Goal: Task Accomplishment & Management: Complete application form

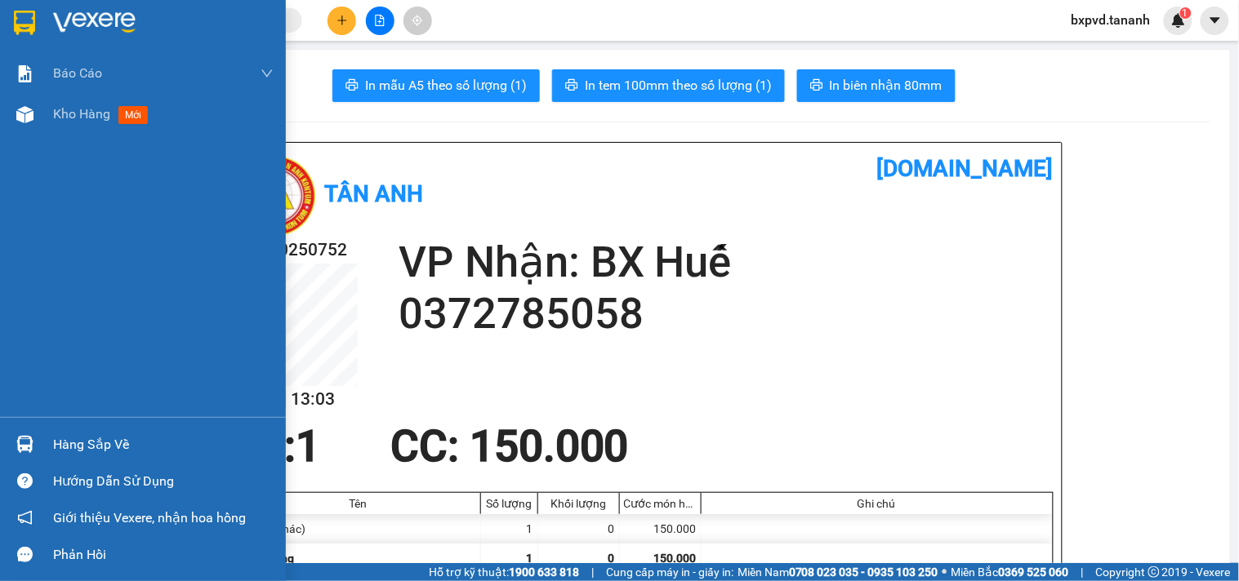
click at [88, 25] on img at bounding box center [94, 23] width 82 height 25
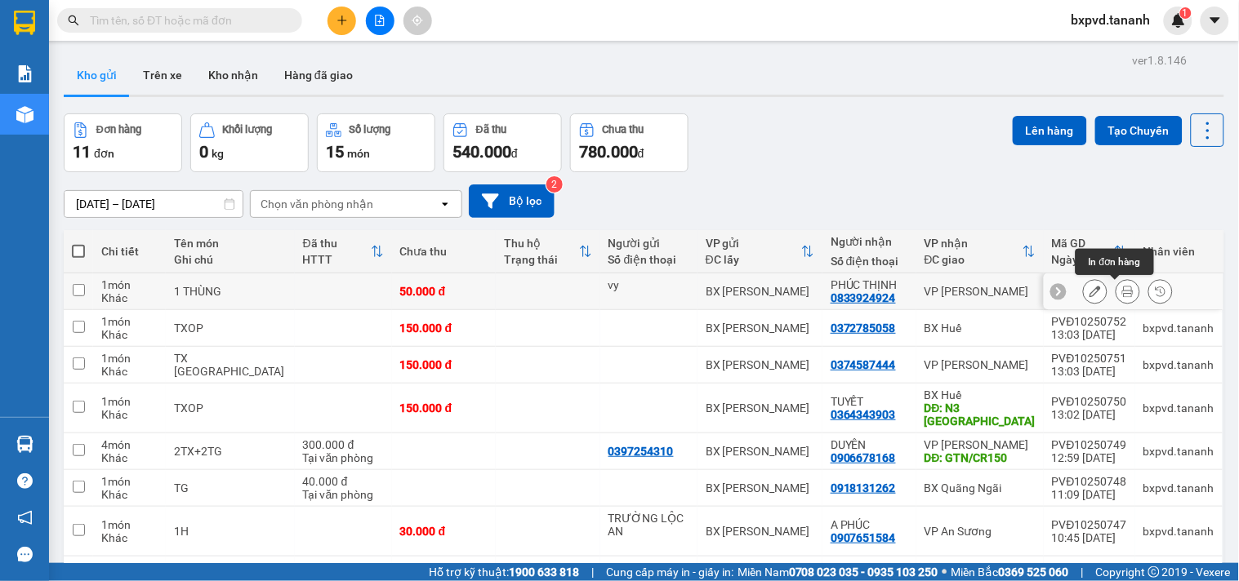
click at [1122, 292] on icon at bounding box center [1127, 291] width 11 height 11
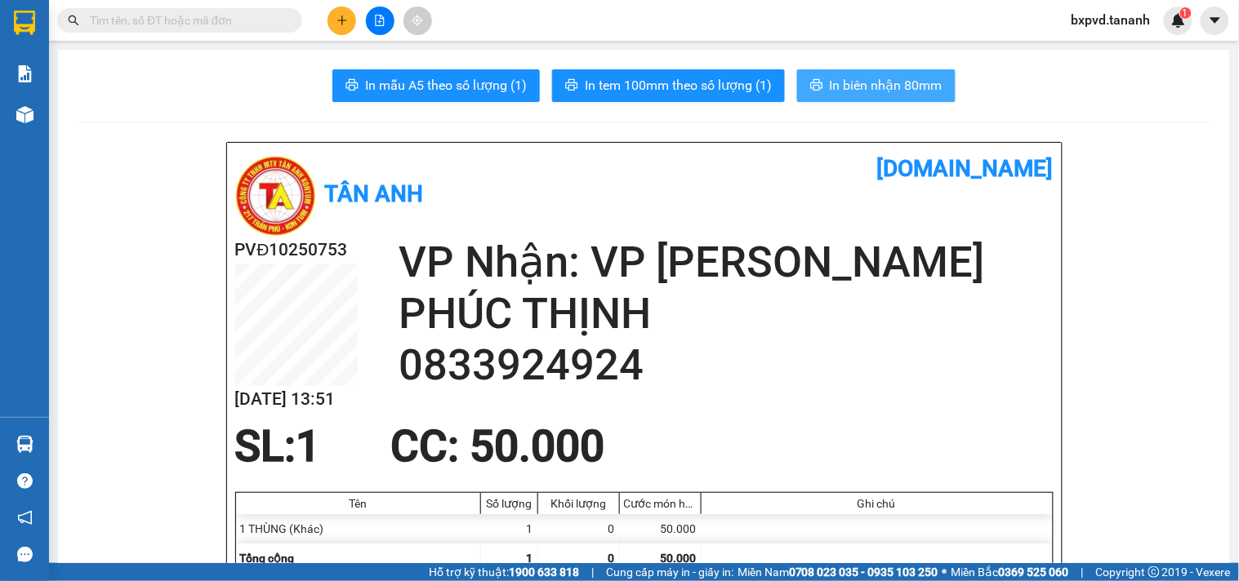
click at [874, 79] on span "In biên nhận 80mm" at bounding box center [886, 85] width 113 height 20
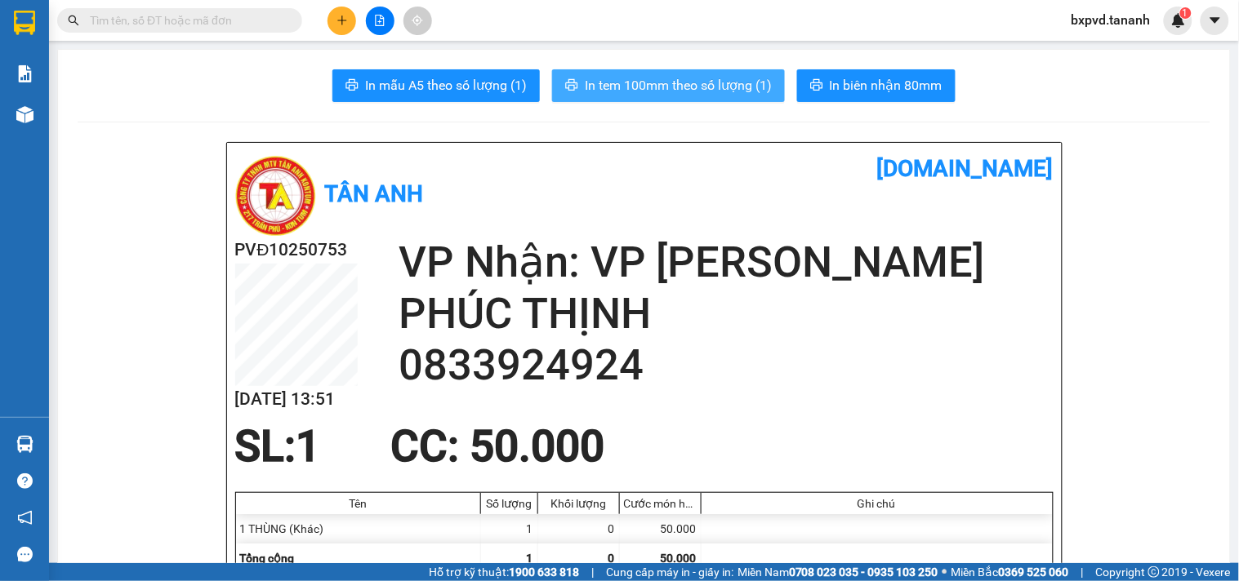
click at [705, 82] on span "In tem 100mm theo số lượng (1)" at bounding box center [678, 85] width 187 height 20
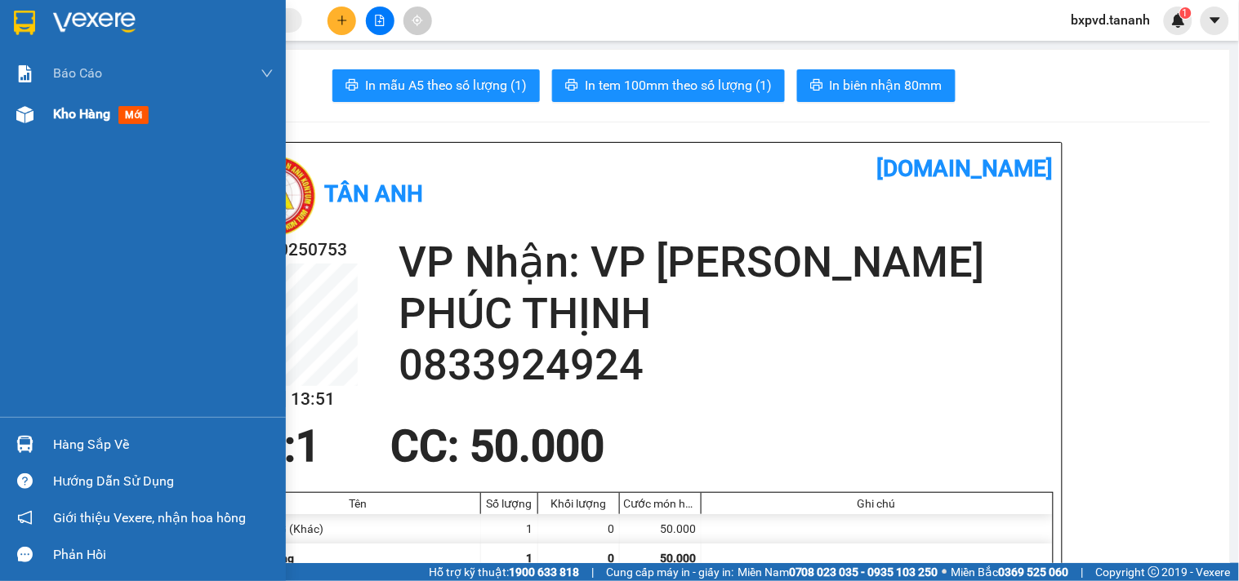
click at [29, 109] on img at bounding box center [24, 114] width 17 height 17
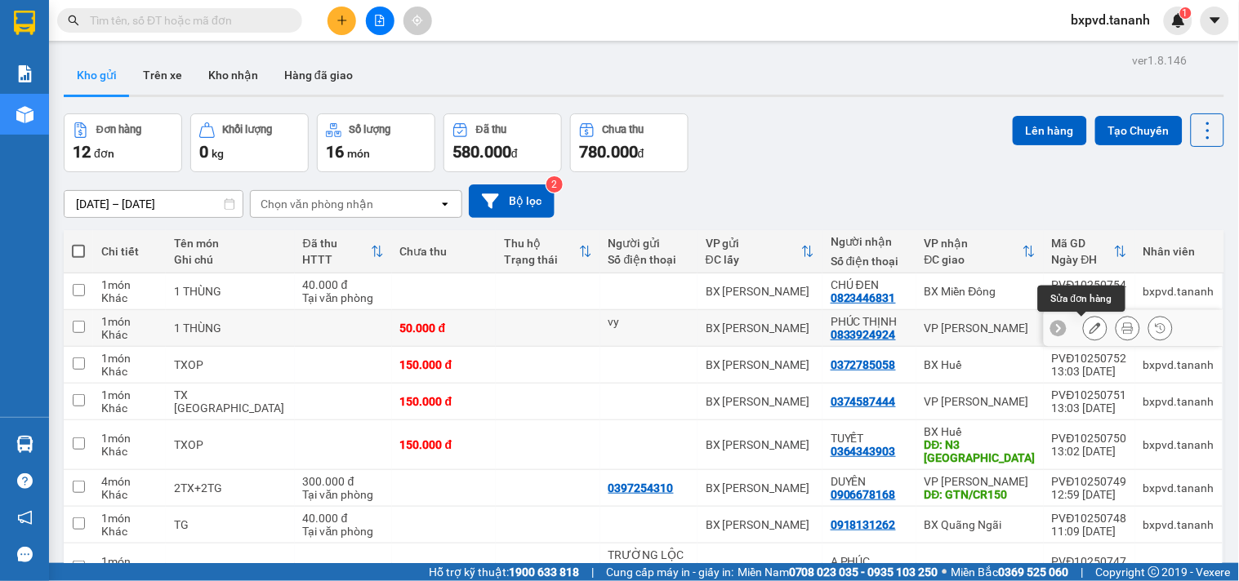
click at [1089, 323] on icon at bounding box center [1094, 328] width 11 height 11
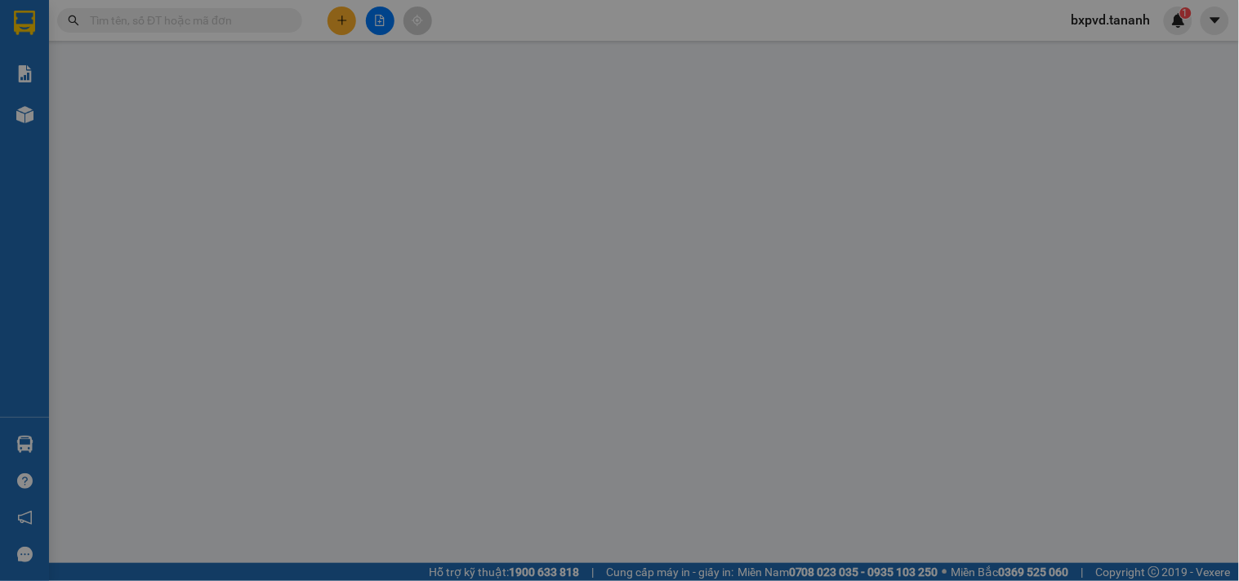
type input "0833924924"
type input "50.000"
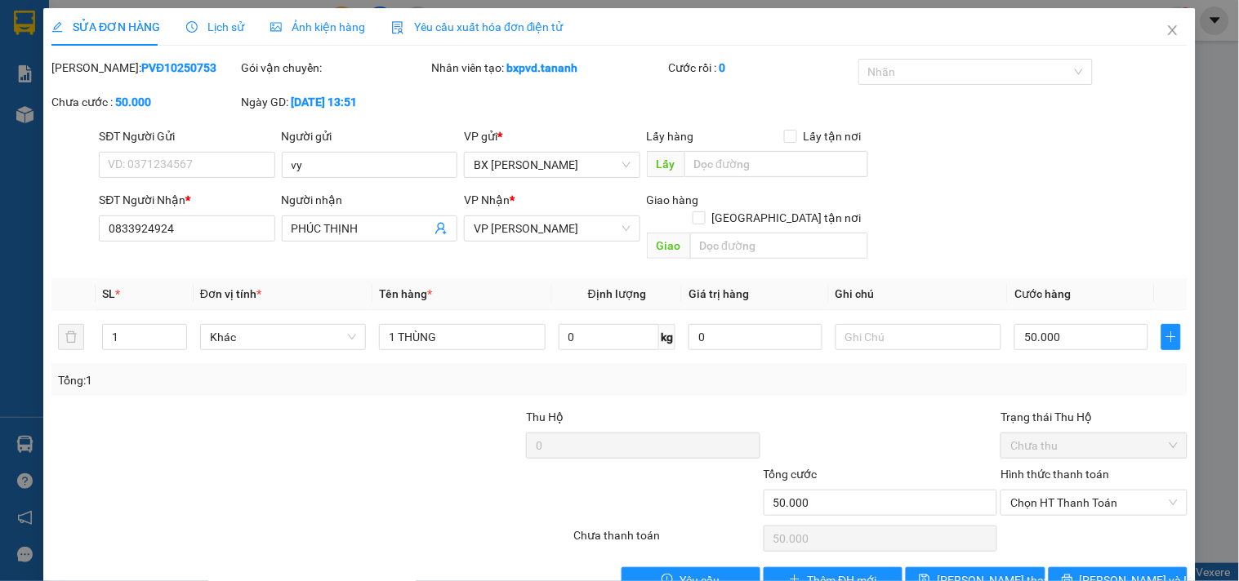
click at [23, 116] on div "SỬA ĐƠN HÀNG Lịch sử Ảnh kiện hàng Yêu cầu xuất hóa đơn điện tử Total Paid Fee …" at bounding box center [619, 290] width 1239 height 581
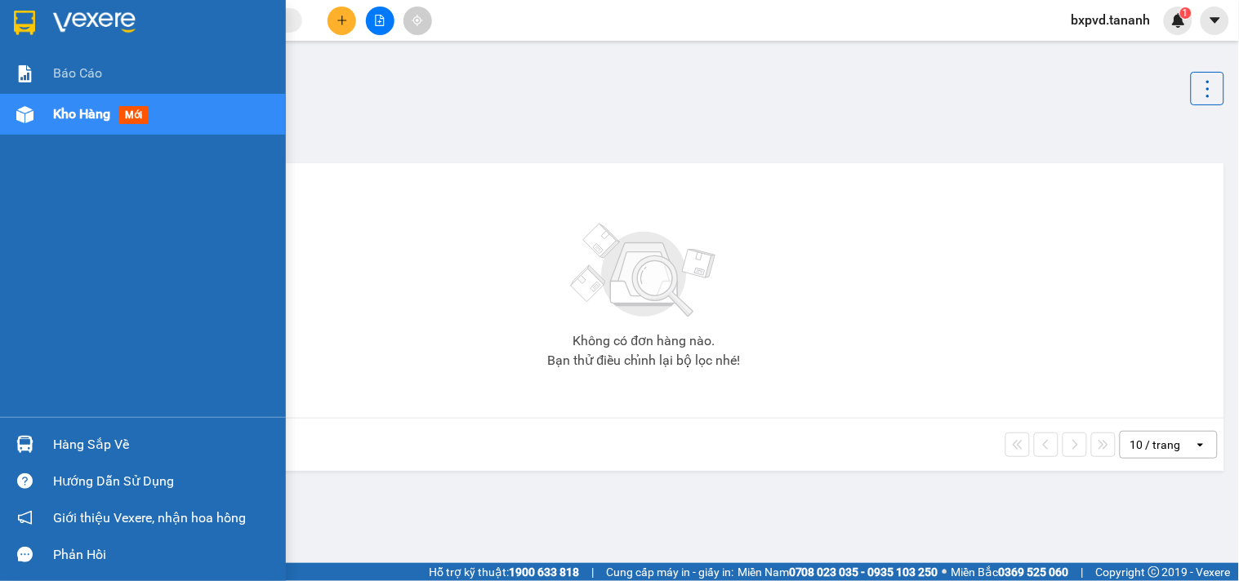
click at [30, 110] on img at bounding box center [24, 114] width 17 height 17
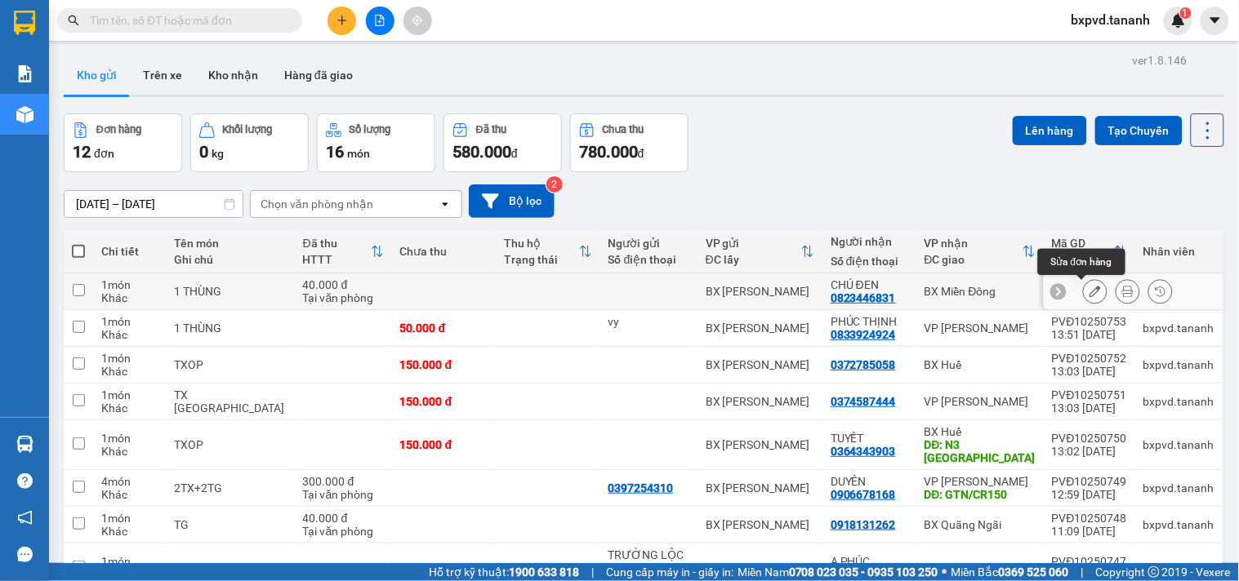
click at [1089, 297] on icon at bounding box center [1094, 291] width 11 height 11
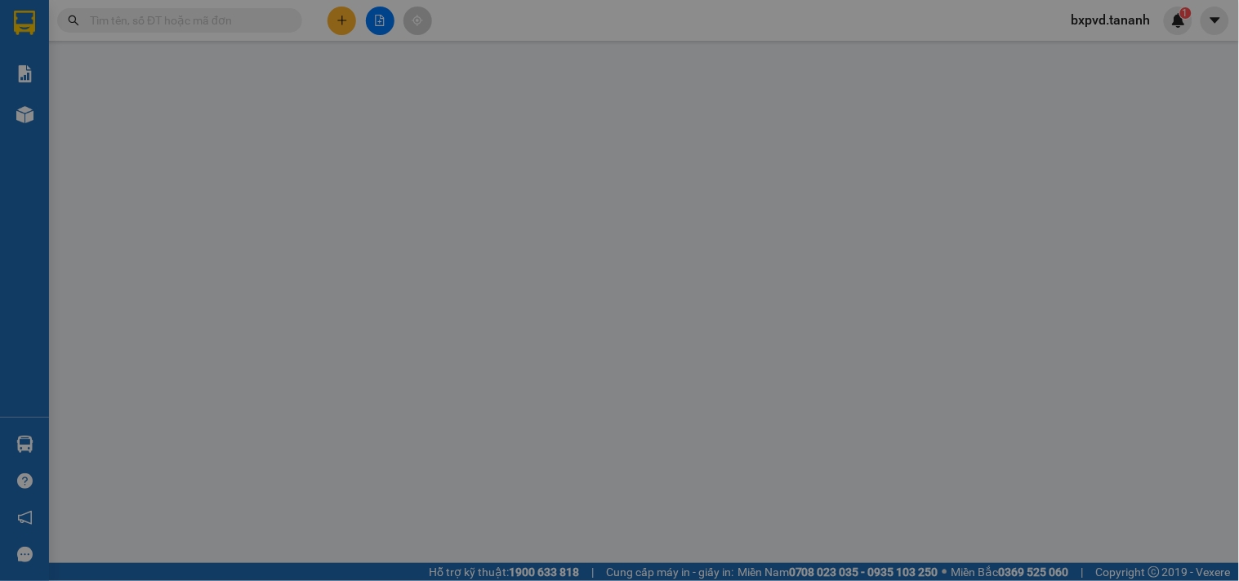
type input "0823446831"
type input "CHÚ ĐEN"
type input "40.000"
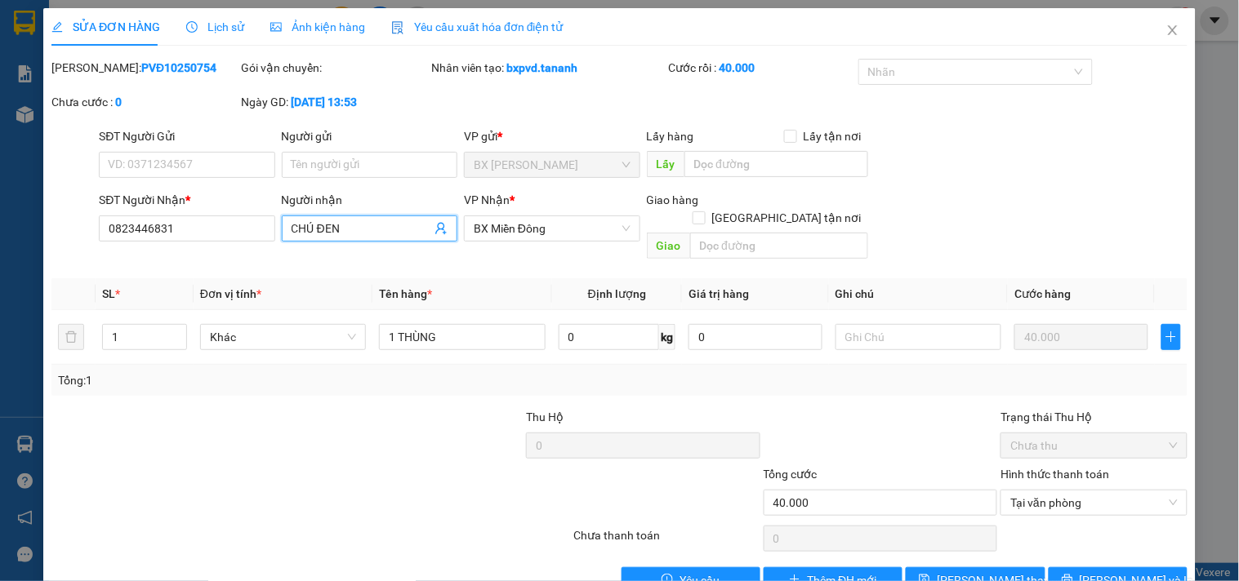
click at [353, 231] on input "CHÚ ĐEN" at bounding box center [362, 229] width 140 height 18
type input "C"
type input "[PERSON_NAME]"
click at [392, 163] on input "Người gửi" at bounding box center [370, 165] width 176 height 26
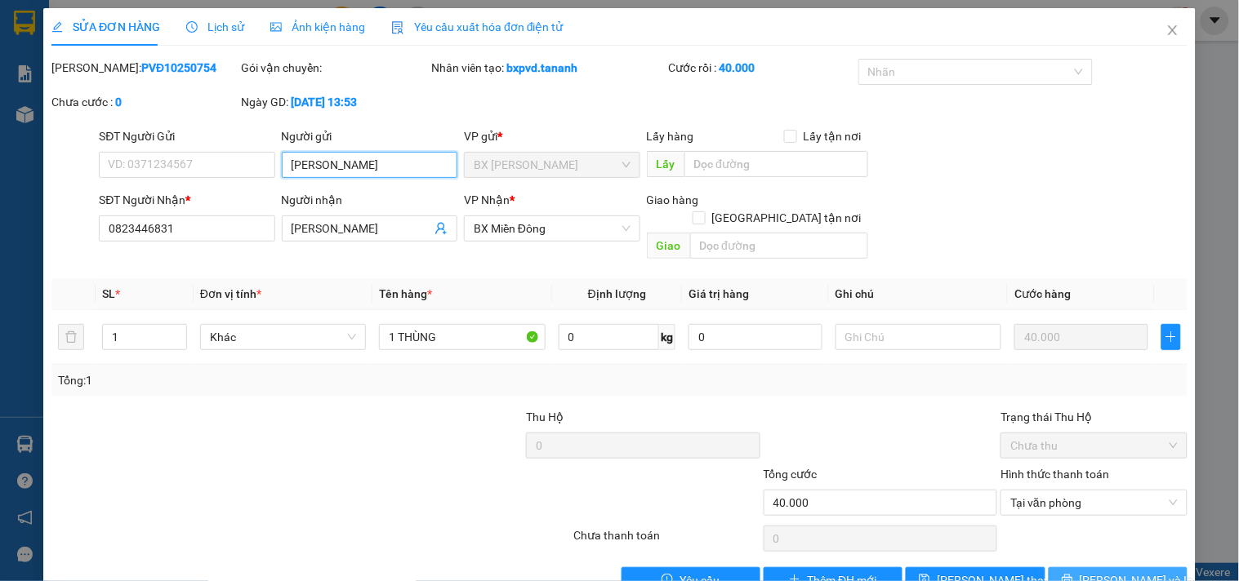
type input "[PERSON_NAME]"
click at [1094, 572] on span "[PERSON_NAME] và In" at bounding box center [1137, 581] width 114 height 18
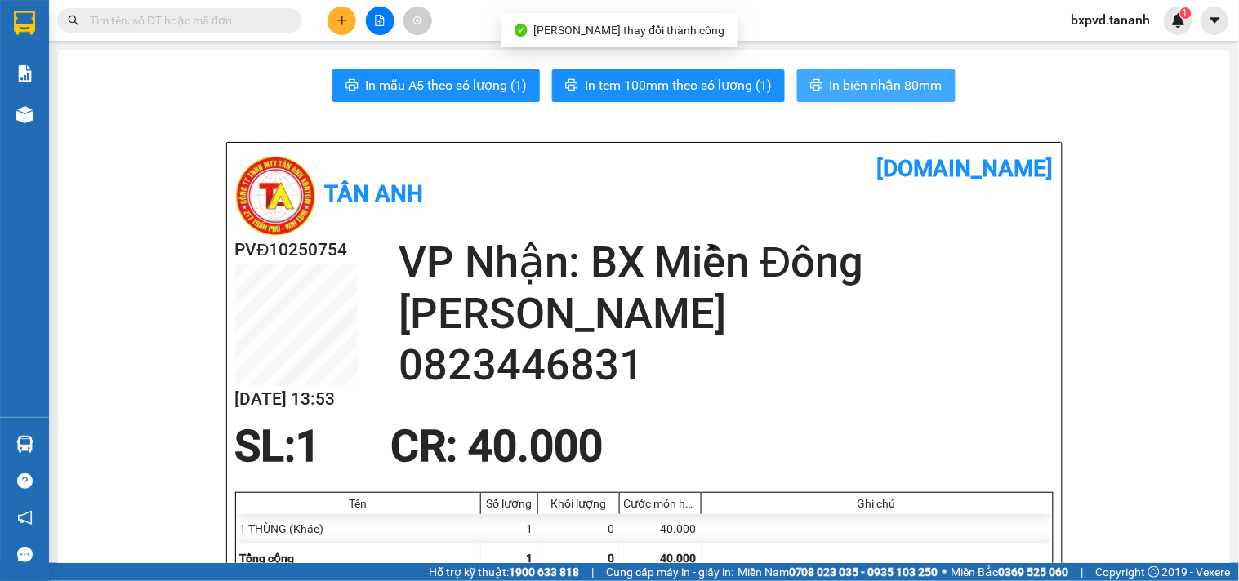
click at [843, 78] on span "In biên nhận 80mm" at bounding box center [886, 85] width 113 height 20
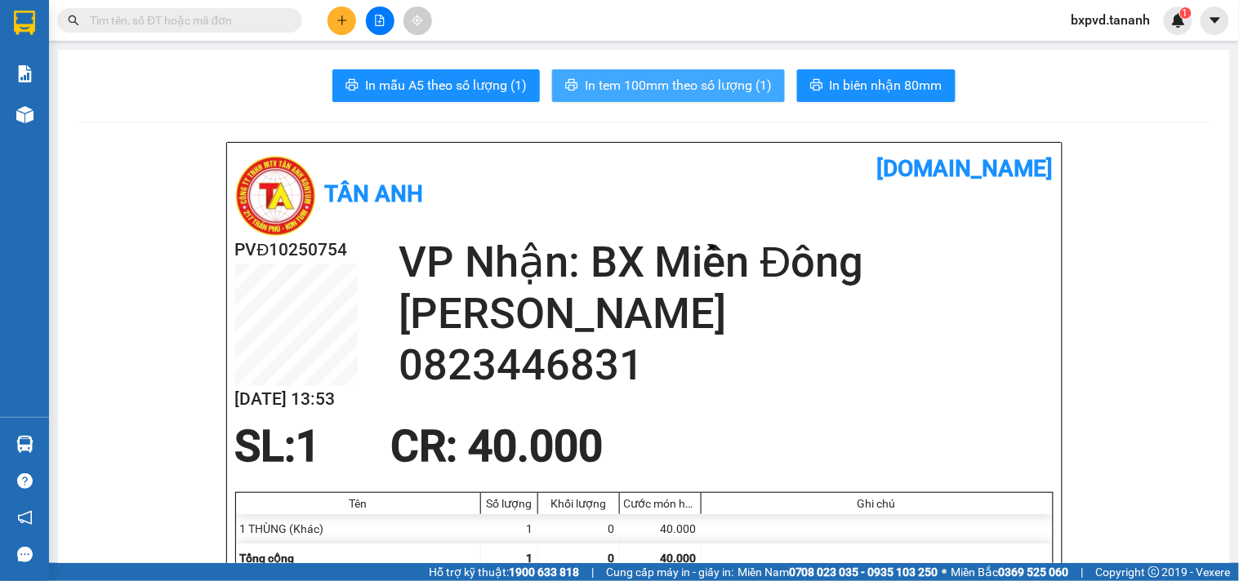
click at [721, 84] on span "In tem 100mm theo số lượng (1)" at bounding box center [678, 85] width 187 height 20
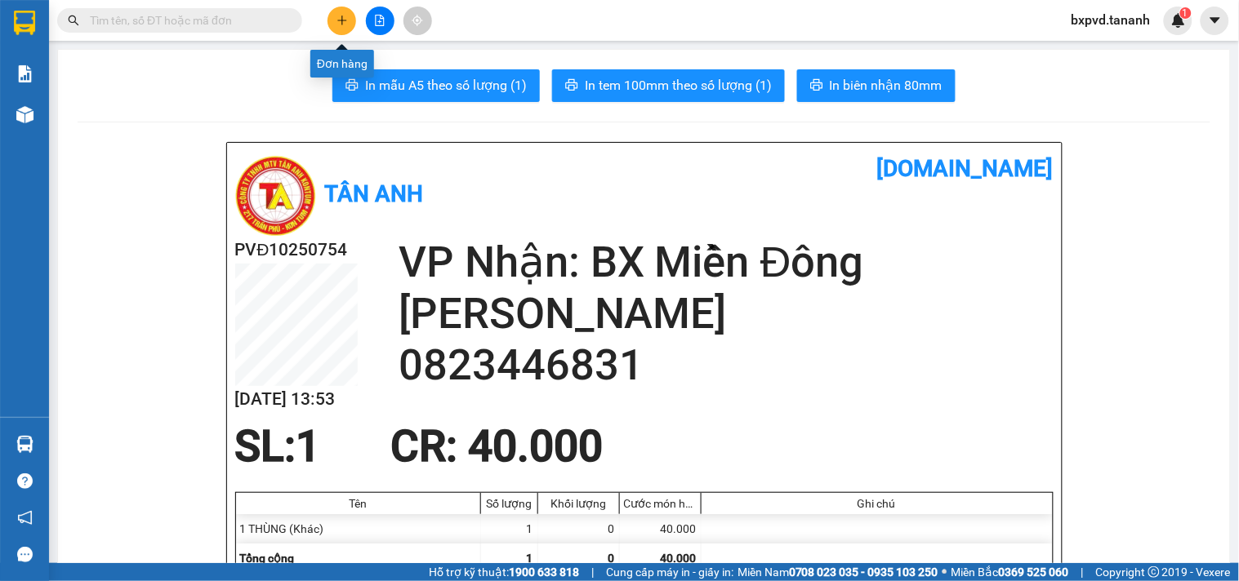
click at [344, 25] on icon "plus" at bounding box center [341, 20] width 11 height 11
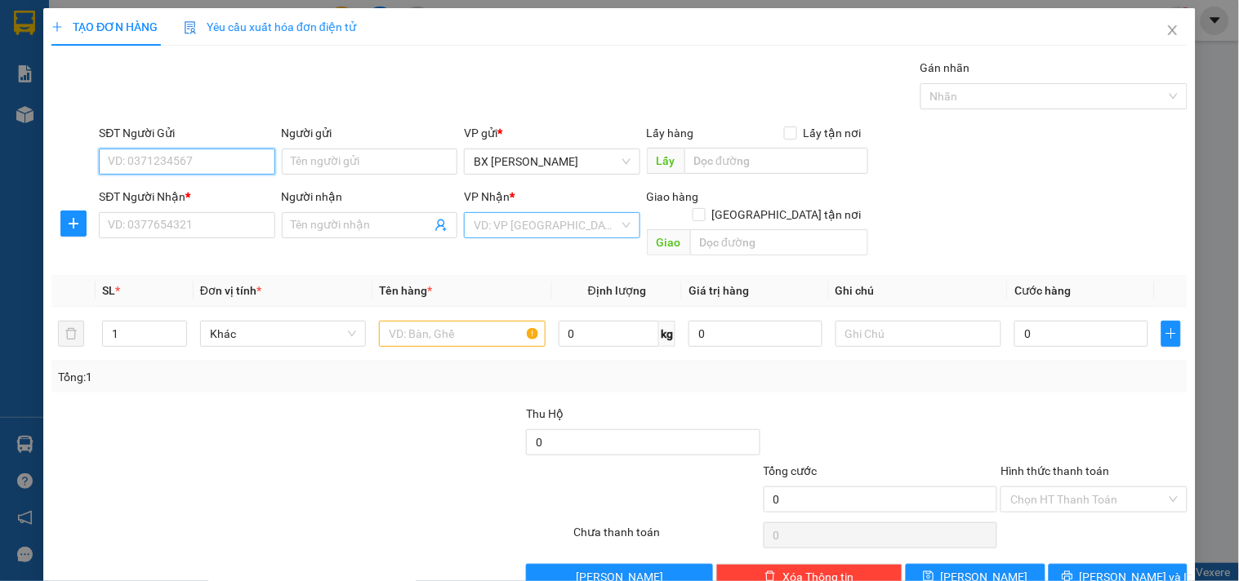
click at [625, 221] on div "VD: VP [GEOGRAPHIC_DATA]" at bounding box center [552, 225] width 176 height 26
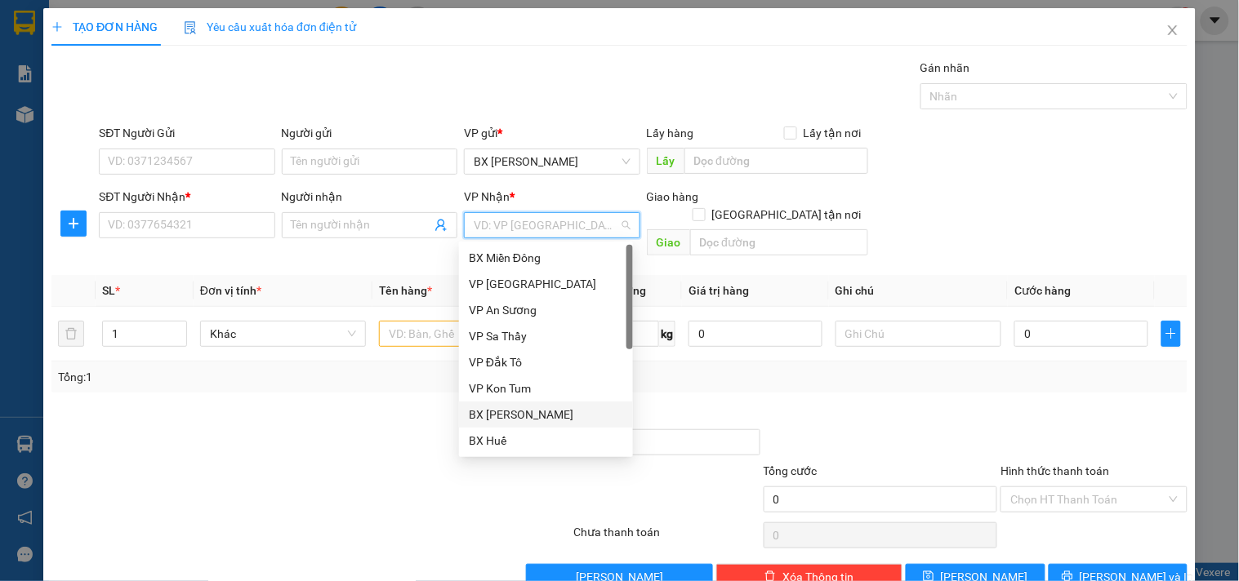
scroll to position [91, 0]
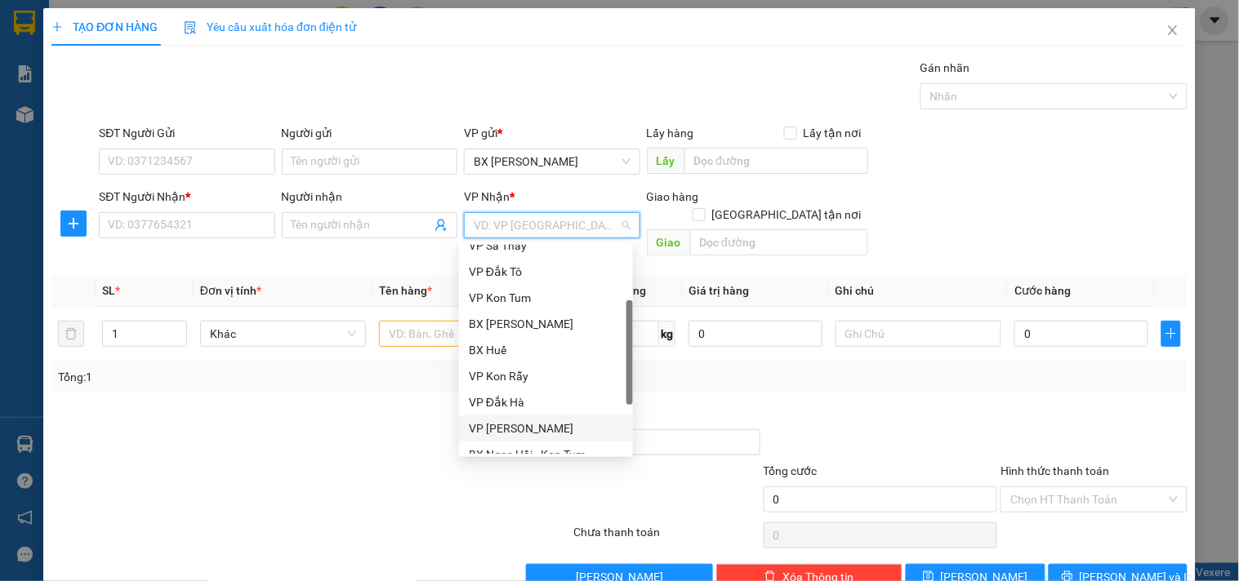
click at [541, 426] on div "VP [PERSON_NAME]" at bounding box center [546, 429] width 154 height 18
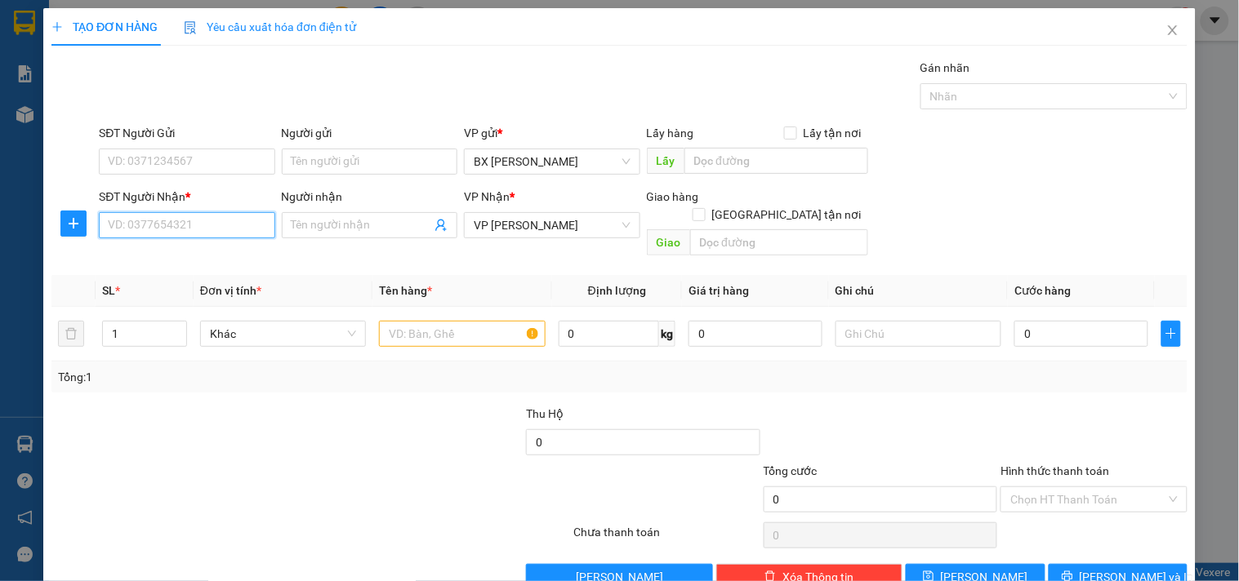
click at [205, 237] on input "SĐT Người Nhận *" at bounding box center [187, 225] width 176 height 26
click at [225, 167] on input "SĐT Người Gửi" at bounding box center [187, 162] width 176 height 26
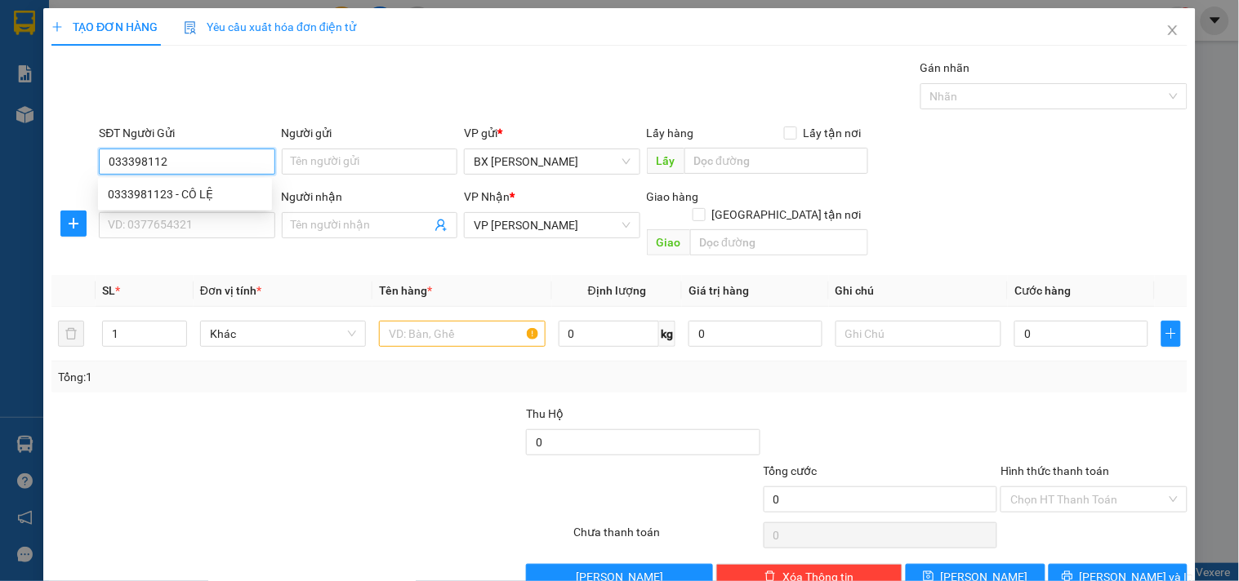
type input "0333981123"
click at [200, 192] on div "0333981123 - CÔ LỆ" at bounding box center [185, 194] width 154 height 18
type input "CÔ LỆ"
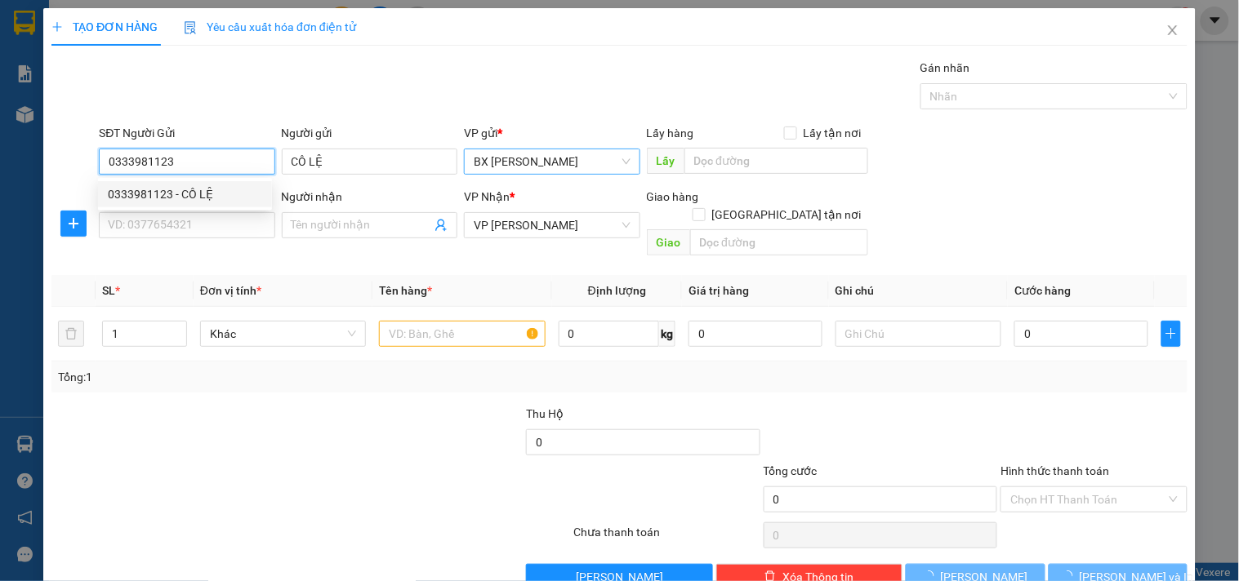
type input "50.000"
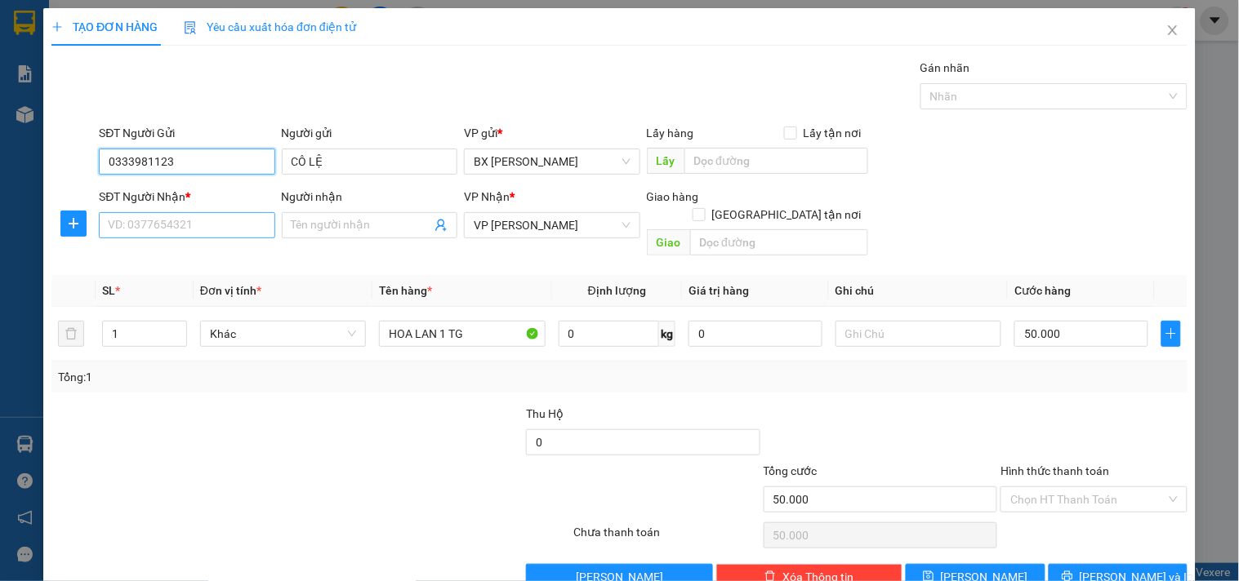
type input "0333981123"
click at [186, 231] on input "SĐT Người Nhận *" at bounding box center [187, 225] width 176 height 26
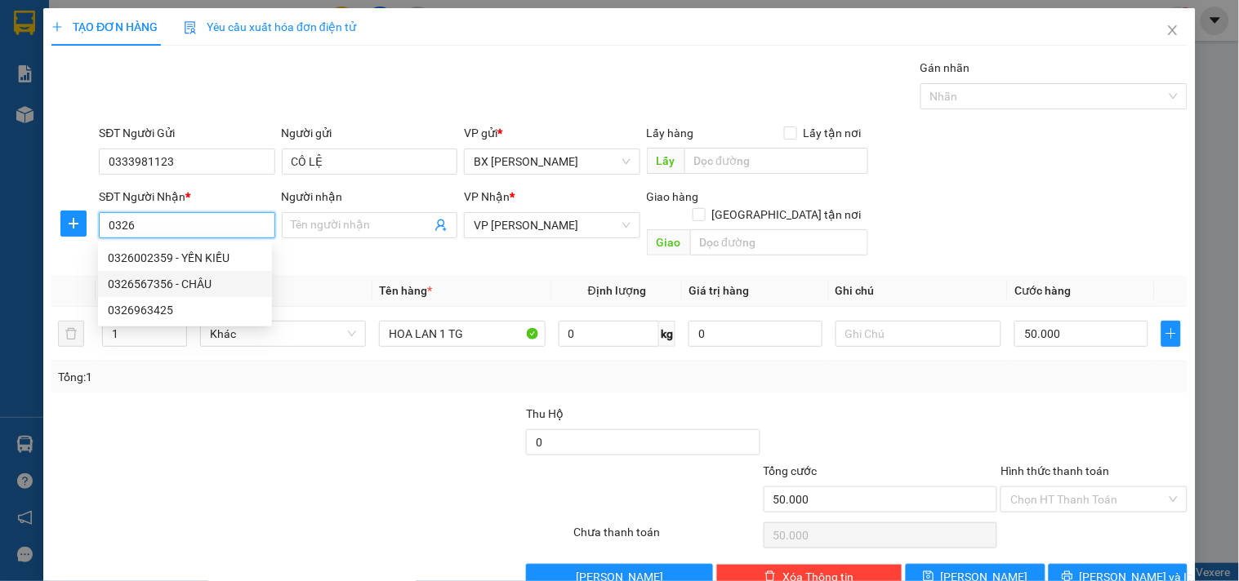
click at [215, 276] on div "0326567356 - CHÂU" at bounding box center [185, 284] width 154 height 18
type input "0326567356"
type input "CHÂU"
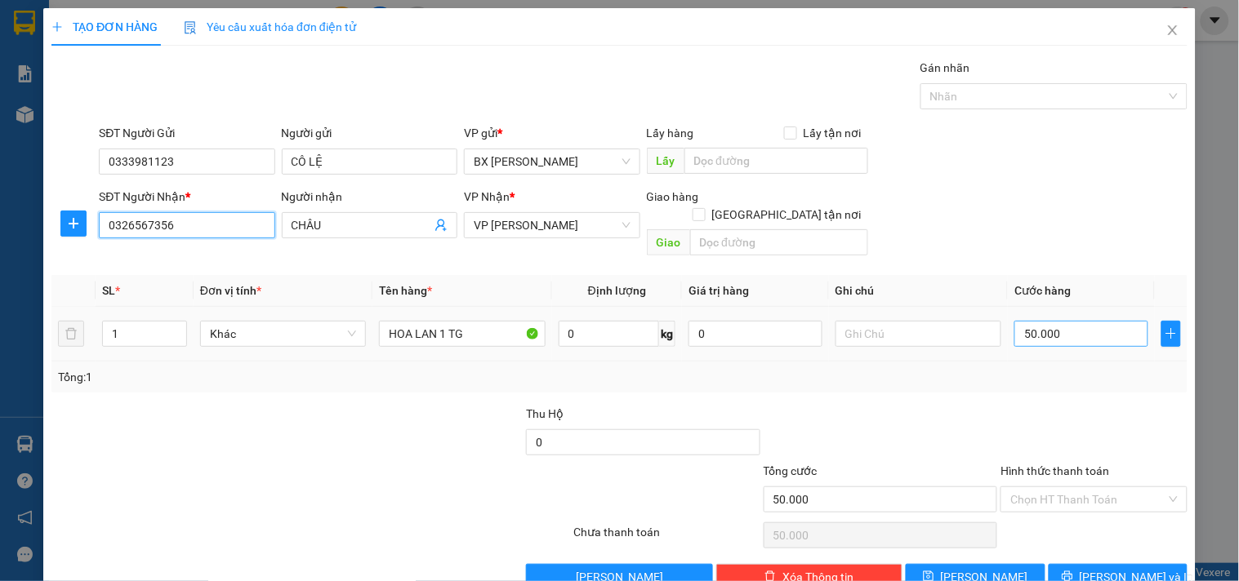
type input "0326567356"
click at [1052, 321] on input "50.000" at bounding box center [1081, 334] width 134 height 26
type input "6"
type input "60"
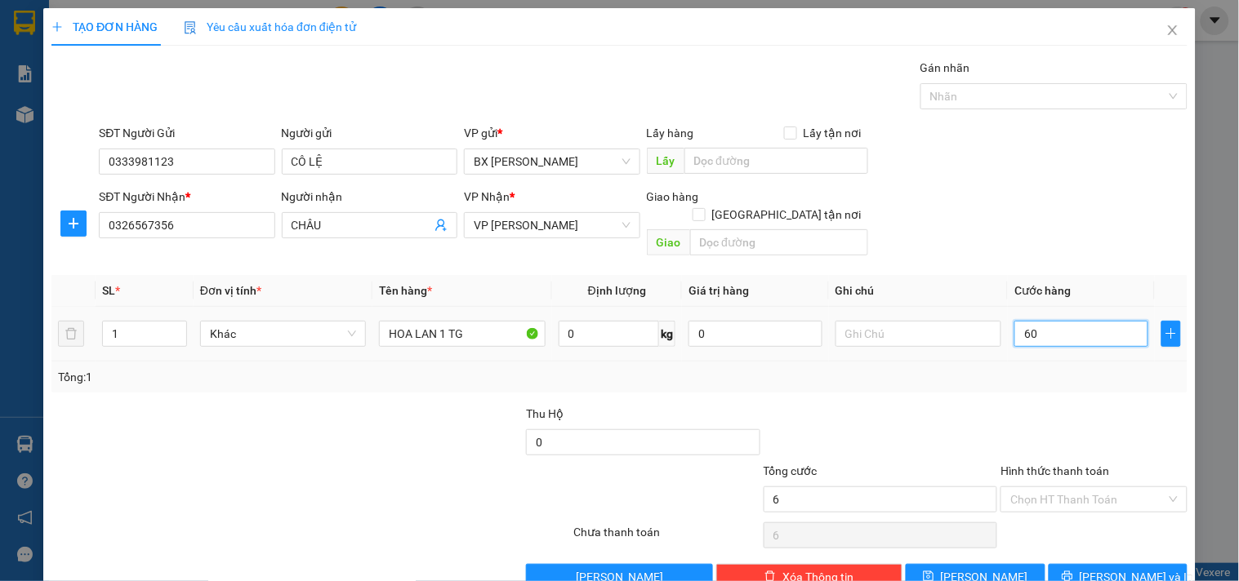
type input "60"
type input "60.000"
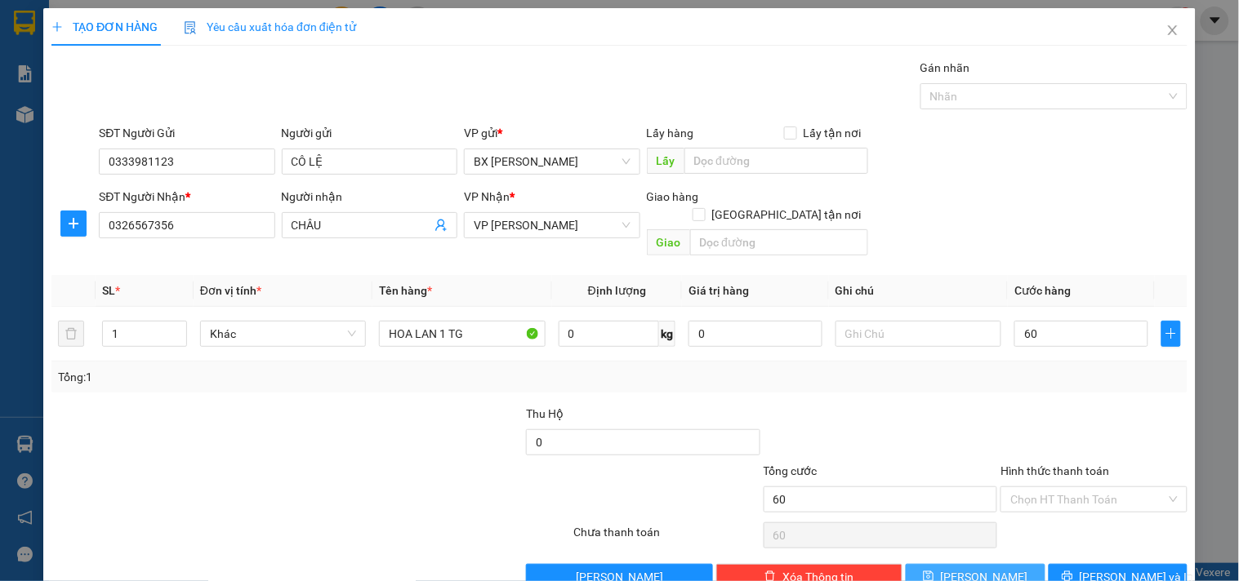
type input "60.000"
click at [990, 564] on button "[PERSON_NAME]" at bounding box center [975, 577] width 139 height 26
type input "0"
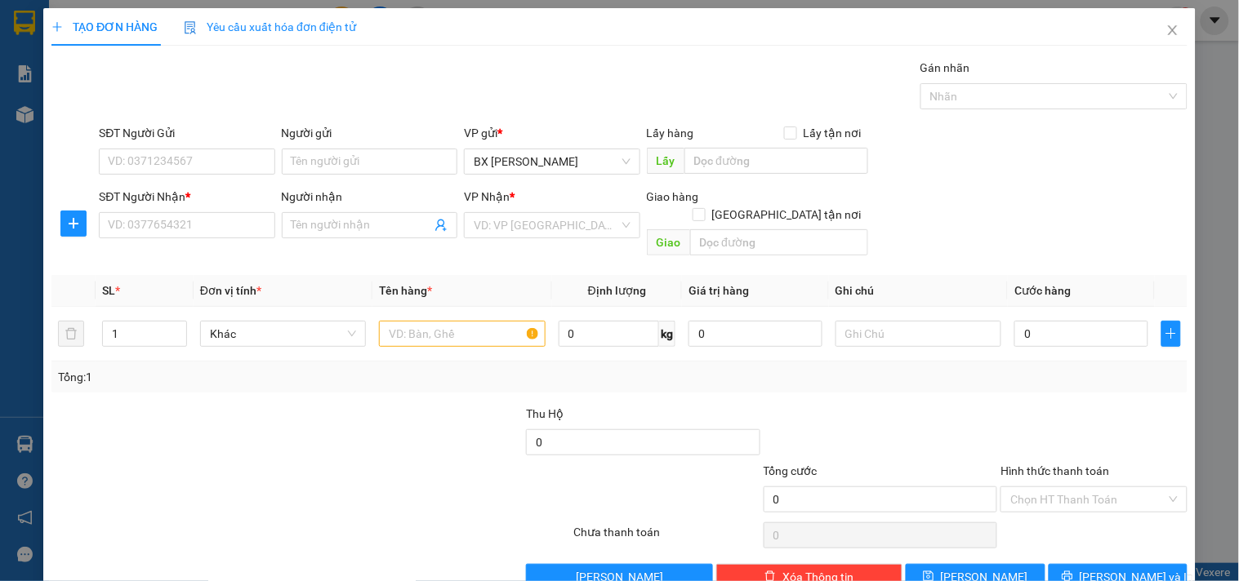
click at [20, 21] on div "TẠO ĐƠN HÀNG Yêu cầu xuất hóa đơn điện tử Transit Pickup Surcharge Ids Transit …" at bounding box center [619, 290] width 1239 height 581
click at [1166, 29] on icon "close" at bounding box center [1172, 30] width 13 height 13
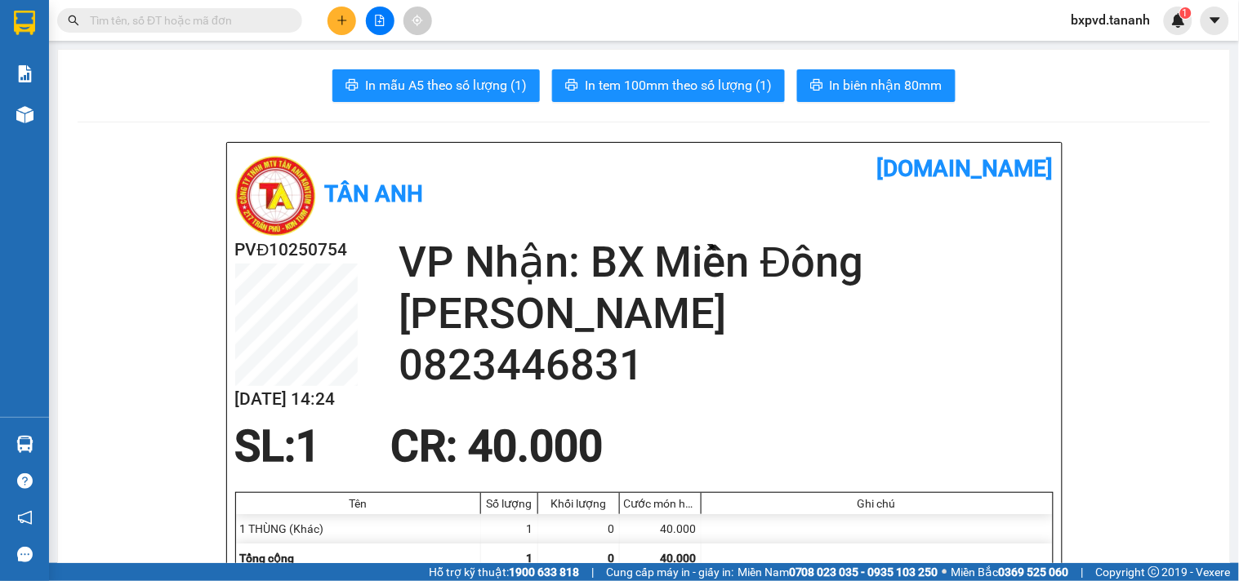
click at [117, 34] on div "Kết quả tìm kiếm ( 0 ) Bộ lọc No Data" at bounding box center [159, 21] width 319 height 29
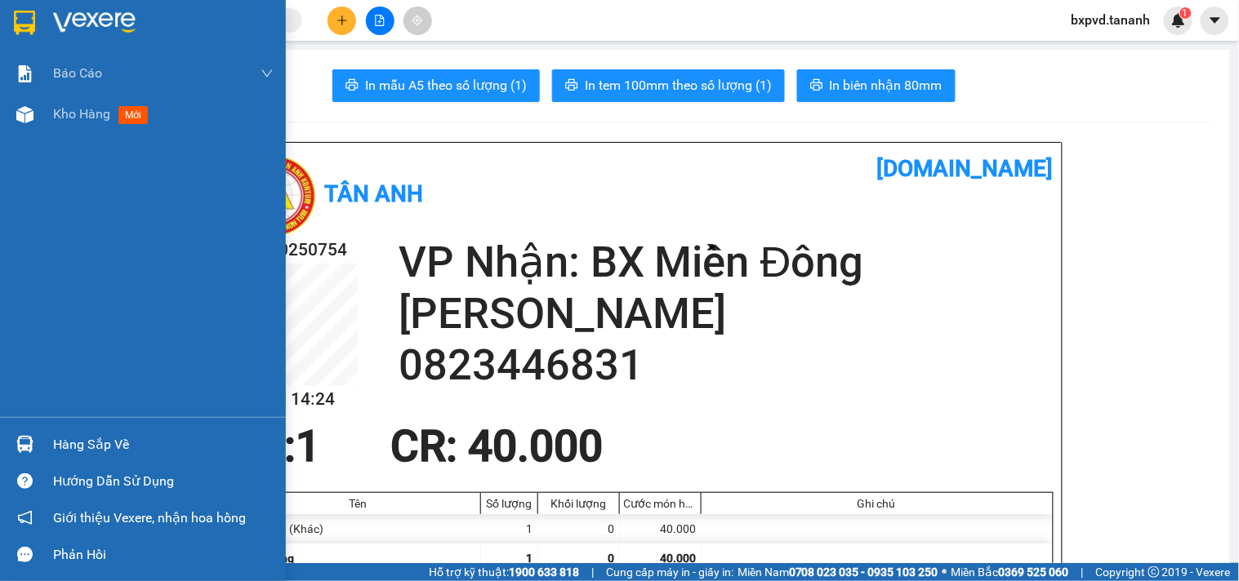
click at [33, 12] on img at bounding box center [24, 23] width 21 height 25
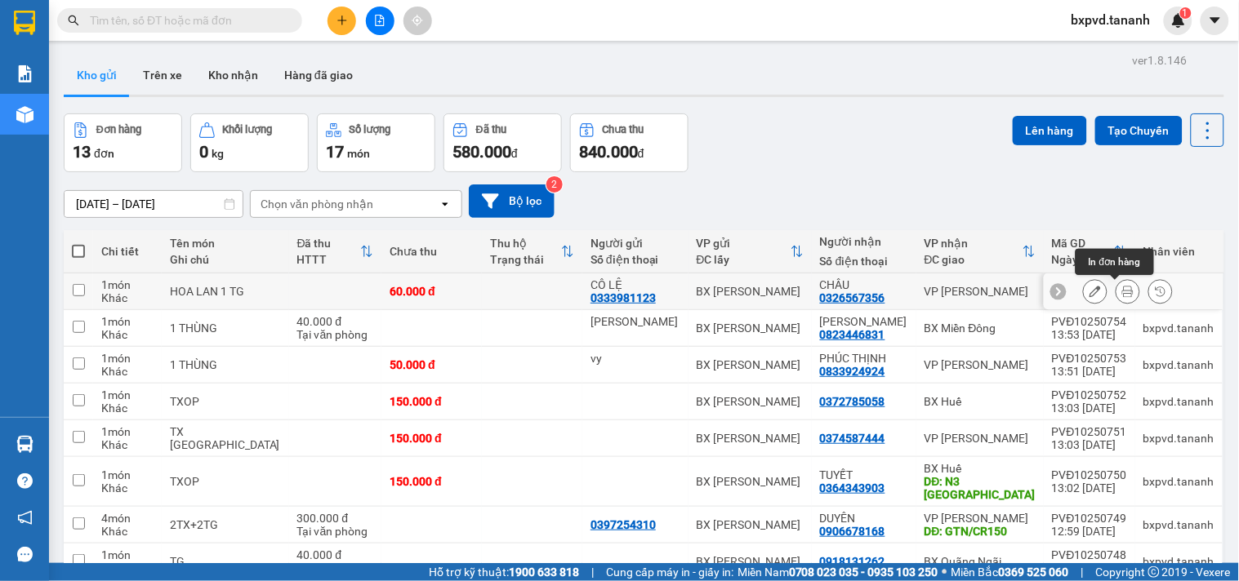
click at [1122, 291] on icon at bounding box center [1127, 291] width 11 height 11
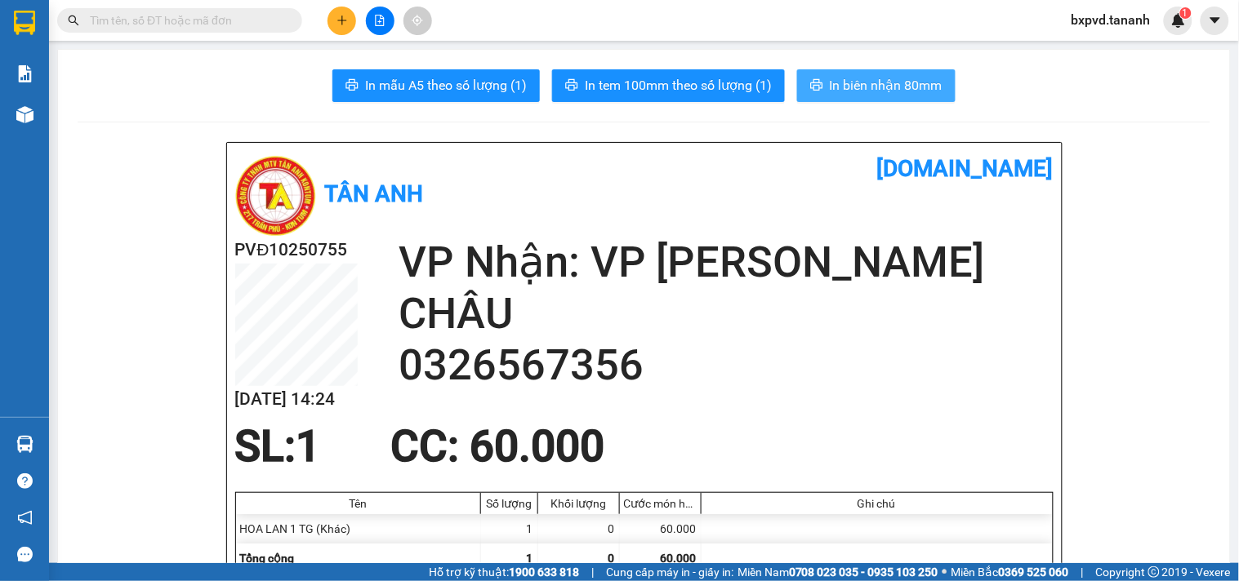
click at [880, 77] on span "In biên nhận 80mm" at bounding box center [886, 85] width 113 height 20
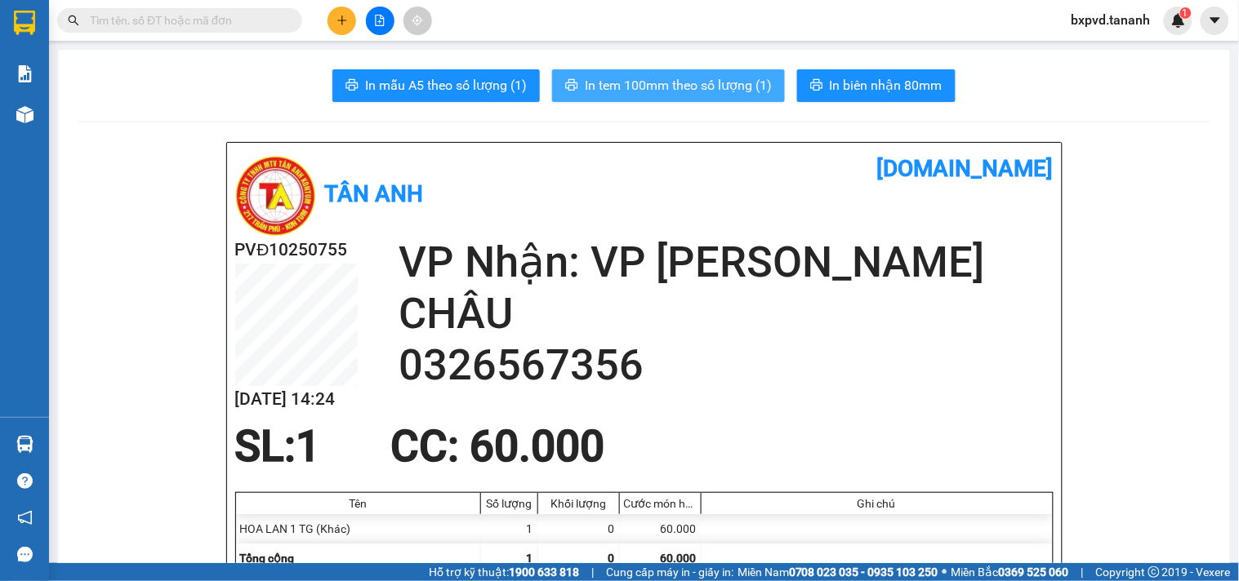
click at [662, 85] on span "In tem 100mm theo số lượng (1)" at bounding box center [678, 85] width 187 height 20
click at [675, 78] on span "In tem 100mm theo số lượng (1)" at bounding box center [678, 85] width 187 height 20
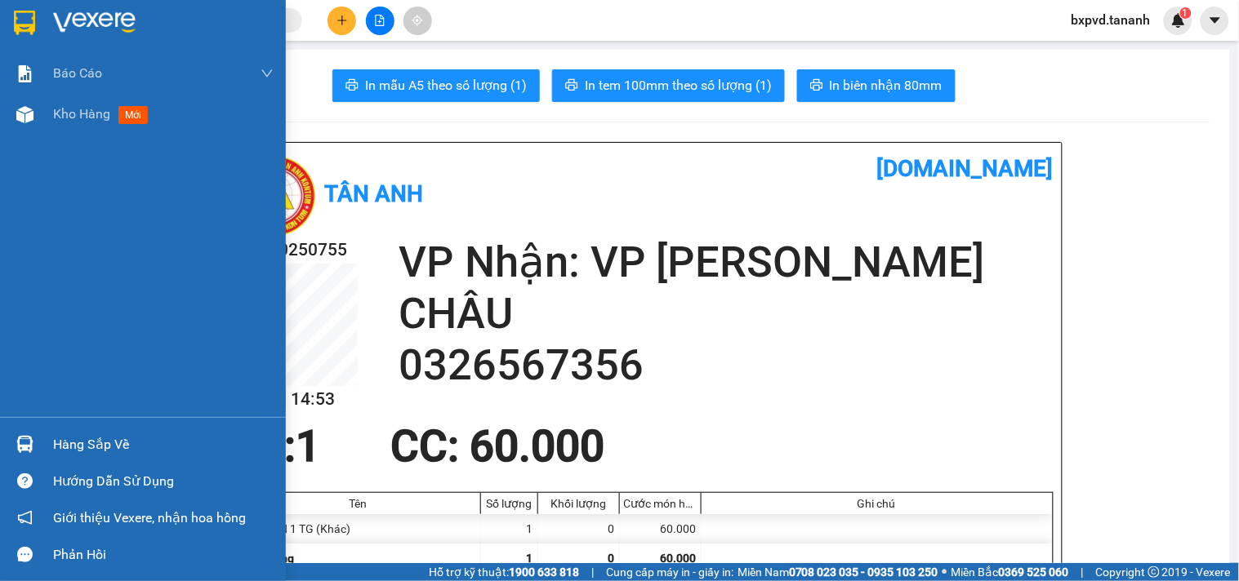
click at [14, 25] on img at bounding box center [24, 23] width 21 height 25
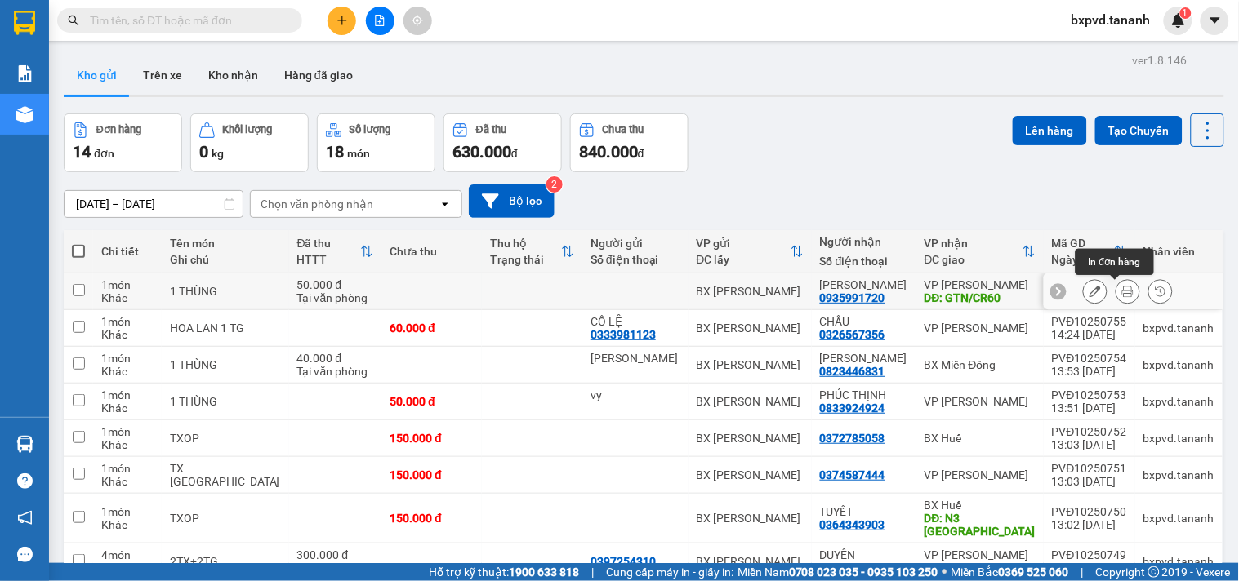
click at [1122, 292] on icon at bounding box center [1127, 291] width 11 height 11
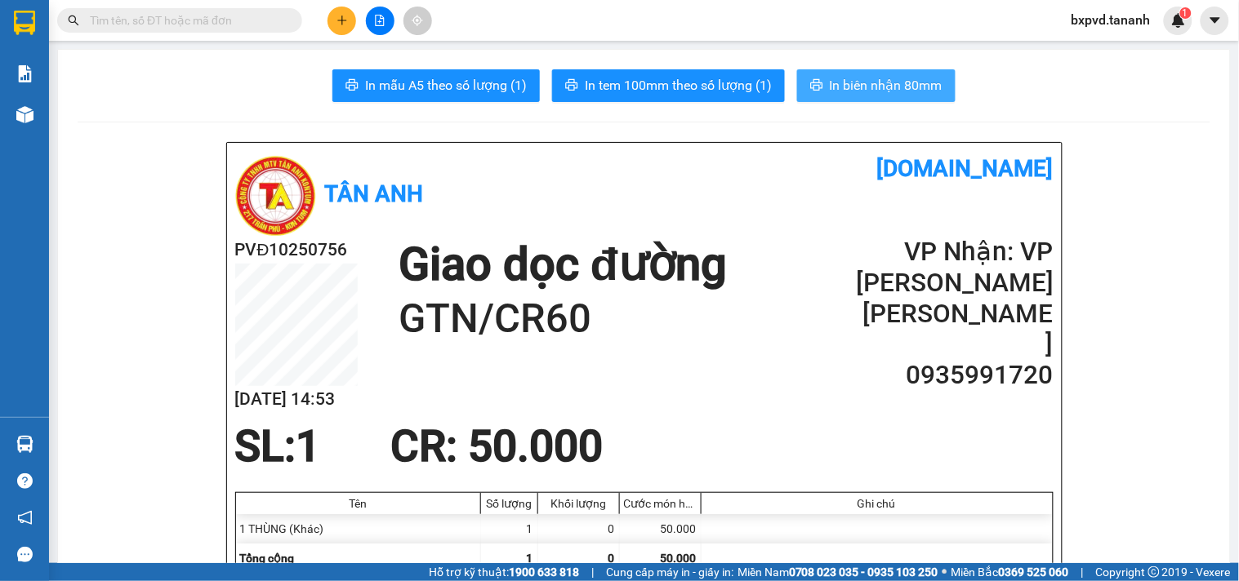
click at [862, 86] on span "In biên nhận 80mm" at bounding box center [886, 85] width 113 height 20
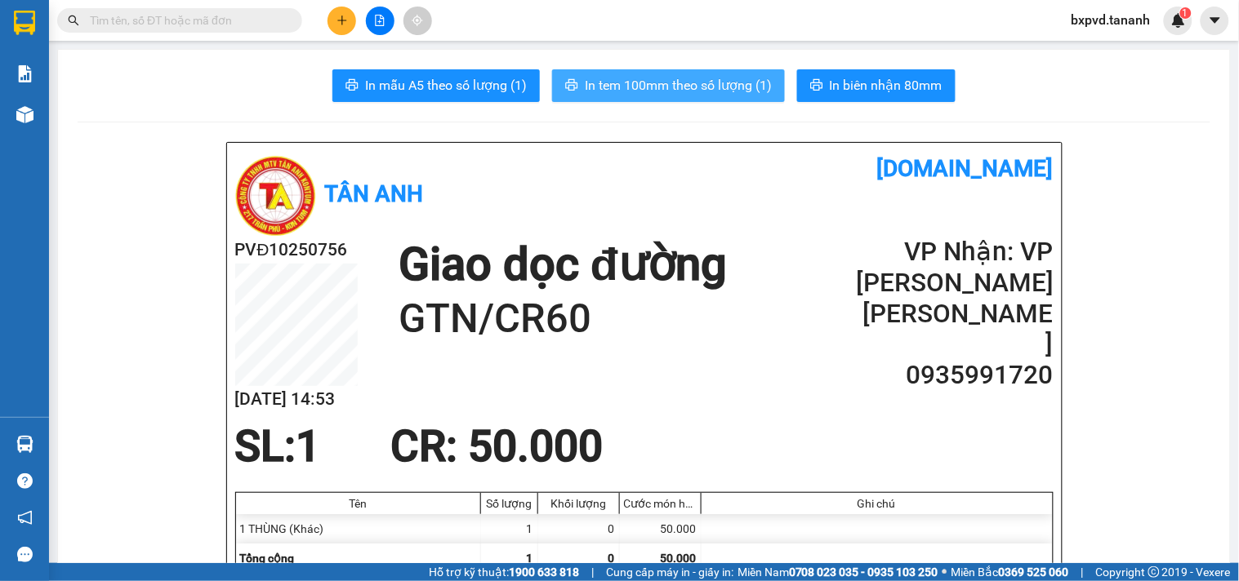
click at [697, 85] on span "In tem 100mm theo số lượng (1)" at bounding box center [678, 85] width 187 height 20
click at [347, 27] on button at bounding box center [341, 21] width 29 height 29
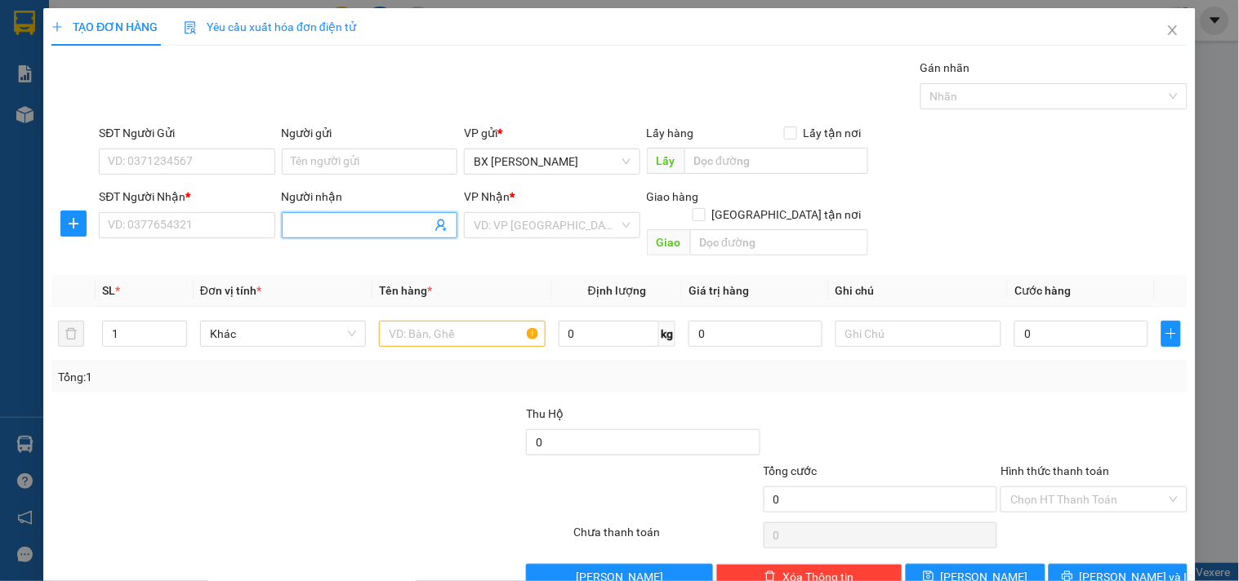
click at [332, 225] on input "Người nhận" at bounding box center [362, 225] width 140 height 18
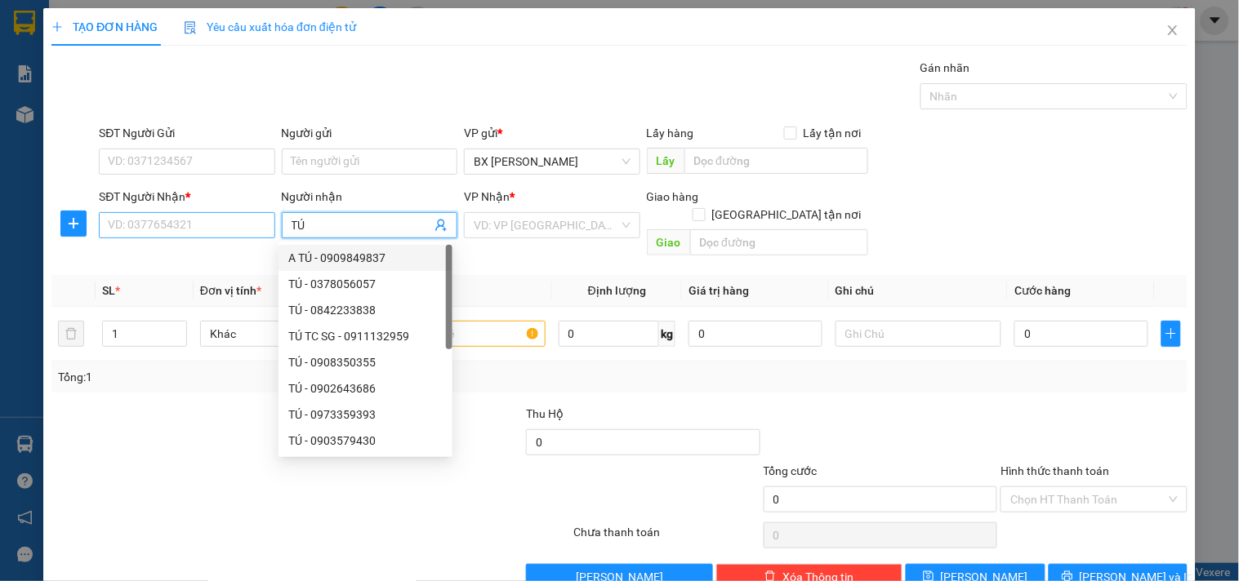
type input "TÚ"
click at [194, 218] on input "SĐT Người Nhận *" at bounding box center [187, 225] width 176 height 26
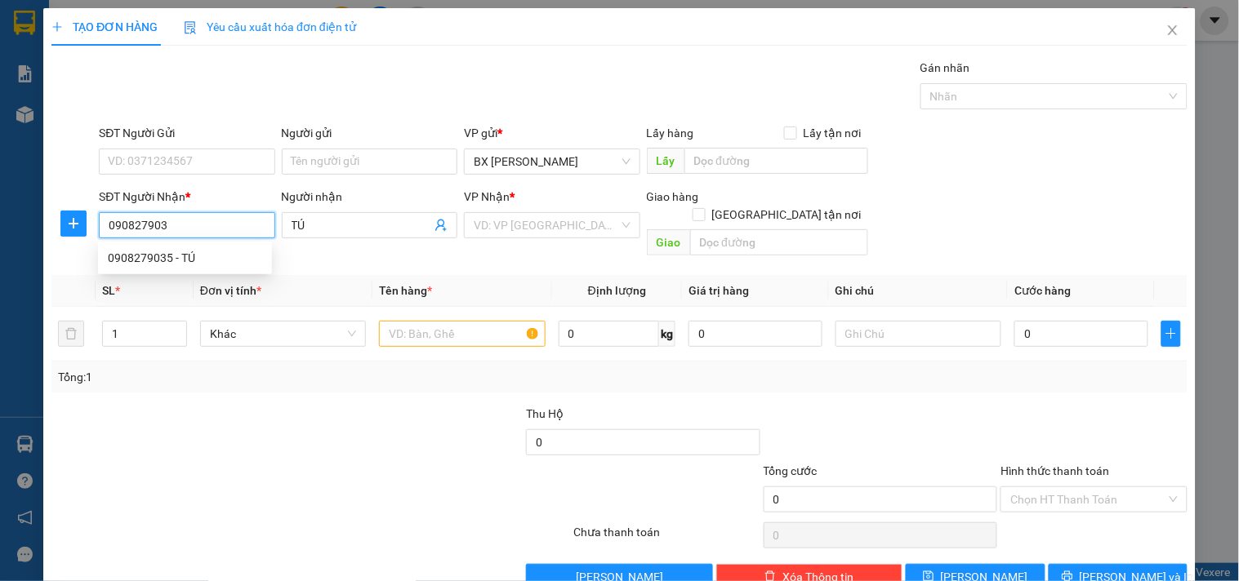
type input "0908279035"
click at [194, 259] on div "0908279035 - TÚ" at bounding box center [185, 258] width 154 height 18
type input "60.000"
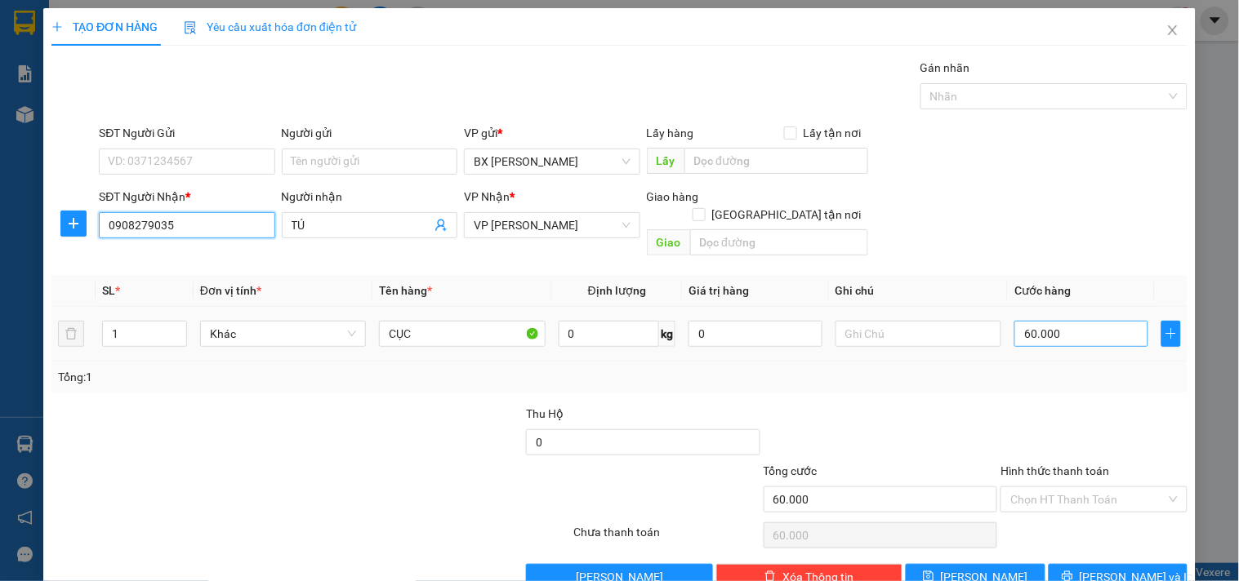
type input "0908279035"
click at [1035, 325] on input "60.000" at bounding box center [1081, 334] width 134 height 26
type input "7"
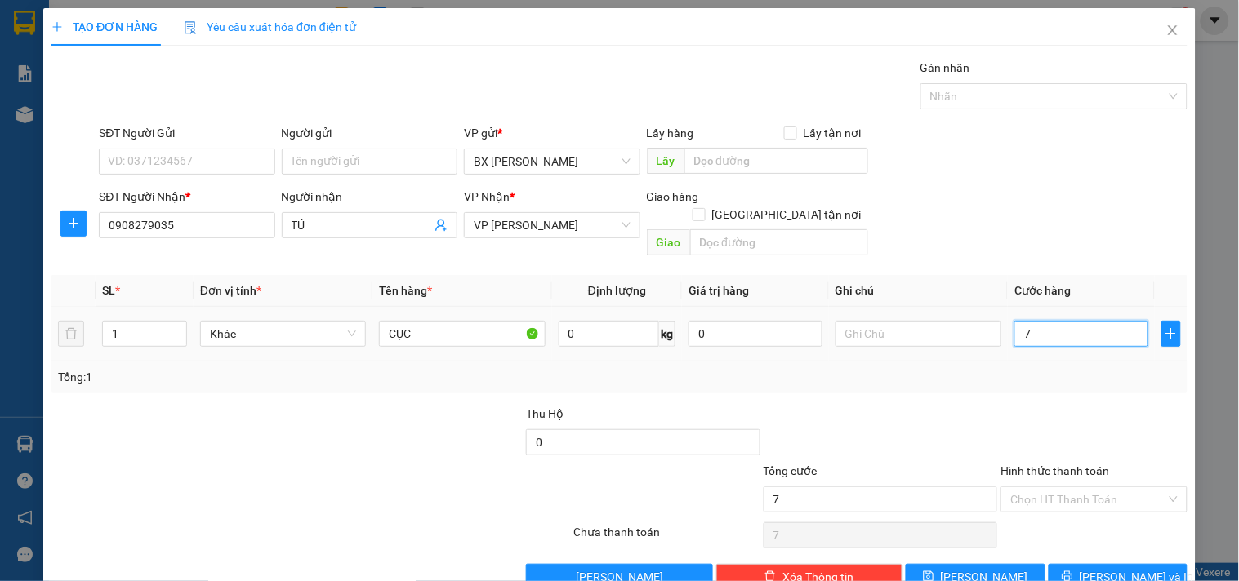
type input "70"
type input "70.000"
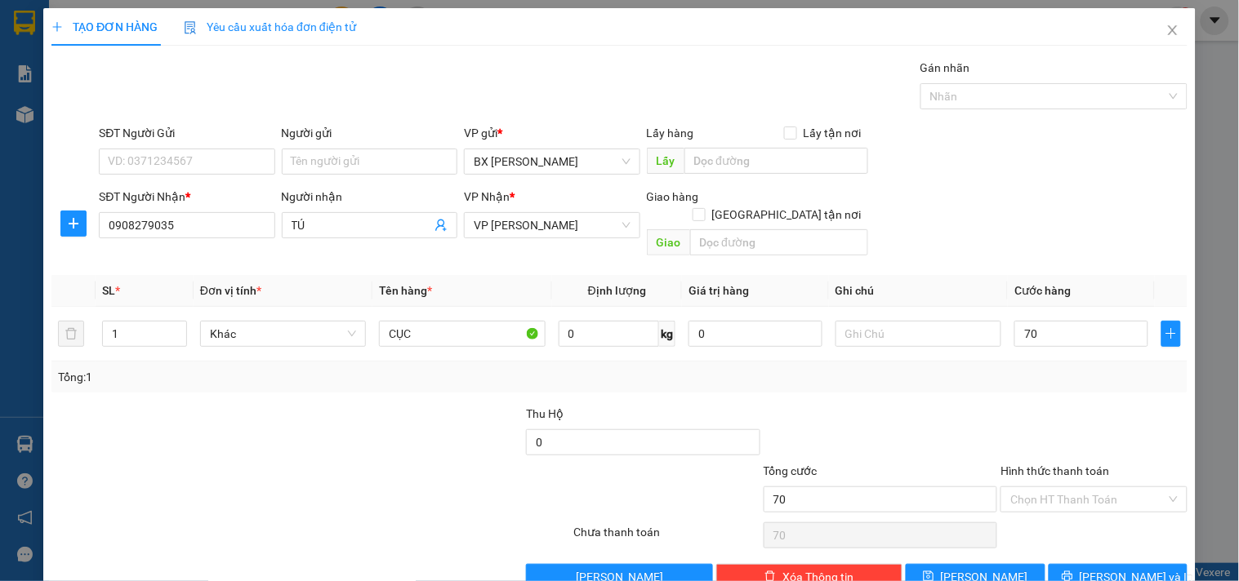
type input "70.000"
click at [1083, 488] on input "Hình thức thanh toán" at bounding box center [1087, 500] width 155 height 25
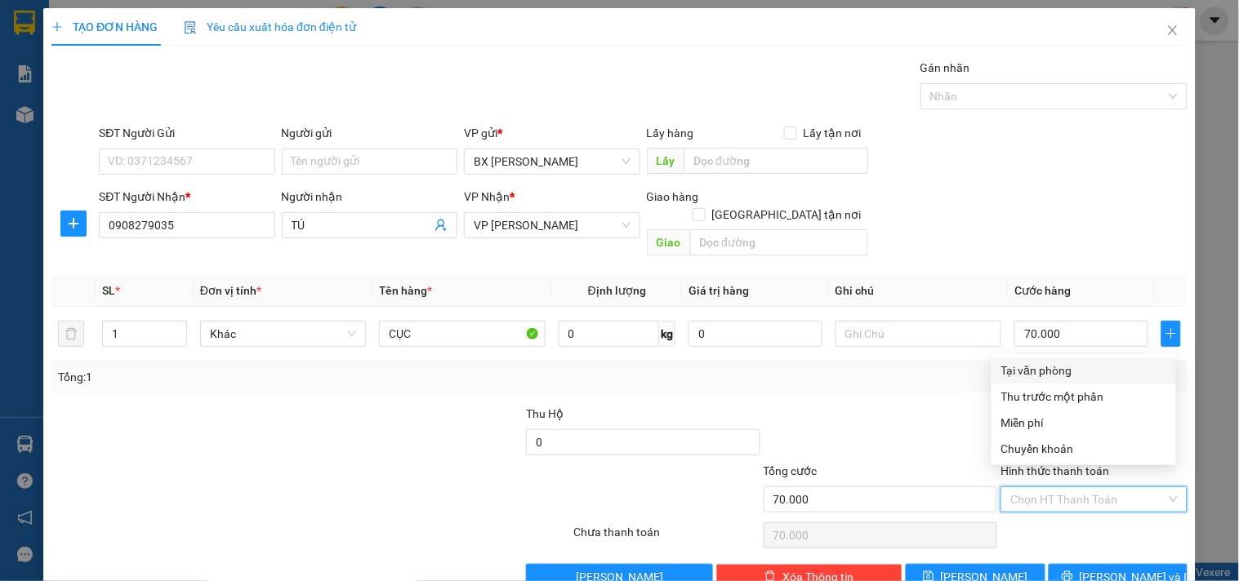
click at [1050, 373] on div "Tại văn phòng" at bounding box center [1083, 371] width 165 height 18
type input "0"
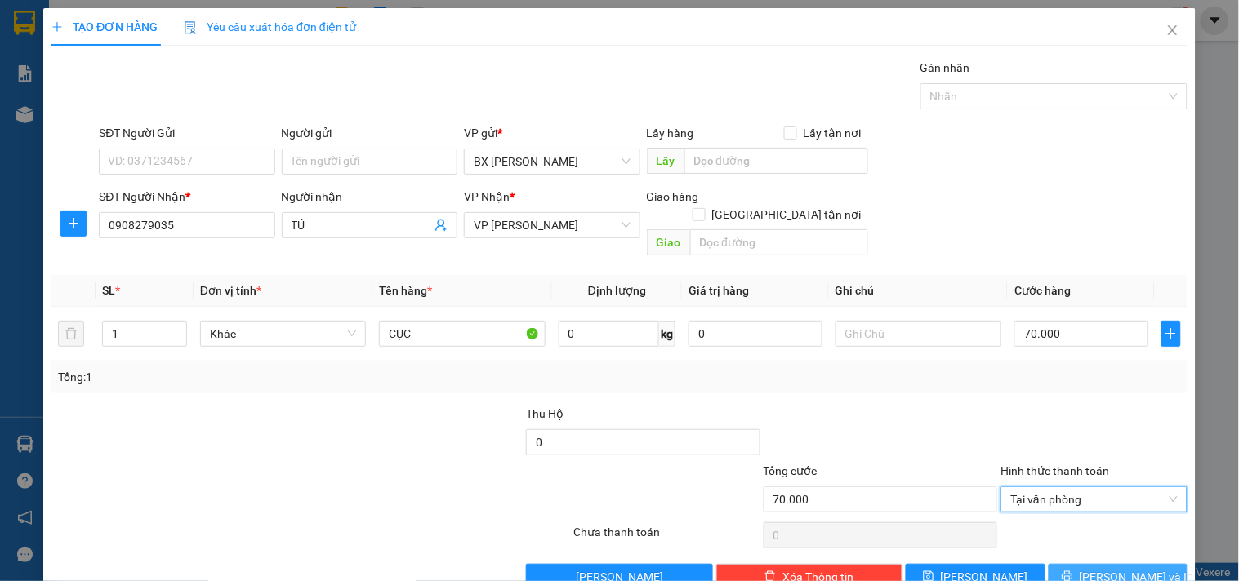
click at [1116, 568] on span "[PERSON_NAME] và In" at bounding box center [1137, 577] width 114 height 18
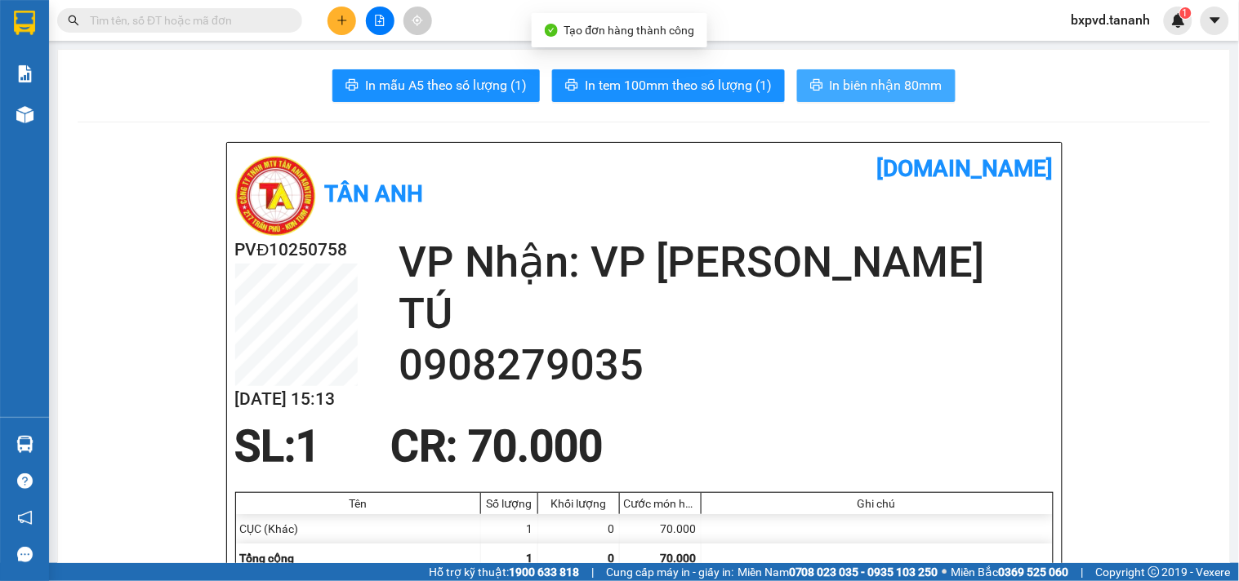
click at [870, 93] on span "In biên nhận 80mm" at bounding box center [886, 85] width 113 height 20
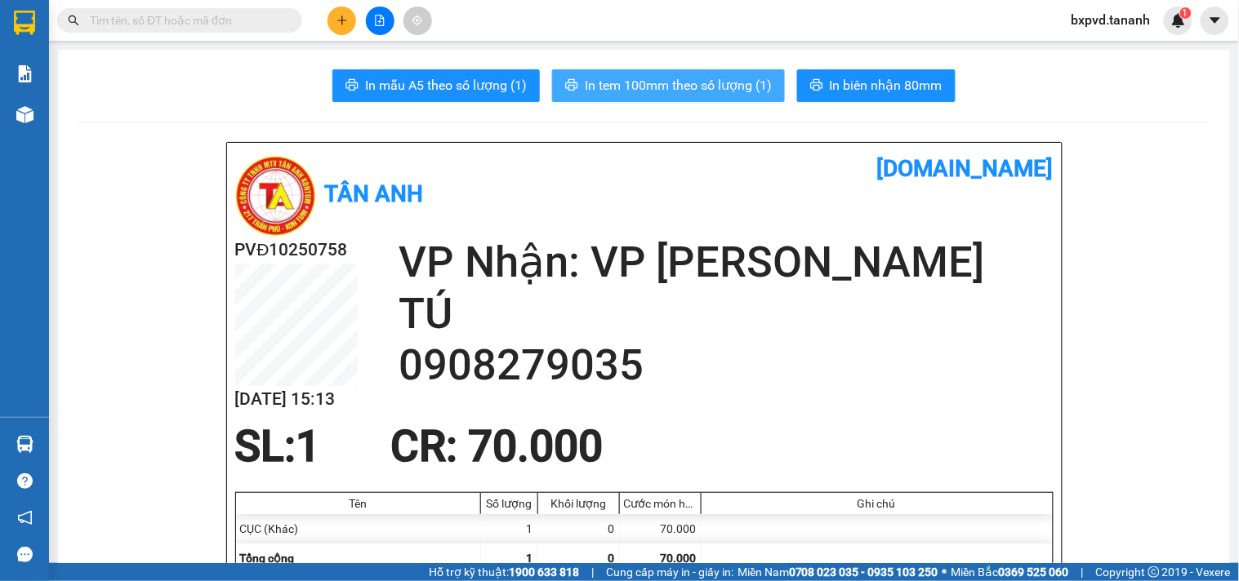
click at [739, 88] on span "In tem 100mm theo số lượng (1)" at bounding box center [678, 85] width 187 height 20
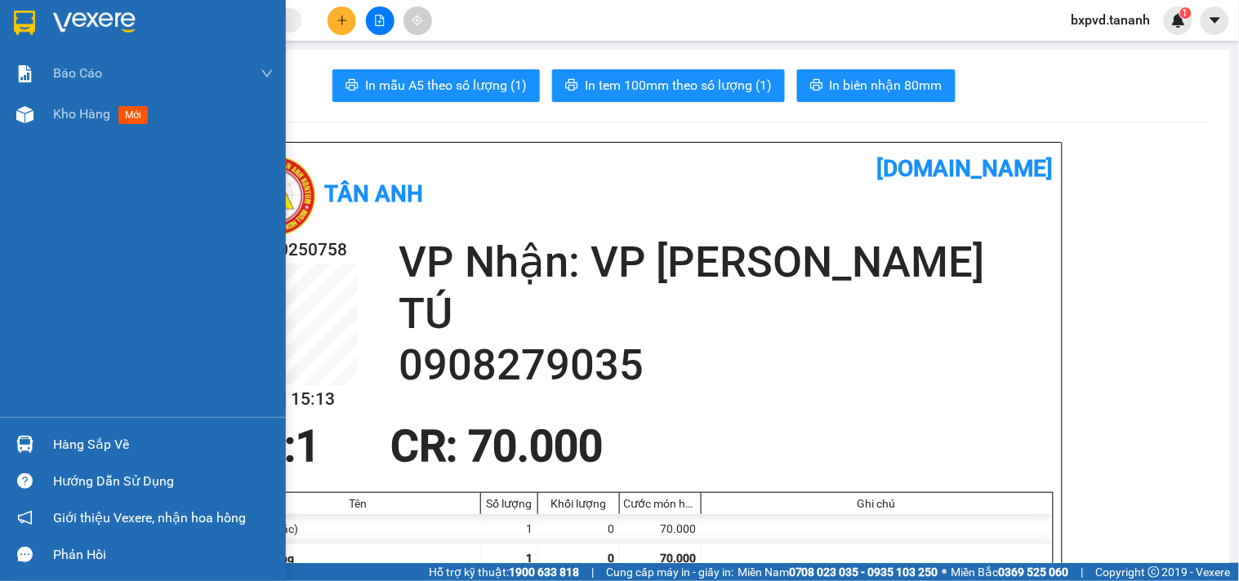
click at [6, 10] on div at bounding box center [143, 26] width 286 height 53
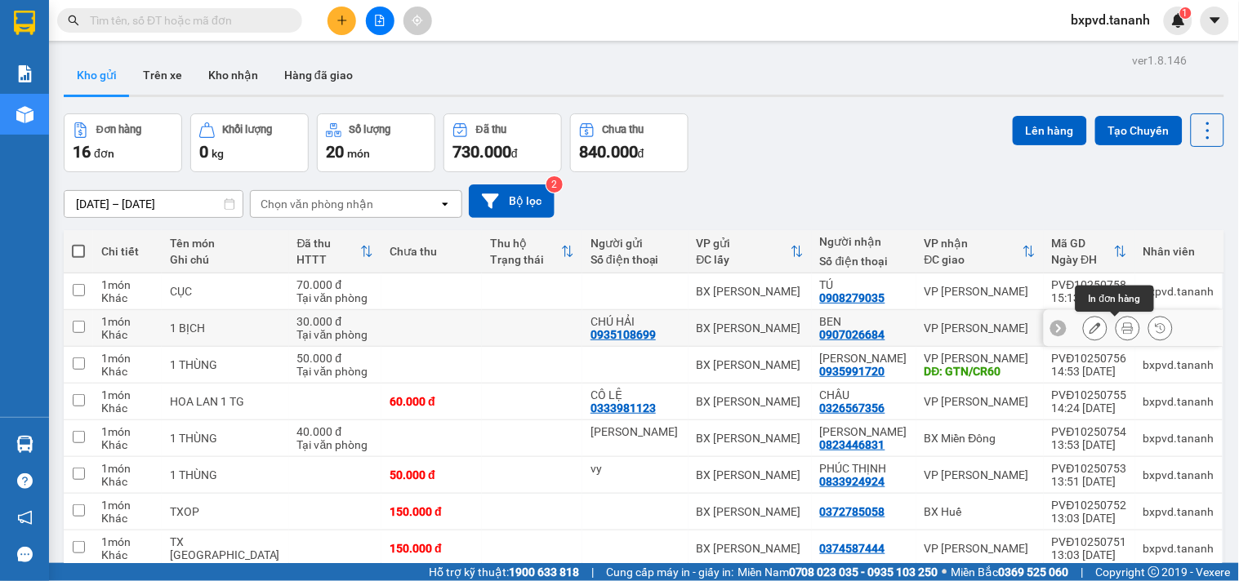
click at [1122, 331] on icon at bounding box center [1127, 328] width 11 height 11
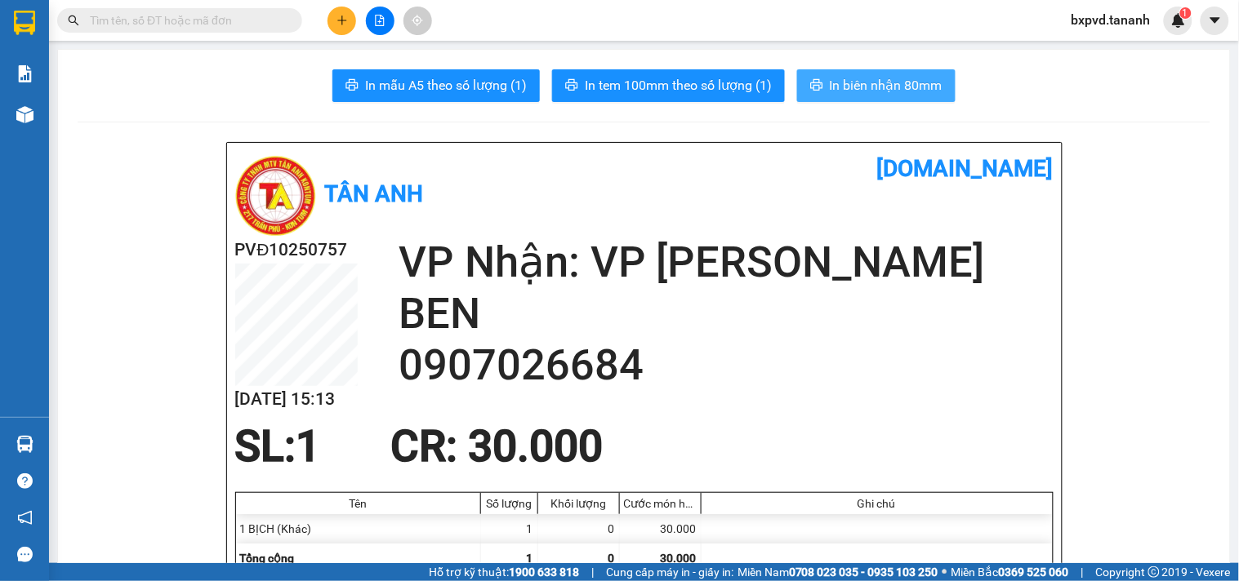
click at [912, 79] on span "In biên nhận 80mm" at bounding box center [886, 85] width 113 height 20
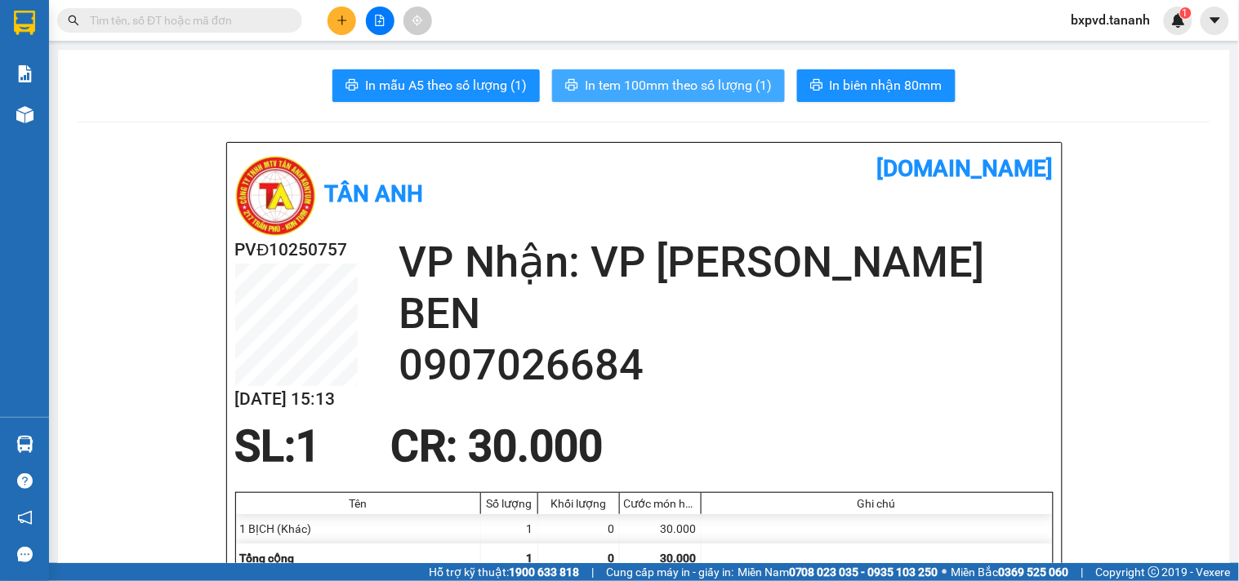
click at [681, 80] on span "In tem 100mm theo số lượng (1)" at bounding box center [678, 85] width 187 height 20
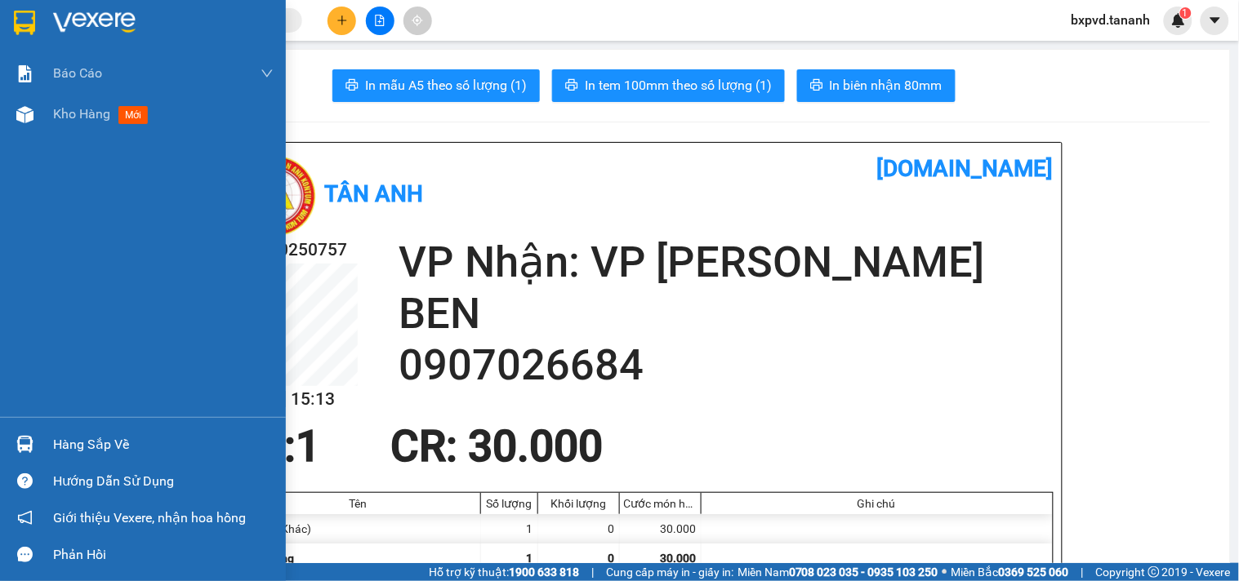
click at [0, 11] on div at bounding box center [143, 26] width 286 height 53
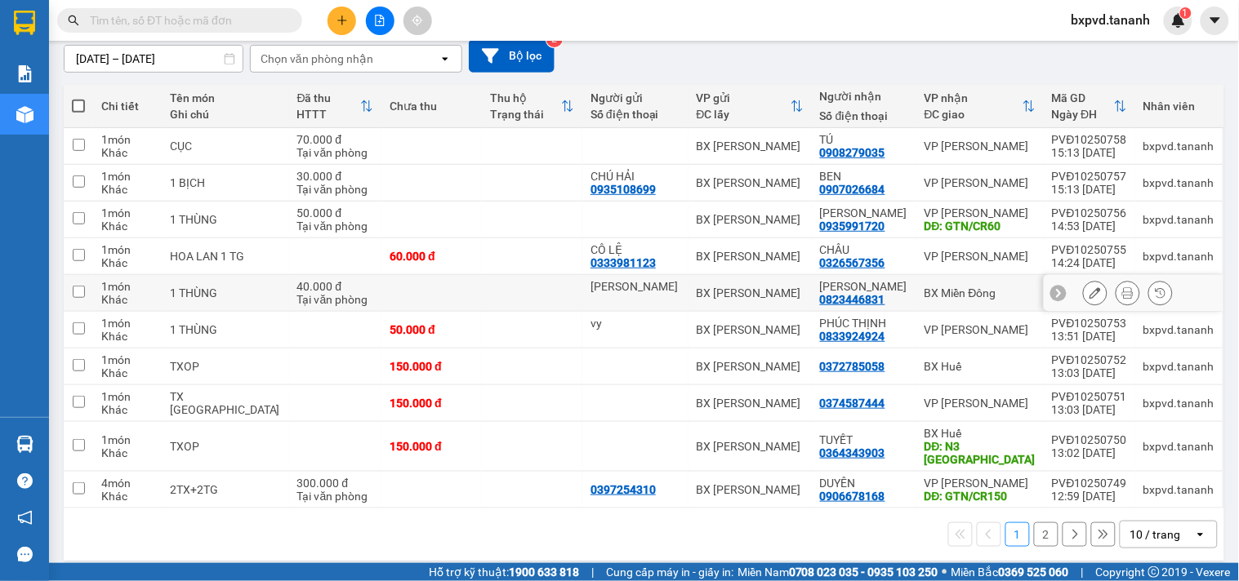
scroll to position [55, 0]
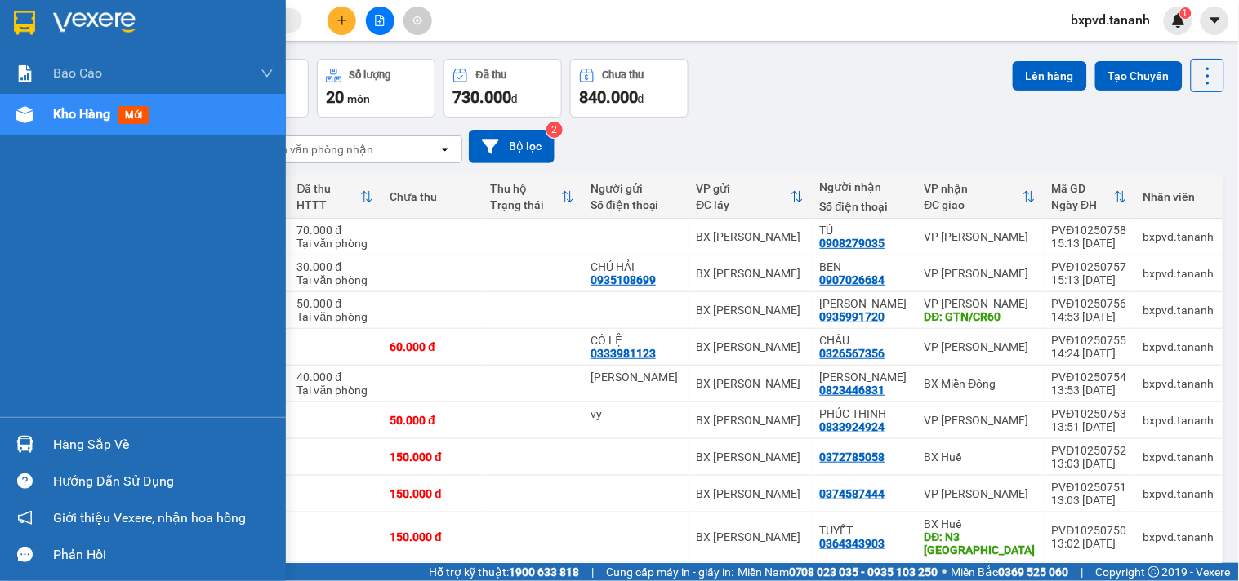
click at [0, 15] on div at bounding box center [143, 26] width 286 height 53
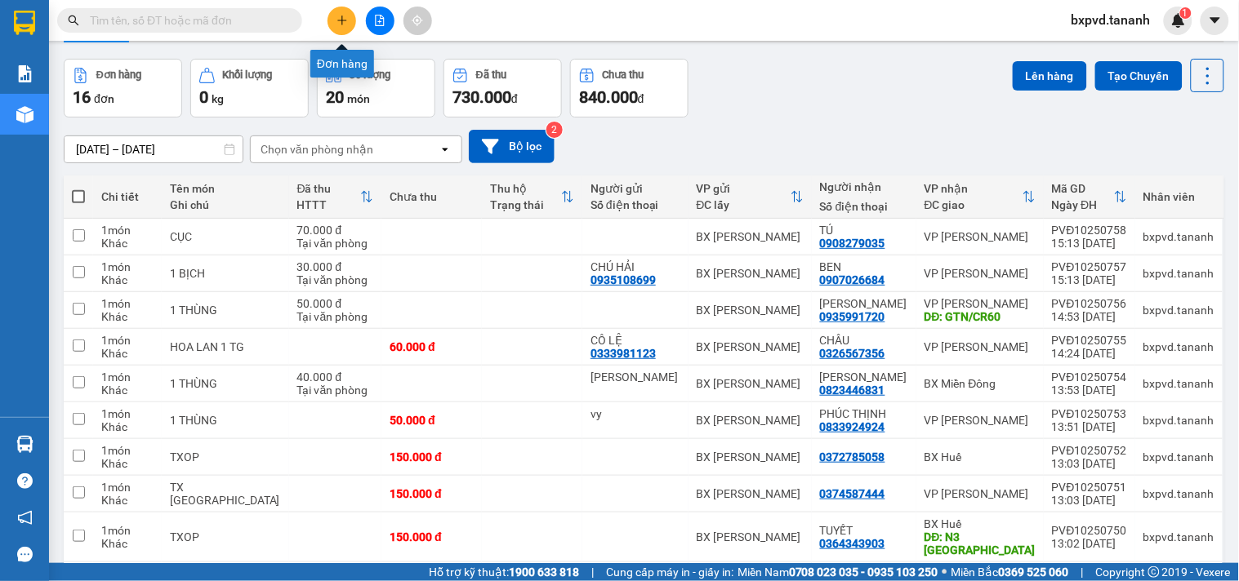
click at [341, 18] on icon "plus" at bounding box center [341, 20] width 11 height 11
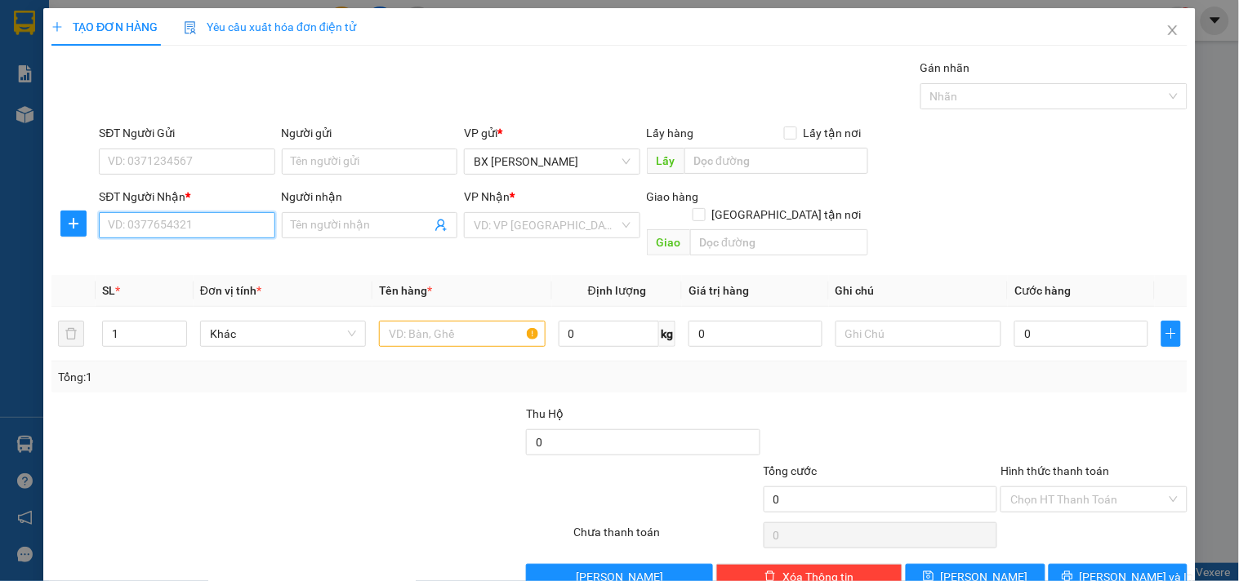
click at [185, 230] on input "SĐT Người Nhận *" at bounding box center [187, 225] width 176 height 26
type input "0961603656"
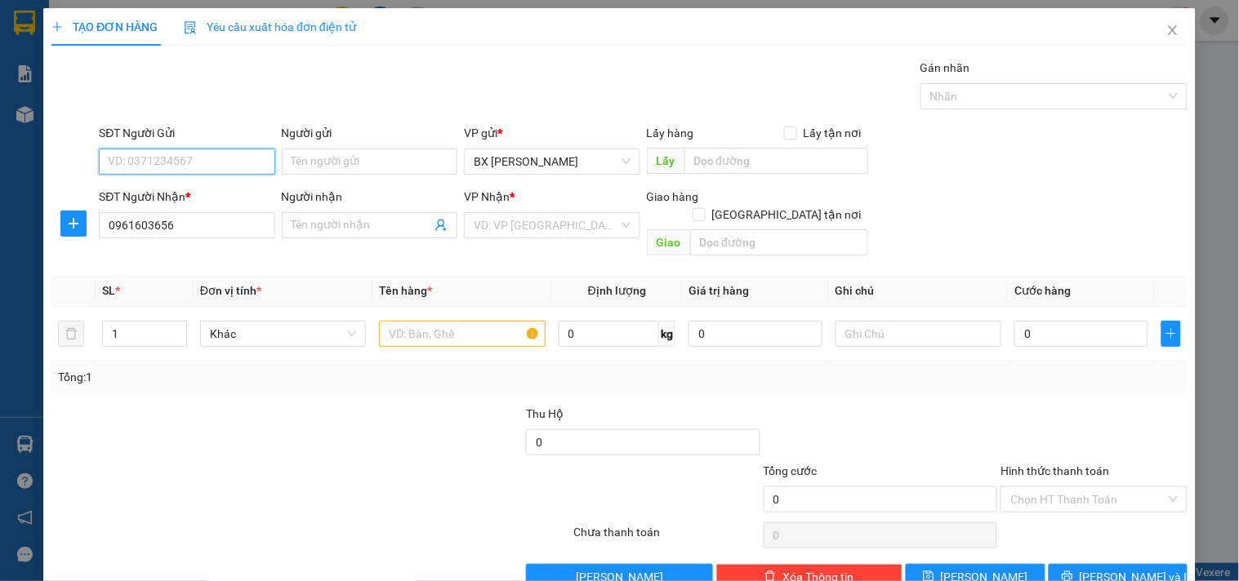
click at [172, 169] on input "SĐT Người Gửi" at bounding box center [187, 162] width 176 height 26
type input "0348161066"
click at [512, 234] on input "search" at bounding box center [546, 225] width 145 height 25
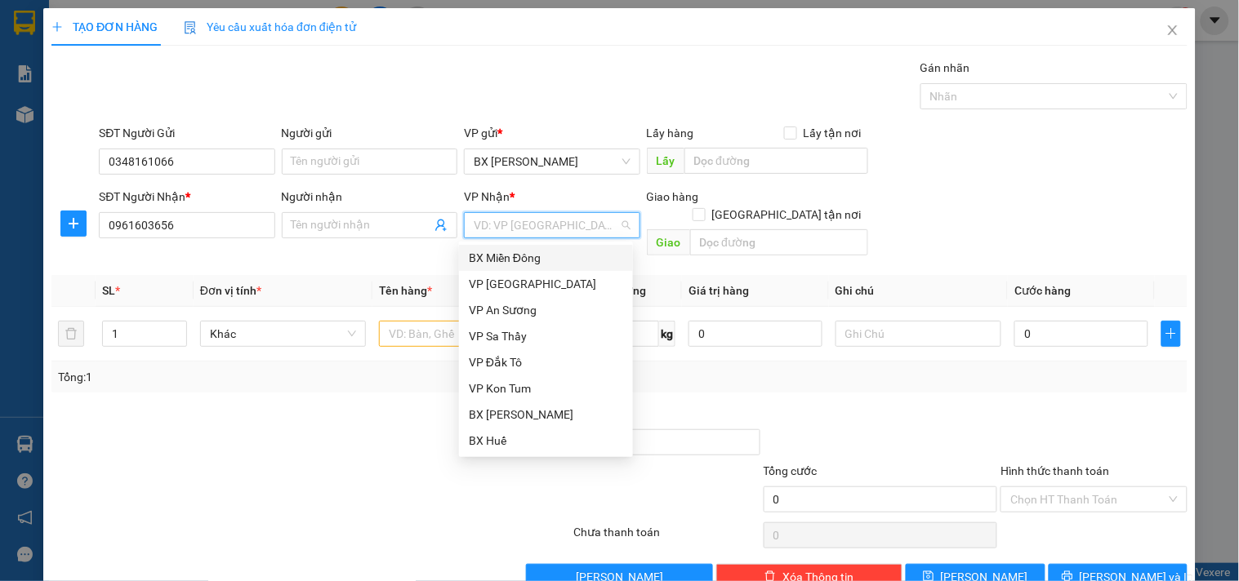
click at [525, 256] on div "BX Miền Đông" at bounding box center [546, 258] width 154 height 18
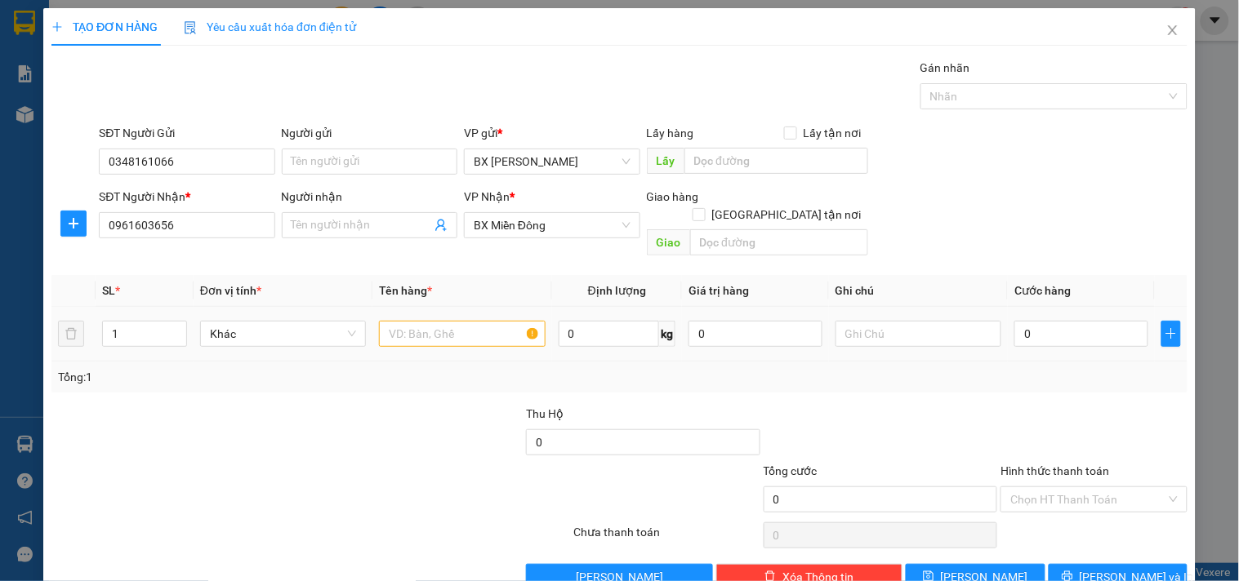
click at [438, 307] on td at bounding box center [461, 334] width 179 height 55
click at [443, 321] on input "text" at bounding box center [462, 334] width 166 height 26
click at [768, 229] on input "text" at bounding box center [779, 242] width 178 height 26
type input "GTN/CR120"
click at [431, 321] on input "text" at bounding box center [462, 334] width 166 height 26
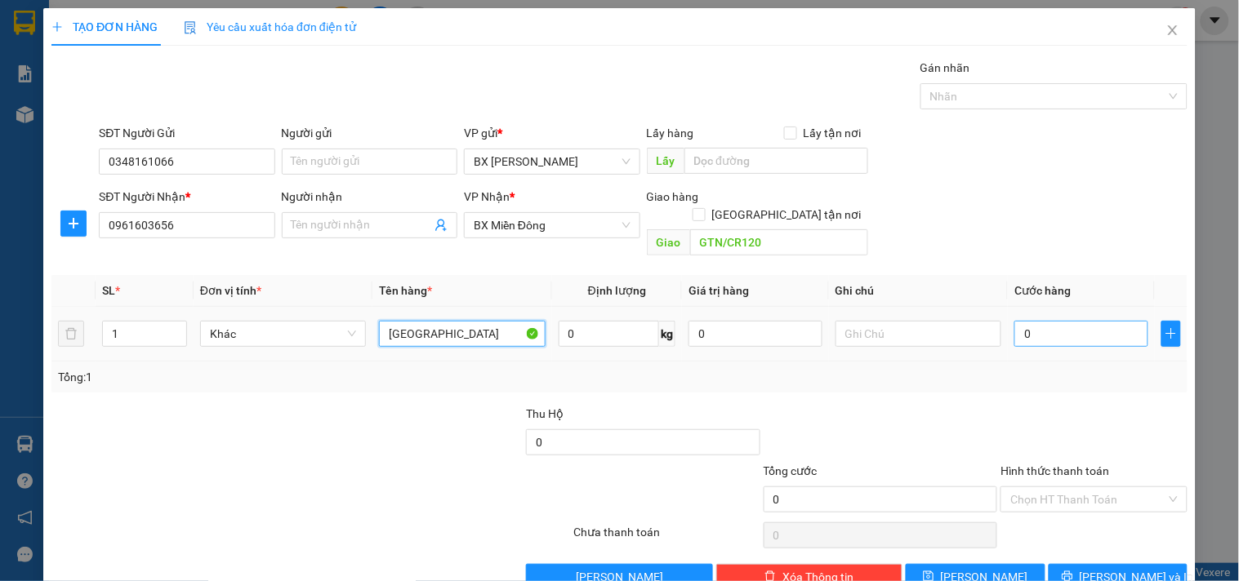
type input "[GEOGRAPHIC_DATA]"
click at [1041, 321] on input "0" at bounding box center [1081, 334] width 134 height 26
type input "5"
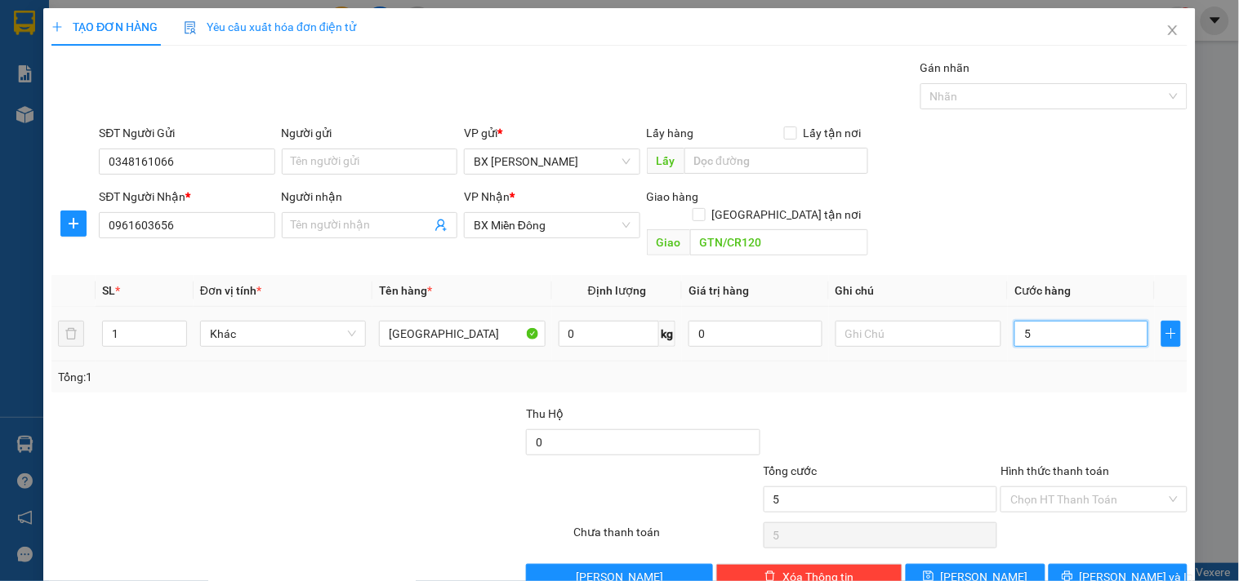
type input "50"
click at [1051, 487] on div "Chọn HT Thanh Toán" at bounding box center [1093, 500] width 186 height 26
type input "50.000"
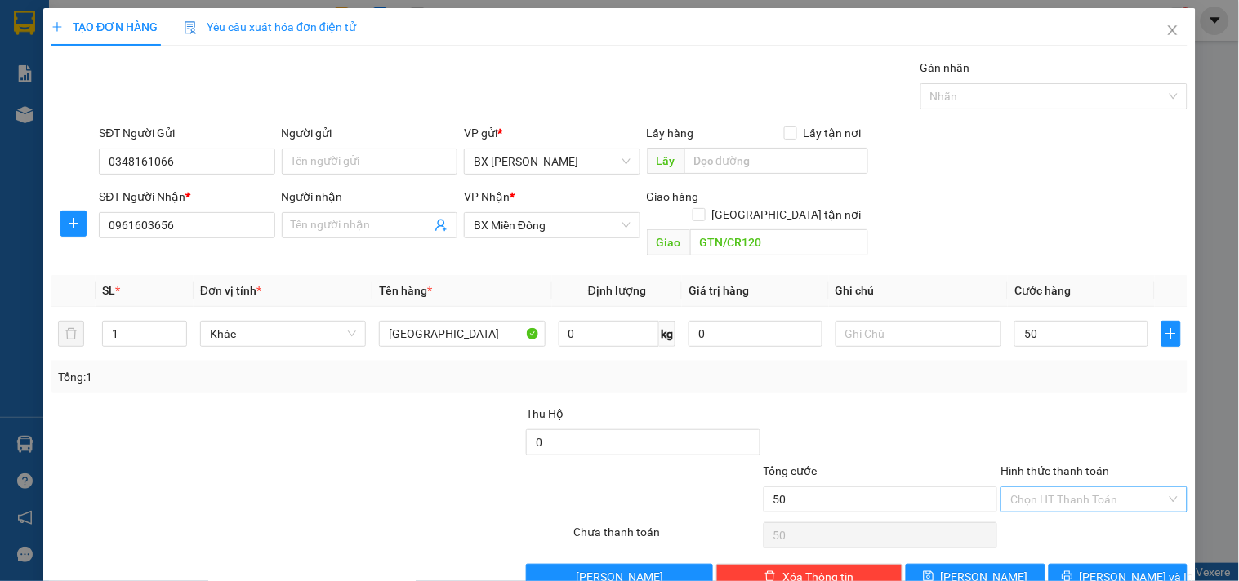
type input "50.000"
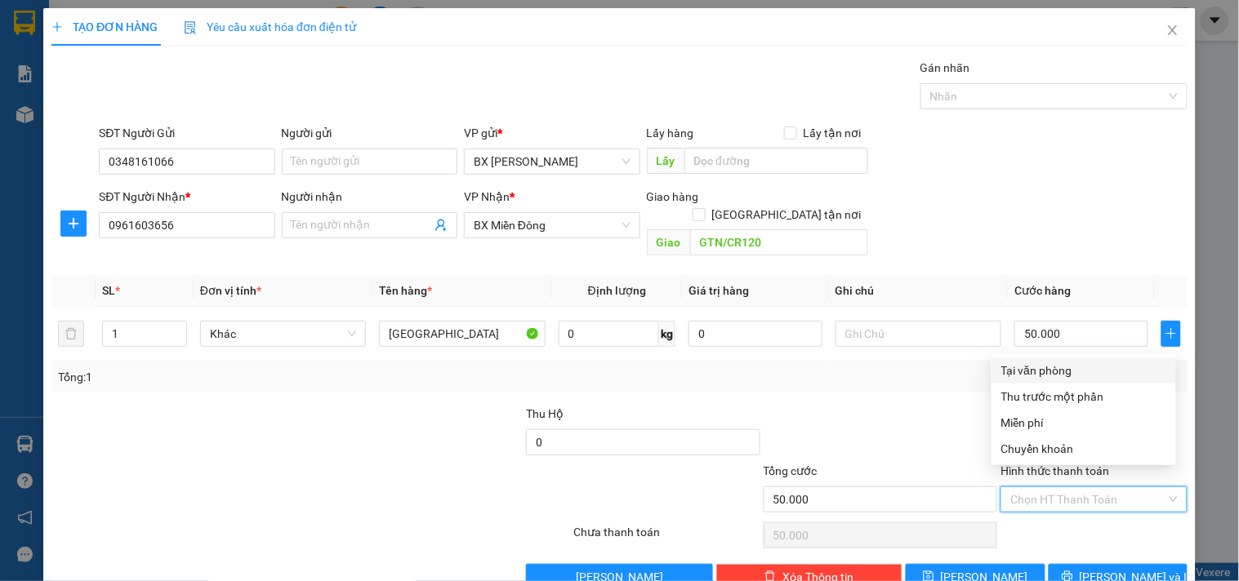
click at [1029, 358] on div "Tại văn phòng" at bounding box center [1083, 371] width 185 height 26
type input "0"
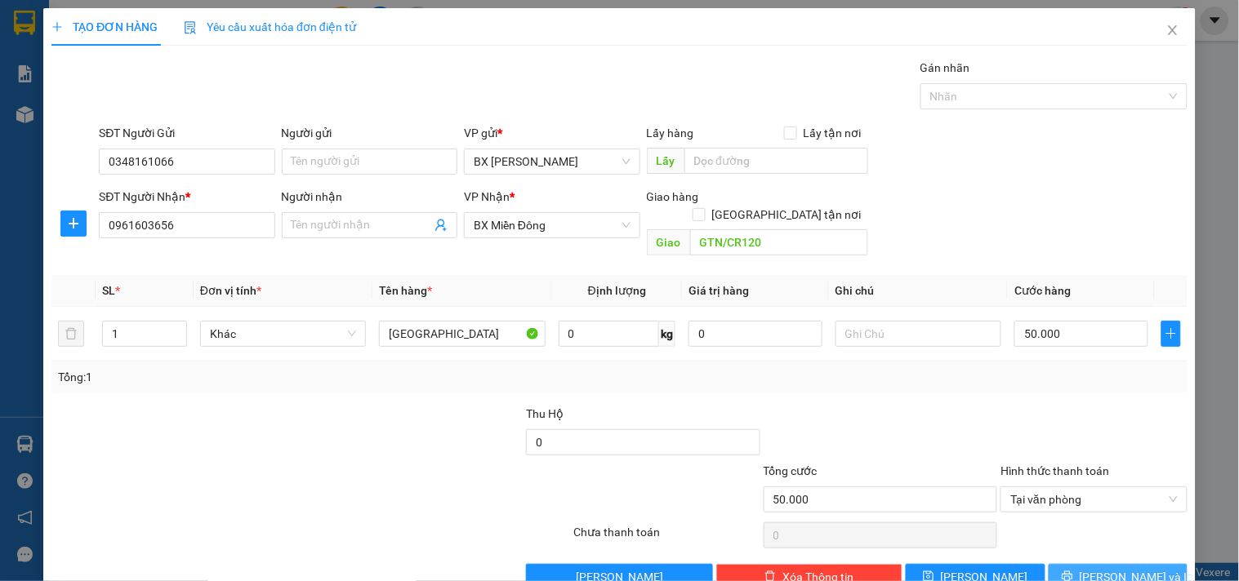
click at [1106, 568] on span "[PERSON_NAME] và In" at bounding box center [1137, 577] width 114 height 18
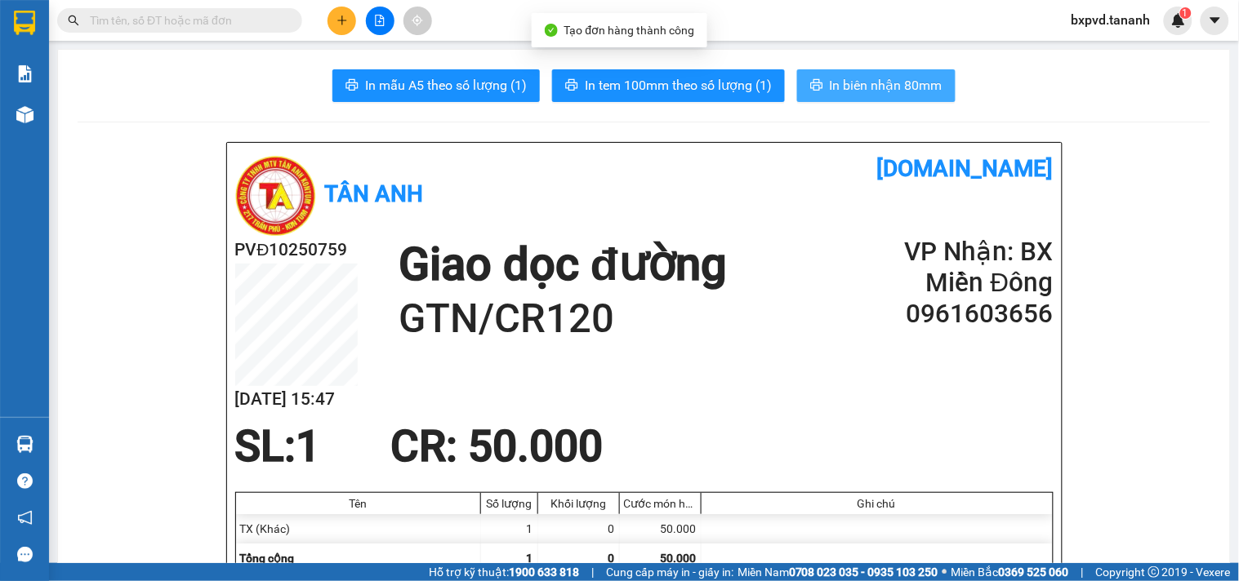
click at [858, 96] on button "In biên nhận 80mm" at bounding box center [876, 85] width 158 height 33
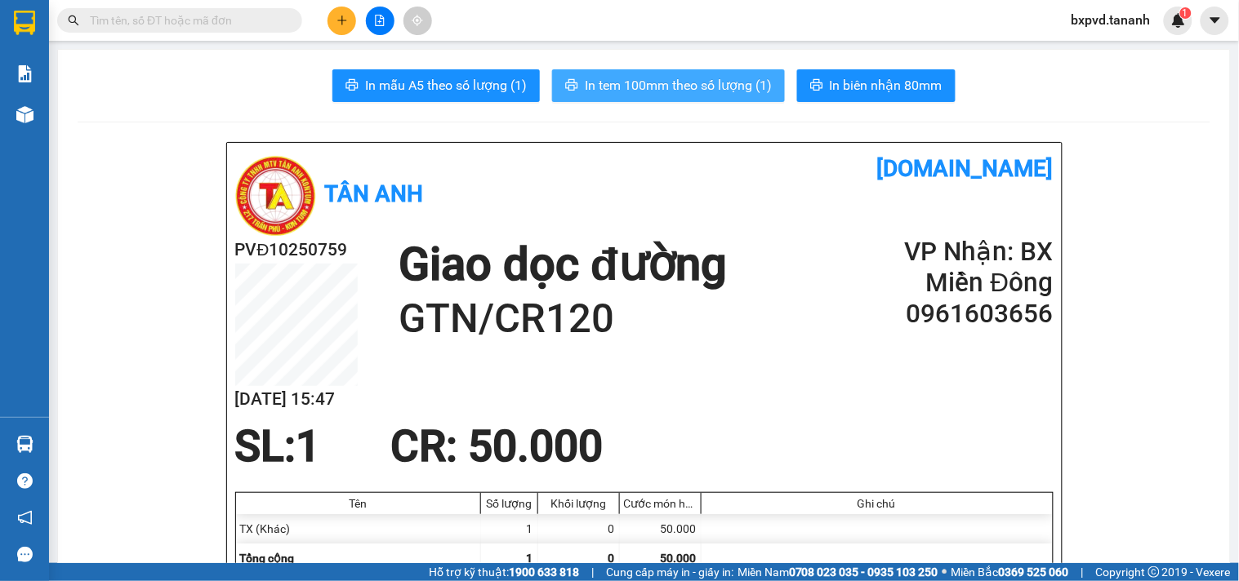
click at [747, 69] on button "In tem 100mm theo số lượng (1)" at bounding box center [668, 85] width 233 height 33
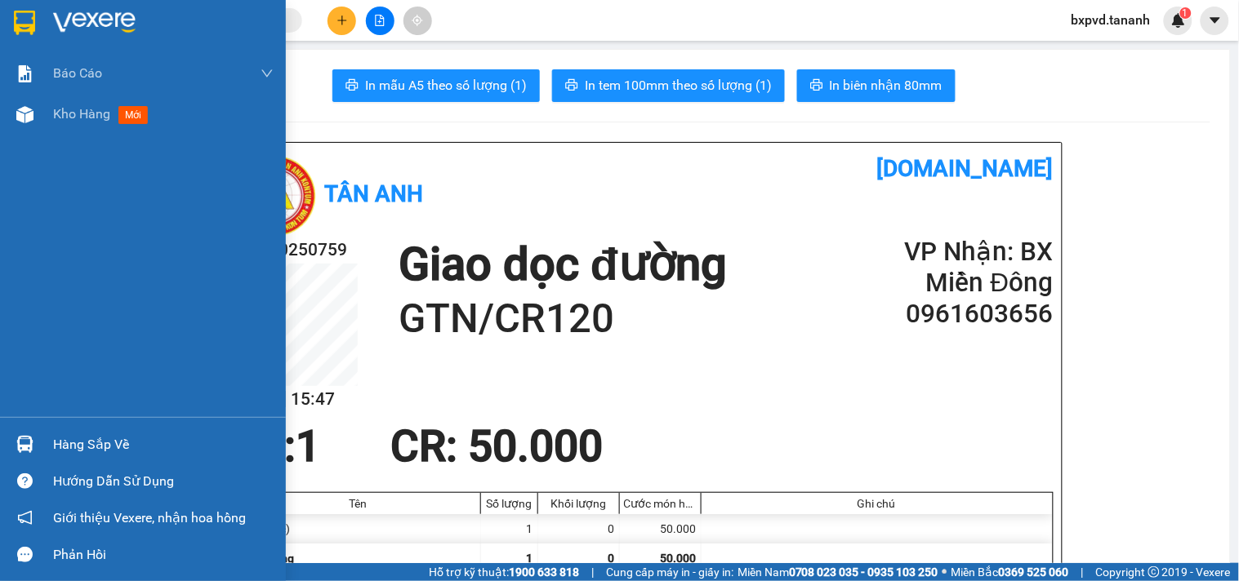
click at [42, 17] on div at bounding box center [143, 26] width 286 height 53
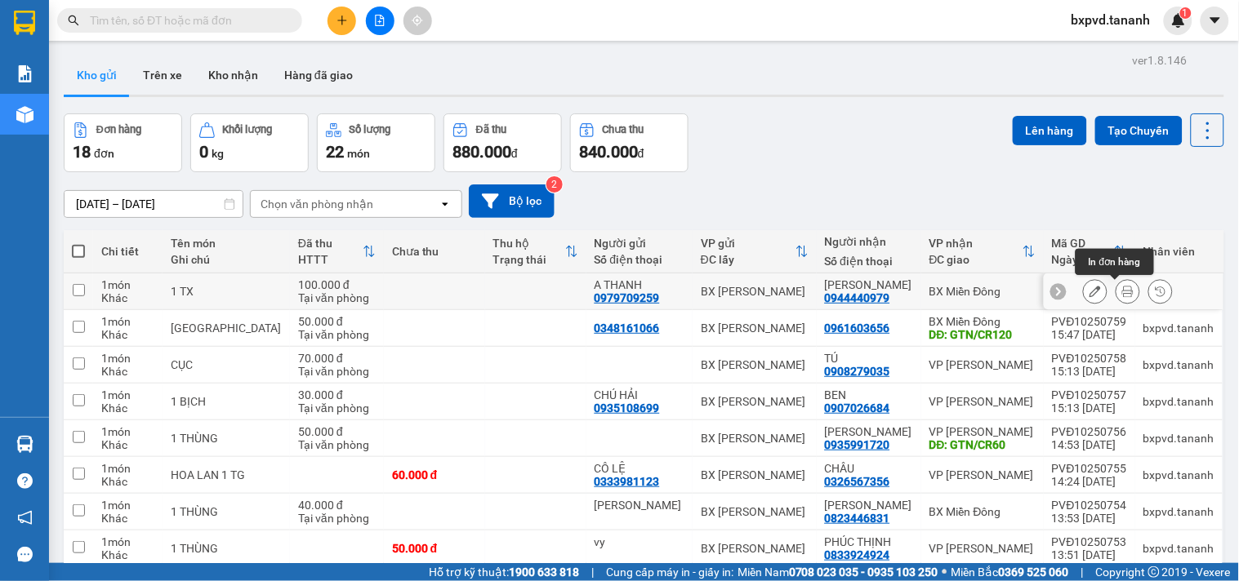
click at [1116, 290] on button at bounding box center [1127, 292] width 23 height 29
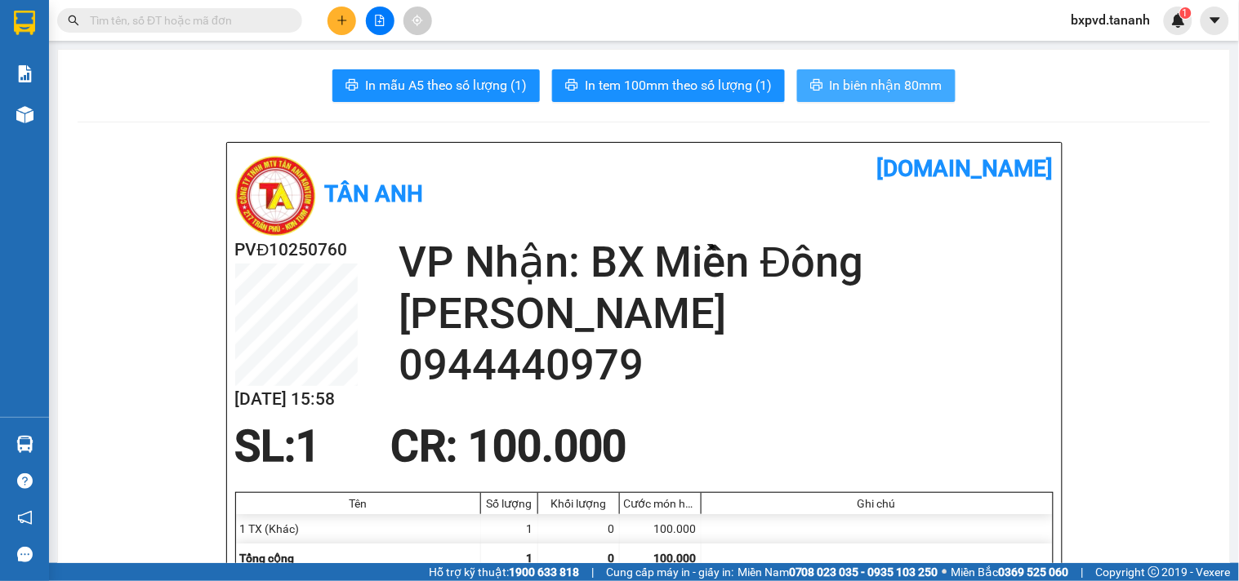
click at [833, 84] on span "In biên nhận 80mm" at bounding box center [886, 85] width 113 height 20
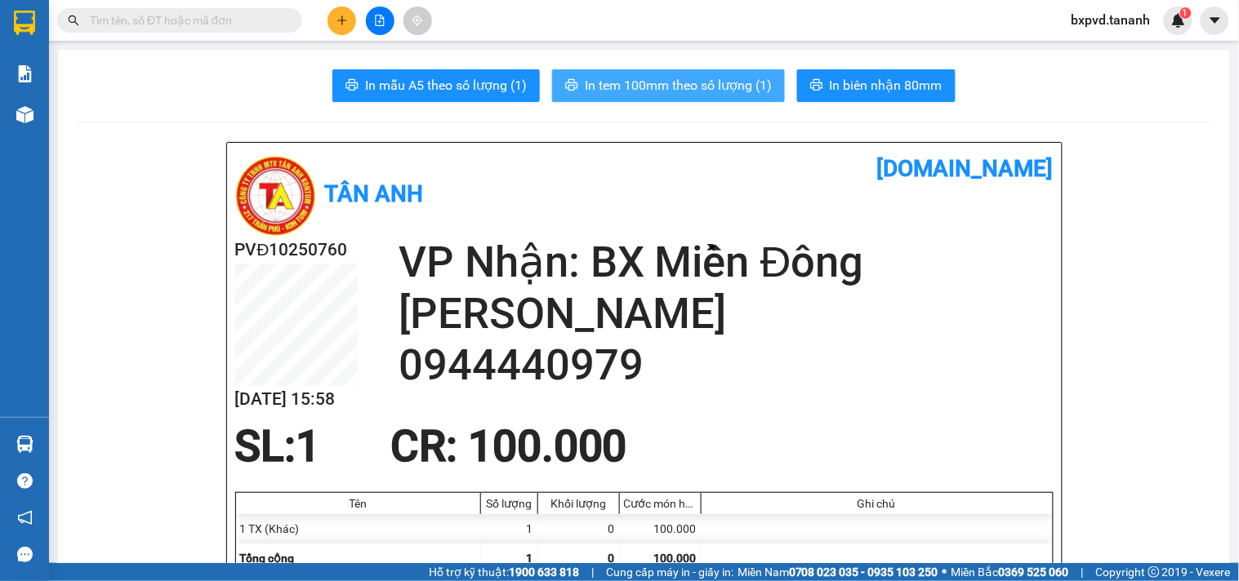
click at [655, 82] on span "In tem 100mm theo số lượng (1)" at bounding box center [678, 85] width 187 height 20
click at [335, 13] on button at bounding box center [341, 21] width 29 height 29
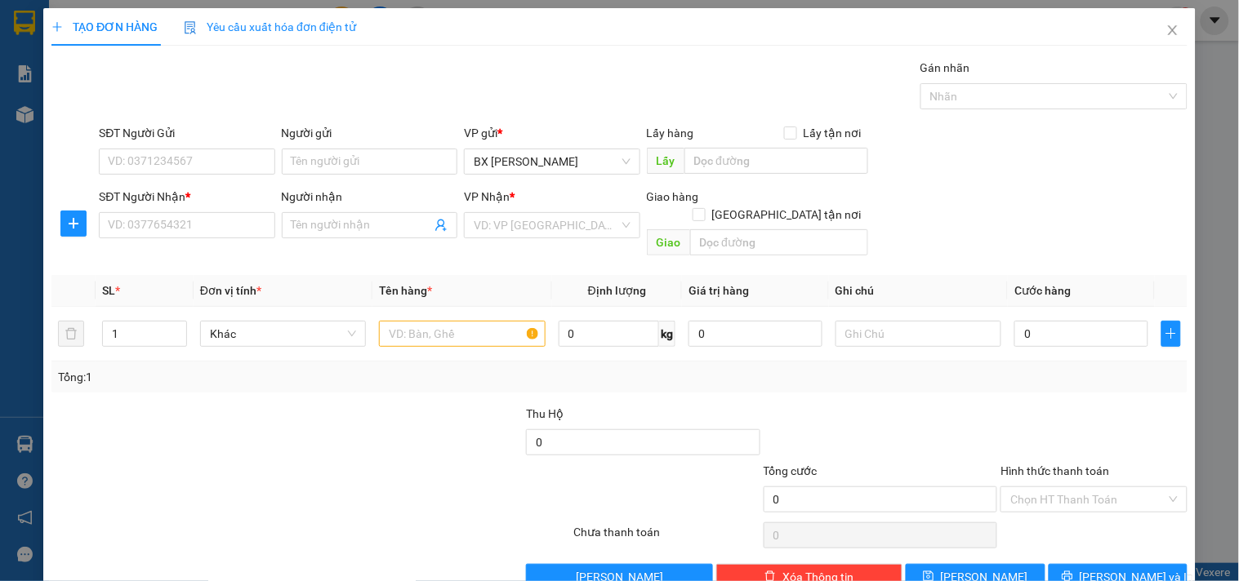
click at [737, 250] on div "Transit Pickup Surcharge Ids Transit Deliver Surcharge Ids Transit Deliver Surc…" at bounding box center [619, 325] width 1136 height 532
click at [749, 229] on input "text" at bounding box center [779, 242] width 178 height 26
type input "GỬI QUA LÀO"
click at [154, 215] on input "SĐT Người Nhận *" at bounding box center [187, 225] width 176 height 26
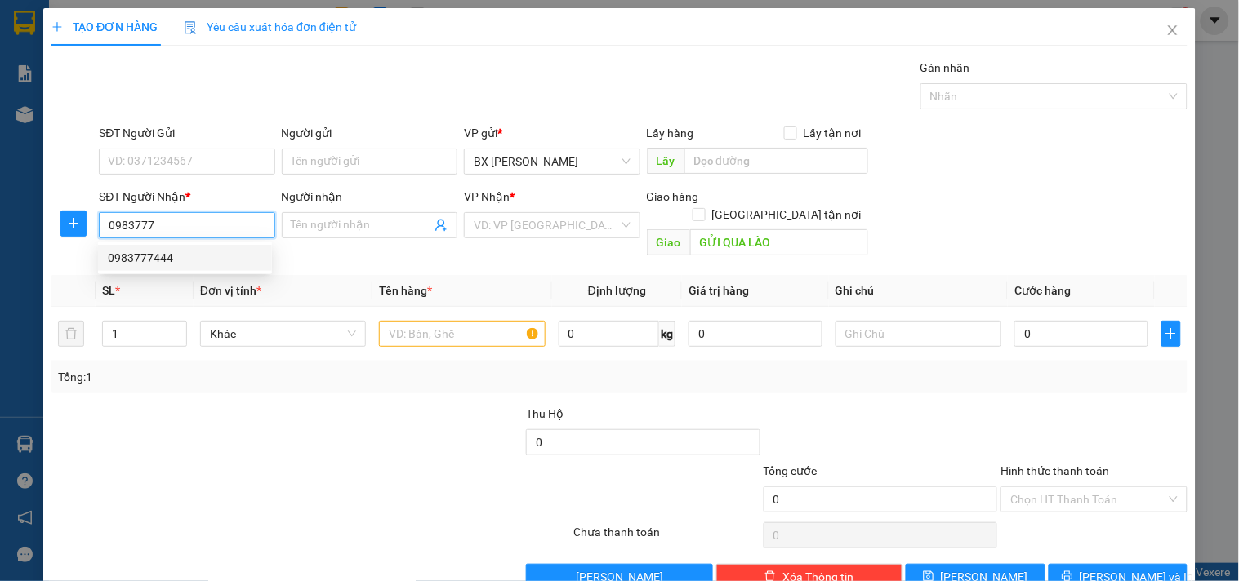
click at [163, 253] on div "0983777444" at bounding box center [185, 258] width 154 height 18
type input "0983777444"
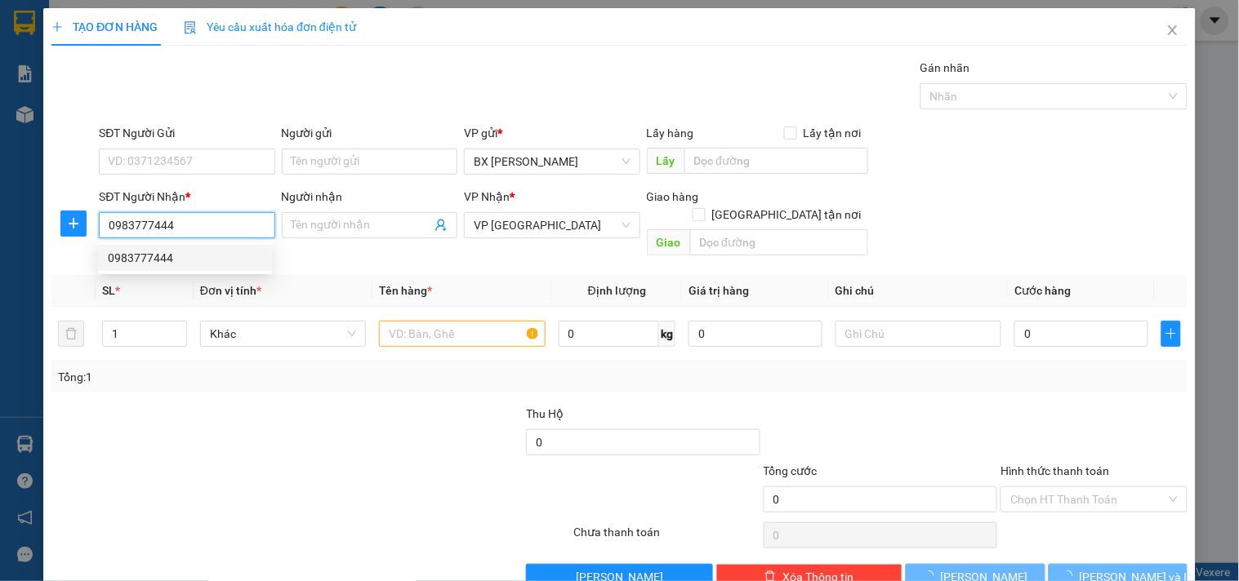
type input "50.000"
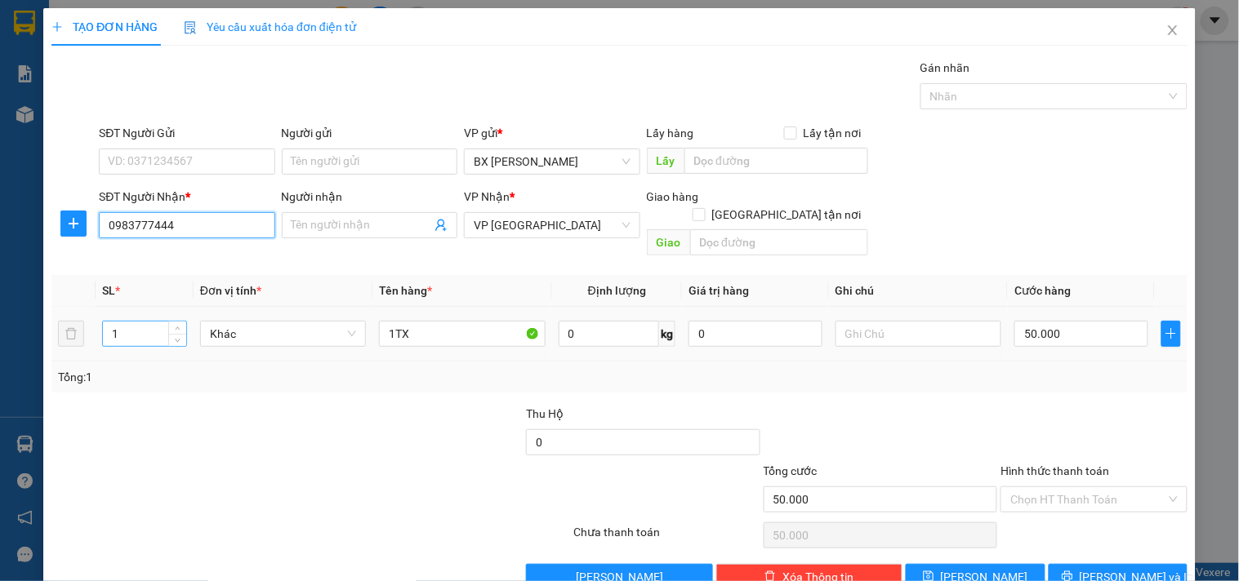
type input "0983777444"
drag, startPoint x: 128, startPoint y: 315, endPoint x: 35, endPoint y: 319, distance: 93.2
click at [35, 319] on div "TẠO ĐƠN HÀNG Yêu cầu xuất hóa đơn điện tử Transit Pickup Surcharge Ids Transit …" at bounding box center [619, 290] width 1239 height 581
type input "3"
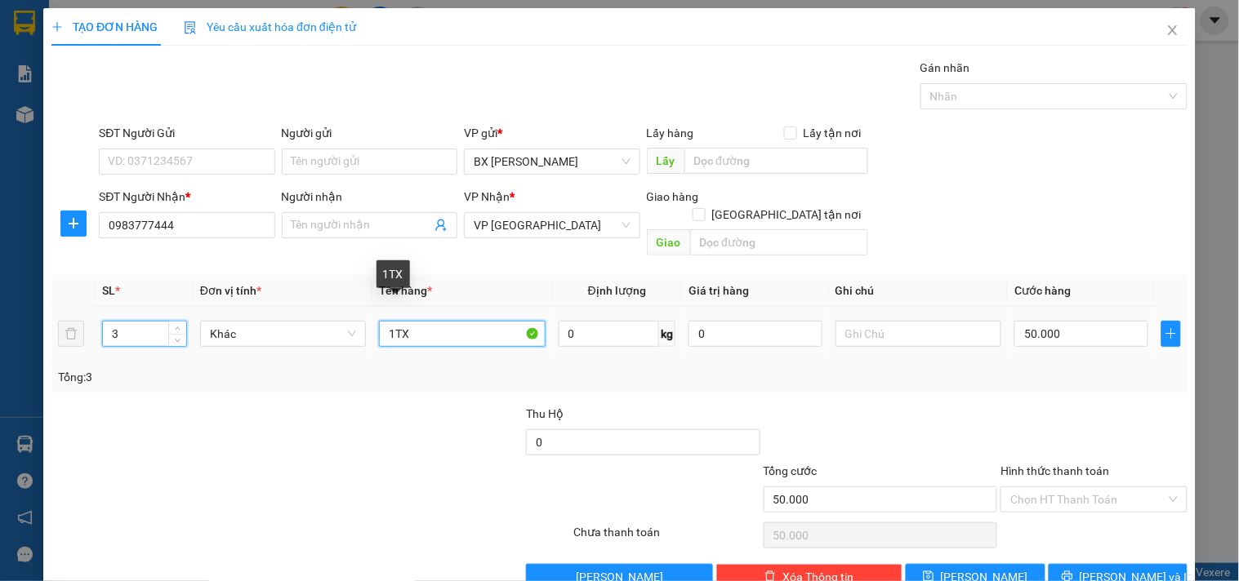
drag, startPoint x: 314, startPoint y: 296, endPoint x: 194, endPoint y: 283, distance: 121.7
click at [196, 283] on table "SL * Đơn vị tính * Tên hàng * Định lượng Giá trị hàng Ghi chú Cước hàng 3 Khác …" at bounding box center [619, 318] width 1136 height 87
type input "3BAO"
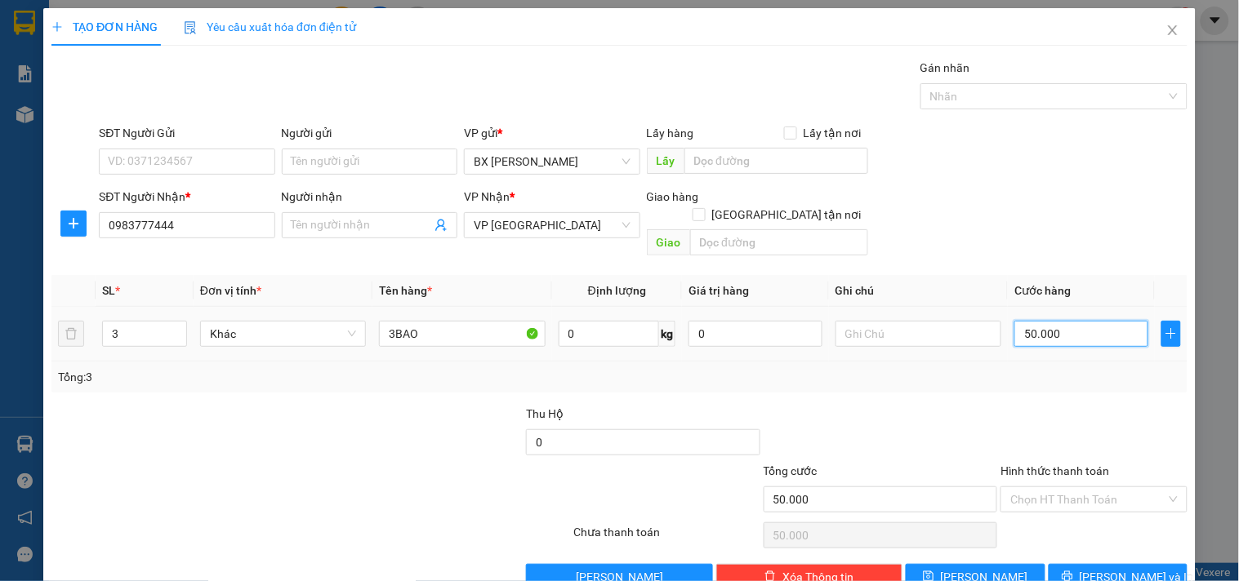
click at [1052, 324] on input "50.000" at bounding box center [1081, 334] width 134 height 26
type input "1"
type input "15"
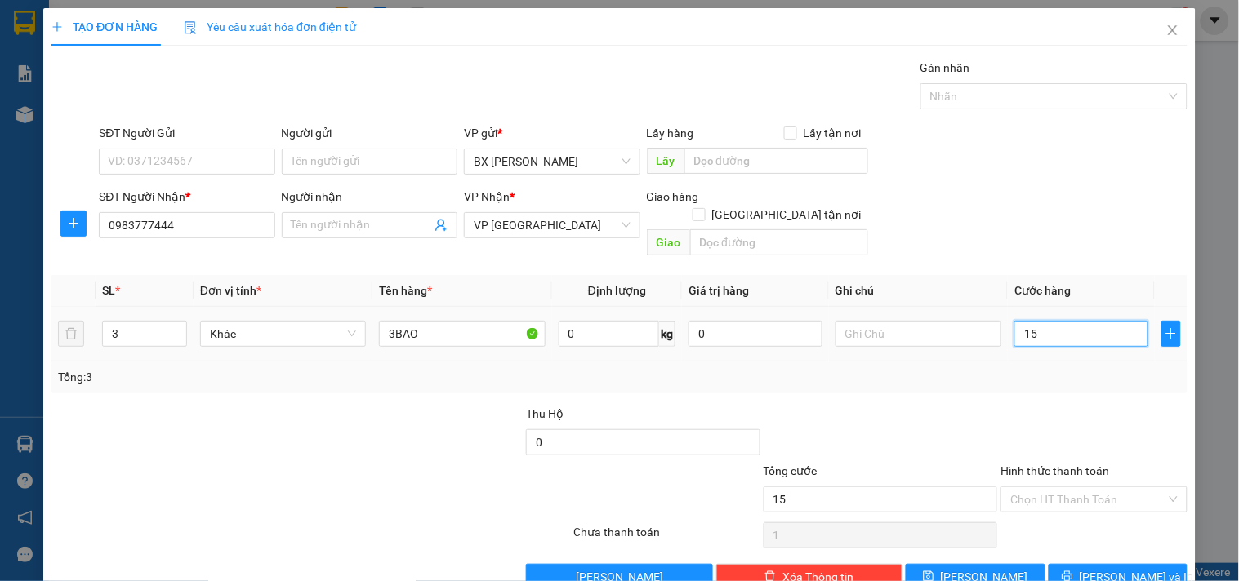
type input "15"
type input "150"
type input "150.000"
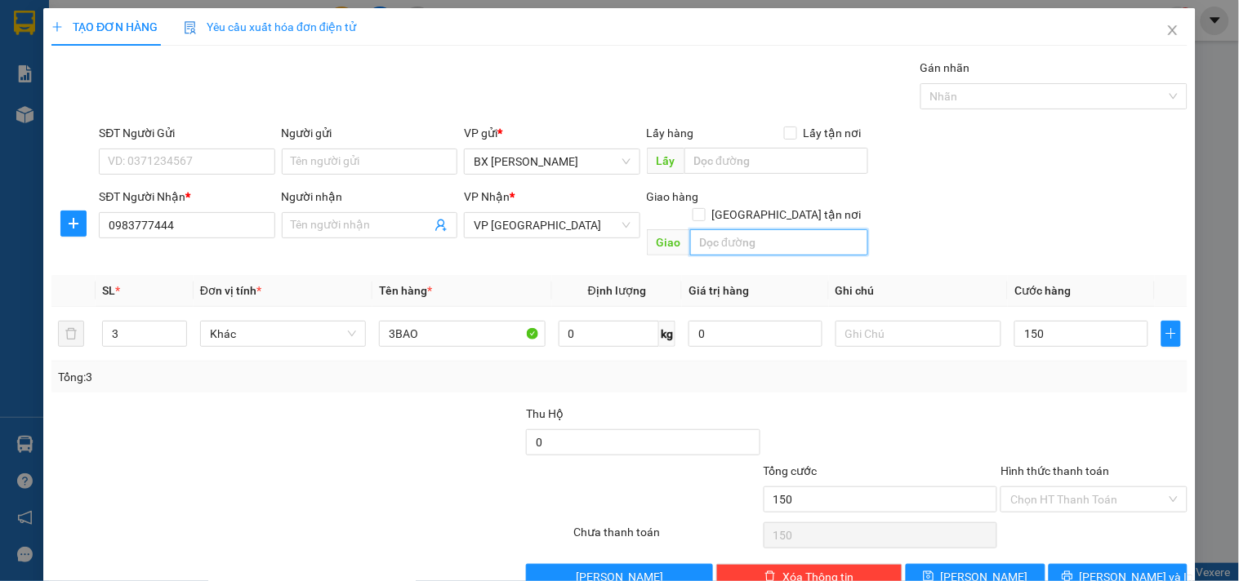
type input "150.000"
click at [717, 229] on input "text" at bounding box center [779, 242] width 178 height 26
type input "GỬI XE HUY HOÀNG QUA LÀO"
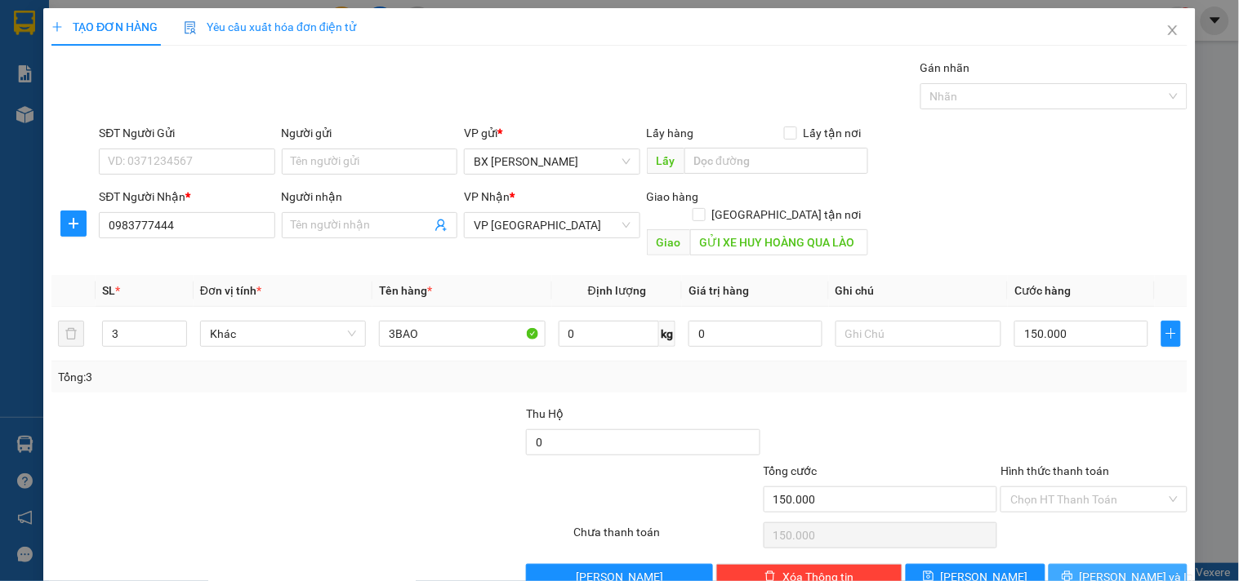
click at [1103, 568] on span "[PERSON_NAME] và In" at bounding box center [1137, 577] width 114 height 18
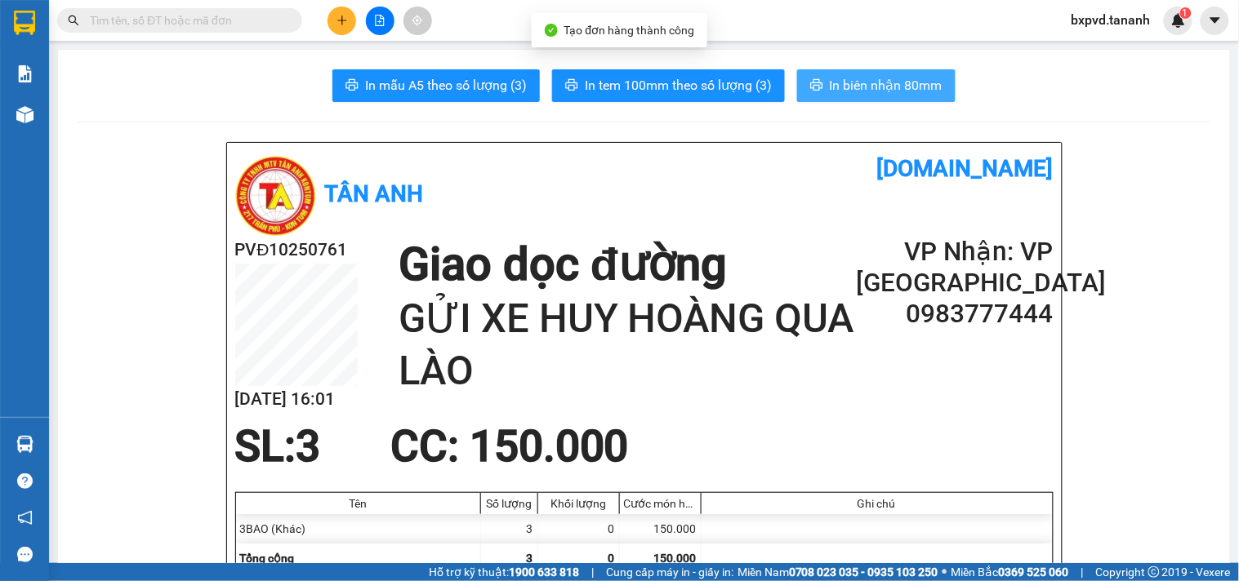
click at [821, 90] on button "In biên nhận 80mm" at bounding box center [876, 85] width 158 height 33
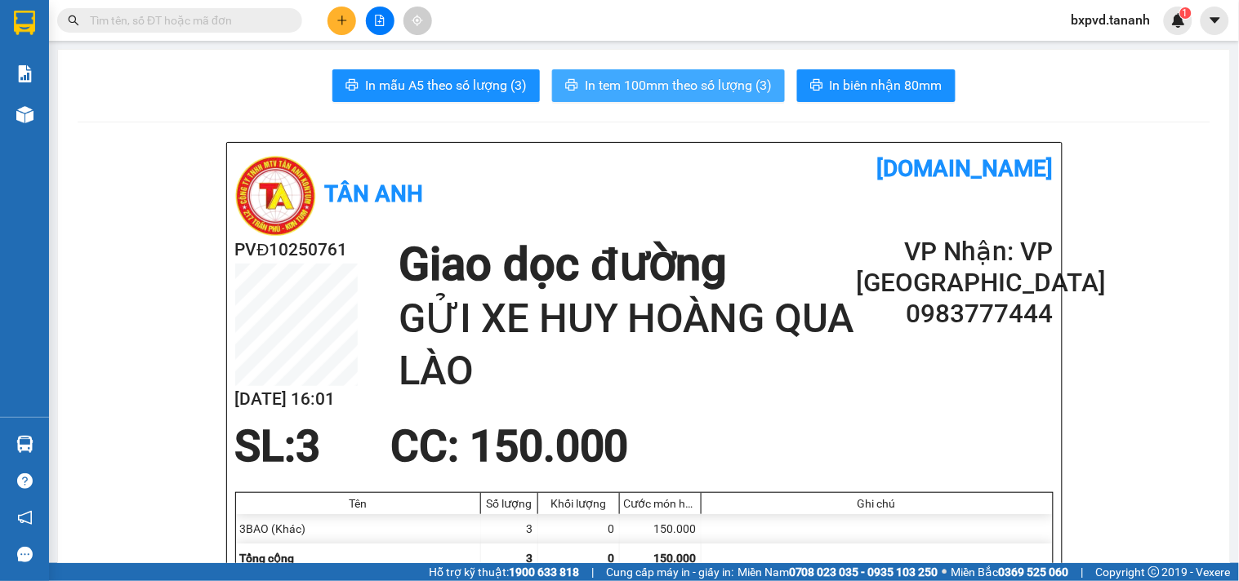
click at [713, 87] on span "In tem 100mm theo số lượng (3)" at bounding box center [678, 85] width 187 height 20
click at [176, 25] on input "text" at bounding box center [186, 20] width 193 height 18
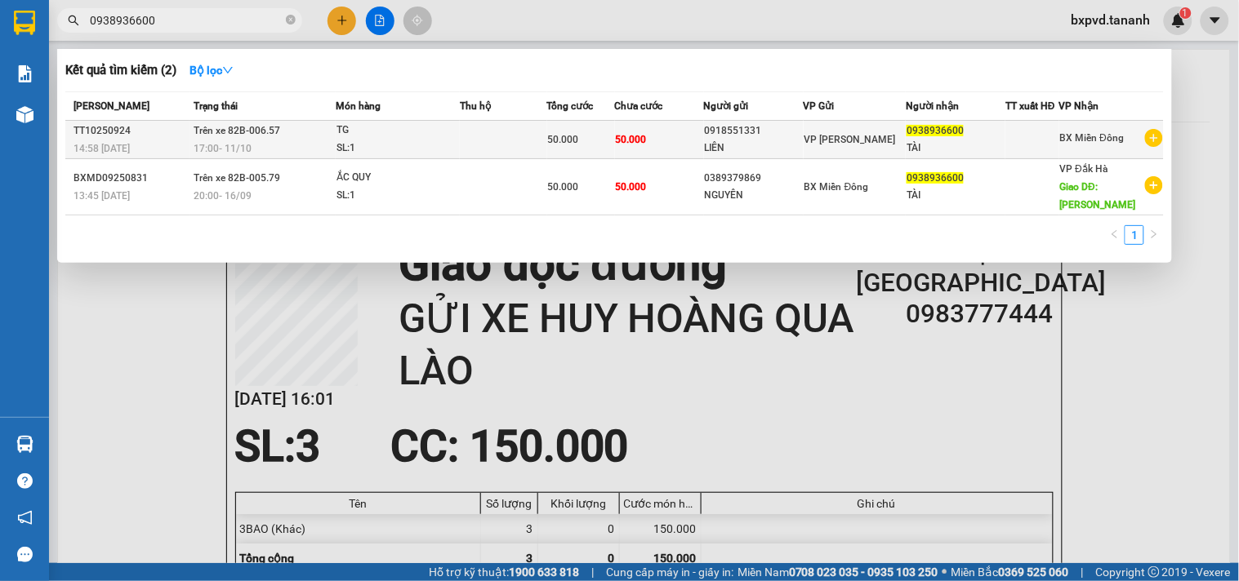
type input "0938936600"
click at [803, 141] on div "LIÊN" at bounding box center [754, 148] width 98 height 17
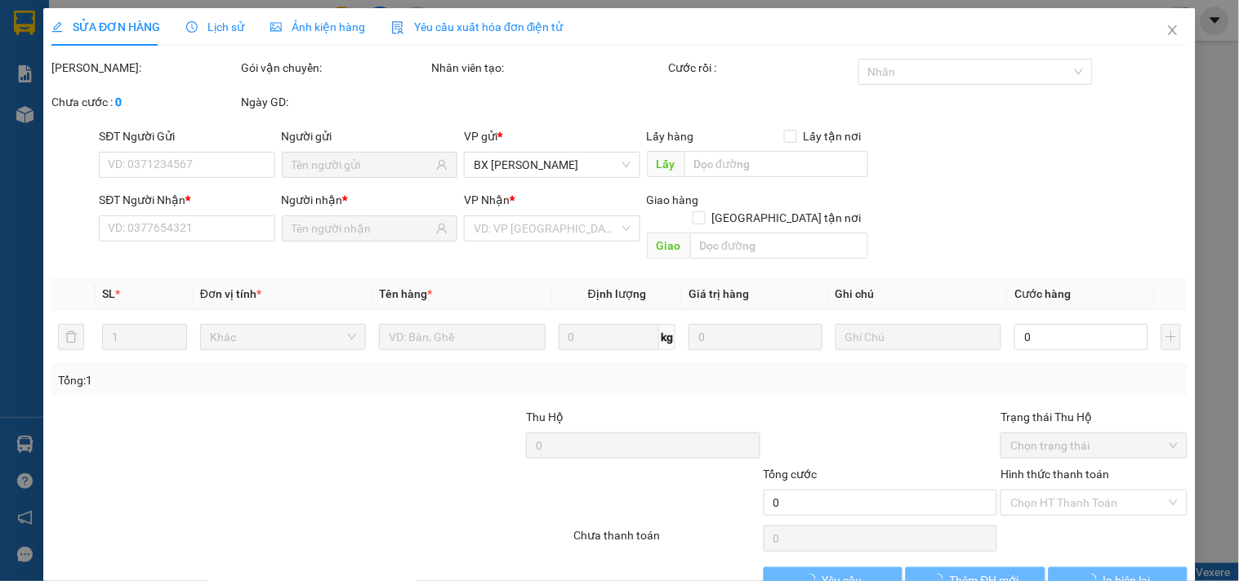
type input "0918551331"
type input "LIÊN"
type input "0938936600"
type input "TÀI"
type input "50.000"
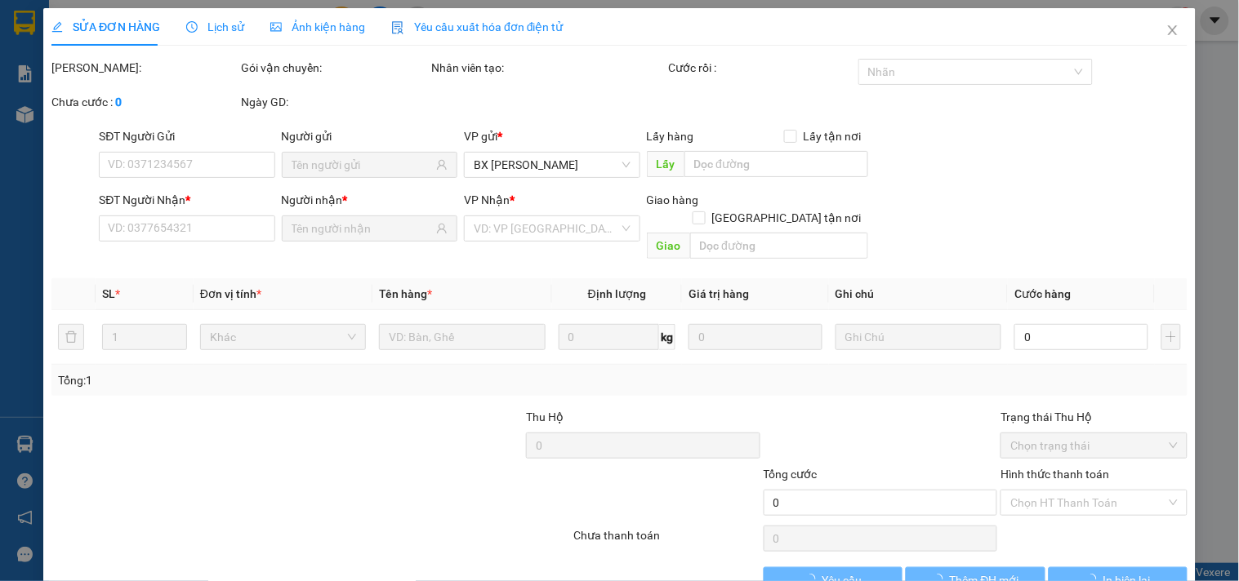
type input "50.000"
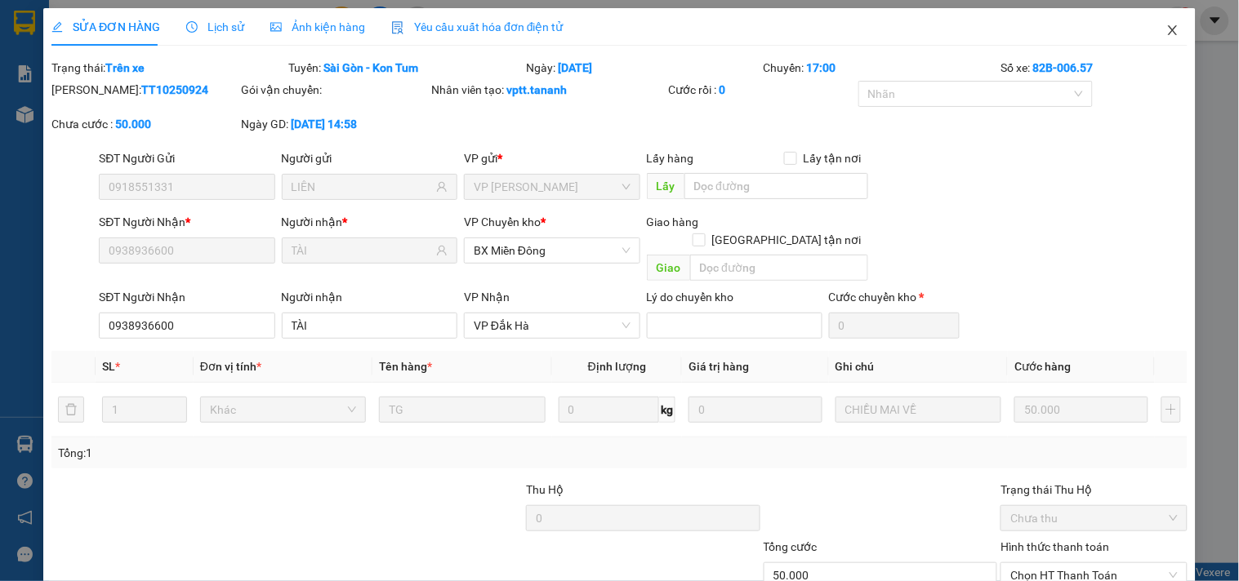
click at [1156, 23] on span "Close" at bounding box center [1173, 31] width 46 height 46
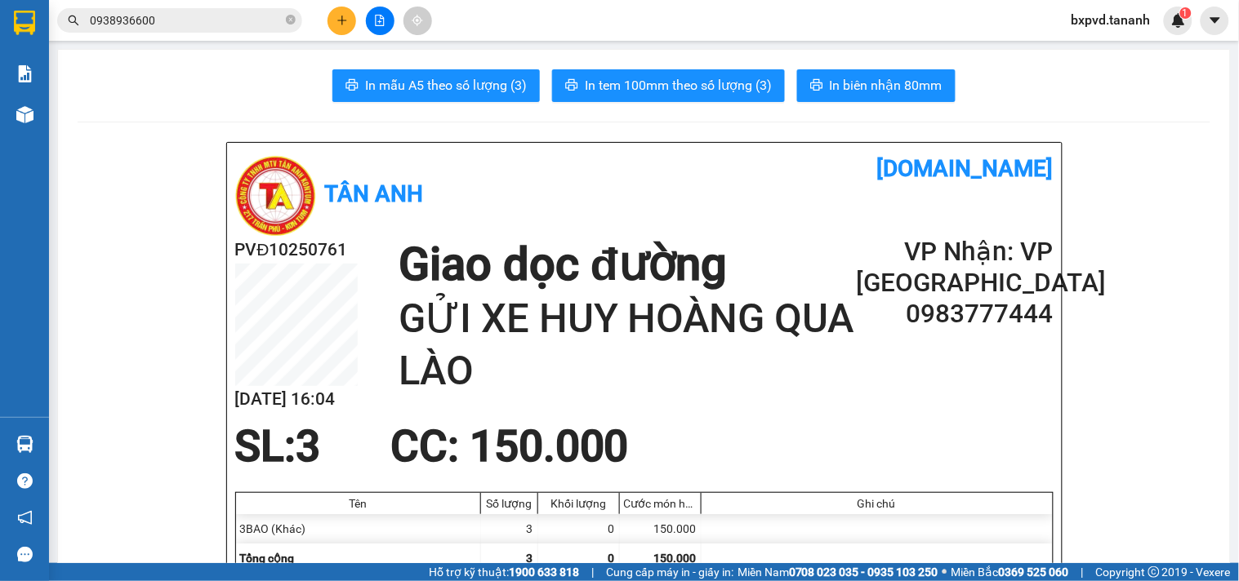
click at [202, 22] on input "0938936600" at bounding box center [186, 20] width 193 height 18
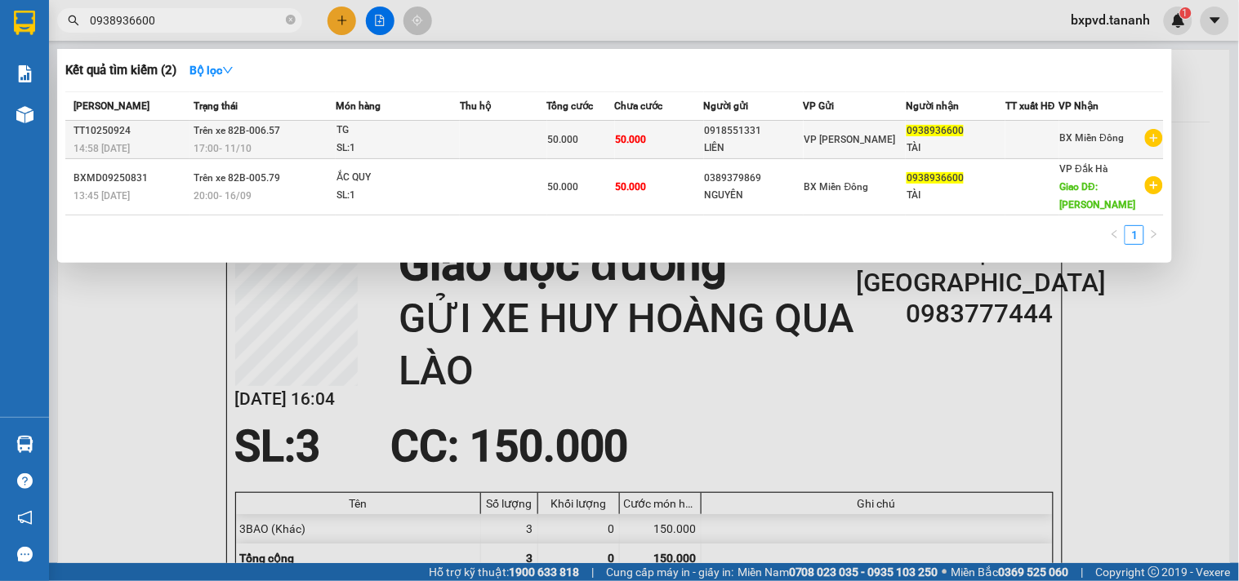
click at [298, 129] on td "Trên xe 82B-006.57 17:00 [DATE]" at bounding box center [262, 140] width 146 height 38
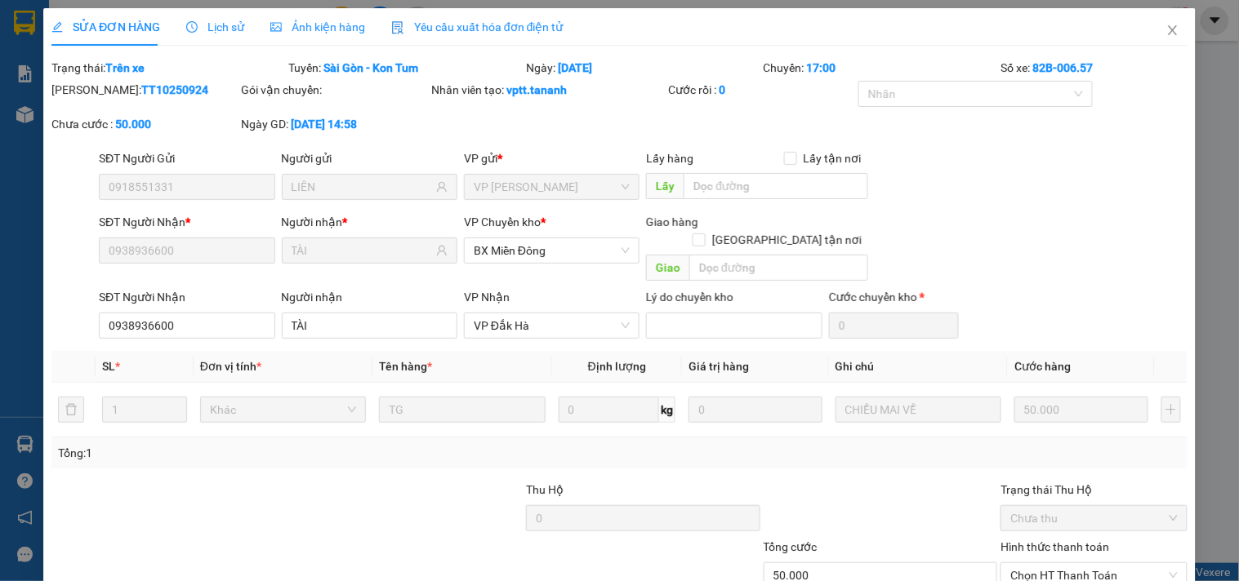
type input "0918551331"
type input "LIÊN"
type input "0938936600"
type input "TÀI"
type input "50.000"
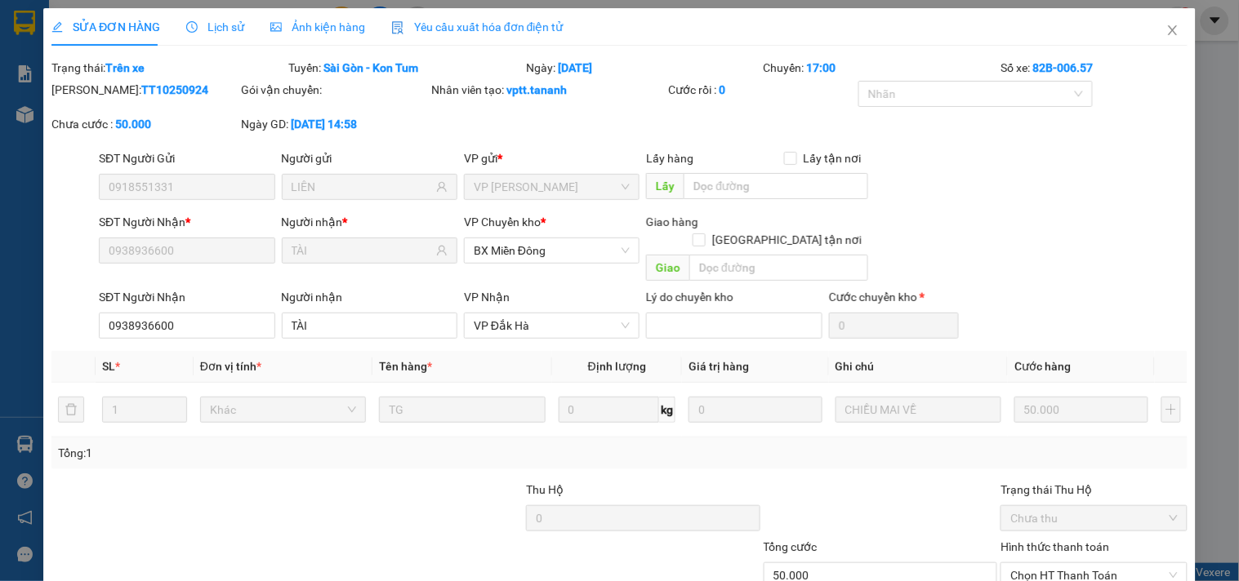
type input "50.000"
click at [1168, 38] on span "Close" at bounding box center [1173, 31] width 46 height 46
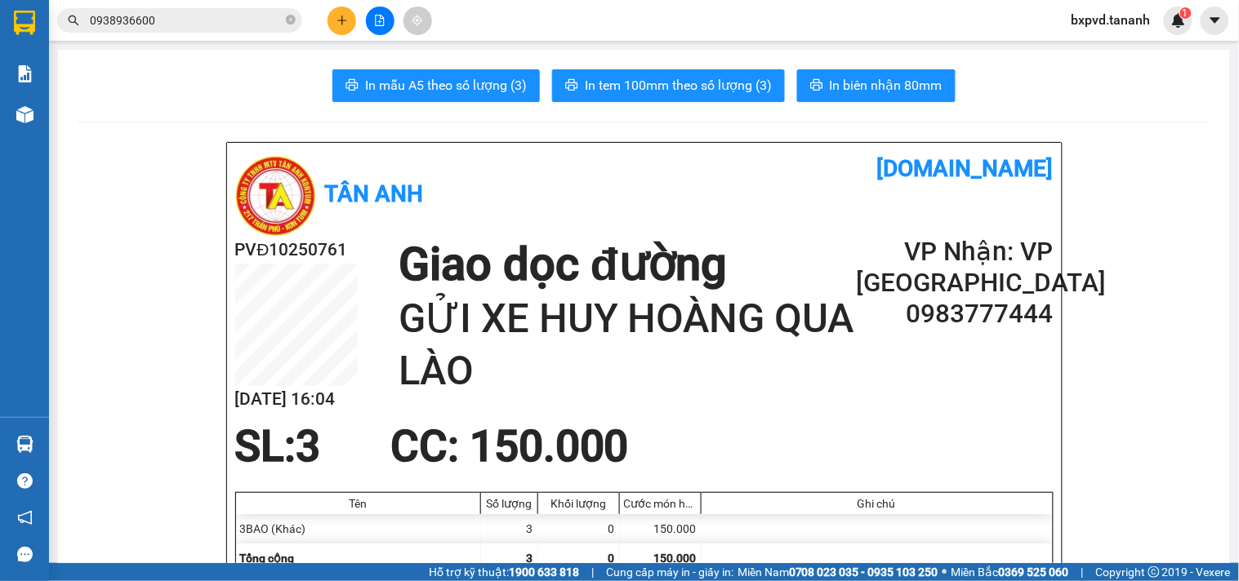
click at [328, 21] on button at bounding box center [341, 21] width 29 height 29
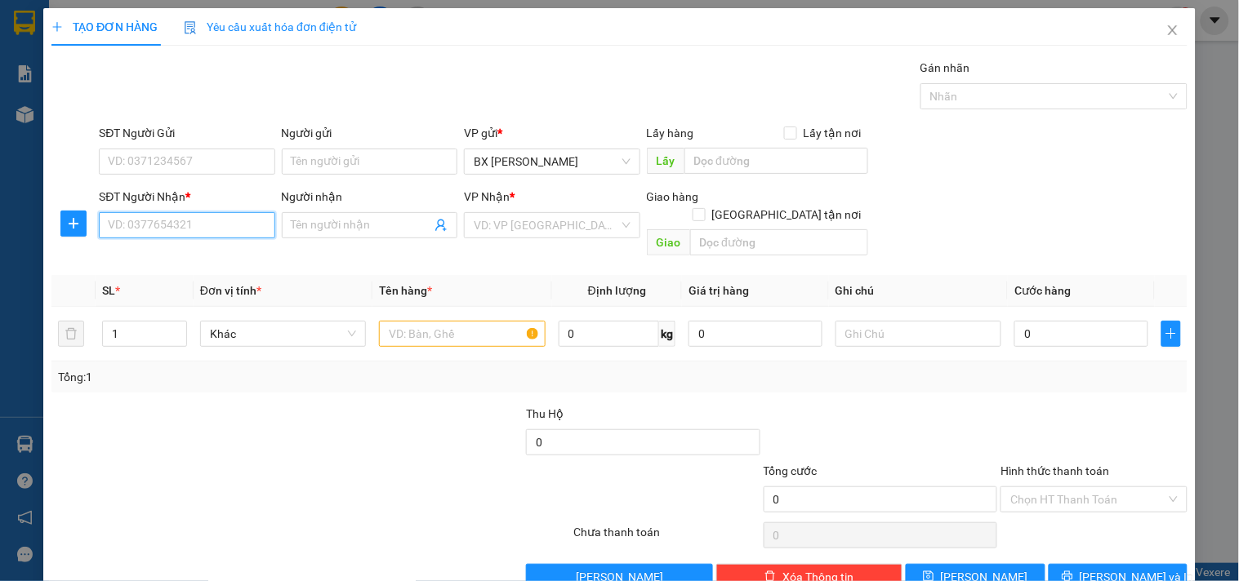
click at [120, 216] on input "SĐT Người Nhận *" at bounding box center [187, 225] width 176 height 26
type input "0379444005"
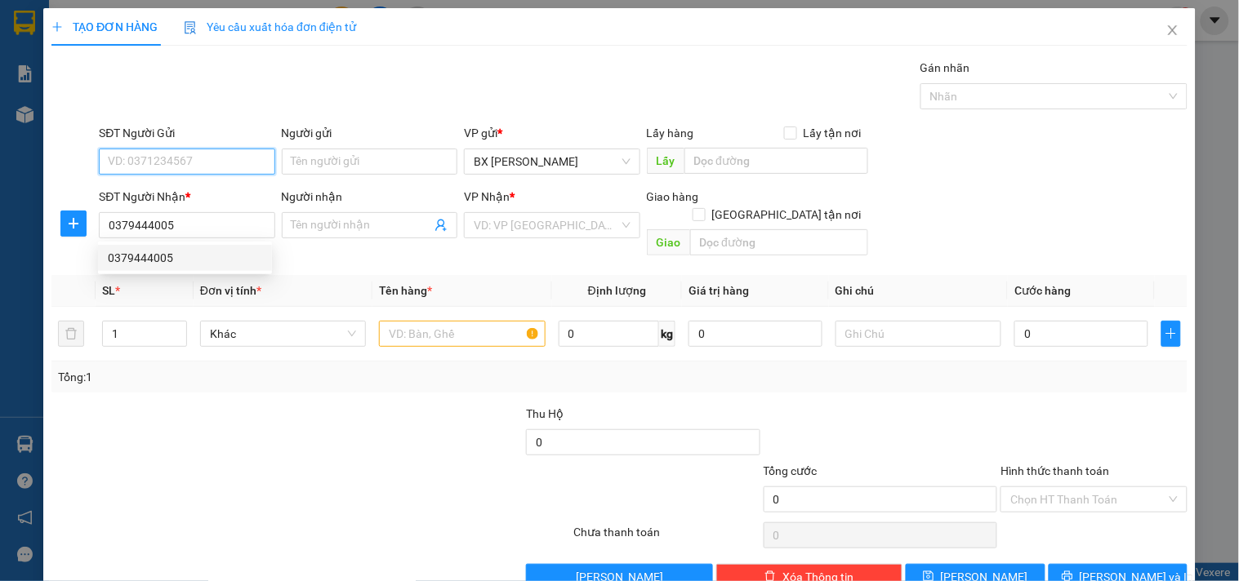
click at [227, 167] on input "SĐT Người Gửi" at bounding box center [187, 162] width 176 height 26
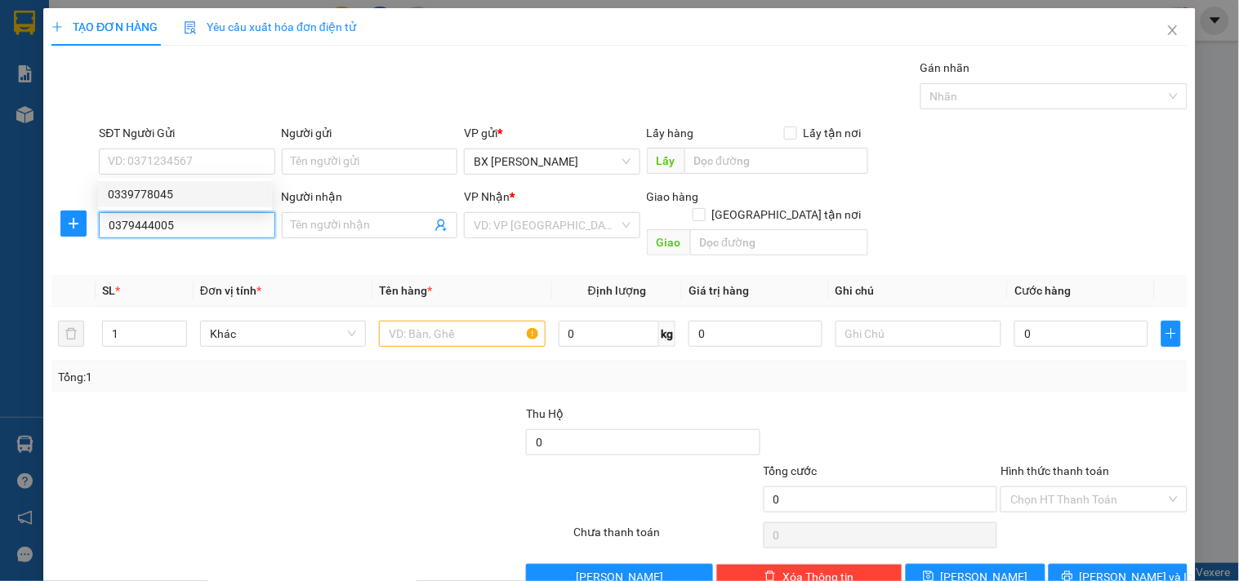
click at [205, 234] on input "0379444005" at bounding box center [187, 225] width 176 height 26
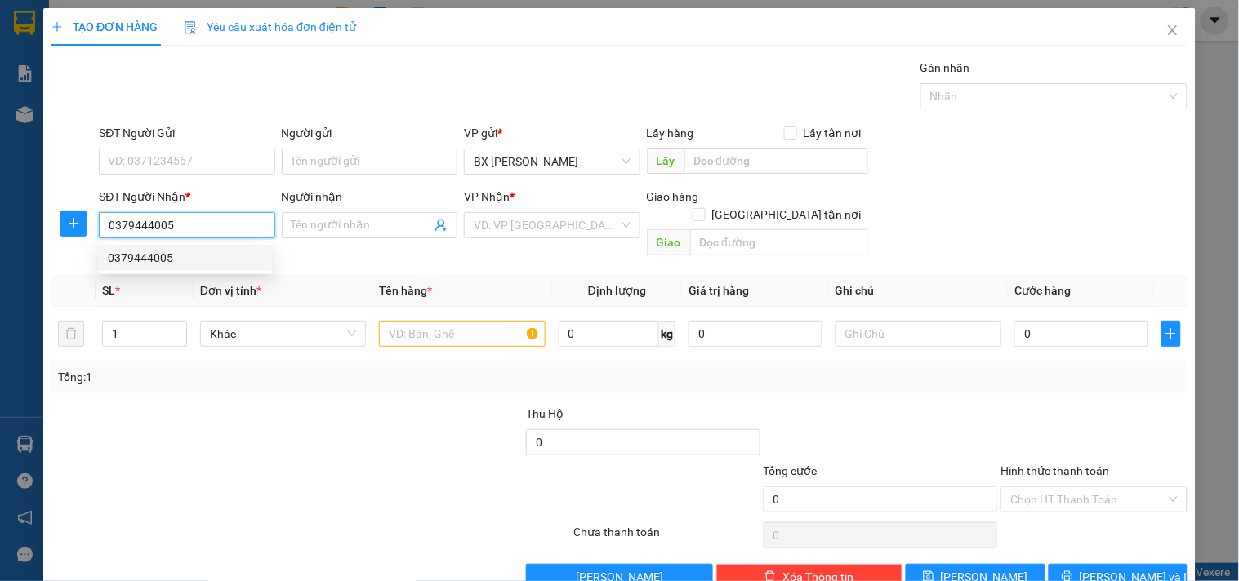
click at [178, 254] on div "0379444005" at bounding box center [185, 258] width 154 height 18
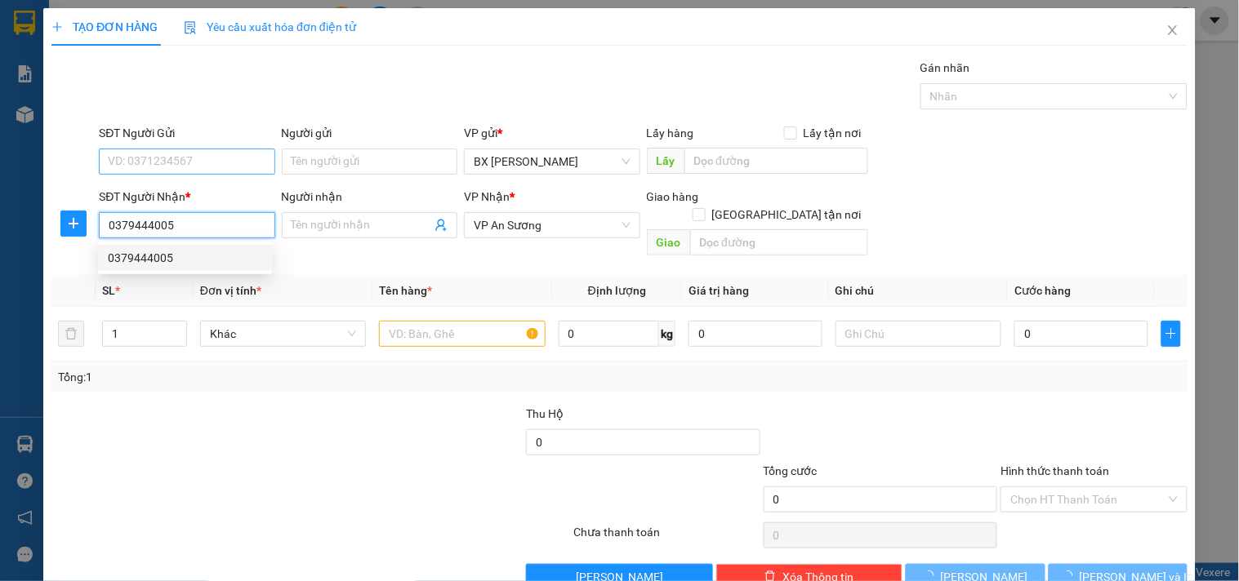
type input "30.000"
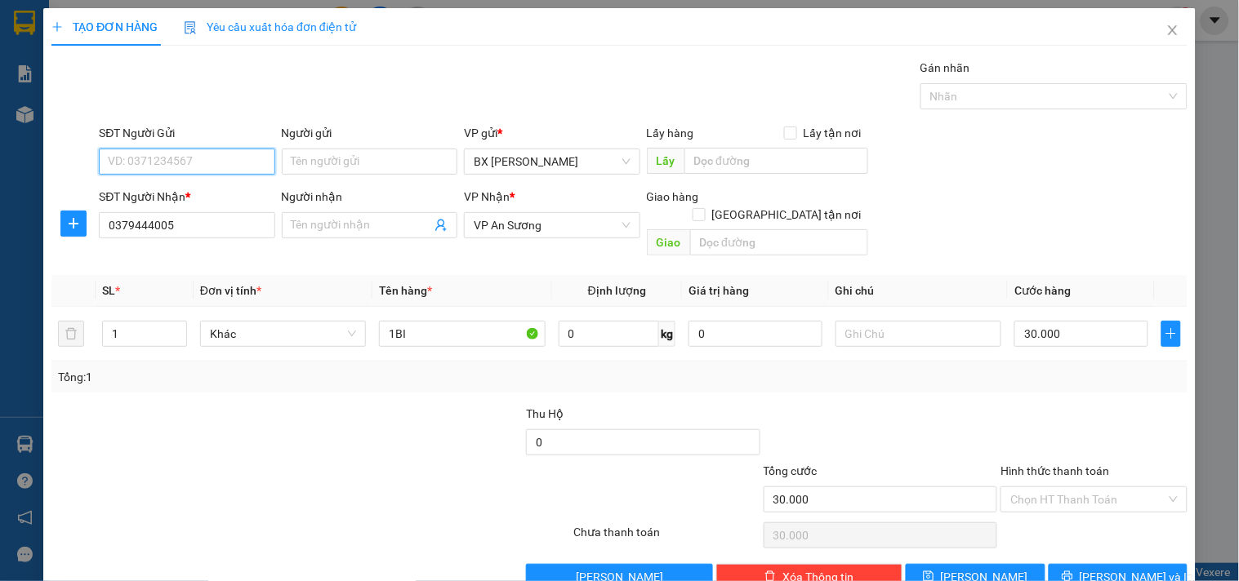
click at [167, 158] on input "SĐT Người Gửi" at bounding box center [187, 162] width 176 height 26
click at [137, 186] on div "0339778045" at bounding box center [185, 194] width 154 height 18
type input "0339778045"
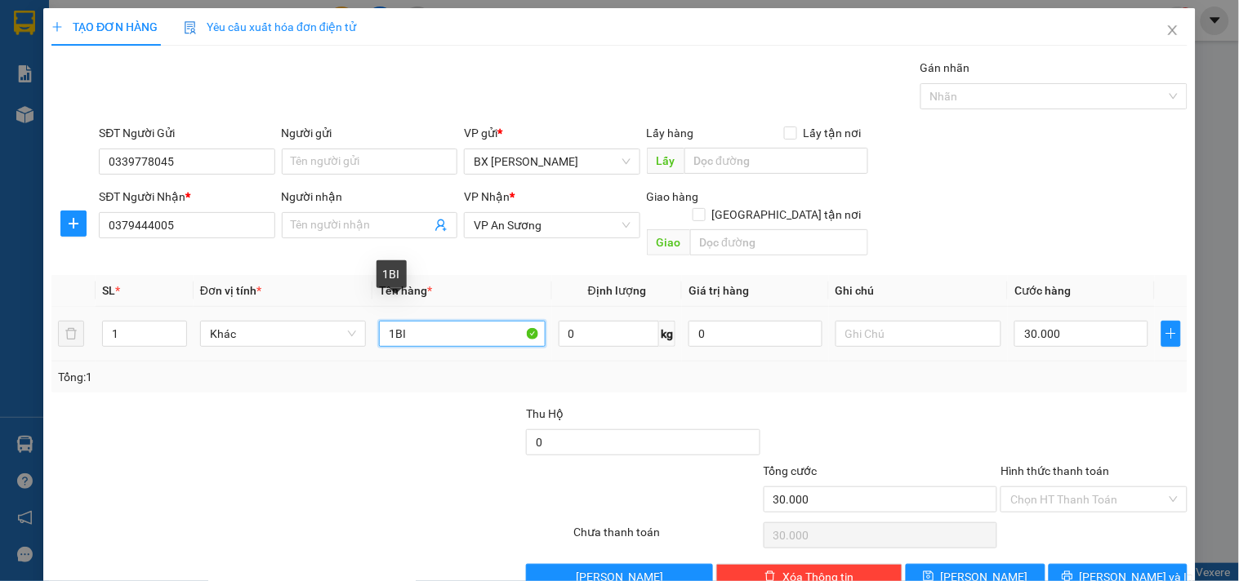
drag, startPoint x: 446, startPoint y: 327, endPoint x: 64, endPoint y: 291, distance: 384.0
click at [66, 307] on tr "1 Khác 1BI 0 kg 0 30.000" at bounding box center [619, 334] width 1136 height 55
type input "1 XE VISION"
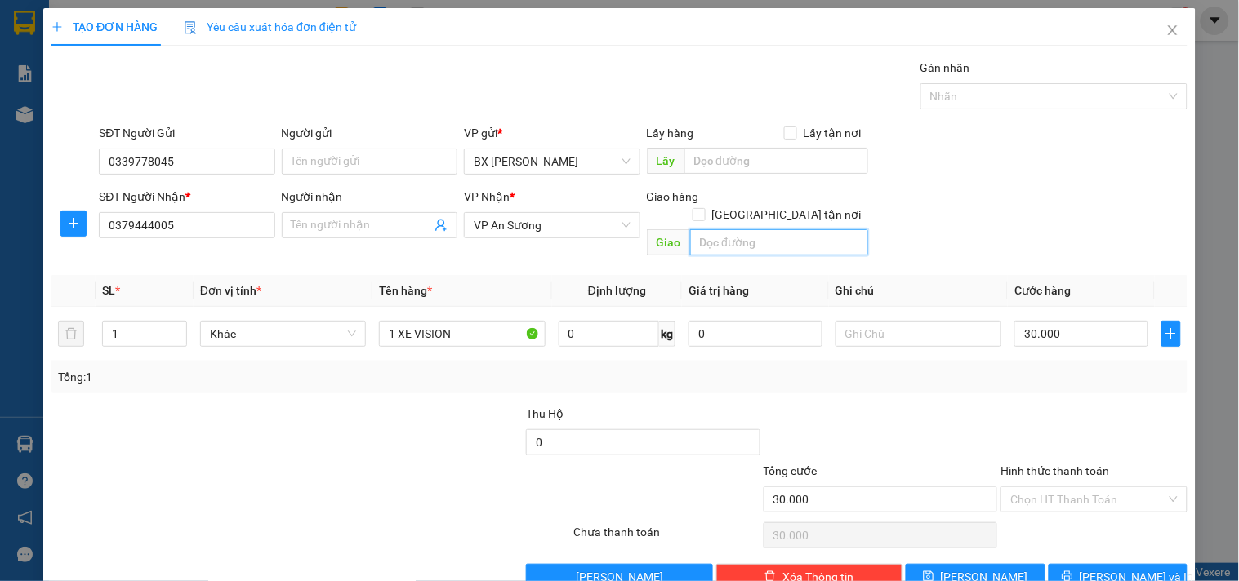
click at [760, 234] on input "text" at bounding box center [779, 242] width 178 height 26
type input "76AA-476.02"
click at [1088, 321] on input "30.000" at bounding box center [1081, 334] width 134 height 26
type input "6"
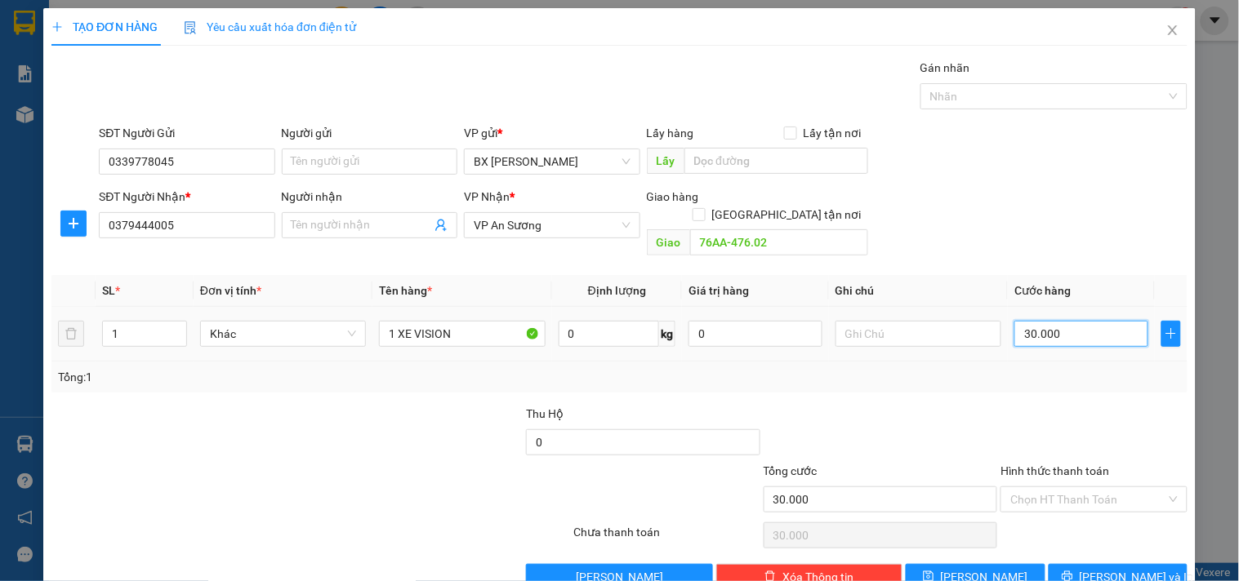
type input "6"
type input "60"
type input "600"
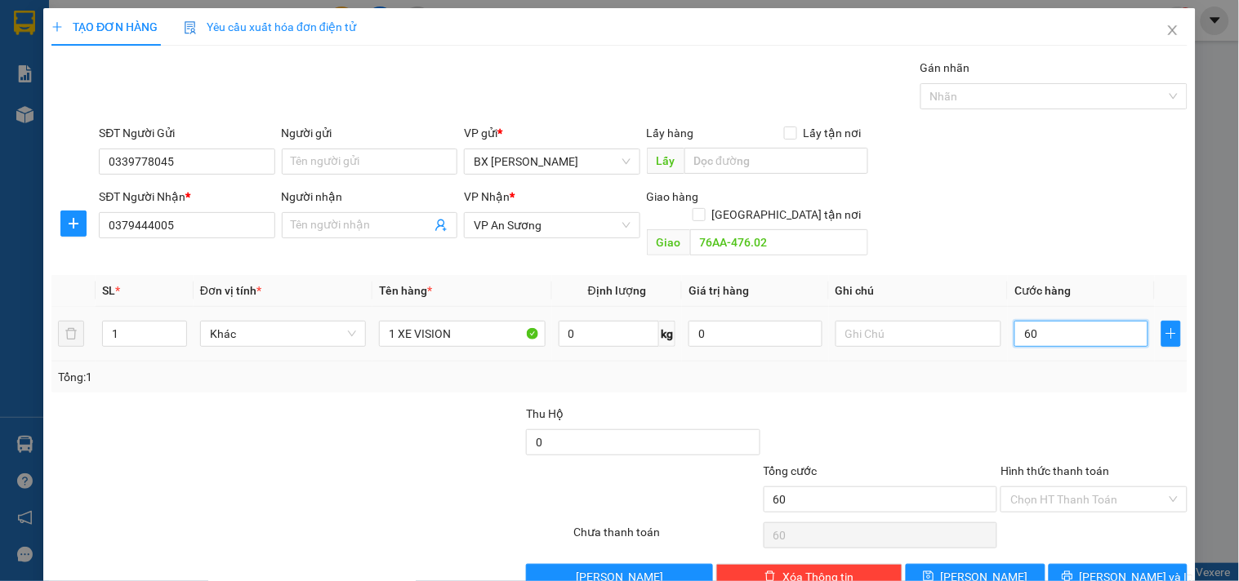
type input "600"
type input "600.000"
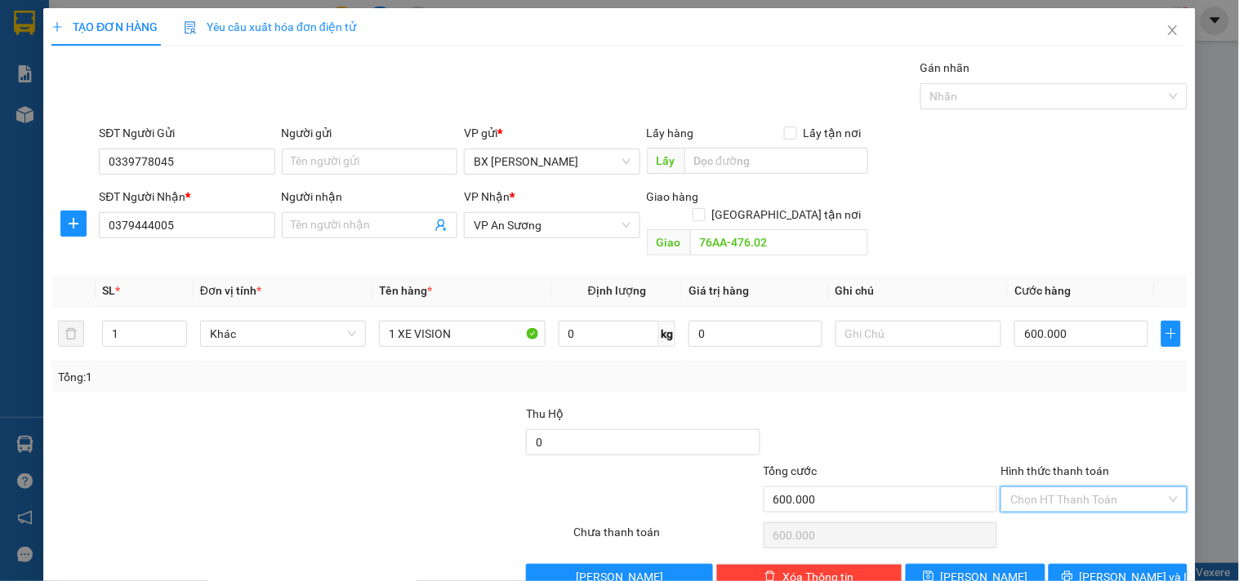
click at [1050, 488] on input "Hình thức thanh toán" at bounding box center [1087, 500] width 155 height 25
click at [1049, 370] on div "Tại văn phòng" at bounding box center [1083, 371] width 165 height 18
type input "0"
click at [1081, 564] on button "[PERSON_NAME] và In" at bounding box center [1118, 577] width 139 height 26
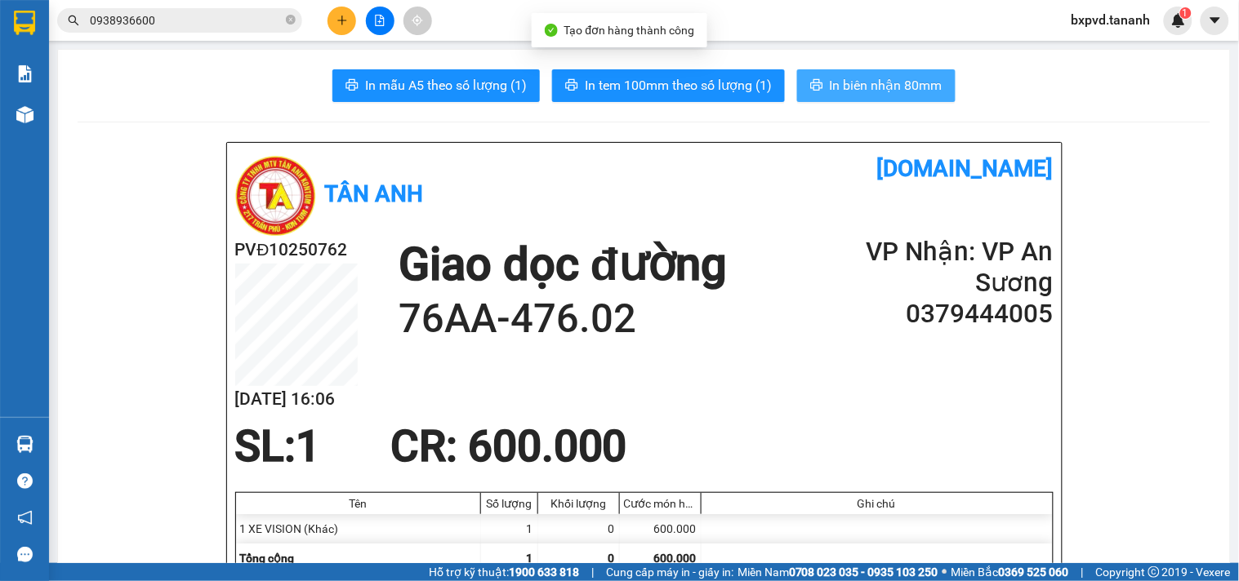
click at [820, 78] on button "In biên nhận 80mm" at bounding box center [876, 85] width 158 height 33
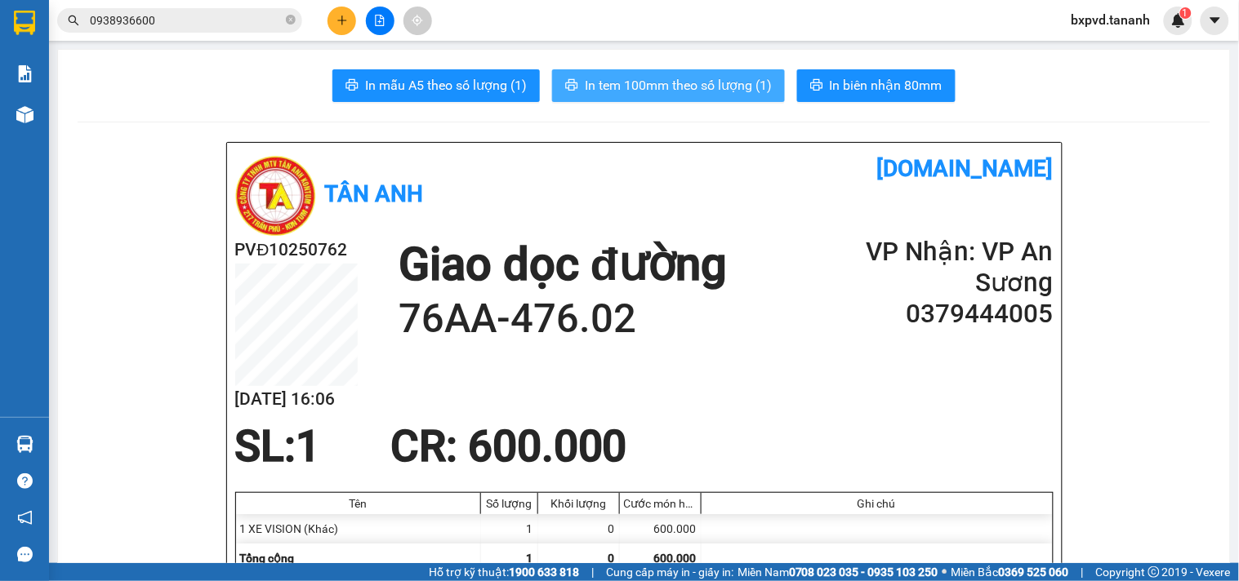
click at [683, 91] on span "In tem 100mm theo số lượng (1)" at bounding box center [678, 85] width 187 height 20
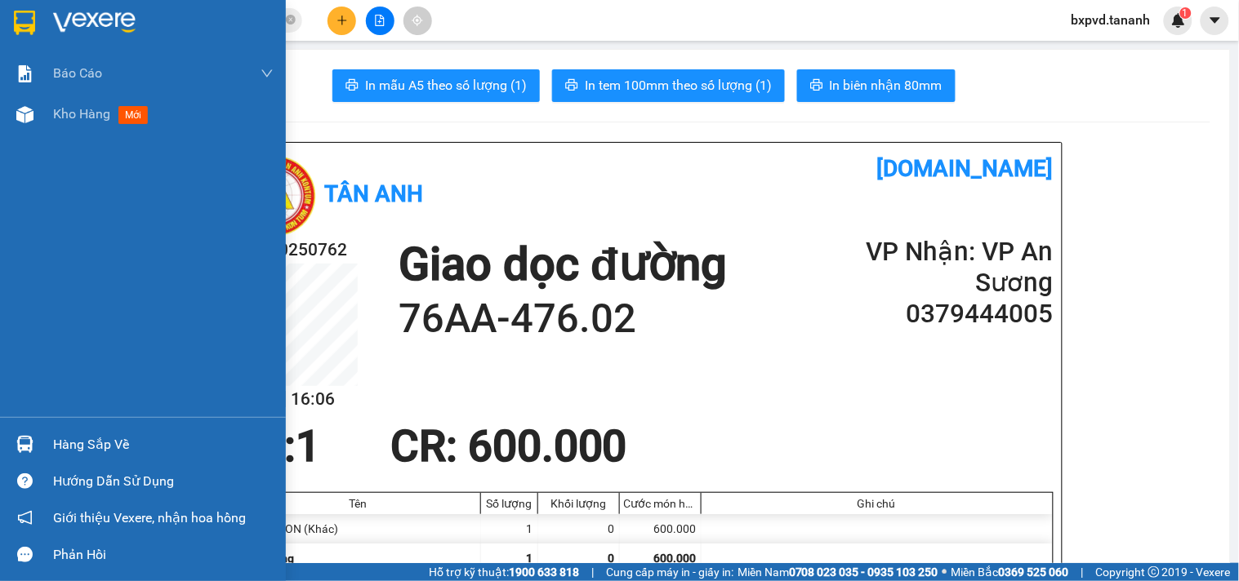
click at [30, 36] on div at bounding box center [25, 22] width 29 height 29
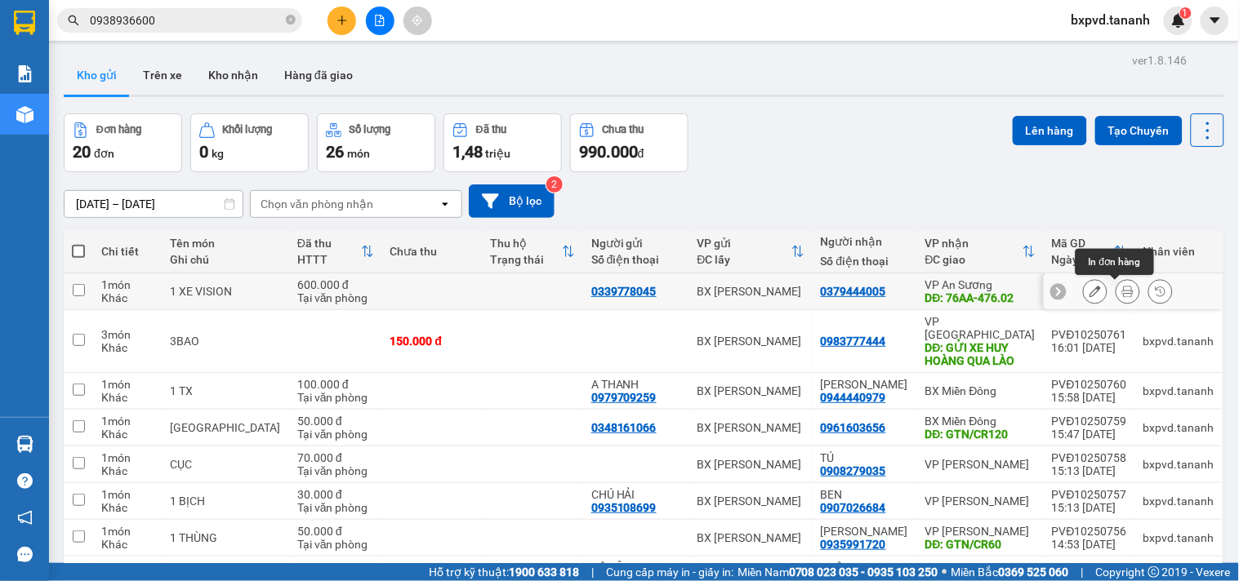
click at [1084, 288] on button at bounding box center [1095, 292] width 23 height 29
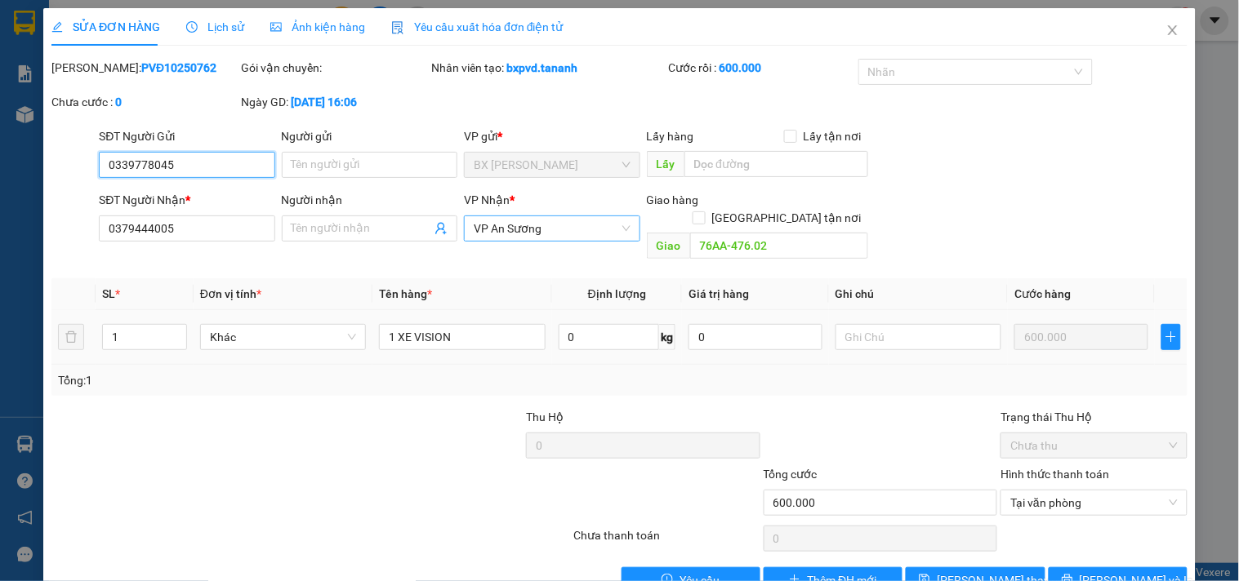
click at [557, 233] on span "VP An Sương" at bounding box center [552, 228] width 156 height 25
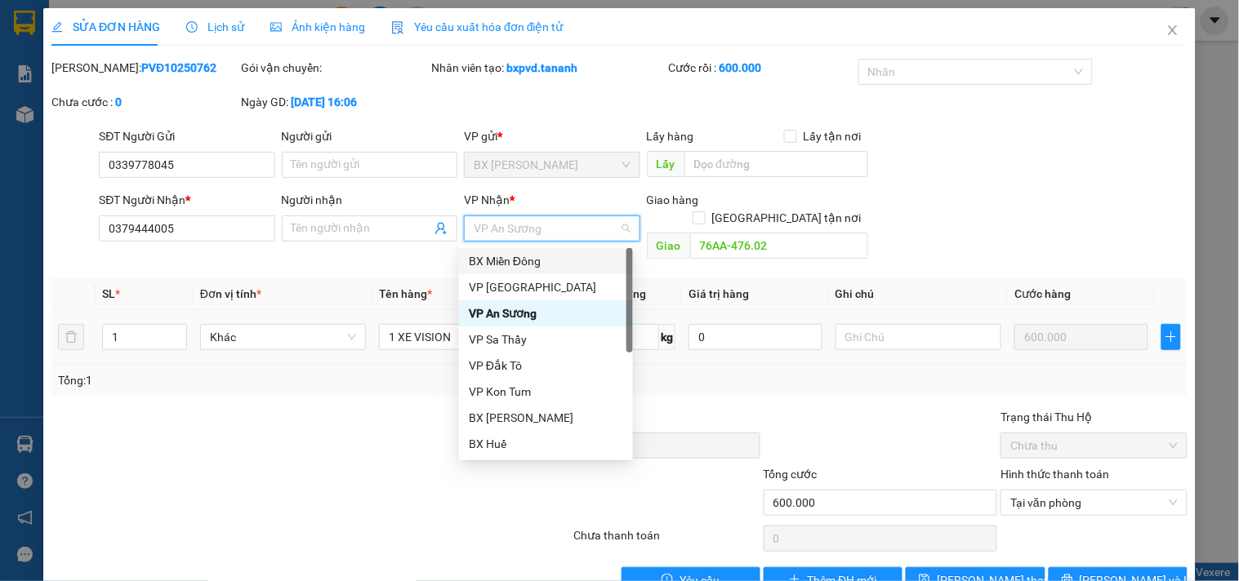
click at [518, 263] on div "BX Miền Đông" at bounding box center [546, 261] width 154 height 18
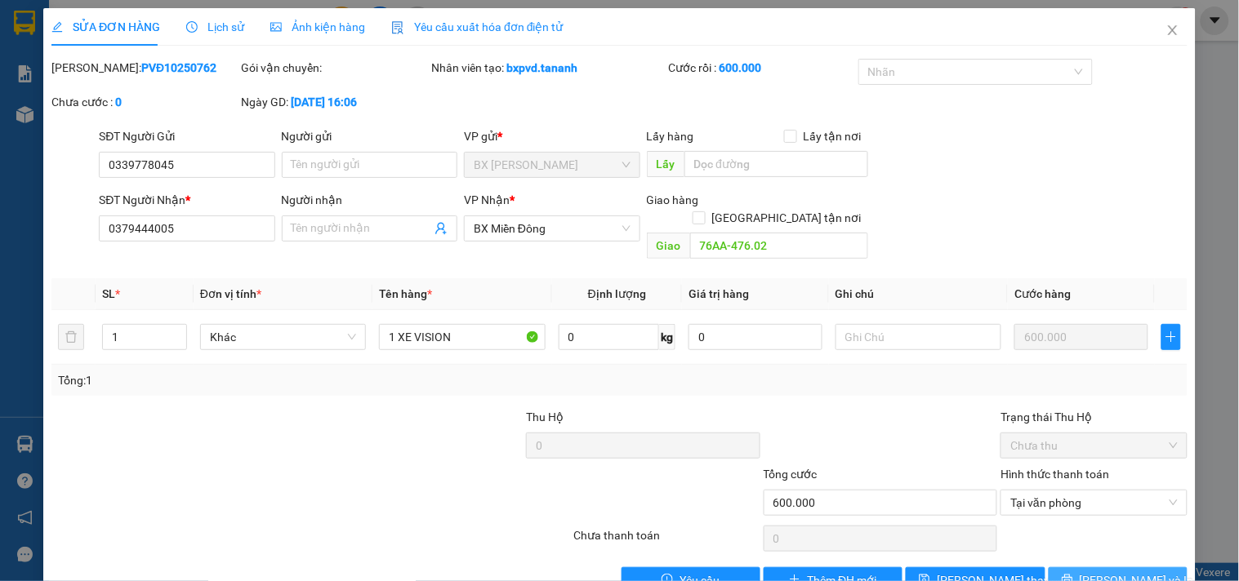
click at [1095, 572] on span "[PERSON_NAME] và In" at bounding box center [1137, 581] width 114 height 18
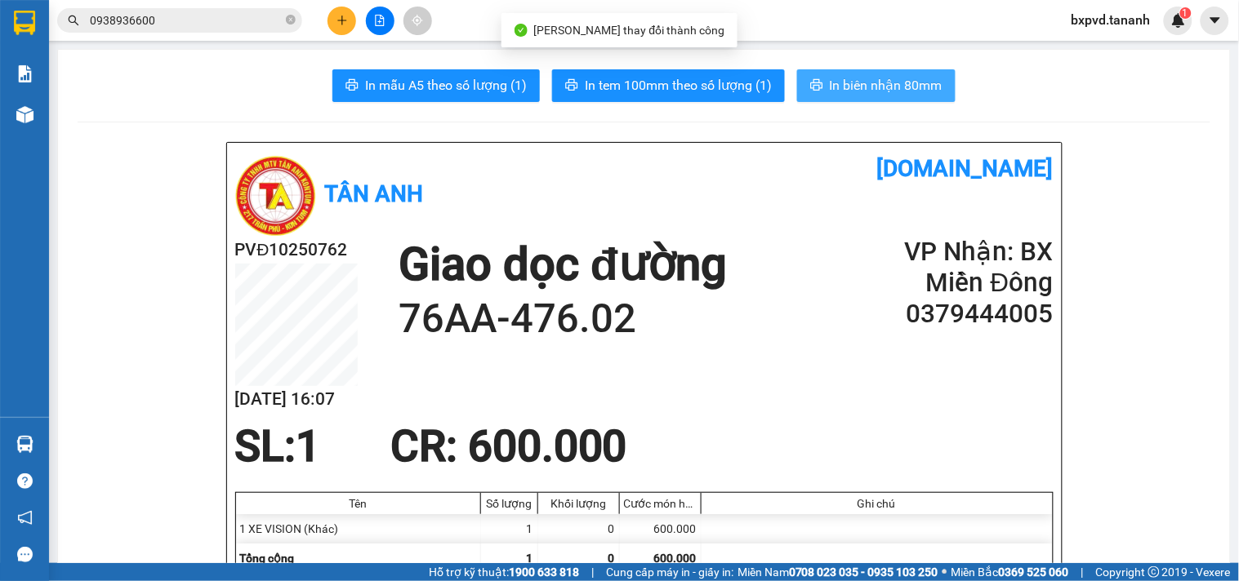
click at [858, 88] on span "In biên nhận 80mm" at bounding box center [886, 85] width 113 height 20
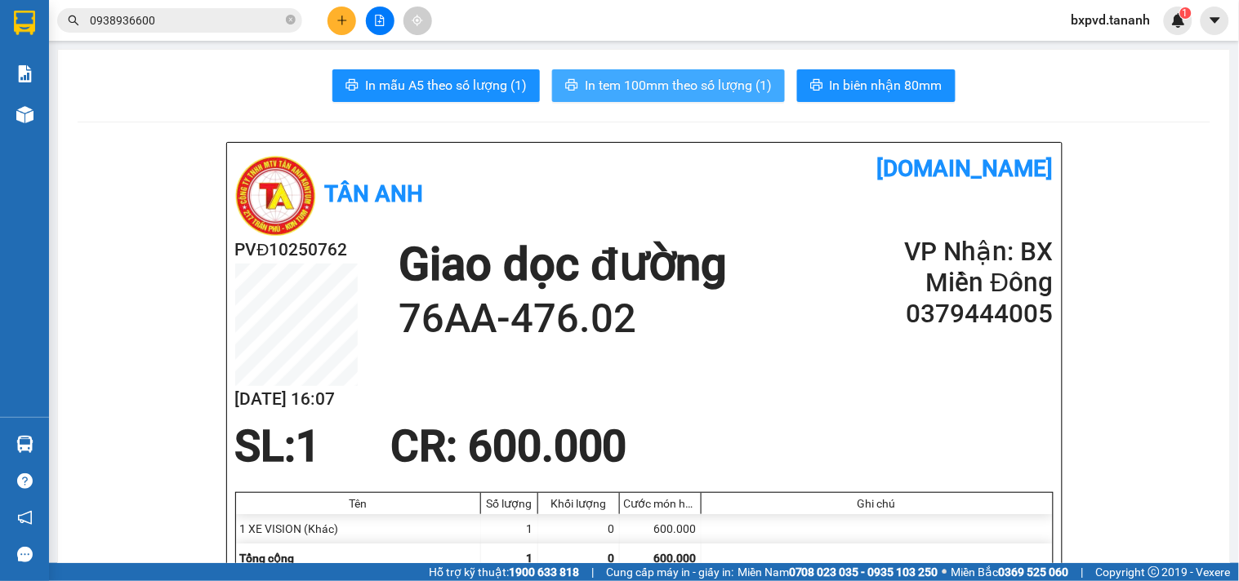
click at [645, 85] on span "In tem 100mm theo số lượng (1)" at bounding box center [678, 85] width 187 height 20
drag, startPoint x: 933, startPoint y: 510, endPoint x: 899, endPoint y: 501, distance: 35.5
drag, startPoint x: 899, startPoint y: 501, endPoint x: 50, endPoint y: 17, distance: 977.3
click at [0, 33] on div at bounding box center [24, 26] width 49 height 53
click at [49, 17] on div at bounding box center [24, 26] width 49 height 53
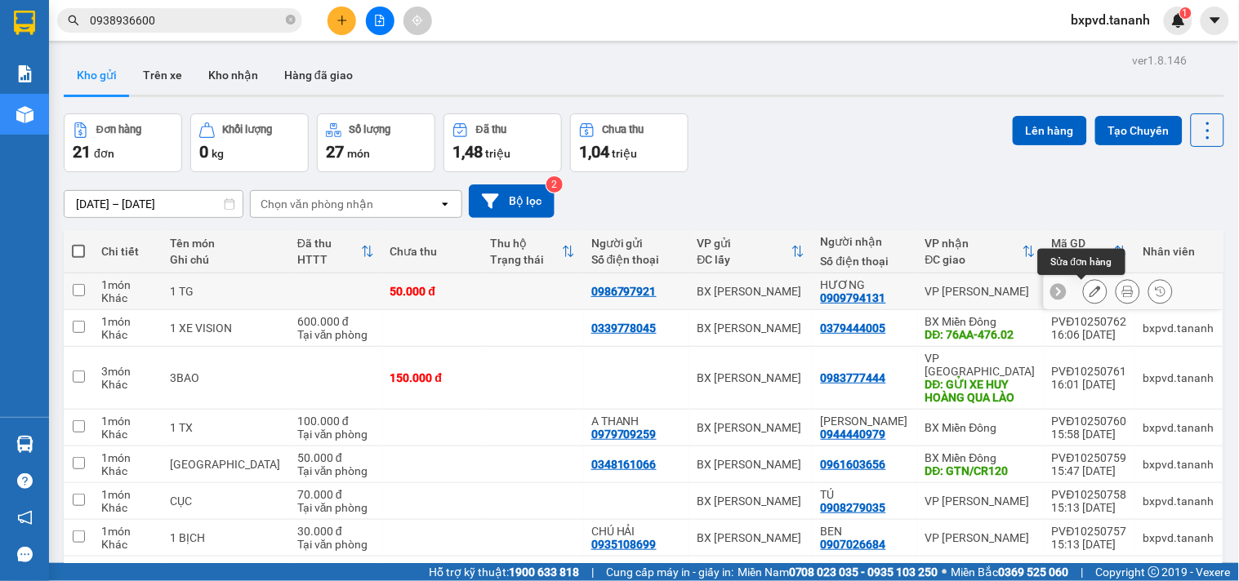
click at [1084, 298] on button at bounding box center [1095, 292] width 23 height 29
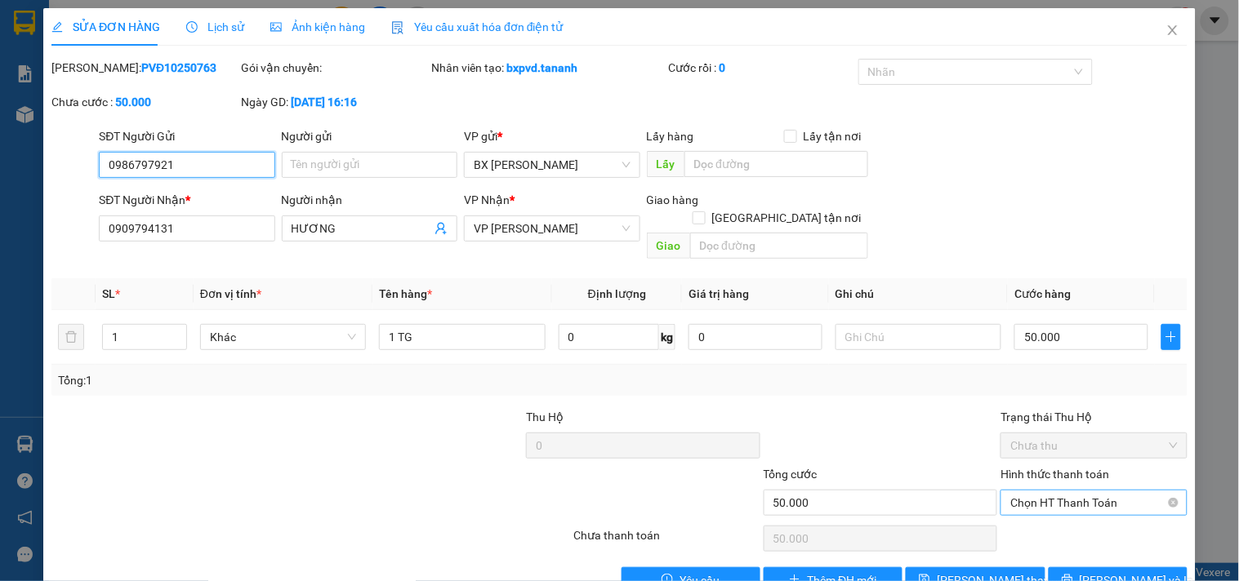
click at [1119, 491] on span "Chọn HT Thanh Toán" at bounding box center [1093, 503] width 167 height 25
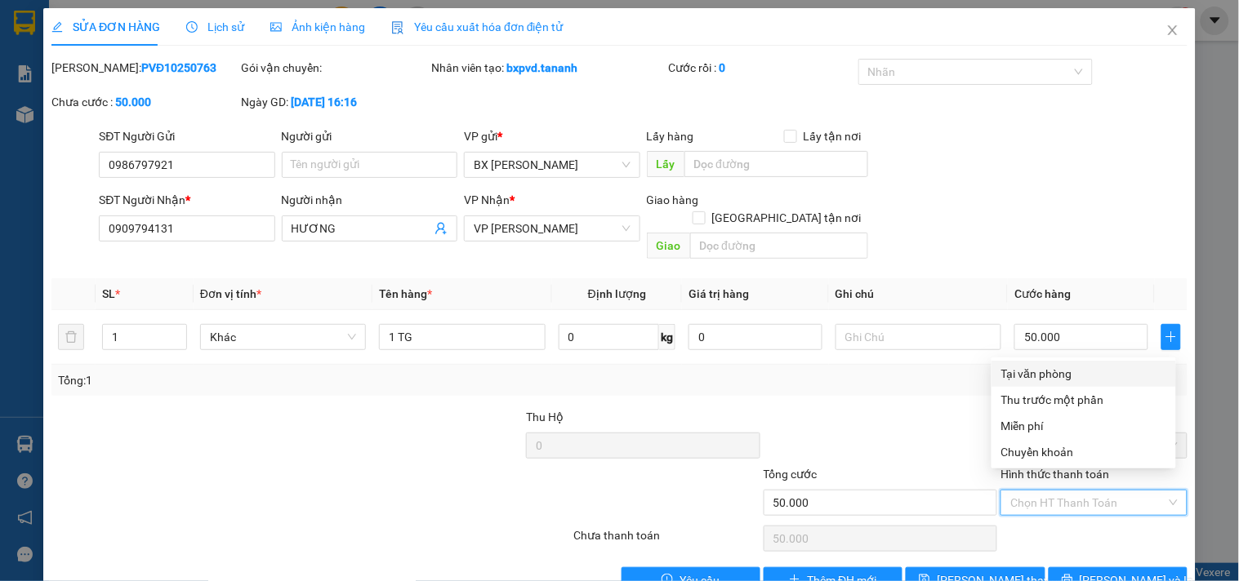
click at [1068, 371] on div "Tại văn phòng" at bounding box center [1083, 374] width 165 height 18
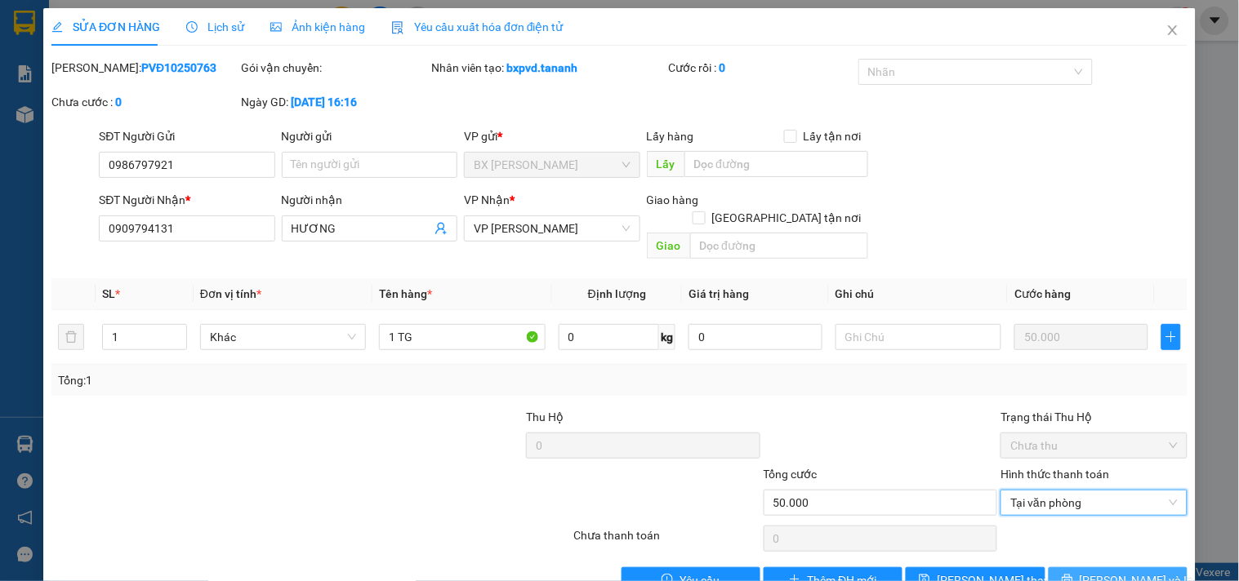
click at [1122, 572] on span "[PERSON_NAME] và In" at bounding box center [1137, 581] width 114 height 18
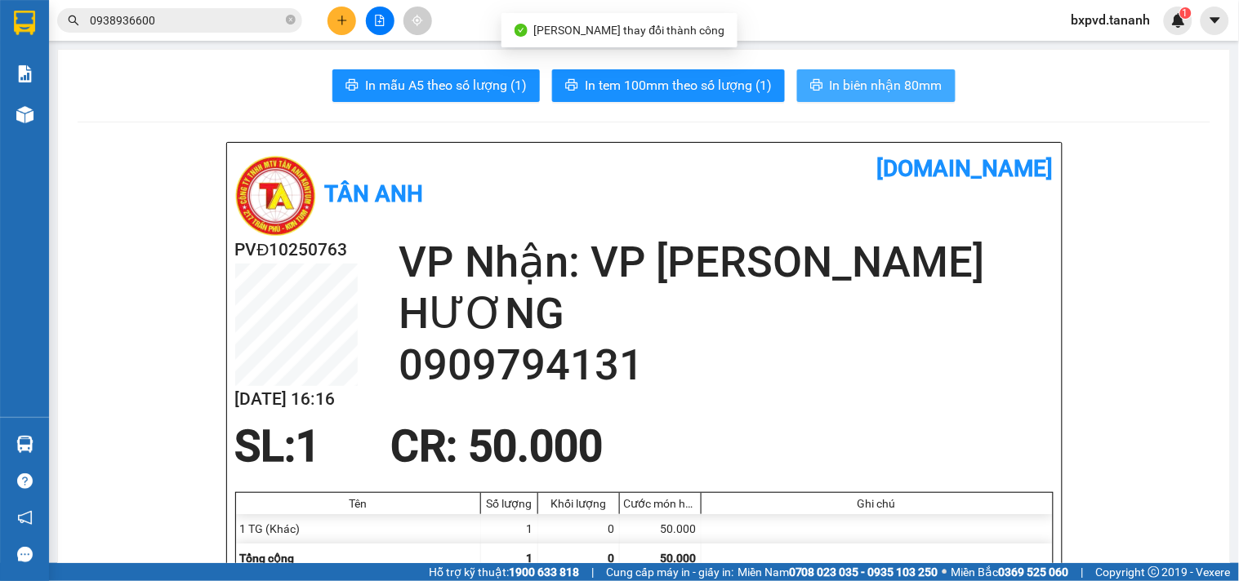
click at [924, 90] on span "In biên nhận 80mm" at bounding box center [886, 85] width 113 height 20
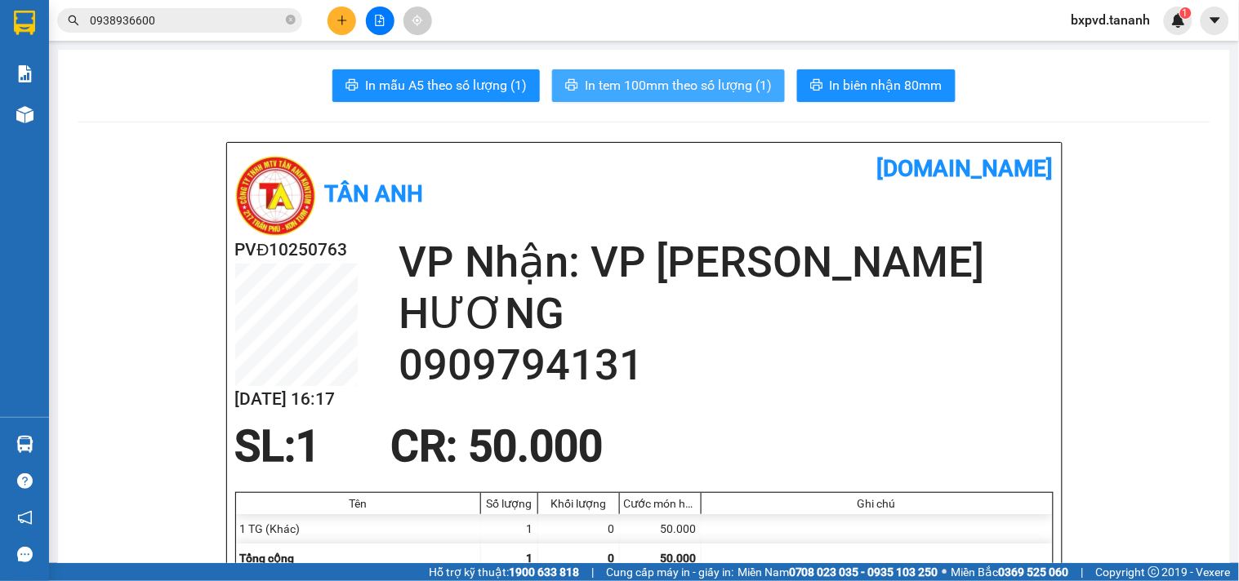
click at [630, 74] on button "In tem 100mm theo số lượng (1)" at bounding box center [668, 85] width 233 height 33
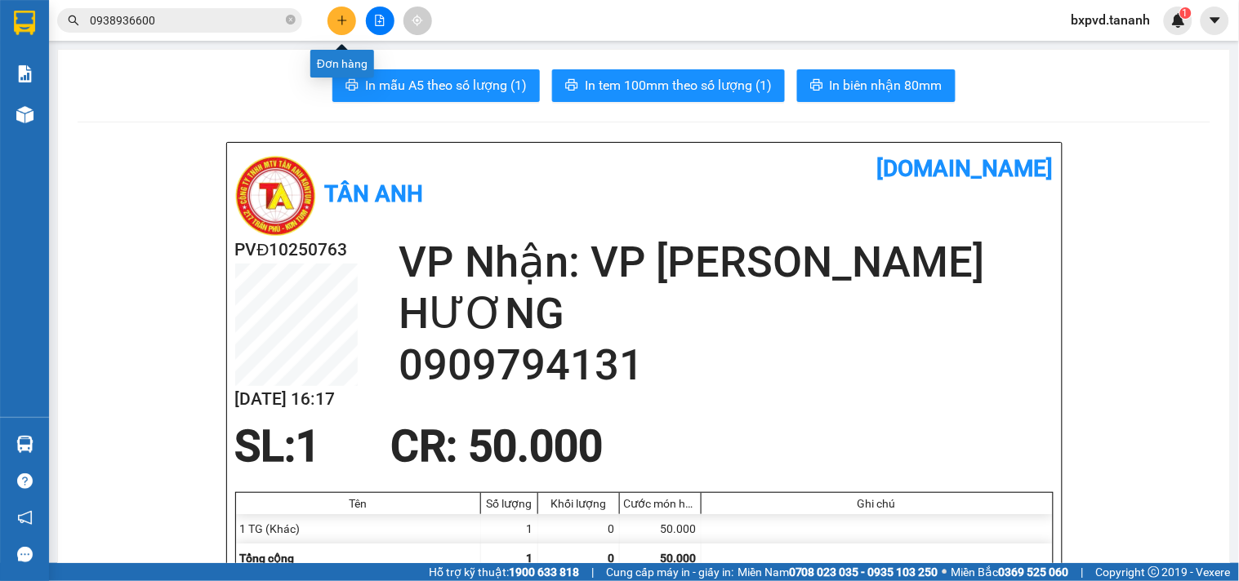
click at [339, 29] on button at bounding box center [341, 21] width 29 height 29
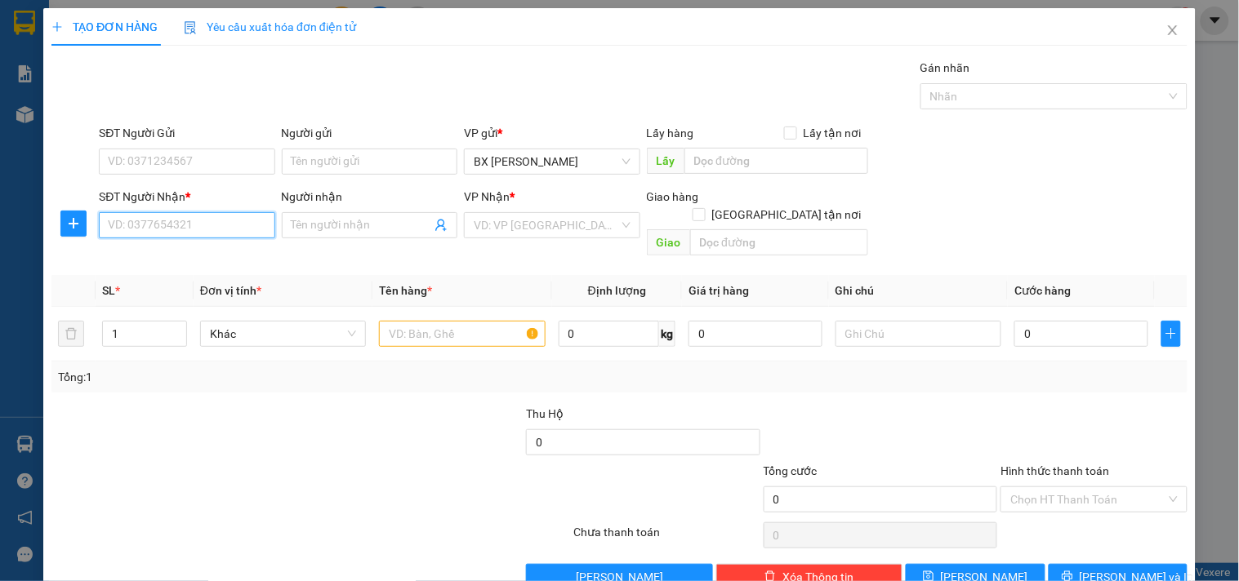
click at [201, 233] on input "SĐT Người Nhận *" at bounding box center [187, 225] width 176 height 26
type input "0776660225"
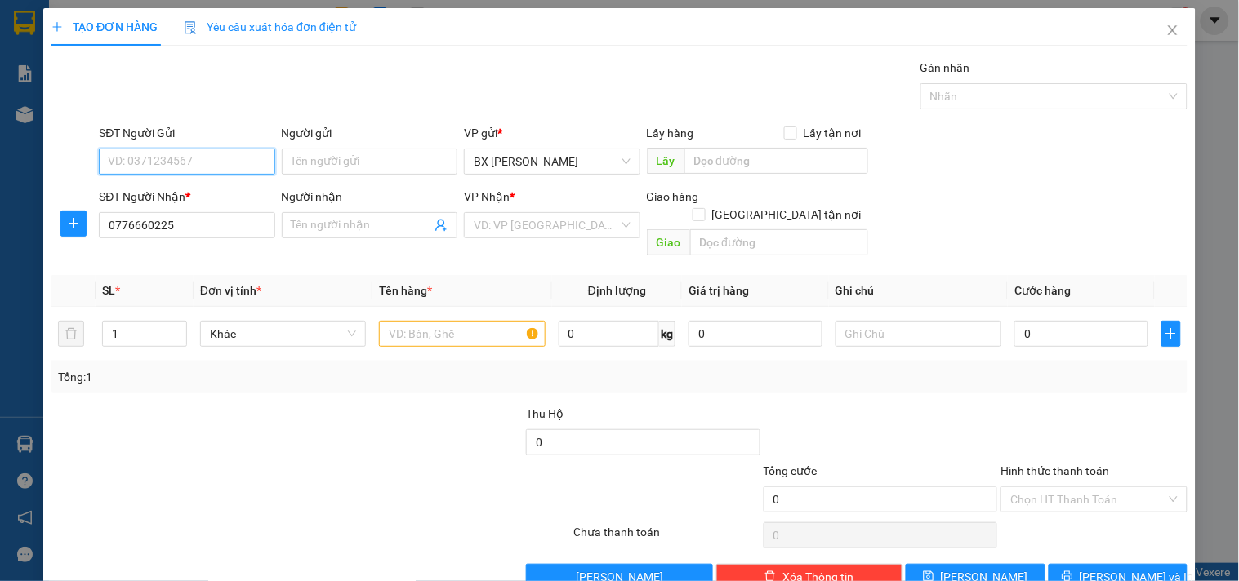
click at [178, 155] on input "SĐT Người Gửi" at bounding box center [187, 162] width 176 height 26
click at [547, 216] on input "search" at bounding box center [546, 225] width 145 height 25
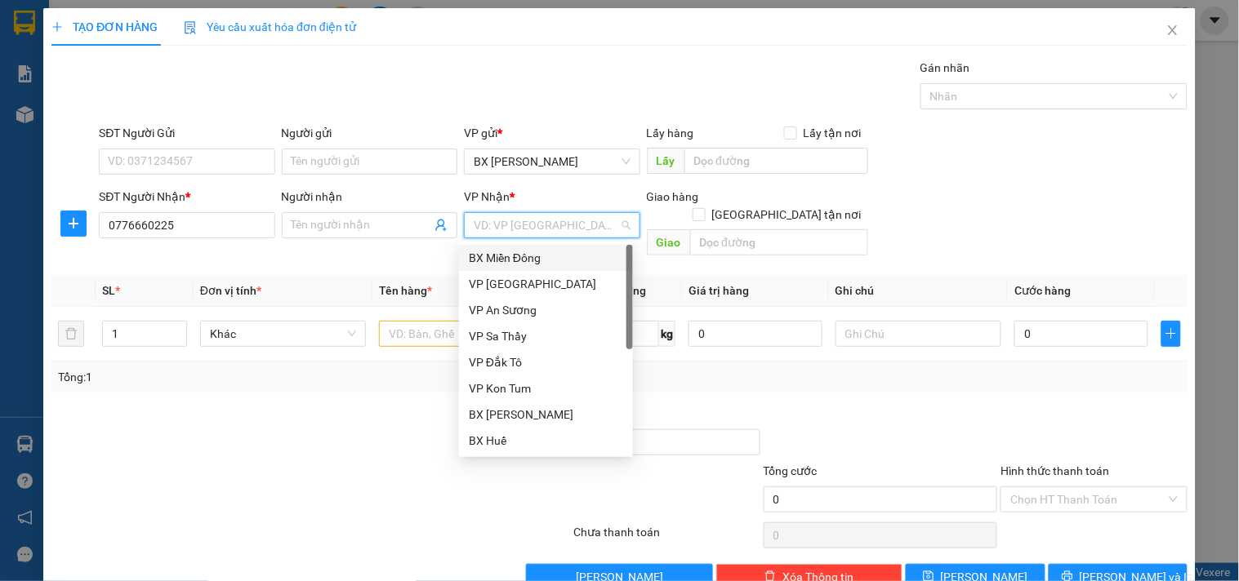
click at [550, 245] on div "BX Miền Đông" at bounding box center [546, 258] width 174 height 26
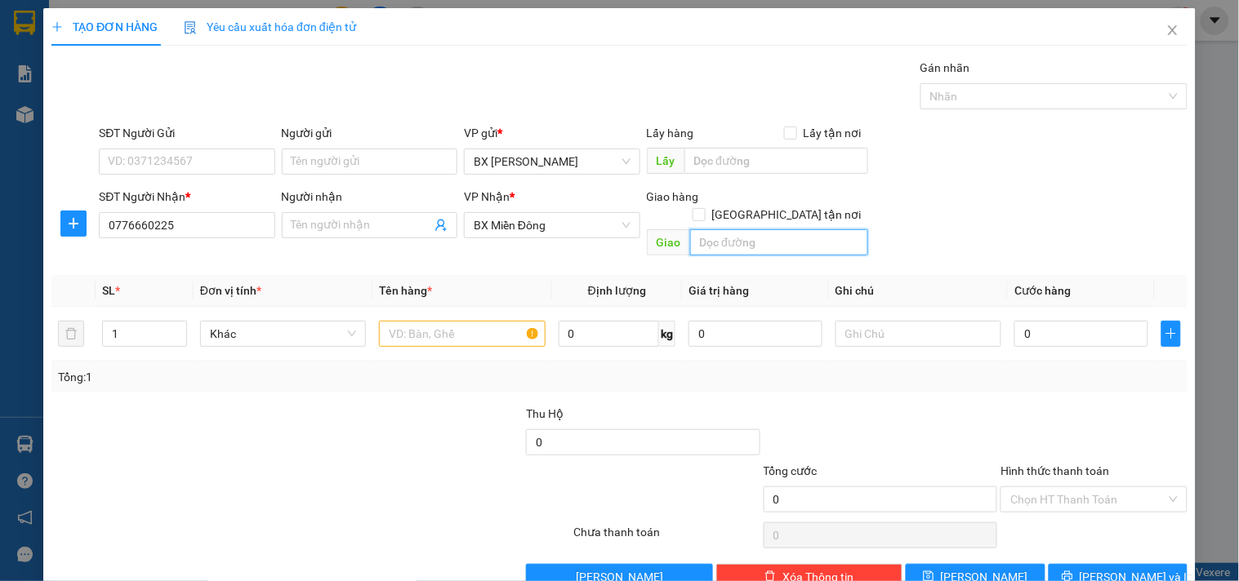
click at [693, 229] on input "text" at bounding box center [779, 242] width 178 height 26
type input "G"
type input "T"
type input "GTN/"
click at [463, 318] on div at bounding box center [462, 334] width 166 height 33
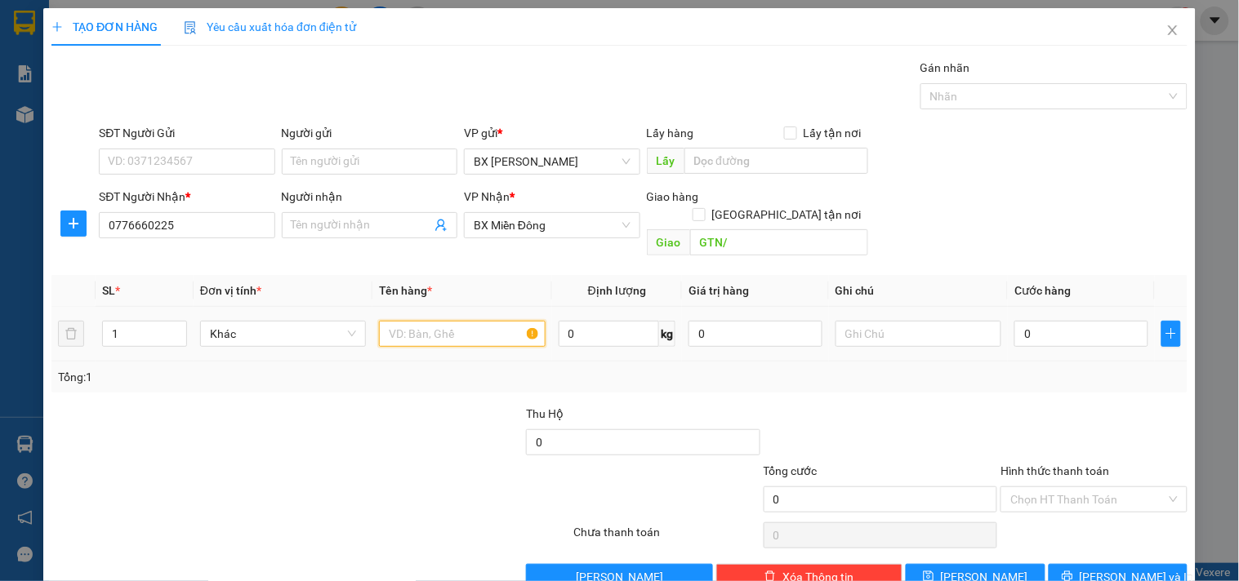
click at [463, 321] on input "text" at bounding box center [462, 334] width 166 height 26
type input "1 TẤM NỆM"
click at [1022, 321] on input "0" at bounding box center [1081, 334] width 134 height 26
type input "1"
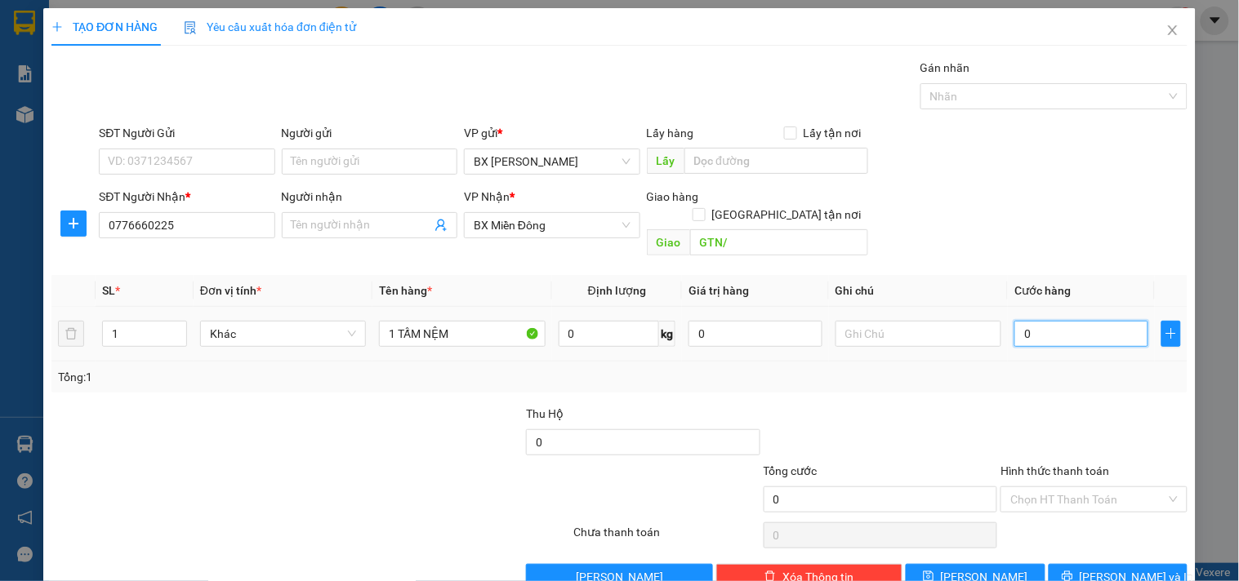
type input "1"
type input "10"
type input "100"
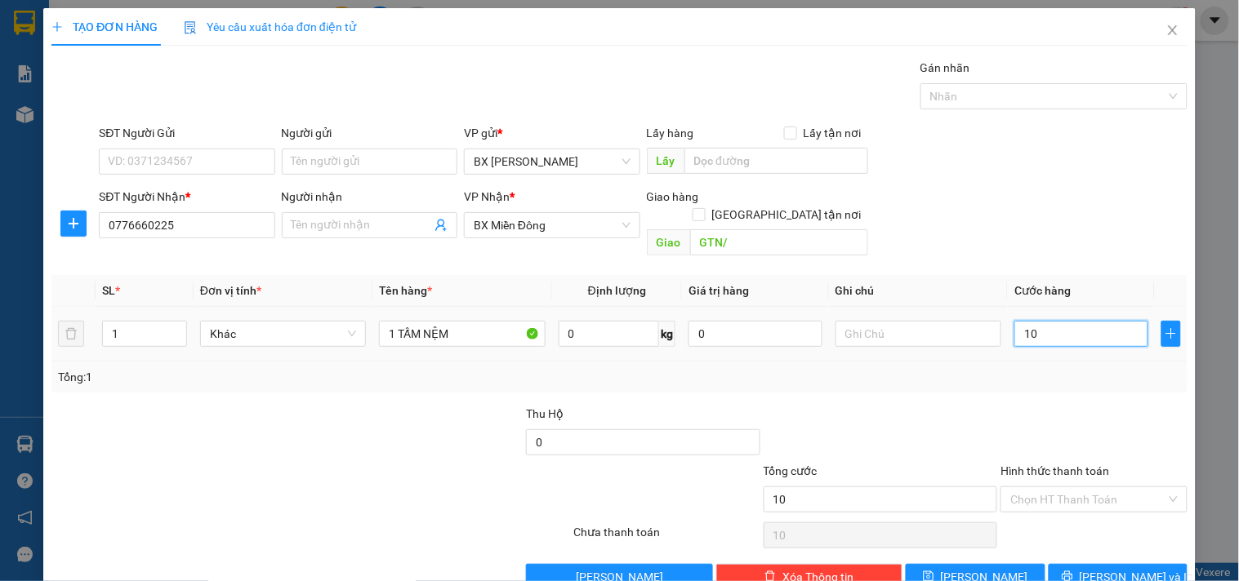
type input "100"
type input "100.000"
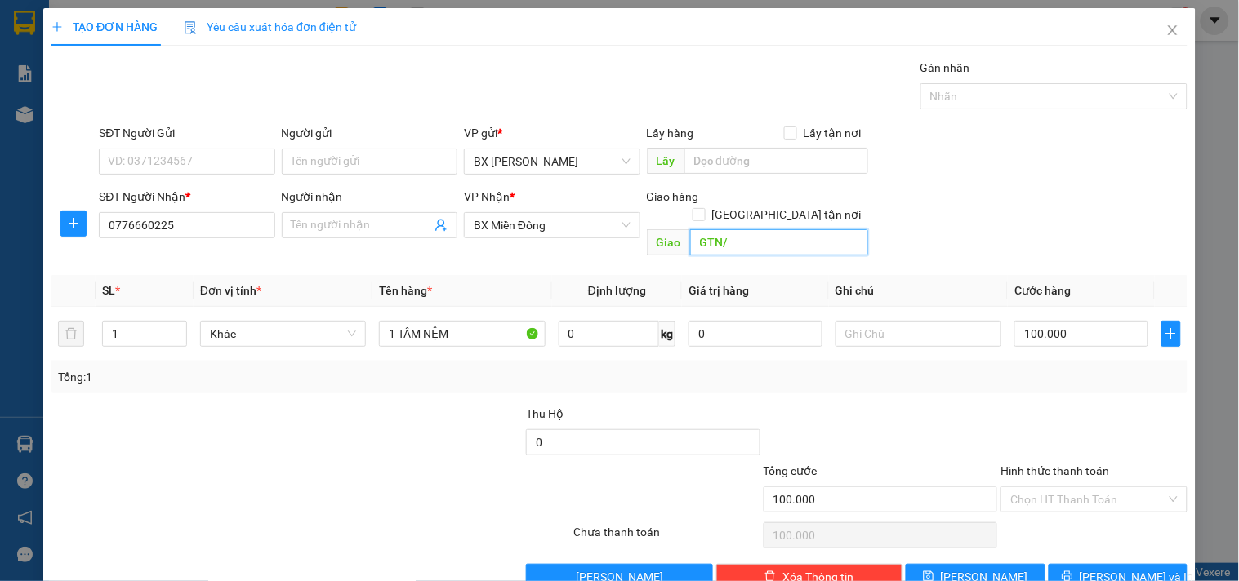
click at [763, 229] on input "GTN/" at bounding box center [779, 242] width 178 height 26
type input "GTN/120"
click at [1051, 488] on input "Hình thức thanh toán" at bounding box center [1087, 500] width 155 height 25
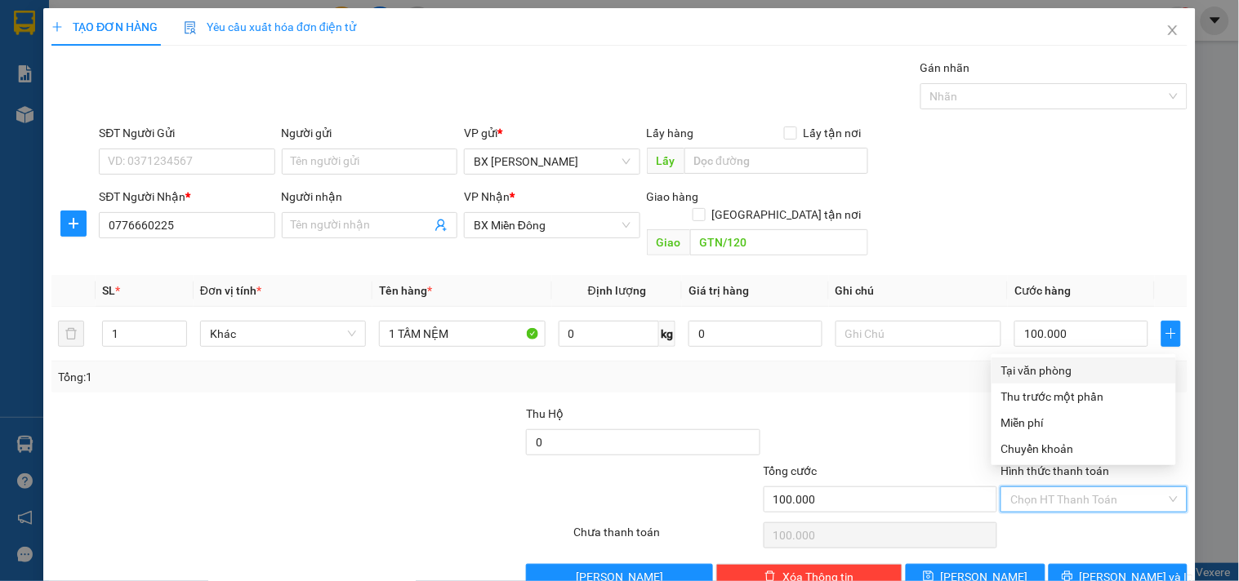
click at [1049, 371] on div "Tại văn phòng" at bounding box center [1083, 371] width 165 height 18
type input "0"
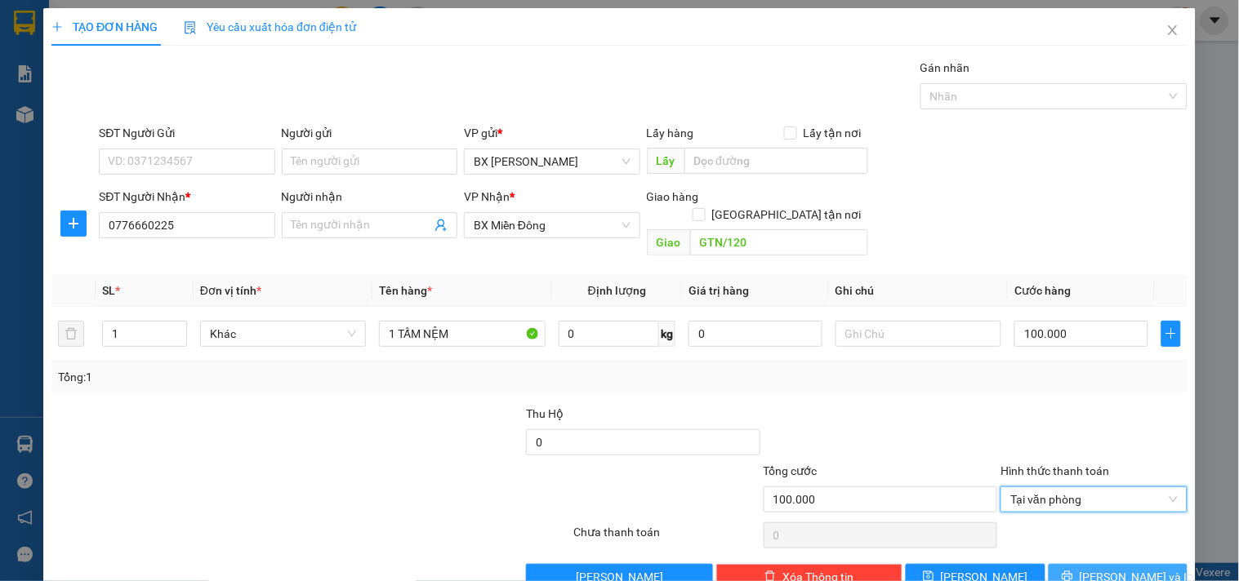
click at [1087, 564] on button "[PERSON_NAME] và In" at bounding box center [1118, 577] width 139 height 26
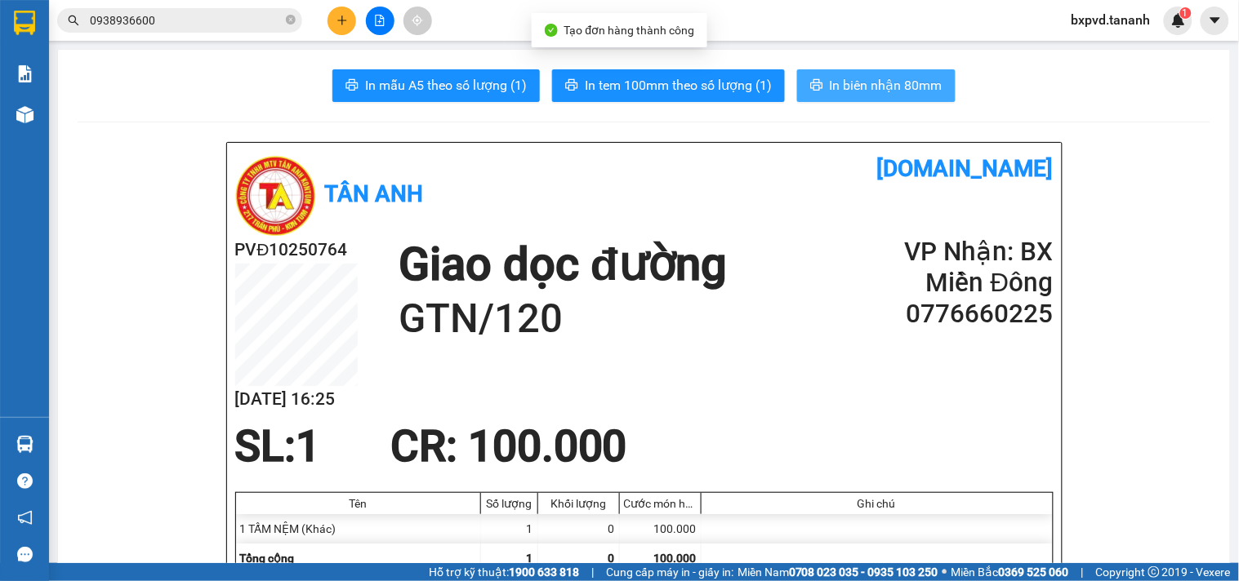
click at [850, 83] on span "In biên nhận 80mm" at bounding box center [886, 85] width 113 height 20
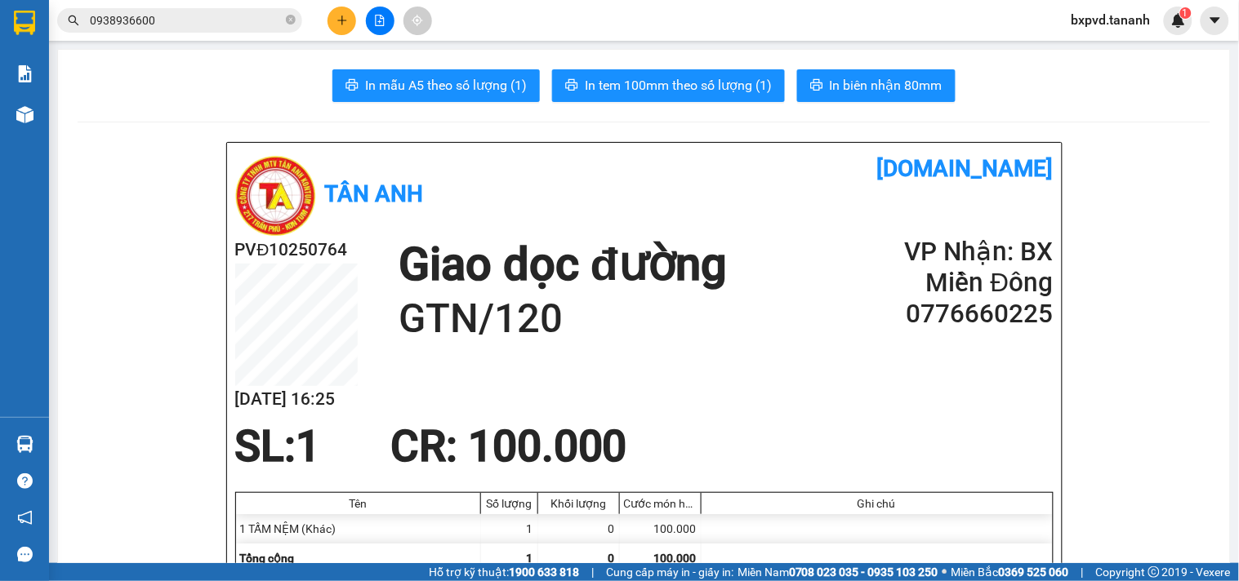
click at [720, 83] on span "In tem 100mm theo số lượng (1)" at bounding box center [678, 85] width 187 height 20
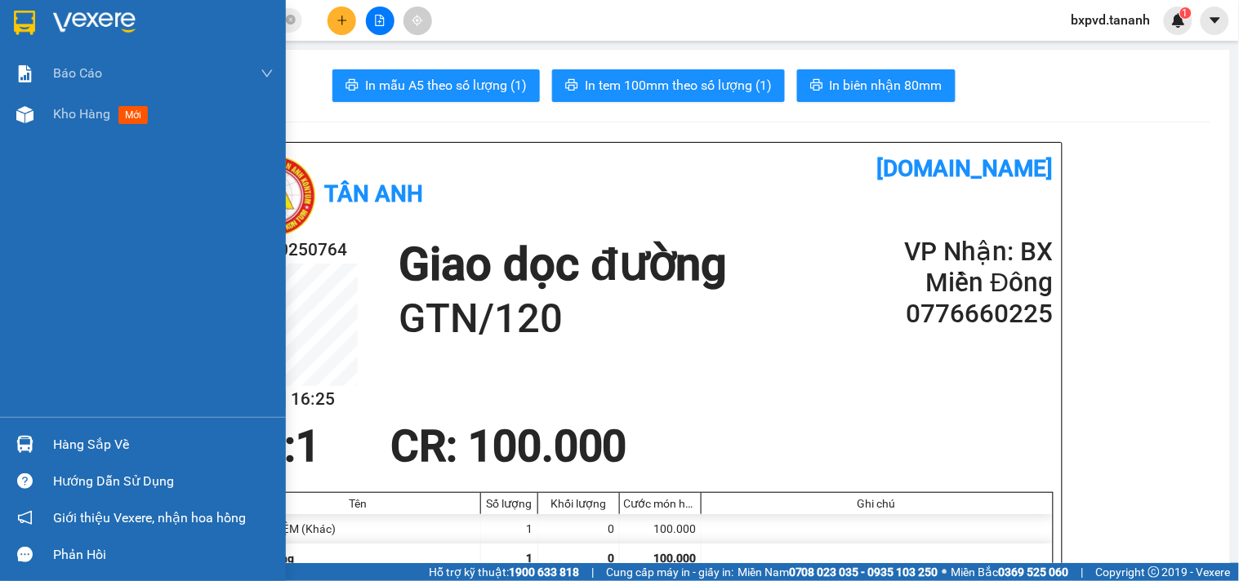
click at [75, 20] on img at bounding box center [94, 23] width 82 height 25
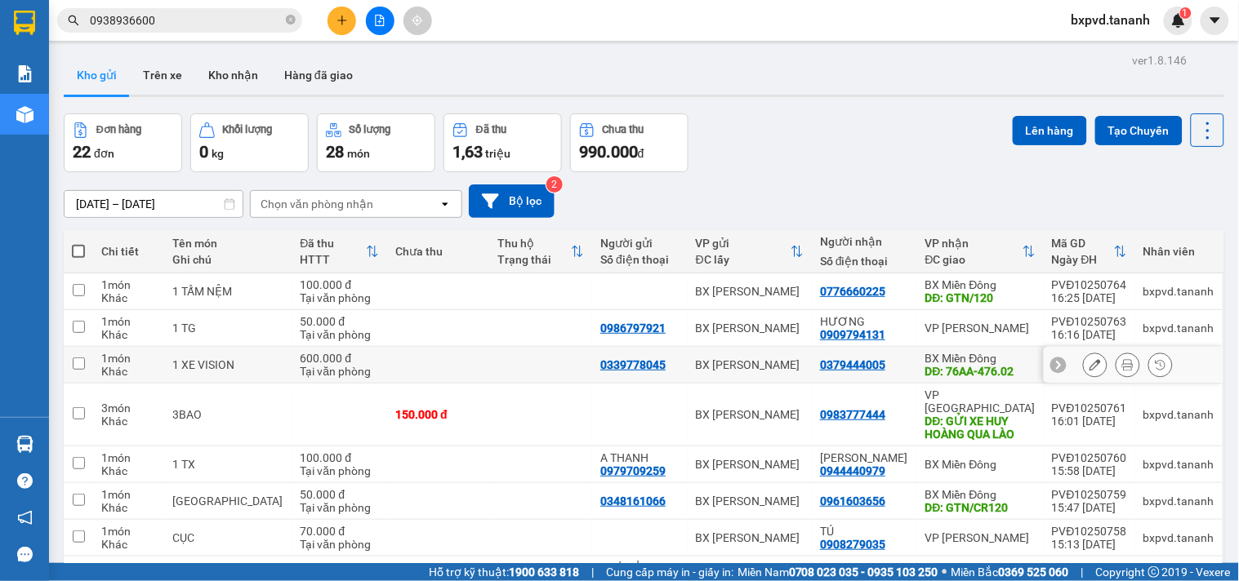
drag, startPoint x: 933, startPoint y: 354, endPoint x: 653, endPoint y: 364, distance: 280.3
drag, startPoint x: 653, startPoint y: 364, endPoint x: 461, endPoint y: 82, distance: 341.6
click at [461, 82] on div "Kho gửi Trên xe Kho nhận Hàng đã giao" at bounding box center [644, 77] width 1161 height 43
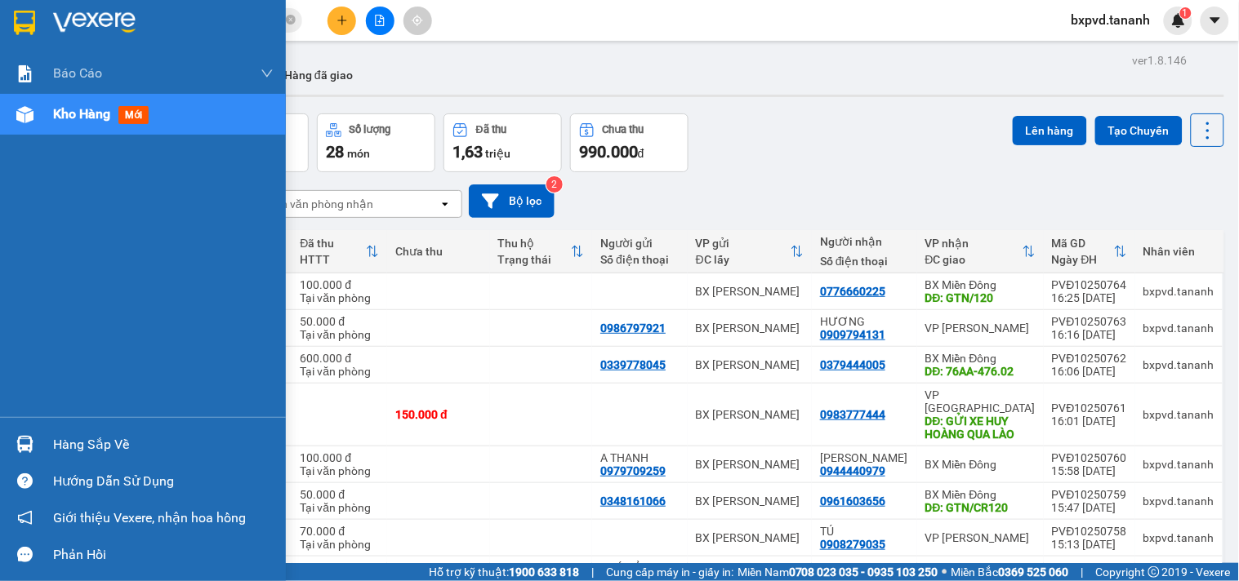
click at [43, 16] on div at bounding box center [143, 26] width 286 height 53
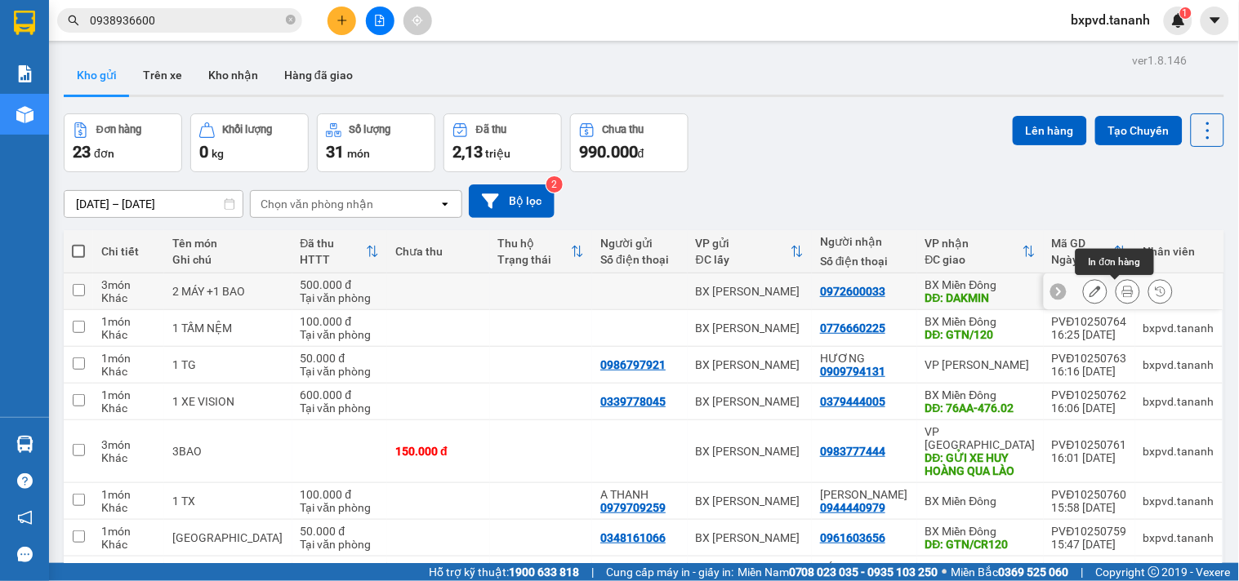
click at [1122, 294] on icon at bounding box center [1127, 291] width 11 height 11
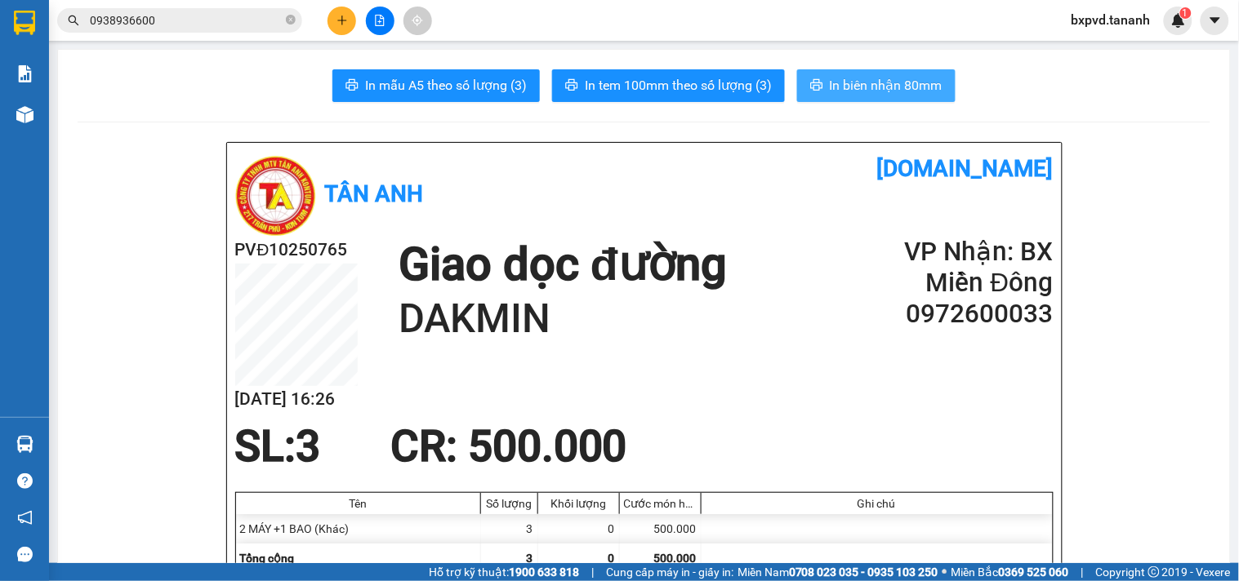
click at [880, 78] on span "In biên nhận 80mm" at bounding box center [886, 85] width 113 height 20
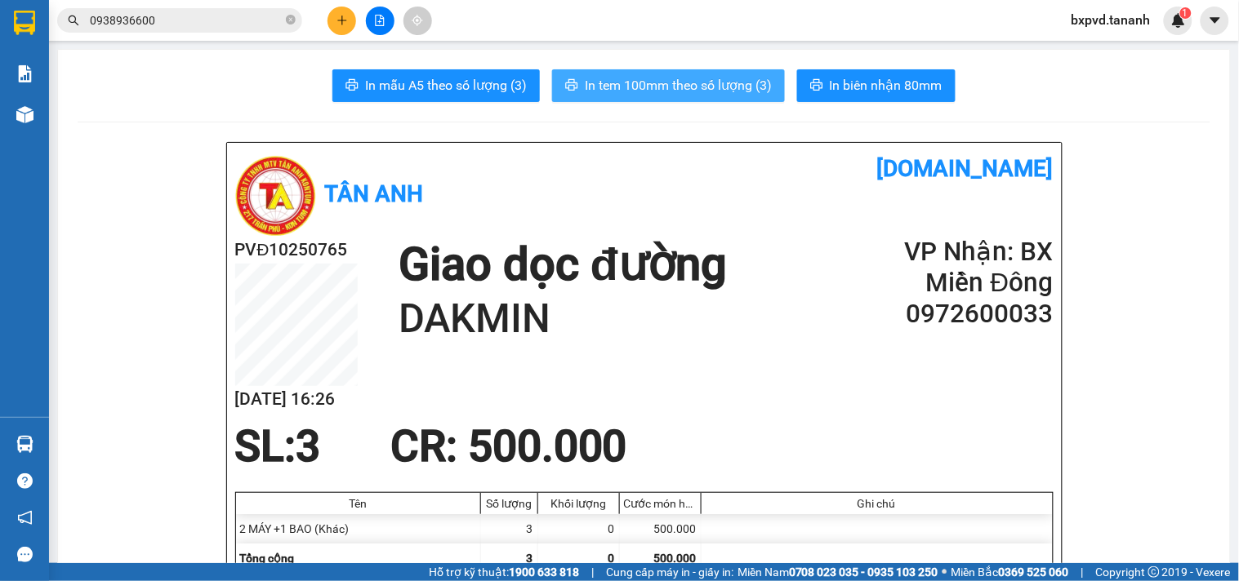
click at [701, 85] on span "In tem 100mm theo số lượng (3)" at bounding box center [678, 85] width 187 height 20
click at [332, 12] on button at bounding box center [341, 21] width 29 height 29
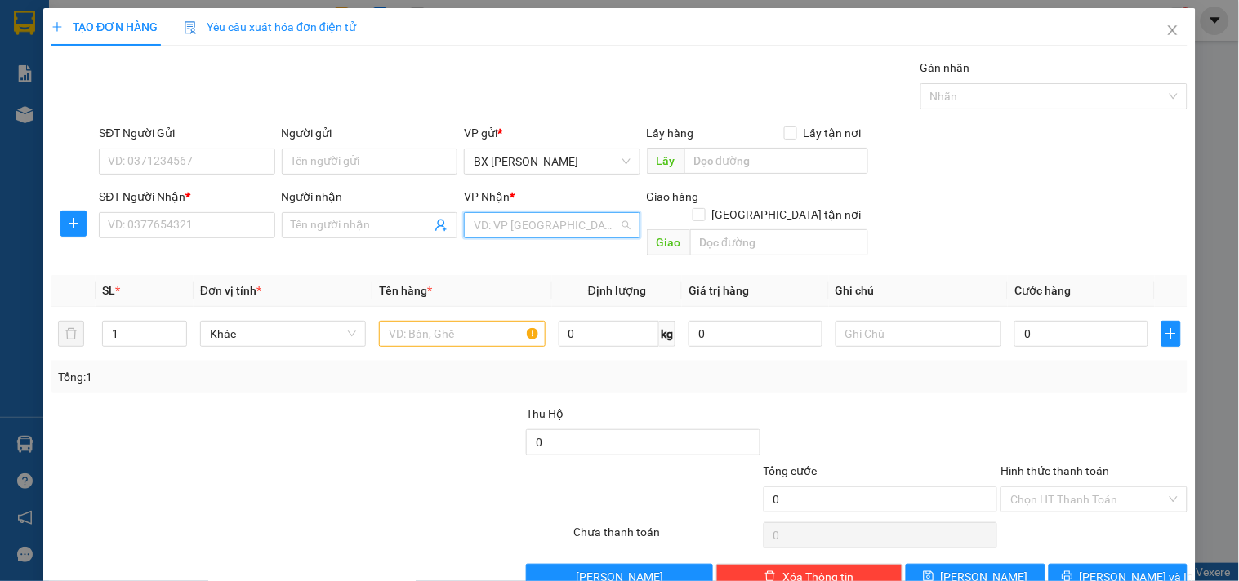
click at [501, 230] on input "search" at bounding box center [546, 225] width 145 height 25
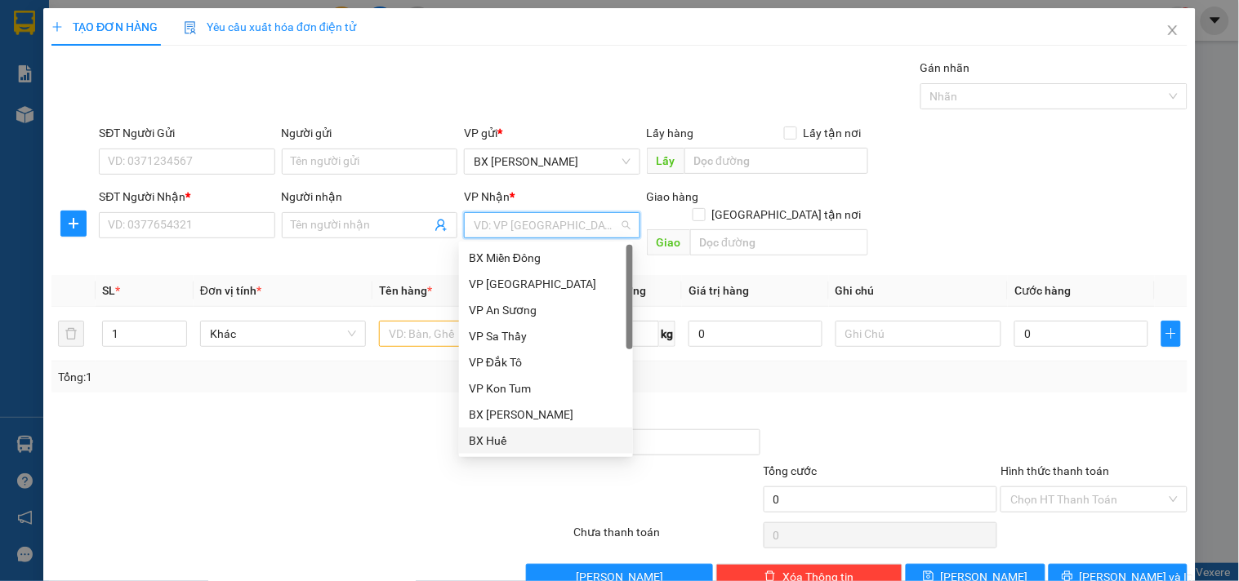
click at [519, 439] on div "BX Huế" at bounding box center [546, 441] width 154 height 18
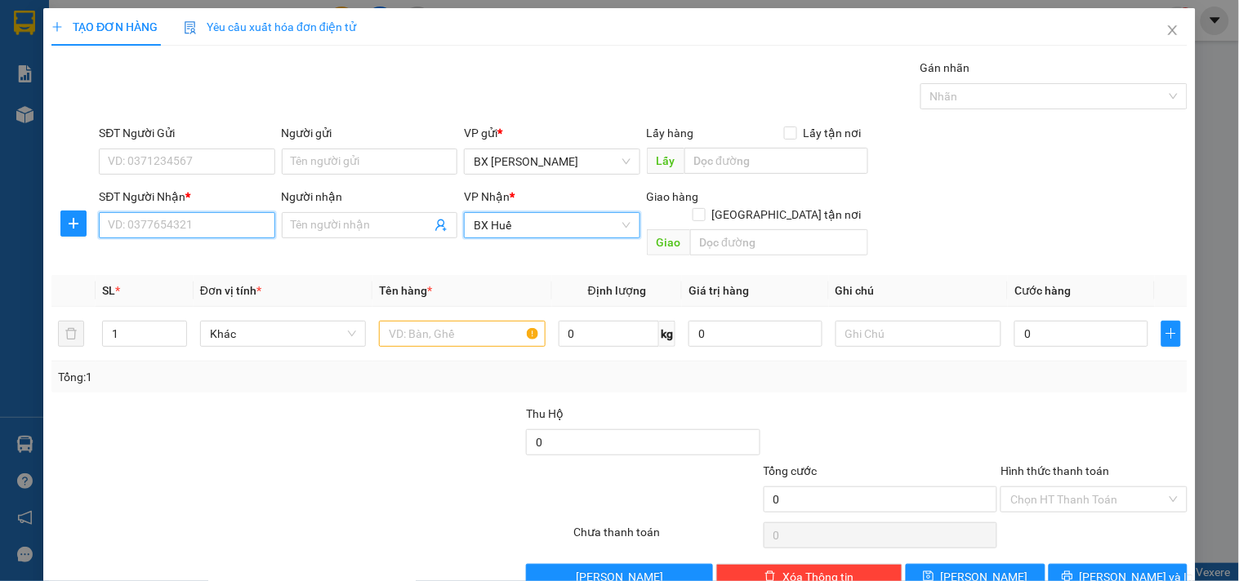
click at [229, 230] on input "SĐT Người Nhận *" at bounding box center [187, 225] width 176 height 26
click at [229, 229] on input "SĐT Người Nhận *" at bounding box center [187, 225] width 176 height 26
type input "0393139944"
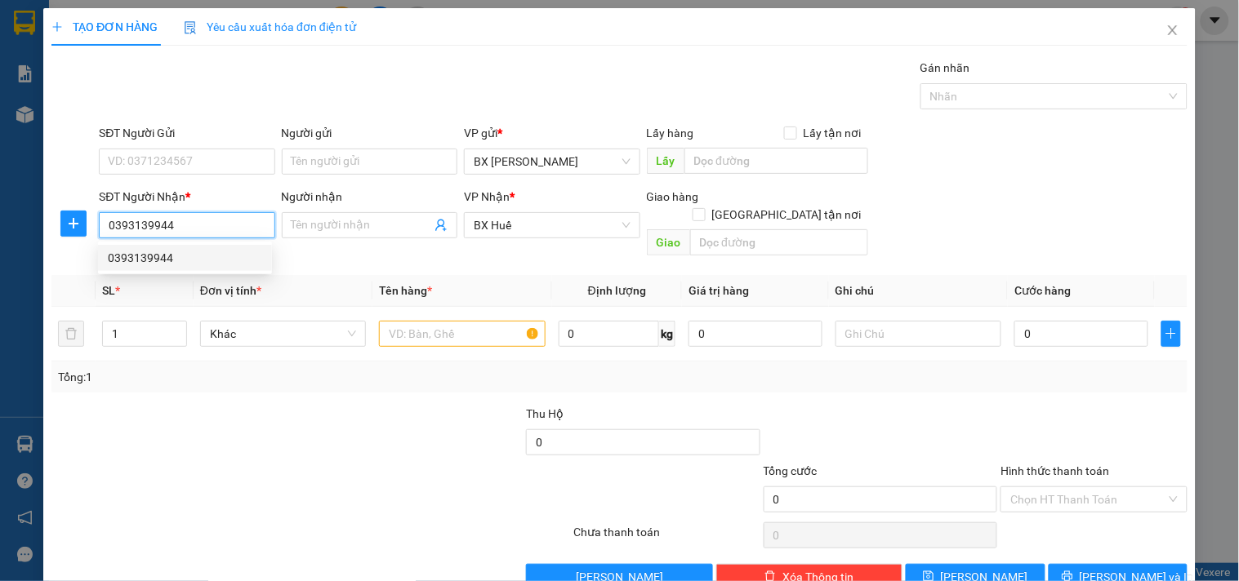
click at [210, 249] on div "0393139944" at bounding box center [185, 258] width 154 height 18
type input "CX [GEOGRAPHIC_DATA]"
type input "70.000"
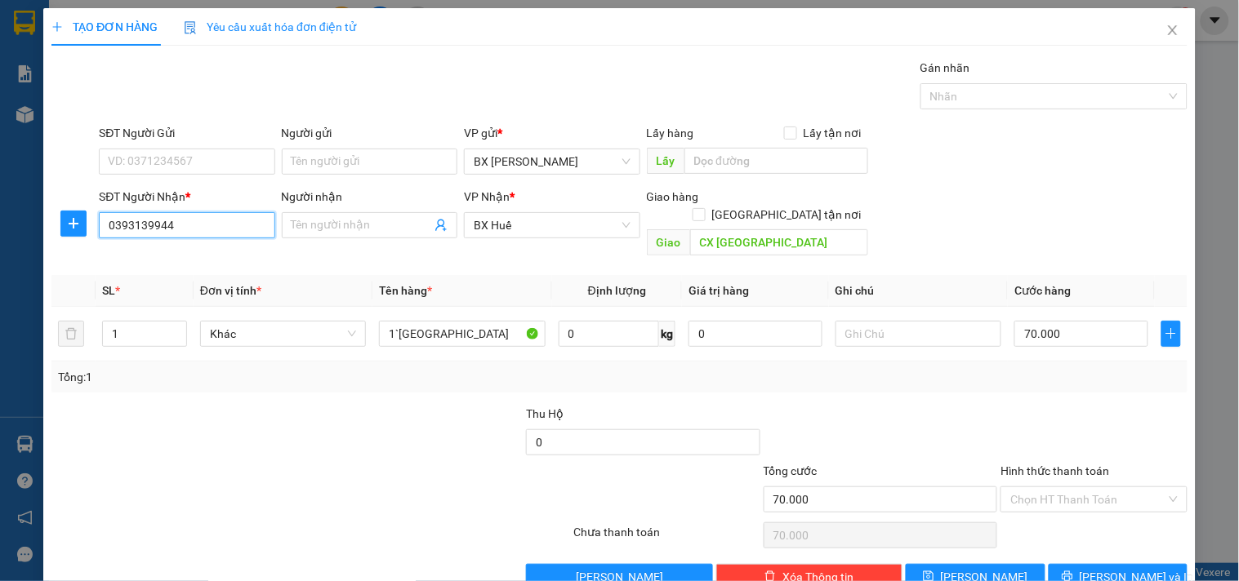
type input "0393139944"
click at [210, 249] on div "Transit Pickup Surcharge Ids Transit Deliver Surcharge Ids Transit Deliver Surc…" at bounding box center [619, 325] width 1136 height 532
click at [168, 154] on input "SĐT Người Gửi" at bounding box center [187, 162] width 176 height 26
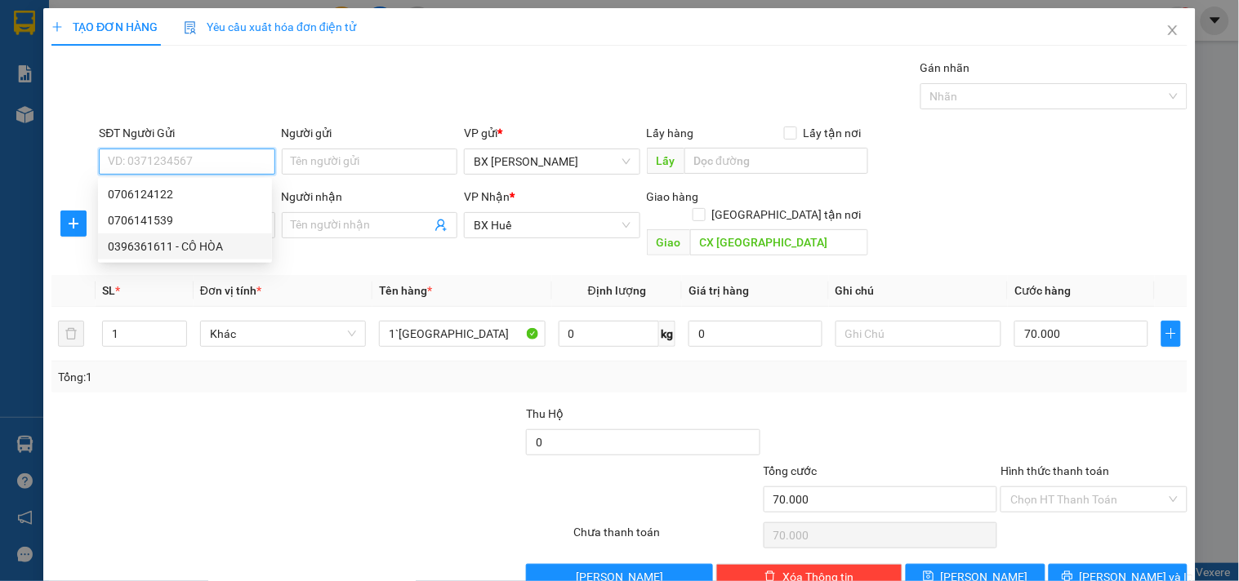
click at [176, 243] on div "0396361611 - CÔ HÒA" at bounding box center [185, 247] width 154 height 18
type input "0396361611"
type input "CÔ HÒA"
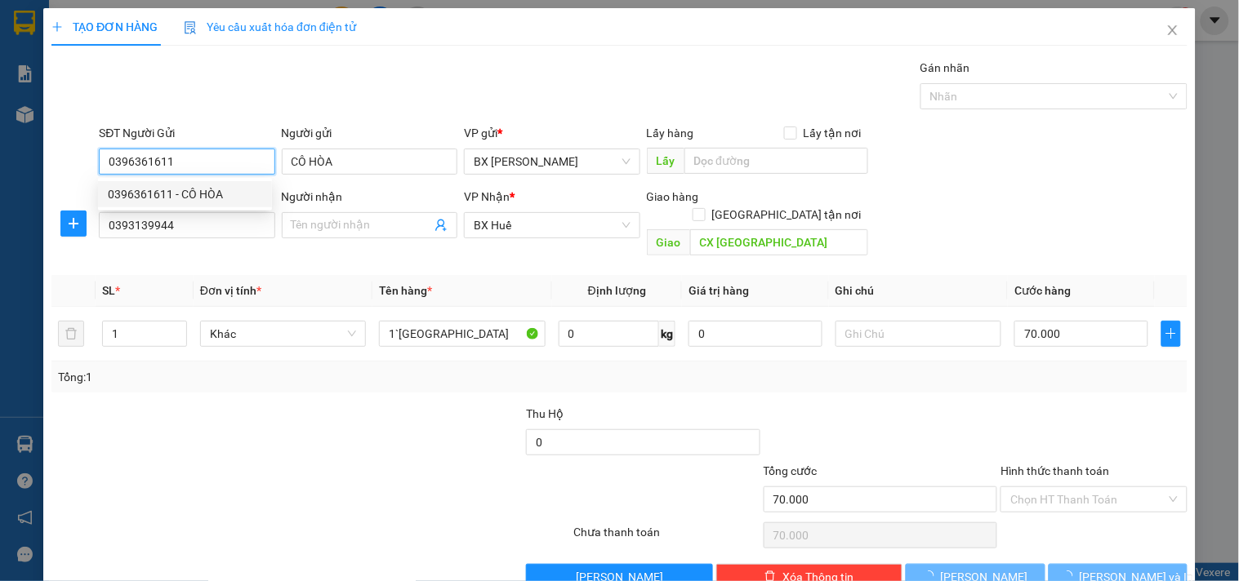
type input "40.000"
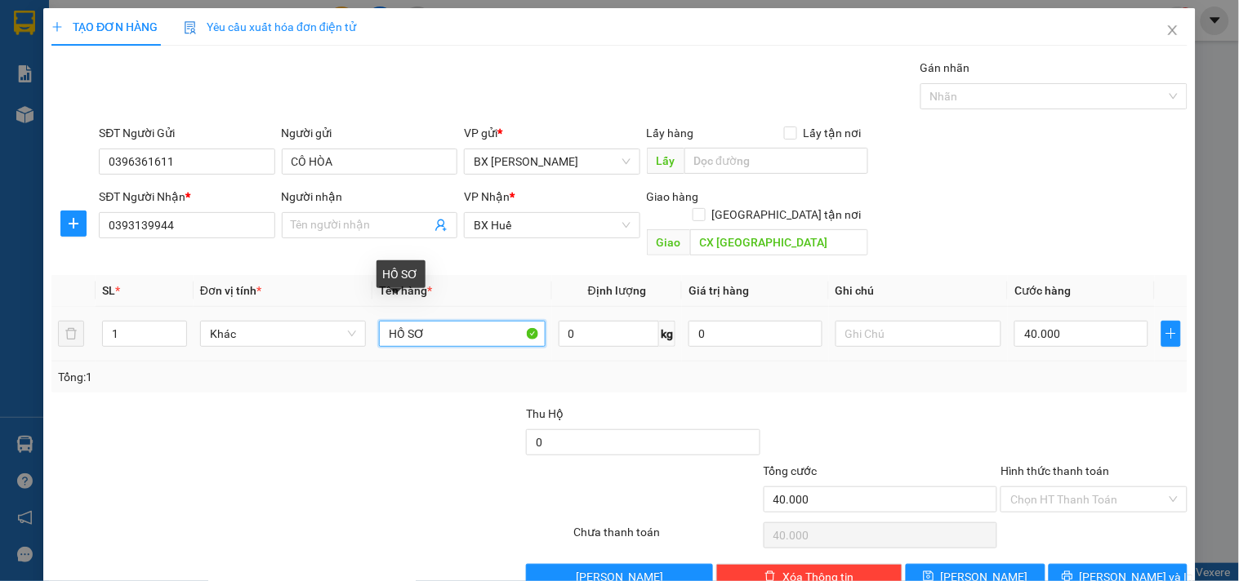
drag, startPoint x: 443, startPoint y: 321, endPoint x: 238, endPoint y: 329, distance: 206.0
click at [248, 329] on tr "1 Khác HỒ SƠ 0 kg 0 40.000" at bounding box center [619, 334] width 1136 height 55
type input "2 TÚI"
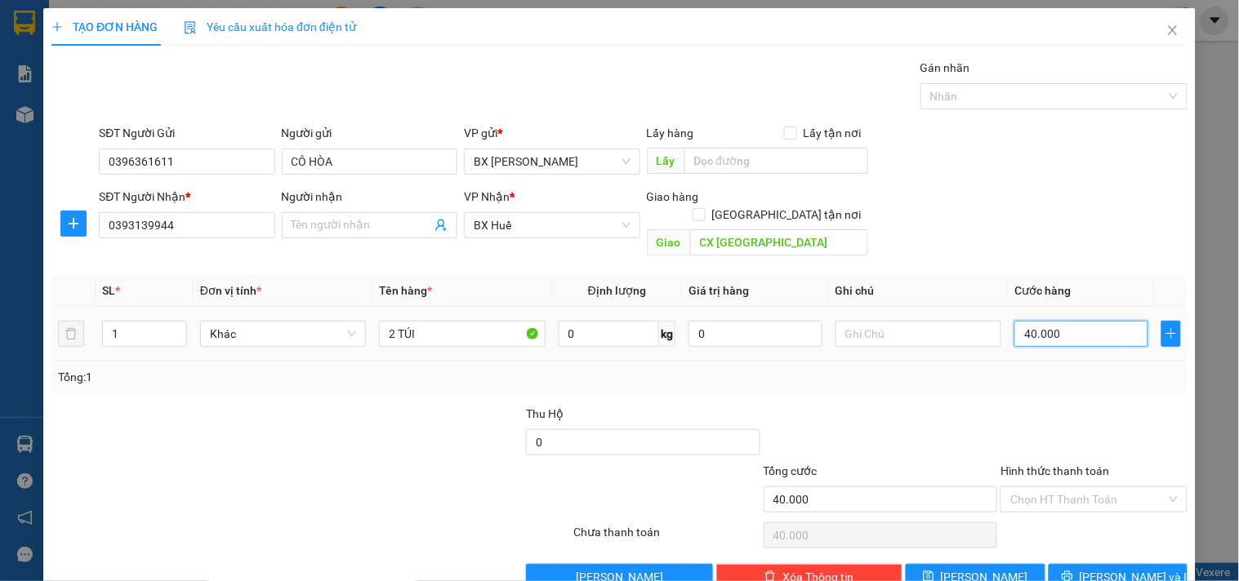
click at [1049, 321] on input "40.000" at bounding box center [1081, 334] width 134 height 26
type input "6"
type input "60"
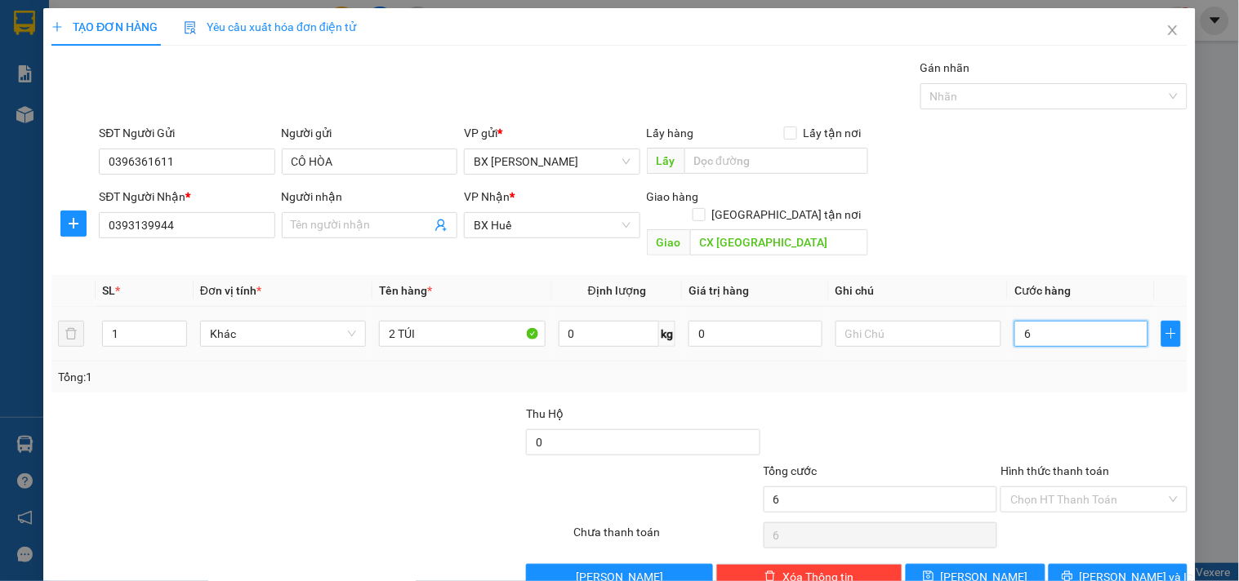
type input "60"
type input "60.000"
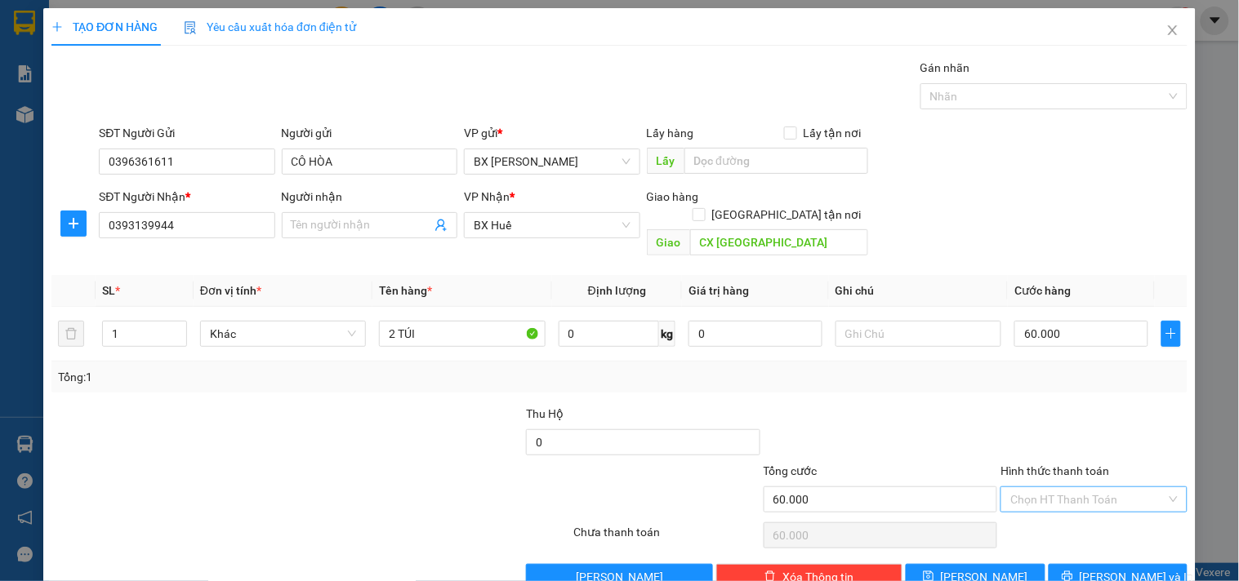
click at [1067, 488] on input "Hình thức thanh toán" at bounding box center [1087, 500] width 155 height 25
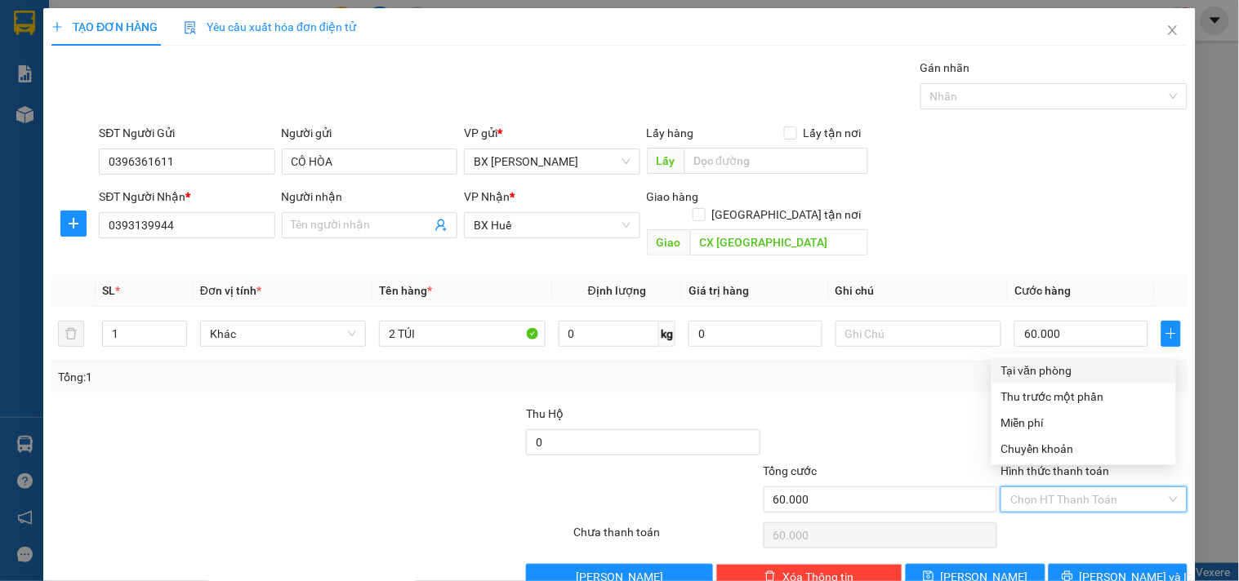
click at [1068, 364] on div "Tại văn phòng" at bounding box center [1083, 371] width 165 height 18
type input "0"
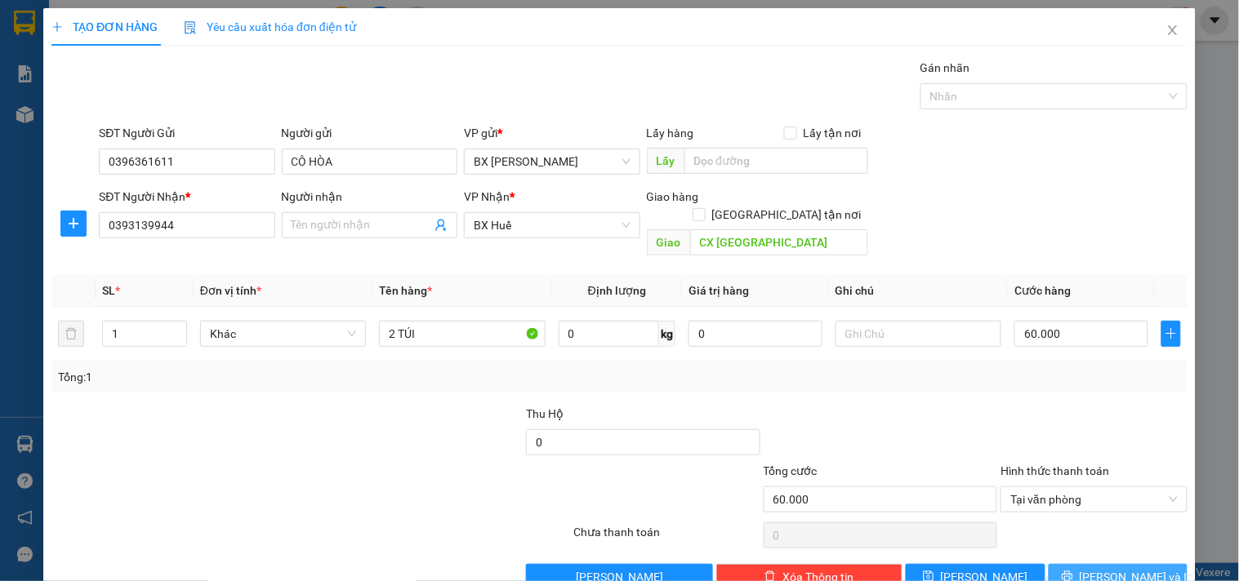
click at [1073, 571] on icon "printer" at bounding box center [1067, 576] width 11 height 11
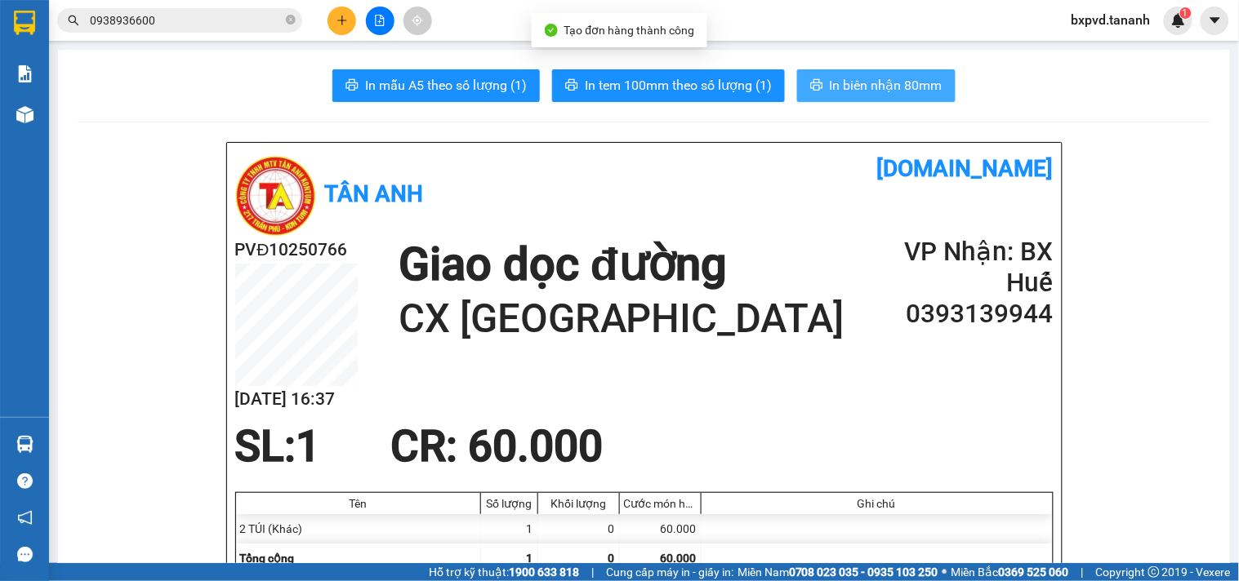
click at [880, 87] on span "In biên nhận 80mm" at bounding box center [886, 85] width 113 height 20
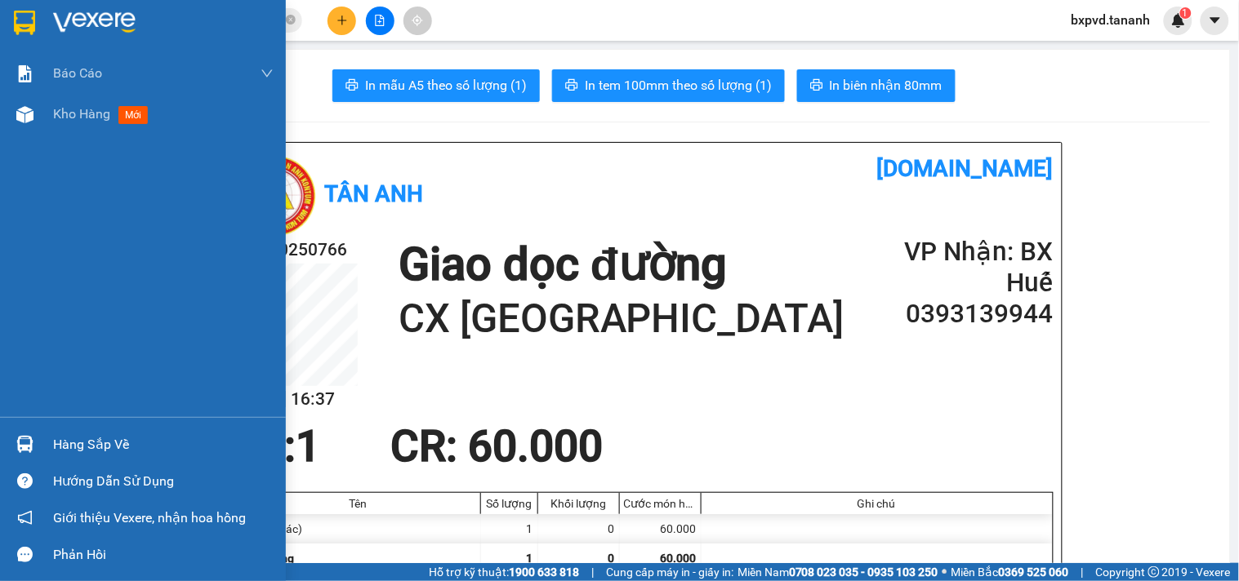
click at [14, 28] on img at bounding box center [24, 23] width 21 height 25
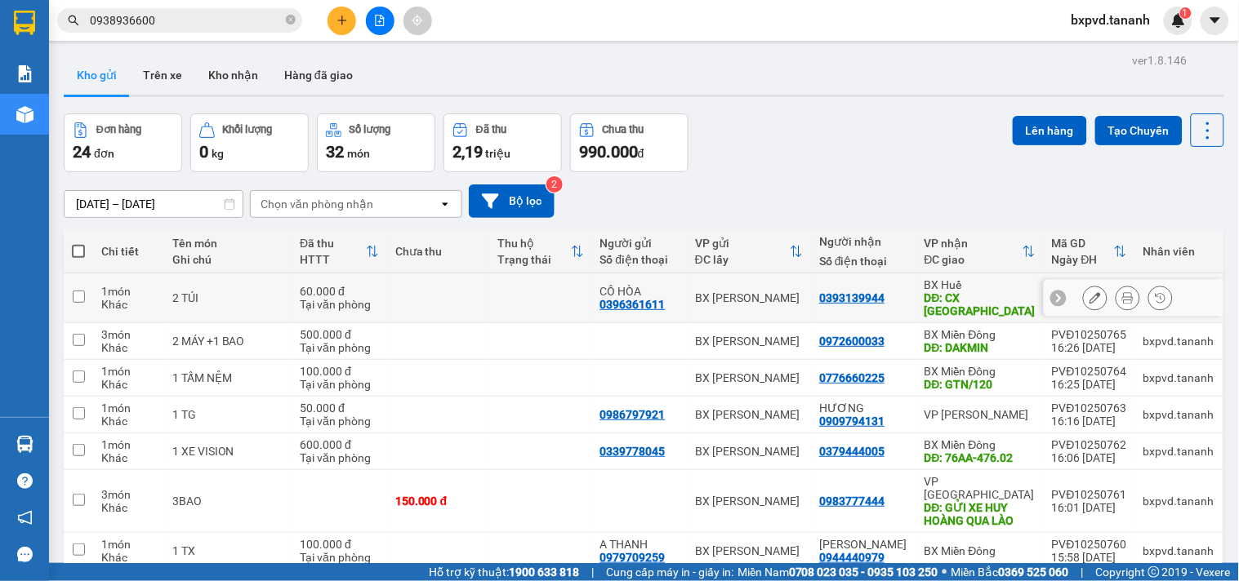
click at [1088, 288] on button at bounding box center [1095, 298] width 23 height 29
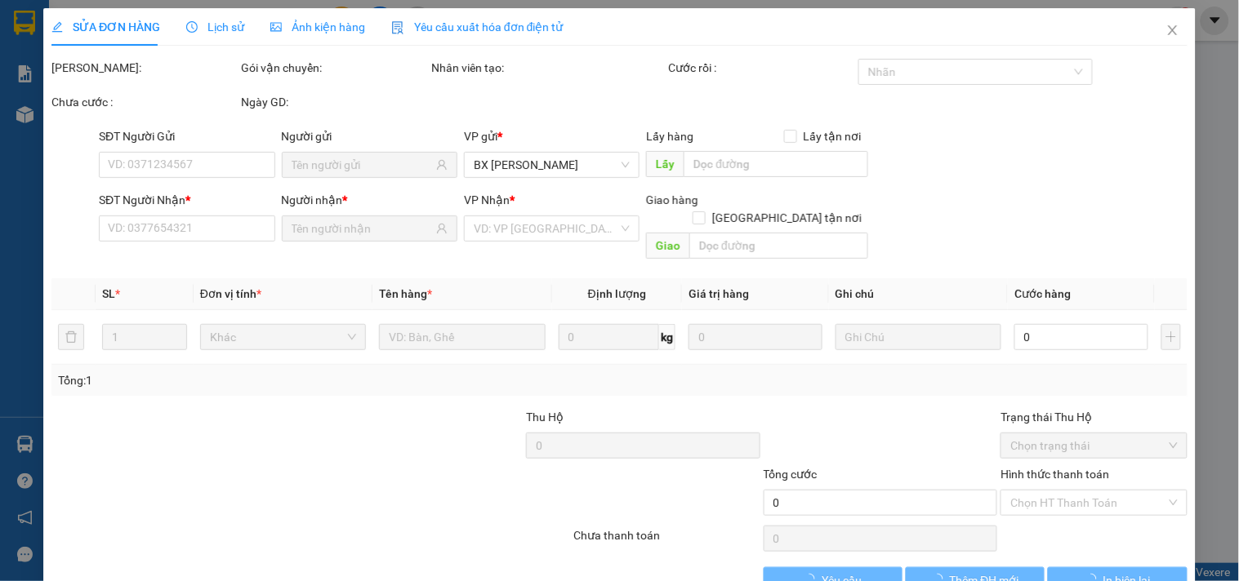
type input "0396361611"
type input "0393139944"
type input "CX [GEOGRAPHIC_DATA]"
type input "60.000"
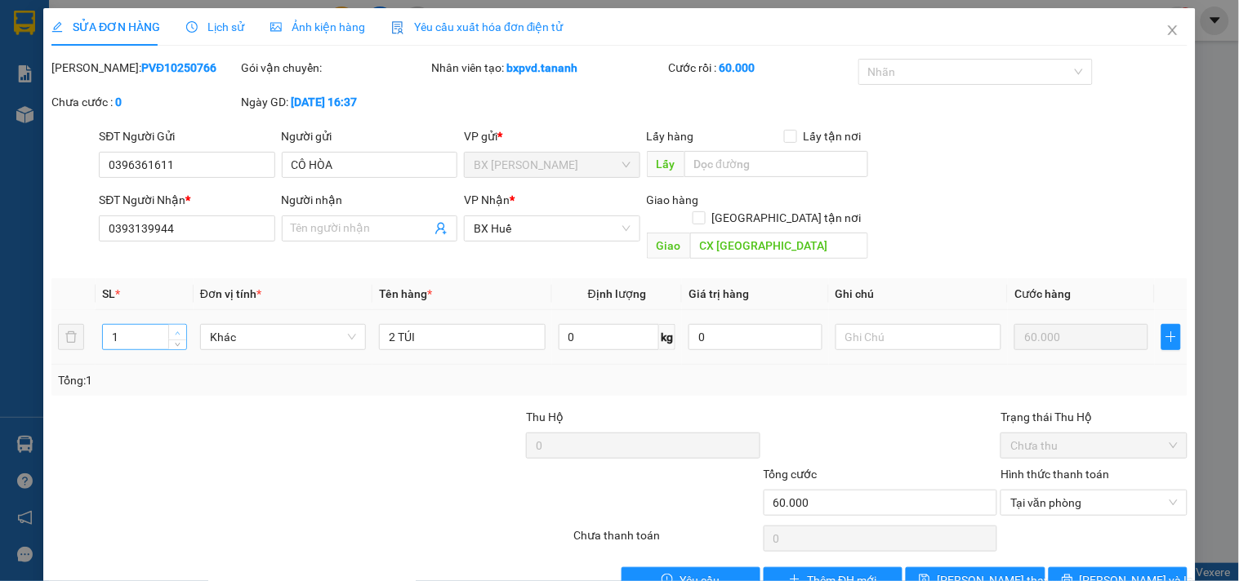
type input "2"
click at [181, 325] on span "Increase Value" at bounding box center [177, 332] width 18 height 15
click at [749, 157] on input "text" at bounding box center [776, 164] width 184 height 26
click at [740, 167] on input "GIAO TỐI QUAY VỀ" at bounding box center [776, 164] width 184 height 26
type input "GIAO TỐI XEQUAY VỀ"
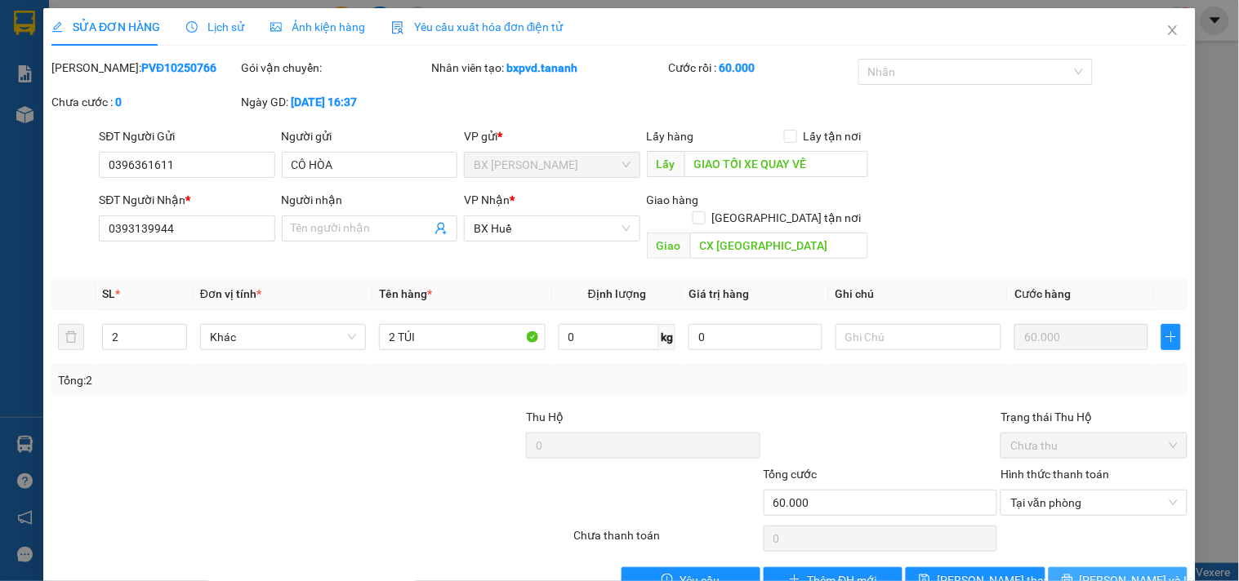
click at [1111, 572] on span "[PERSON_NAME] và In" at bounding box center [1137, 581] width 114 height 18
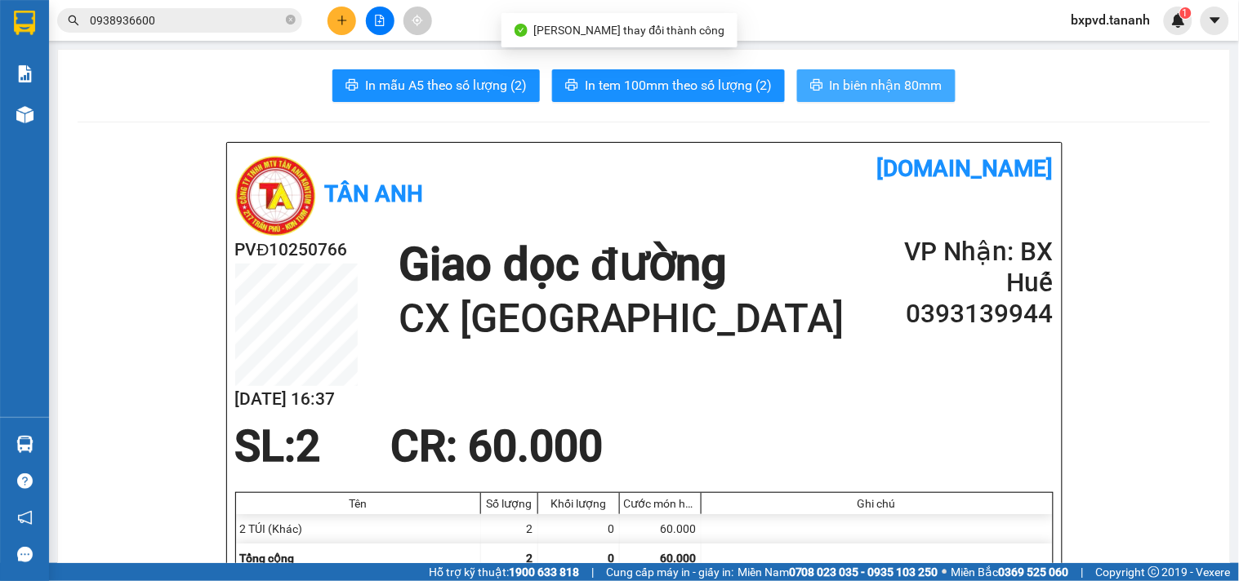
click at [844, 90] on span "In biên nhận 80mm" at bounding box center [886, 85] width 113 height 20
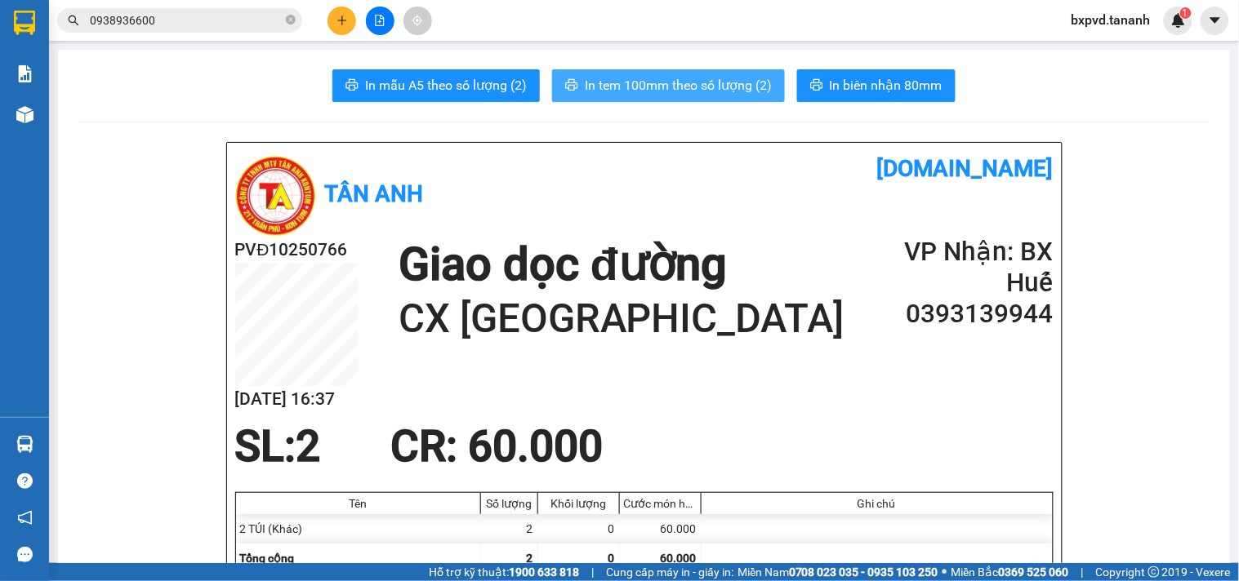
click at [650, 92] on span "In tem 100mm theo số lượng (2)" at bounding box center [678, 85] width 187 height 20
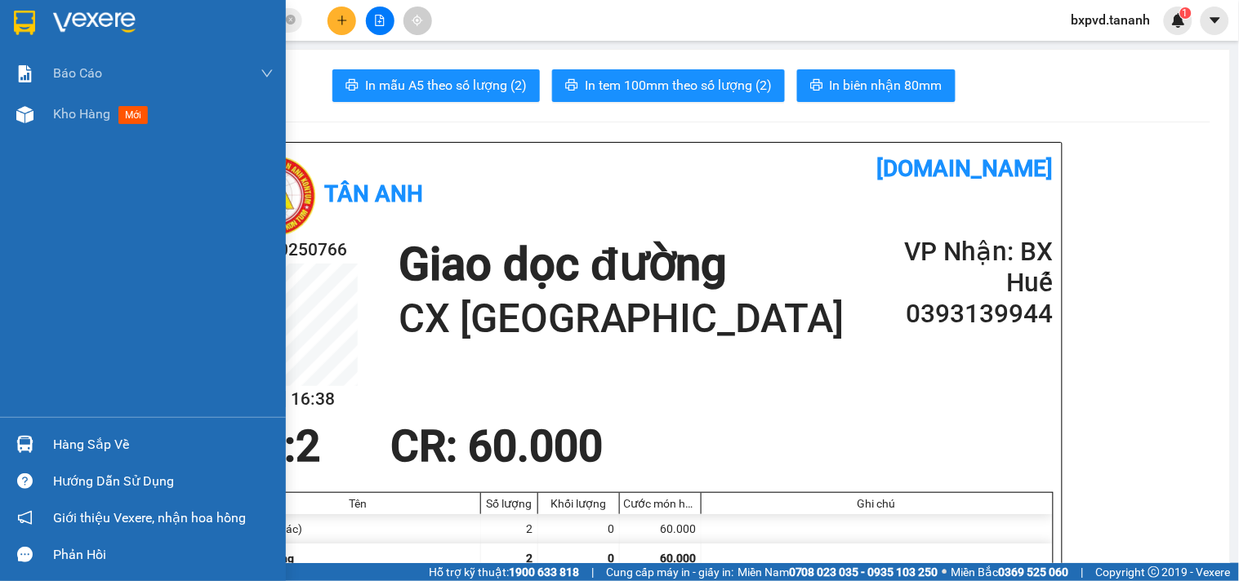
click at [29, 13] on img at bounding box center [24, 23] width 21 height 25
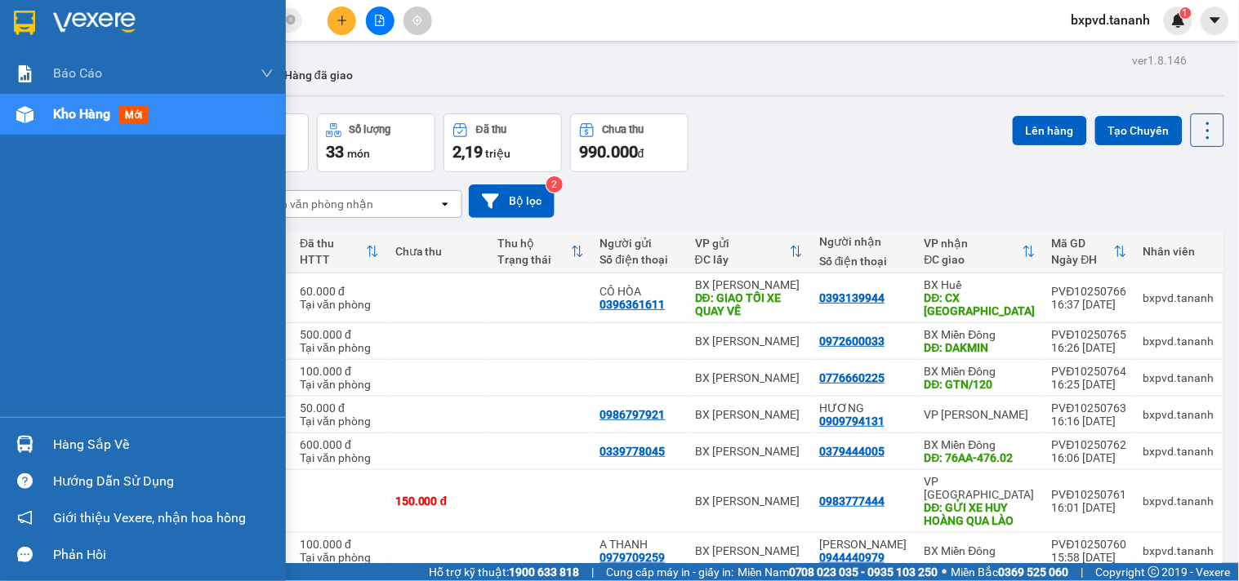
click at [30, 13] on img at bounding box center [24, 23] width 21 height 25
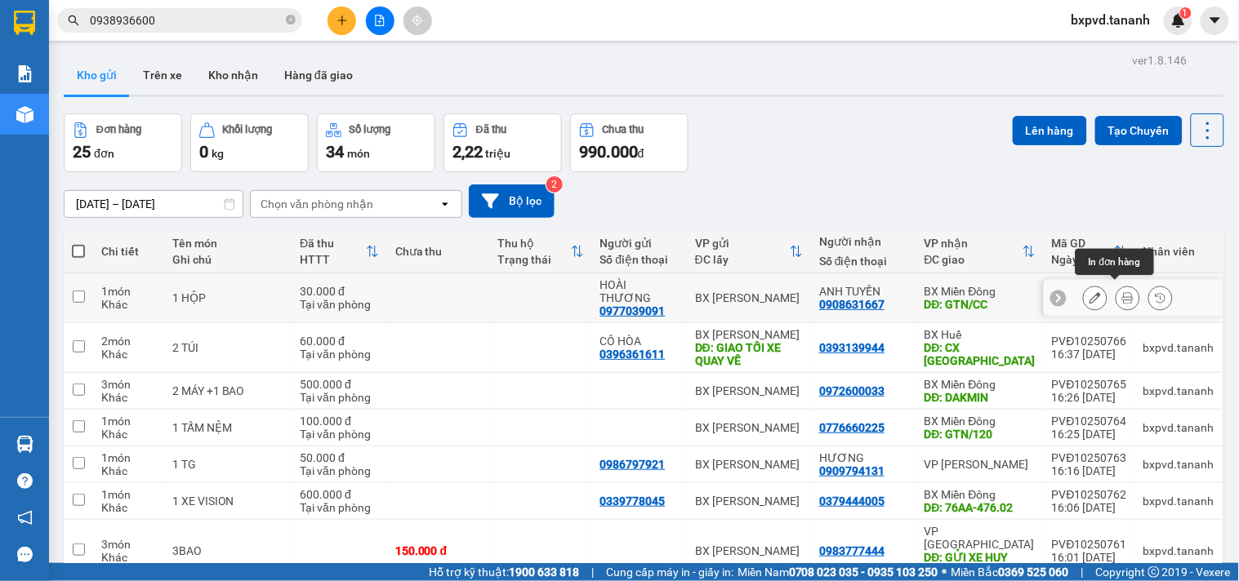
click at [1122, 292] on icon at bounding box center [1127, 297] width 11 height 11
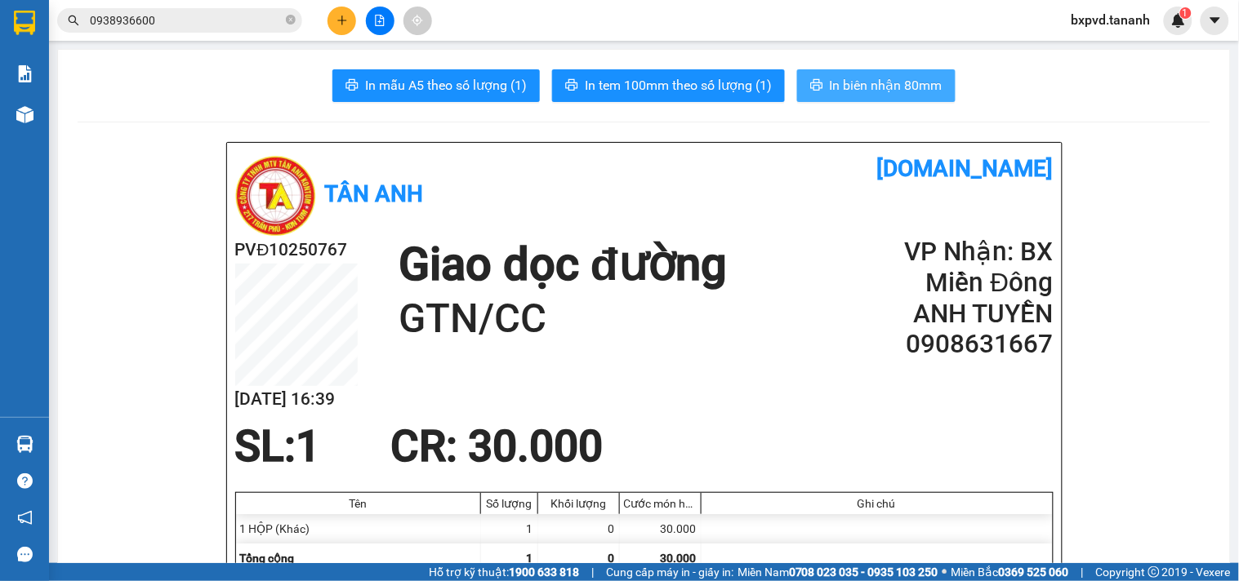
click at [883, 93] on span "In biên nhận 80mm" at bounding box center [886, 85] width 113 height 20
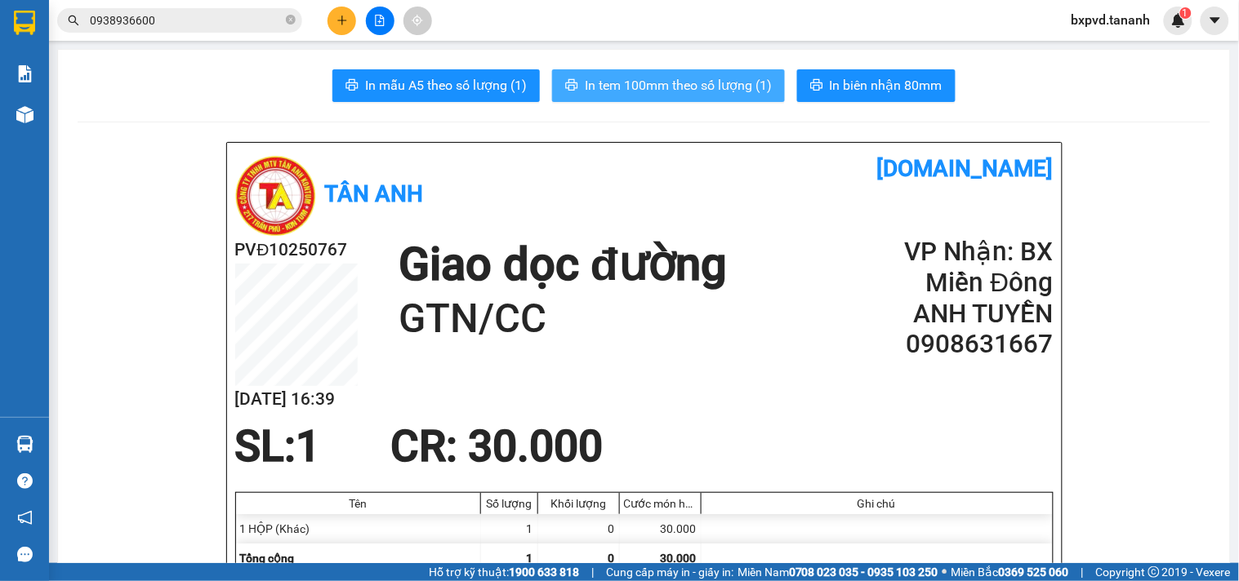
click at [702, 84] on span "In tem 100mm theo số lượng (1)" at bounding box center [678, 85] width 187 height 20
click at [352, 25] on button at bounding box center [341, 21] width 29 height 29
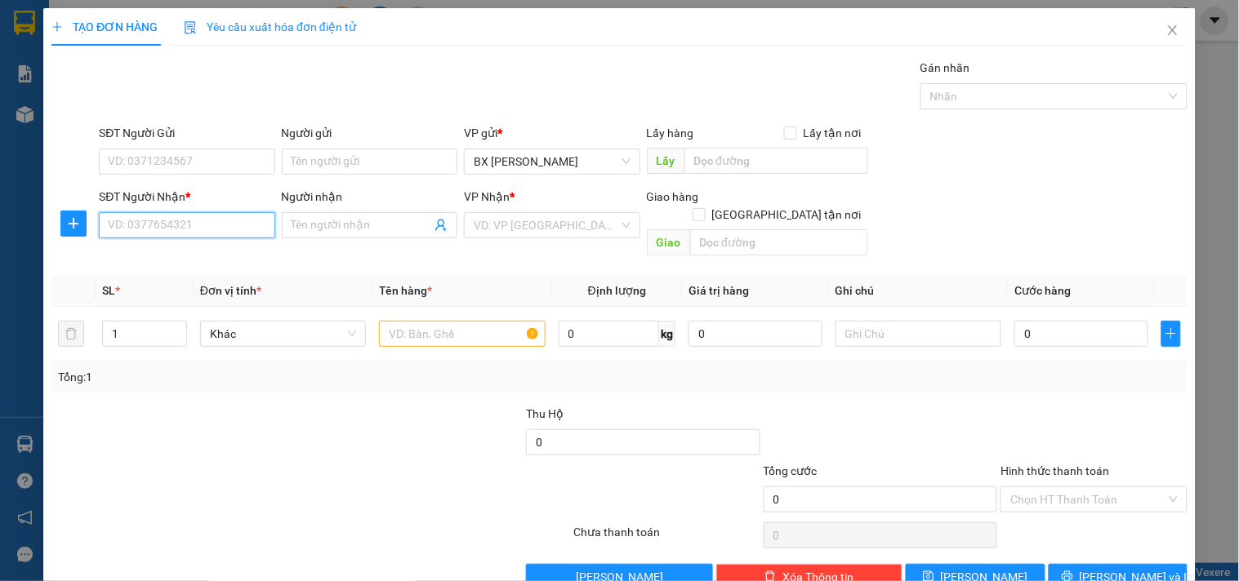
click at [206, 229] on input "SĐT Người Nhận *" at bounding box center [187, 225] width 176 height 26
type input "0368556194"
click at [172, 258] on div "0368556194" at bounding box center [185, 258] width 154 height 18
type input "BAU BANG"
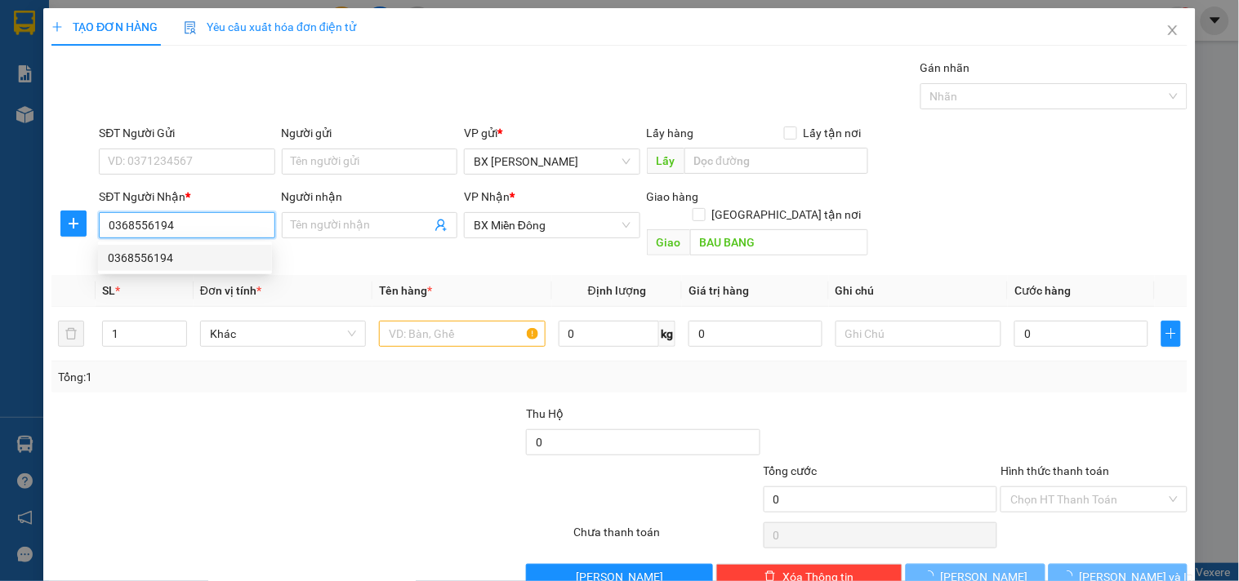
type input "70.000"
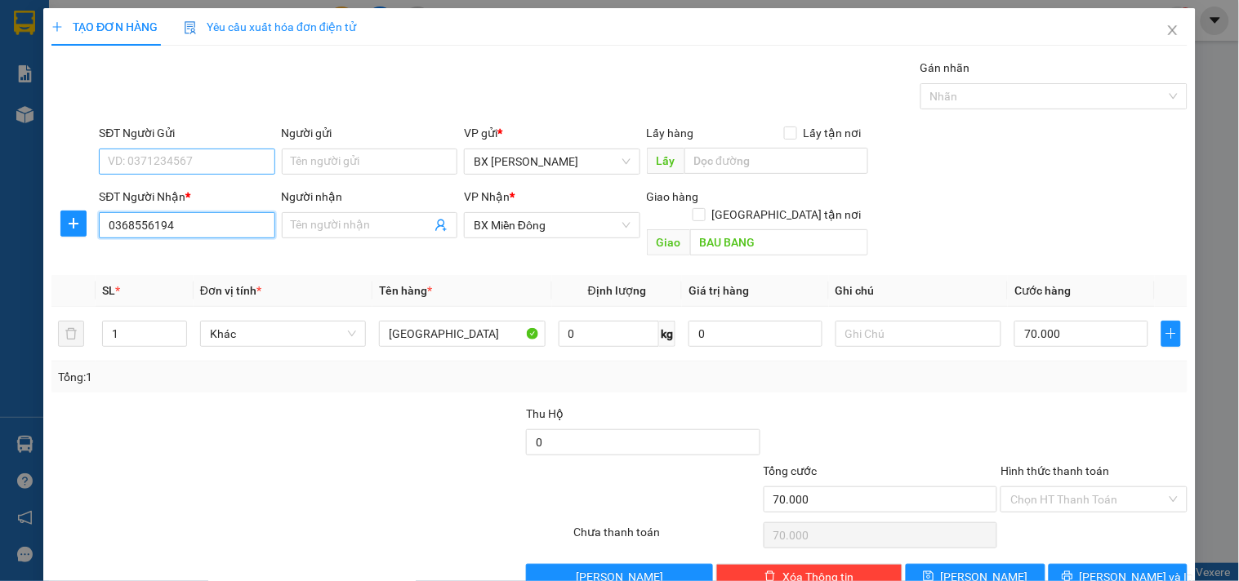
type input "0368556194"
click at [215, 159] on input "SĐT Người Gửi" at bounding box center [187, 162] width 176 height 26
click at [198, 221] on div "0792111156 - CƠM NẮM" at bounding box center [185, 221] width 154 height 18
type input "0792111156"
type input "CƠM NẮM"
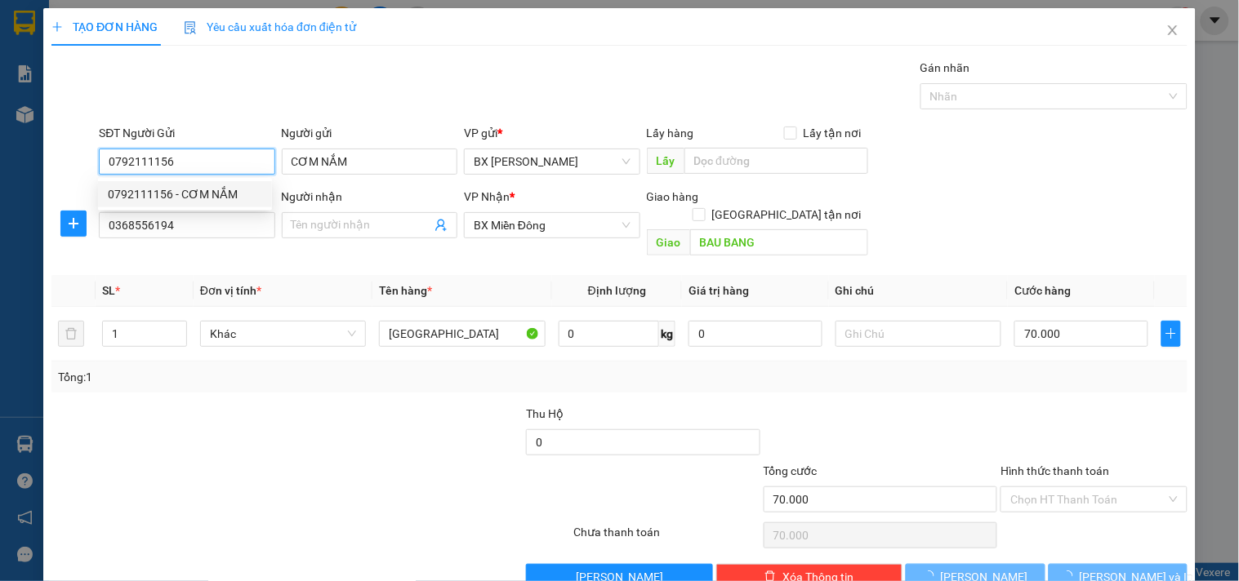
type input "50.000"
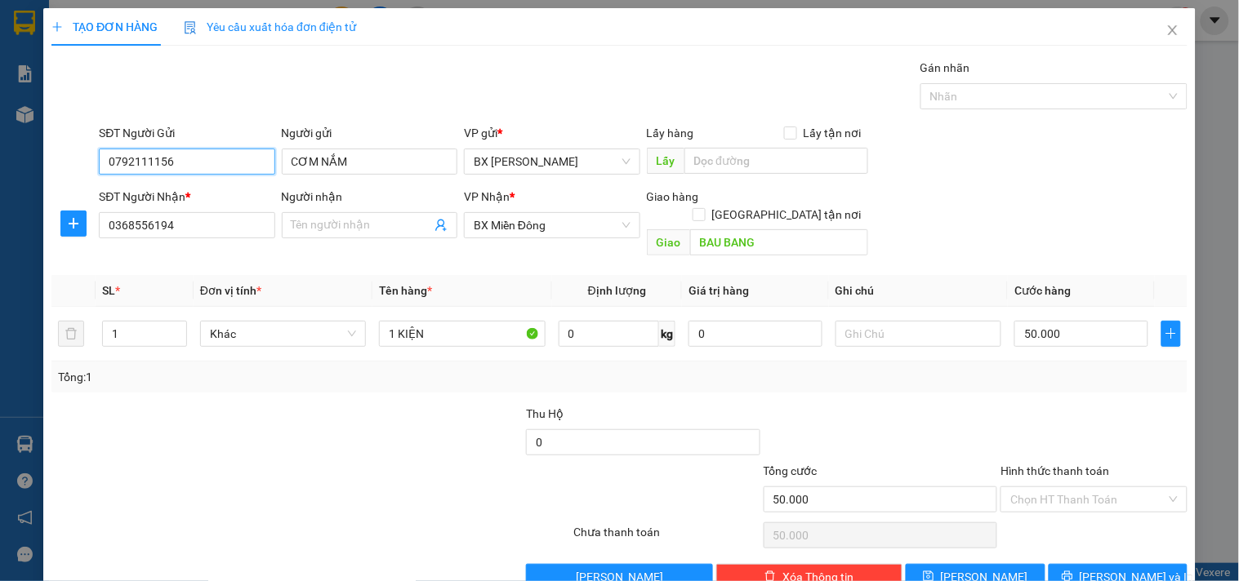
drag, startPoint x: 174, startPoint y: 160, endPoint x: 0, endPoint y: 127, distance: 177.1
click at [0, 127] on div "TẠO ĐƠN HÀNG Yêu cầu xuất hóa đơn điện tử Transit Pickup Surcharge Ids Transit …" at bounding box center [619, 290] width 1239 height 581
type input "0935564539"
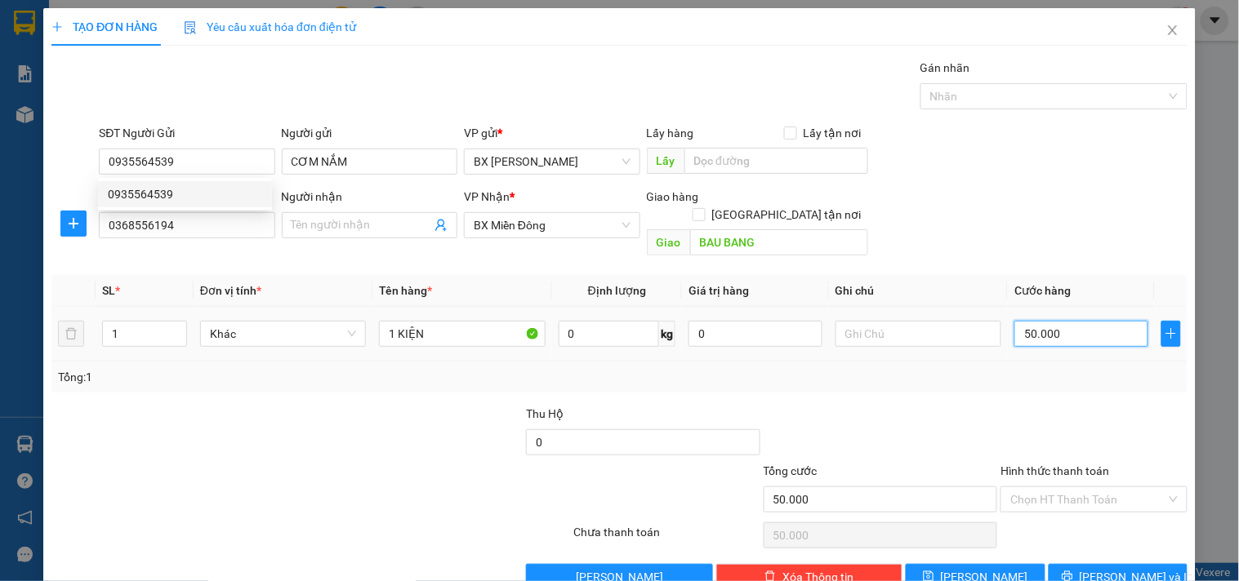
click at [1086, 325] on input "50.000" at bounding box center [1081, 334] width 134 height 26
type input "7"
type input "70"
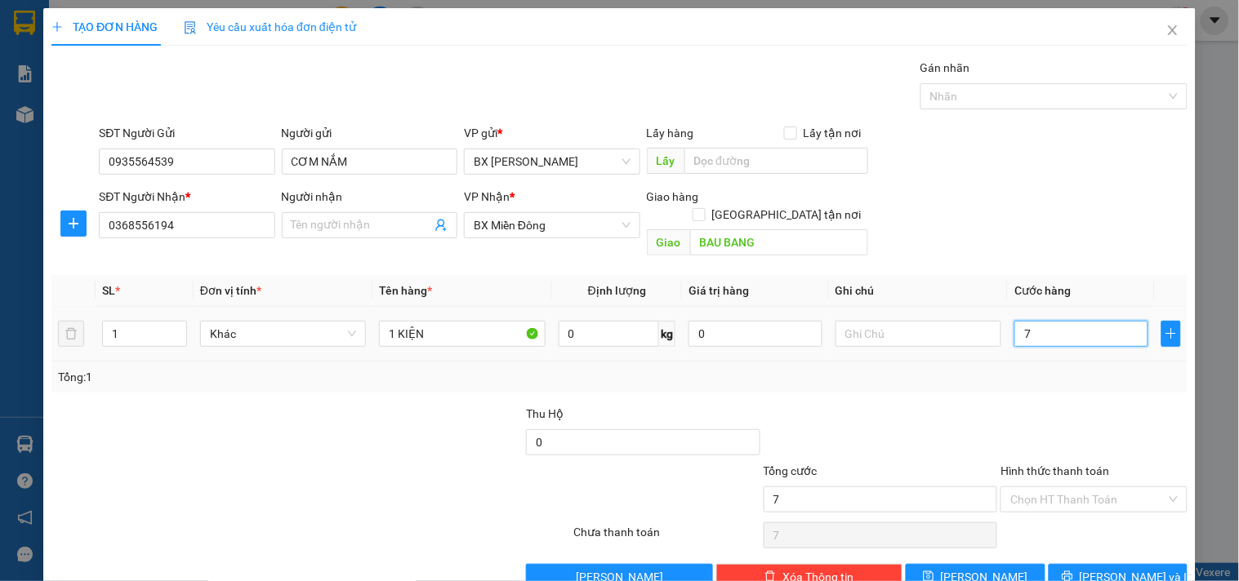
type input "70"
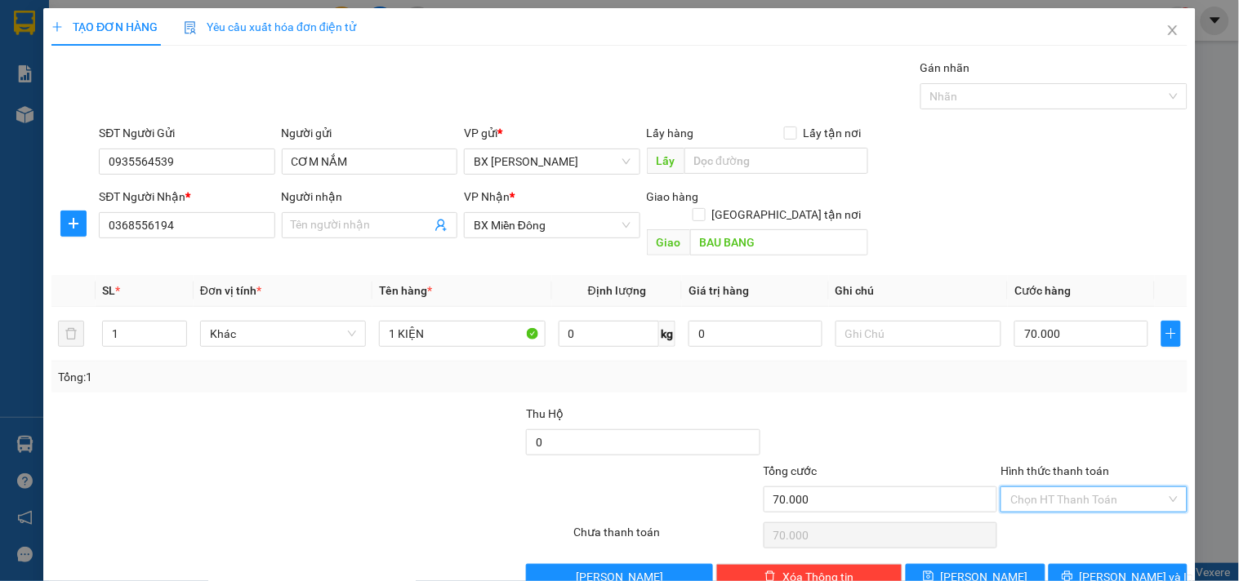
click at [1075, 488] on input "Hình thức thanh toán" at bounding box center [1087, 500] width 155 height 25
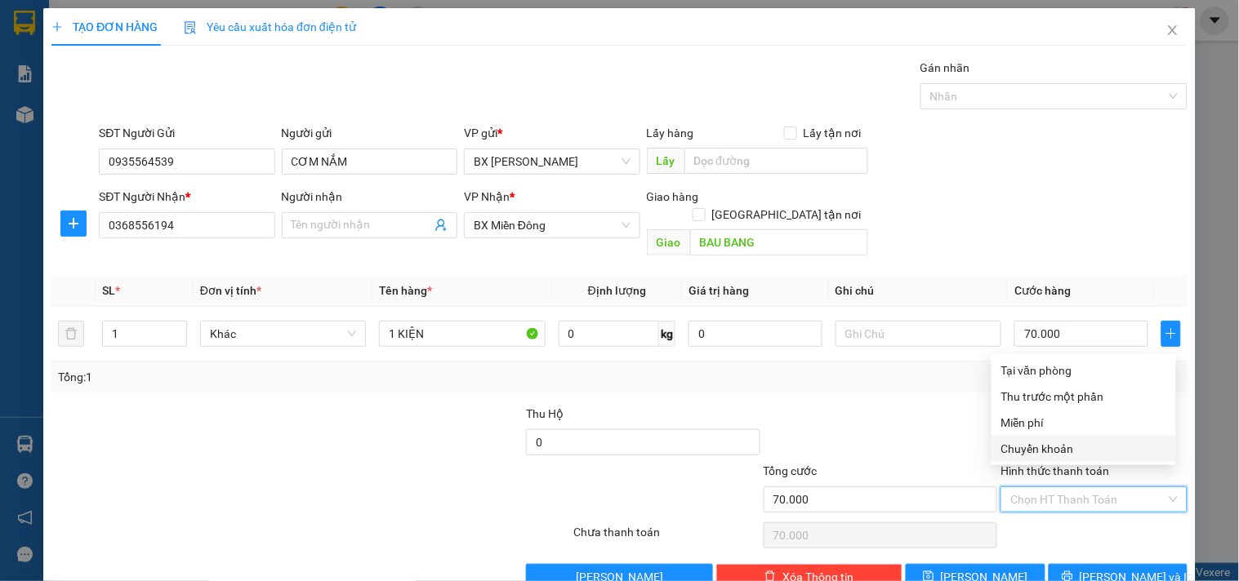
click at [1049, 452] on div "Chuyển khoản" at bounding box center [1083, 449] width 165 height 18
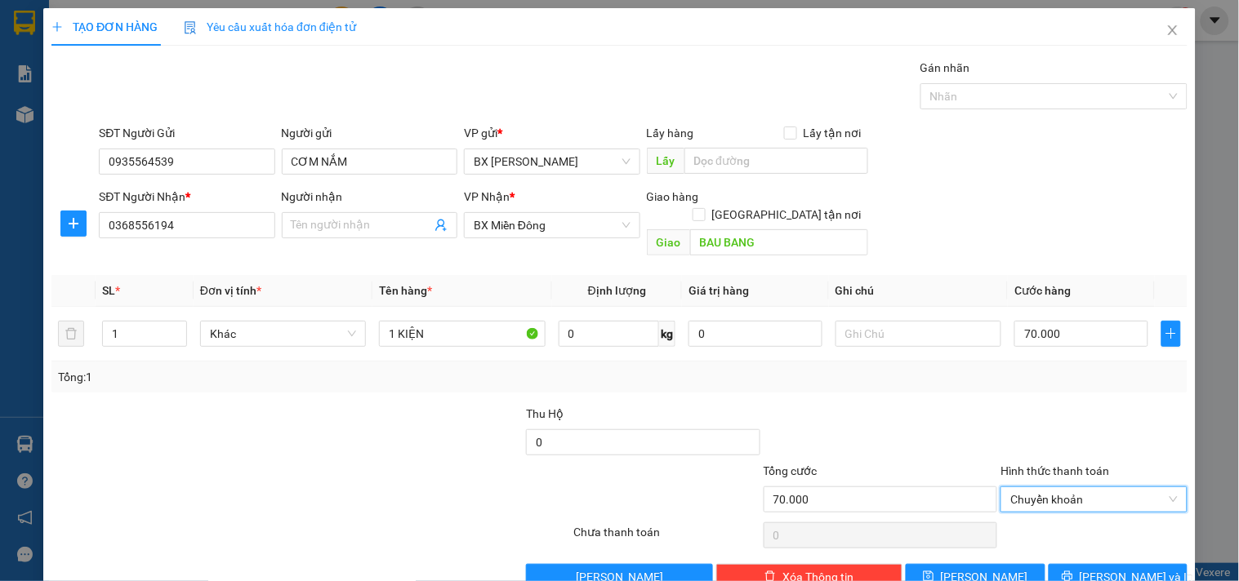
click at [1073, 544] on div "Transit Pickup Surcharge Ids Transit Deliver Surcharge Ids Transit Deliver Surc…" at bounding box center [619, 325] width 1136 height 532
click at [1075, 564] on button "[PERSON_NAME] và In" at bounding box center [1118, 577] width 139 height 26
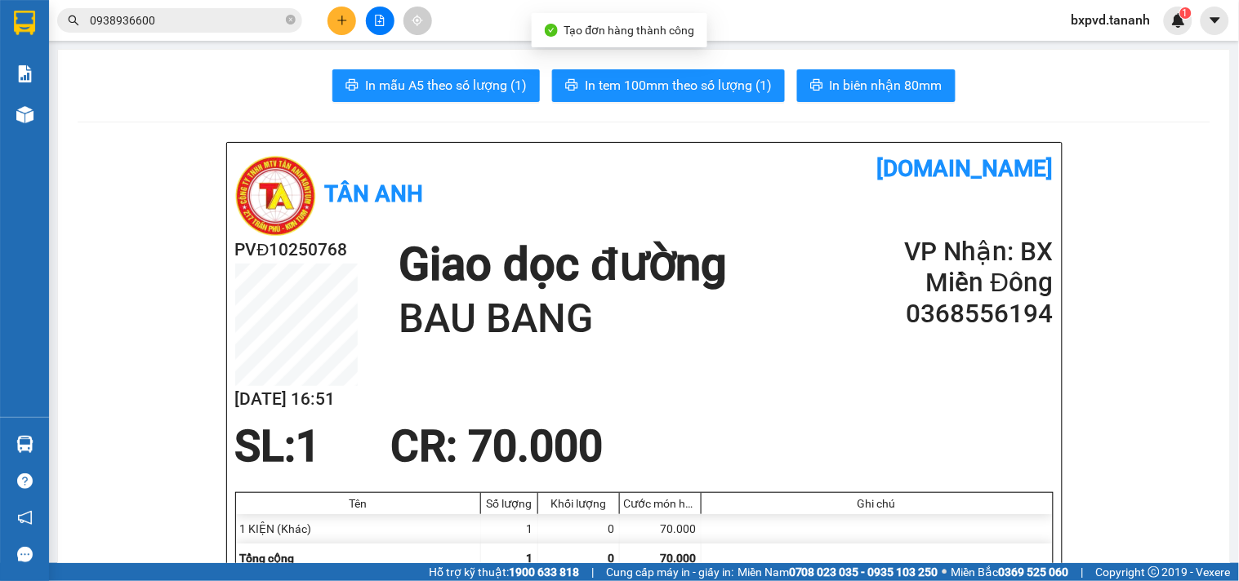
click at [862, 69] on button "In biên nhận 80mm" at bounding box center [876, 85] width 158 height 33
click at [869, 84] on span "In biên nhận 80mm" at bounding box center [886, 85] width 113 height 20
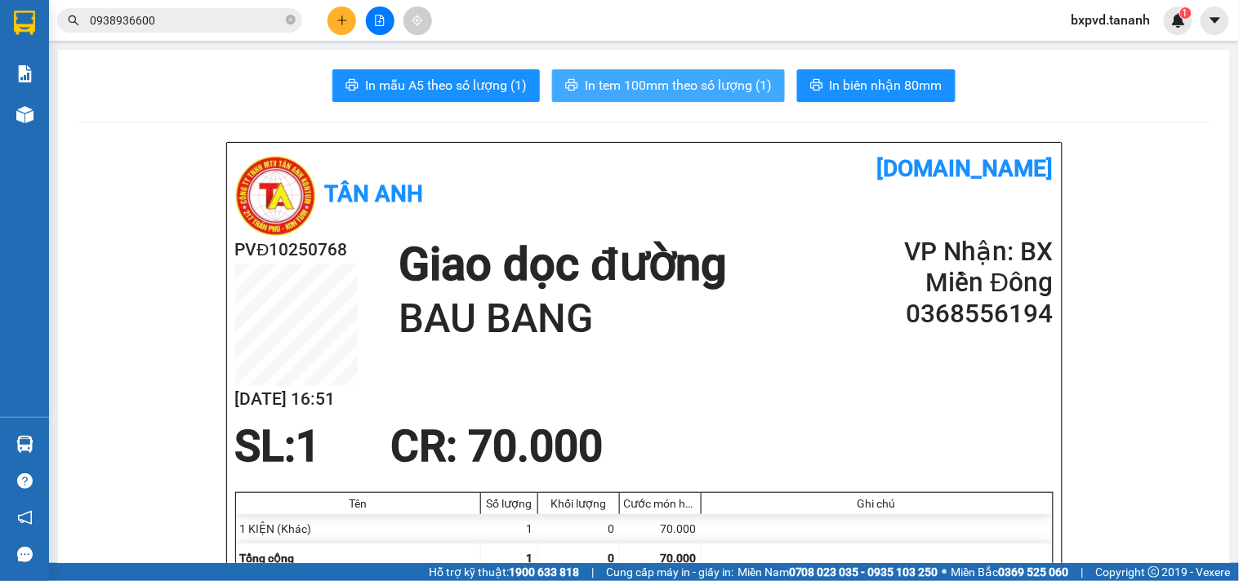
click at [675, 87] on span "In tem 100mm theo số lượng (1)" at bounding box center [678, 85] width 187 height 20
click at [335, 8] on button at bounding box center [341, 21] width 29 height 29
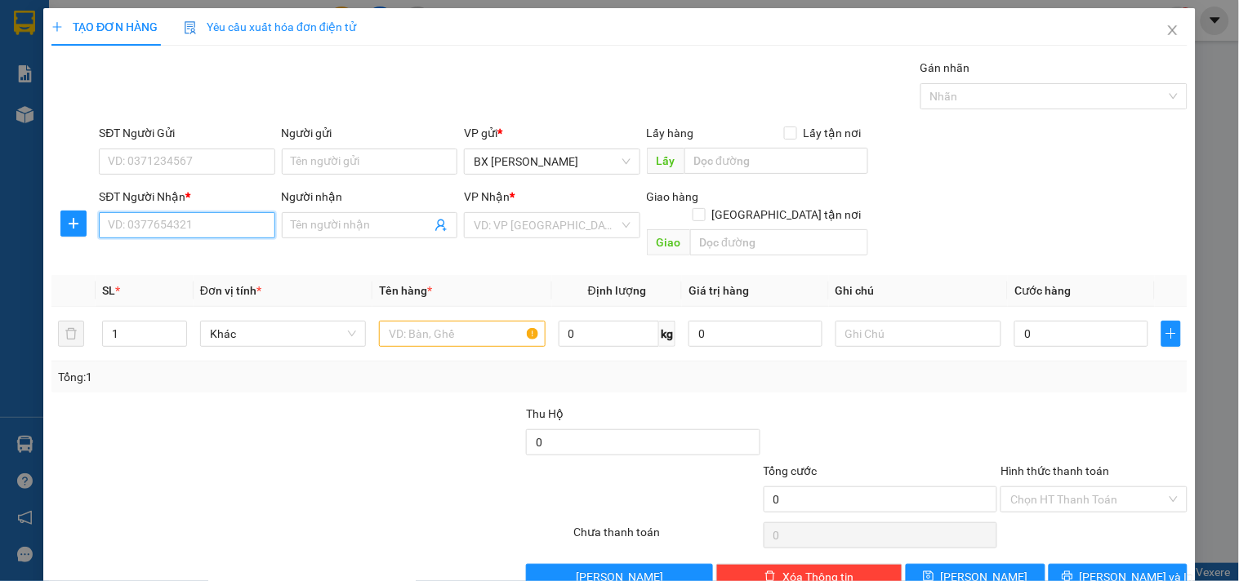
click at [223, 222] on input "SĐT Người Nhận *" at bounding box center [187, 225] width 176 height 26
click at [553, 225] on input "search" at bounding box center [546, 225] width 145 height 25
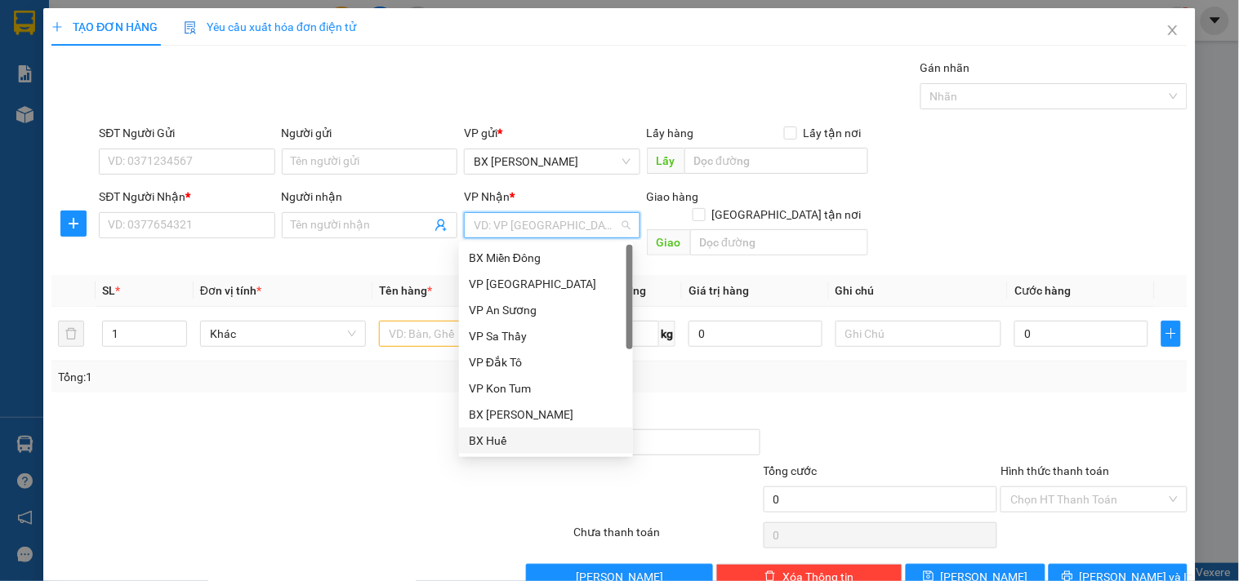
click at [524, 444] on div "BX Huế" at bounding box center [546, 441] width 154 height 18
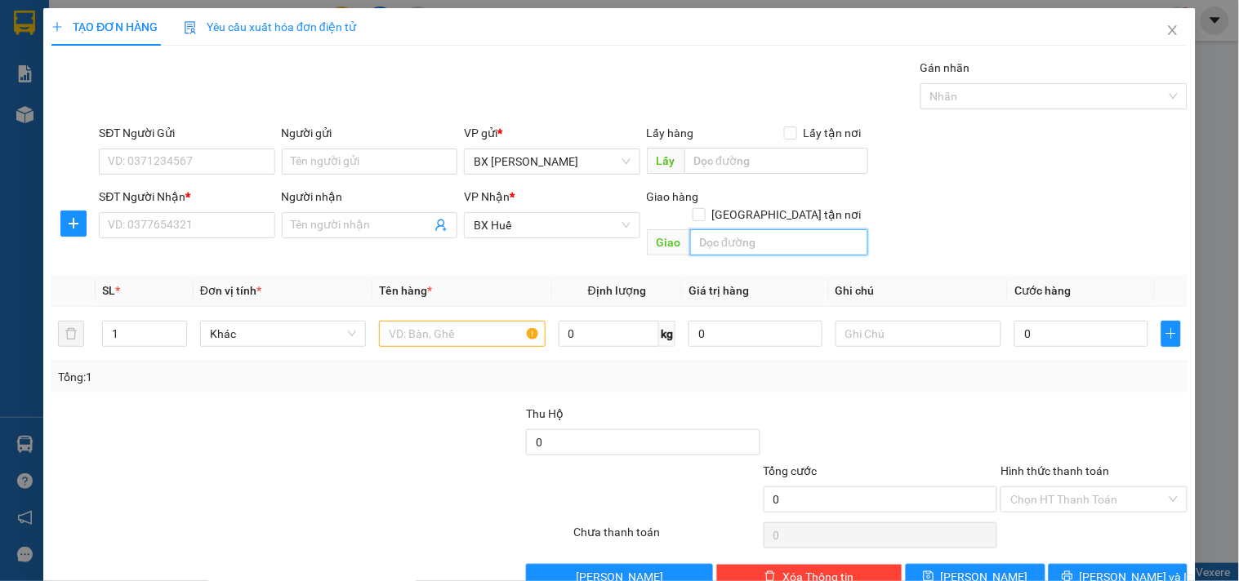
click at [712, 229] on input "text" at bounding box center [779, 242] width 178 height 26
type input "KÊ VÕ"
click at [477, 321] on input "text" at bounding box center [462, 334] width 166 height 26
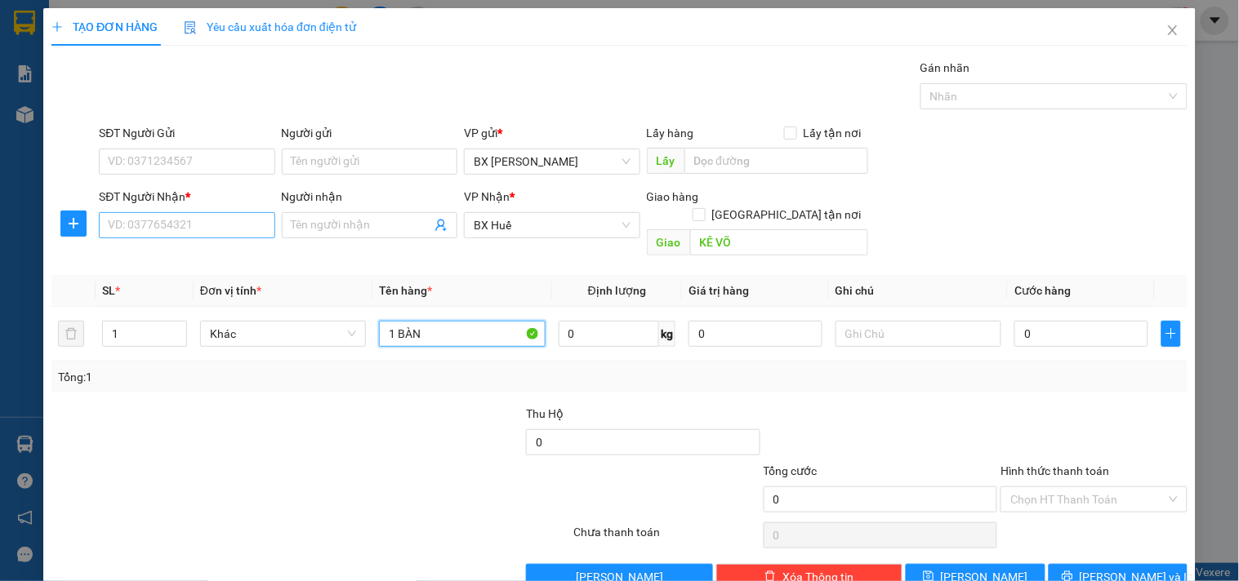
type input "1 BÀN"
click at [118, 219] on input "SĐT Người Nhận *" at bounding box center [187, 225] width 176 height 26
type input "0914222780"
click at [1062, 321] on input "0" at bounding box center [1081, 334] width 134 height 26
type input "1"
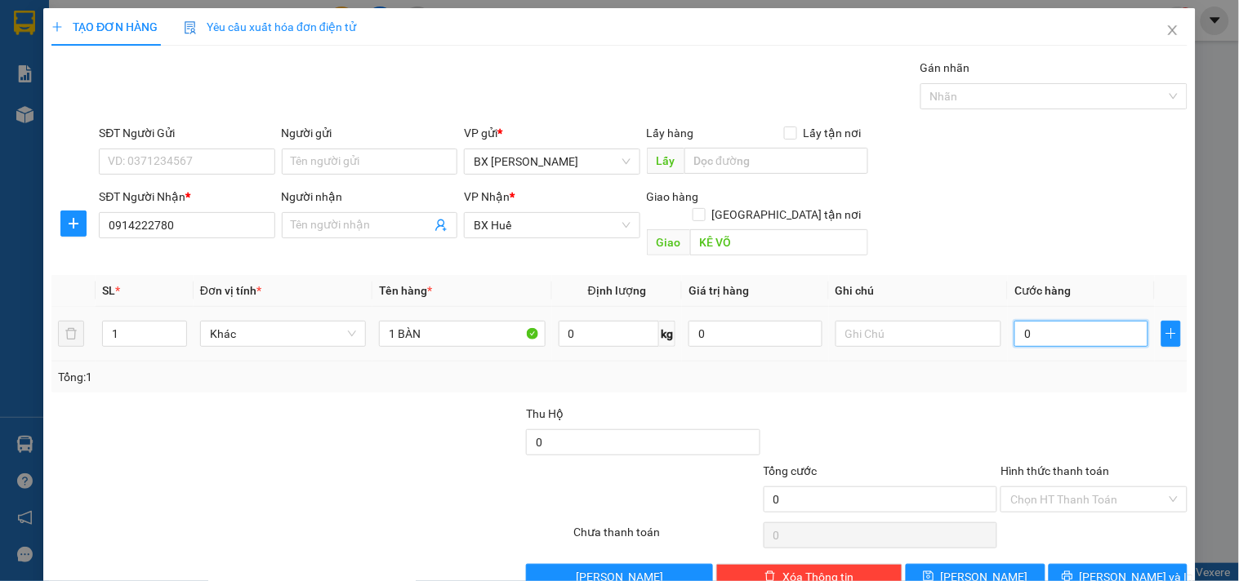
type input "1"
type input "15"
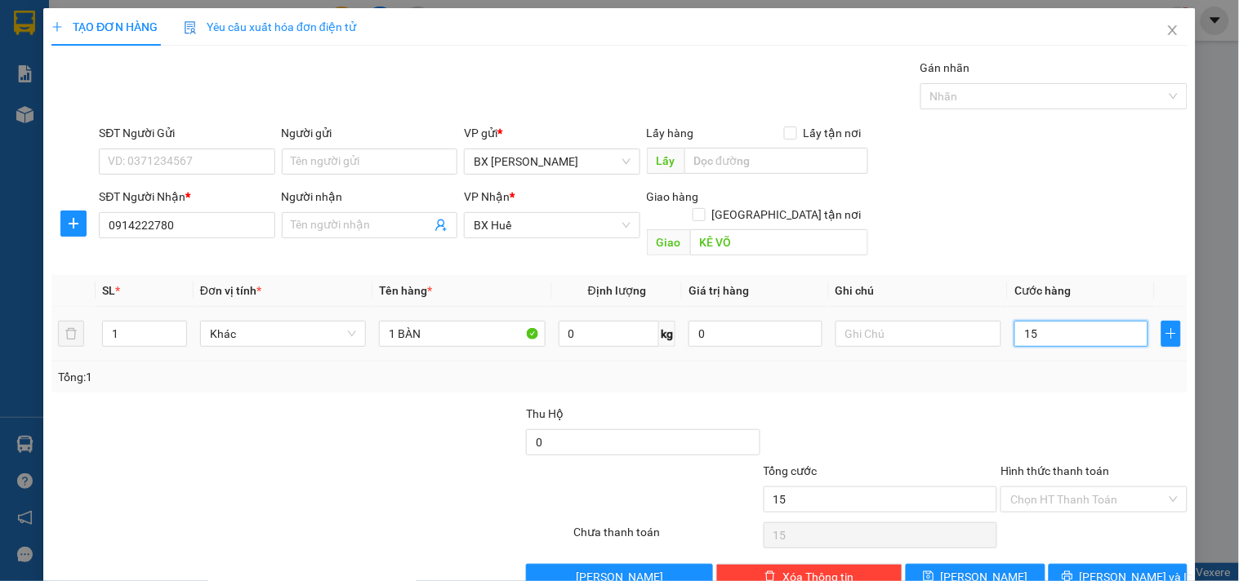
type input "150"
type input "150.000"
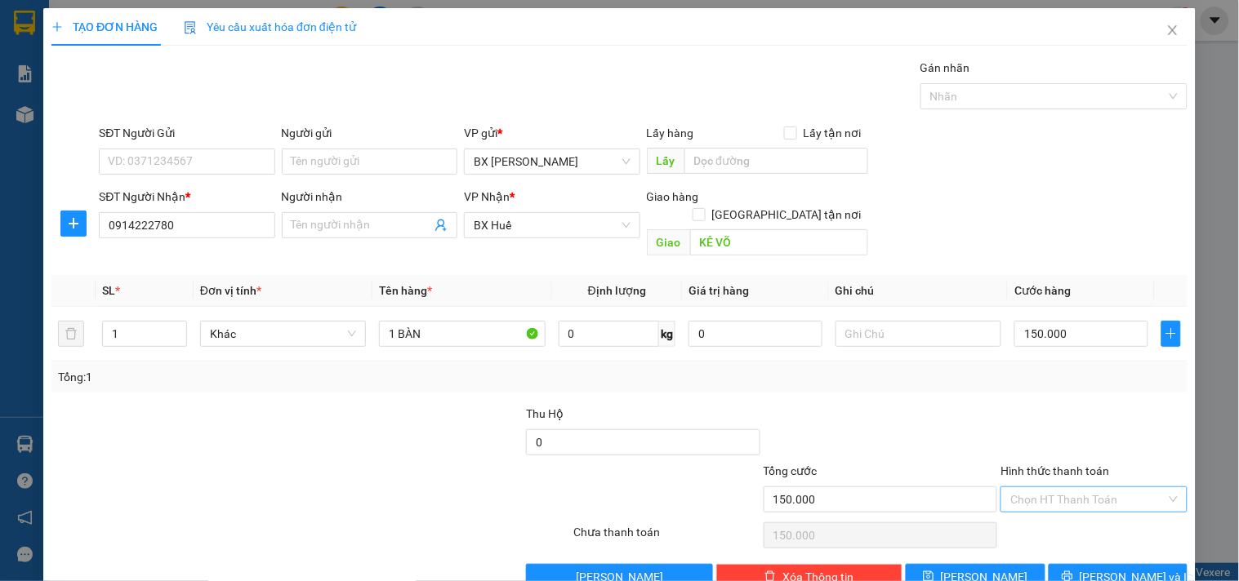
click at [1048, 488] on input "Hình thức thanh toán" at bounding box center [1087, 500] width 155 height 25
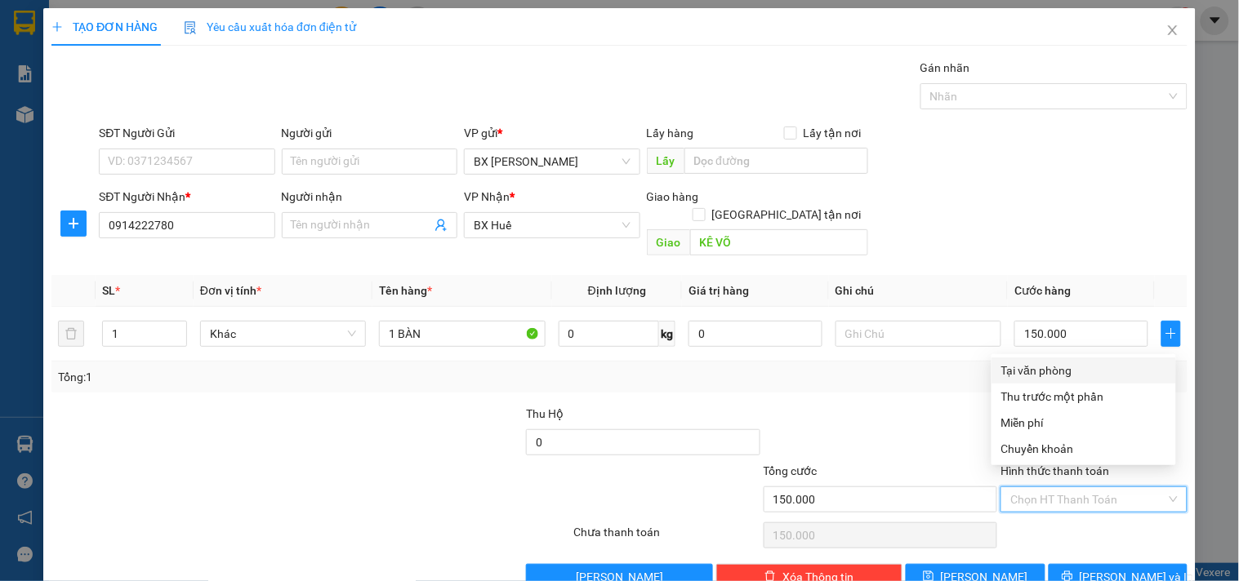
click at [1043, 371] on div "Tại văn phòng" at bounding box center [1083, 371] width 165 height 18
type input "0"
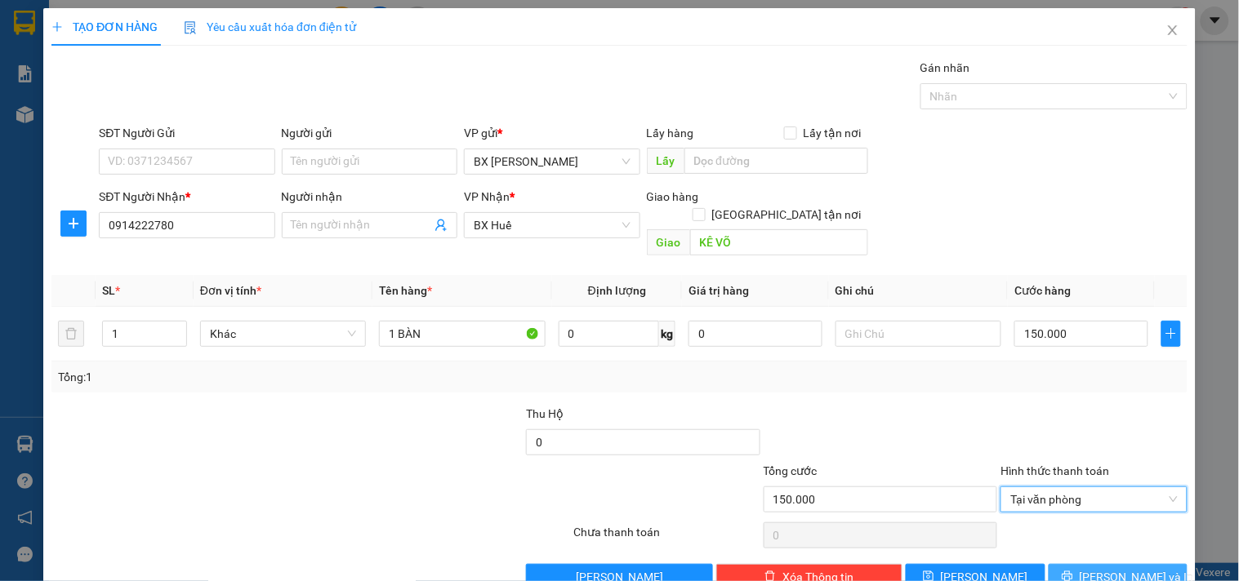
click at [1120, 564] on button "[PERSON_NAME] và In" at bounding box center [1118, 577] width 139 height 26
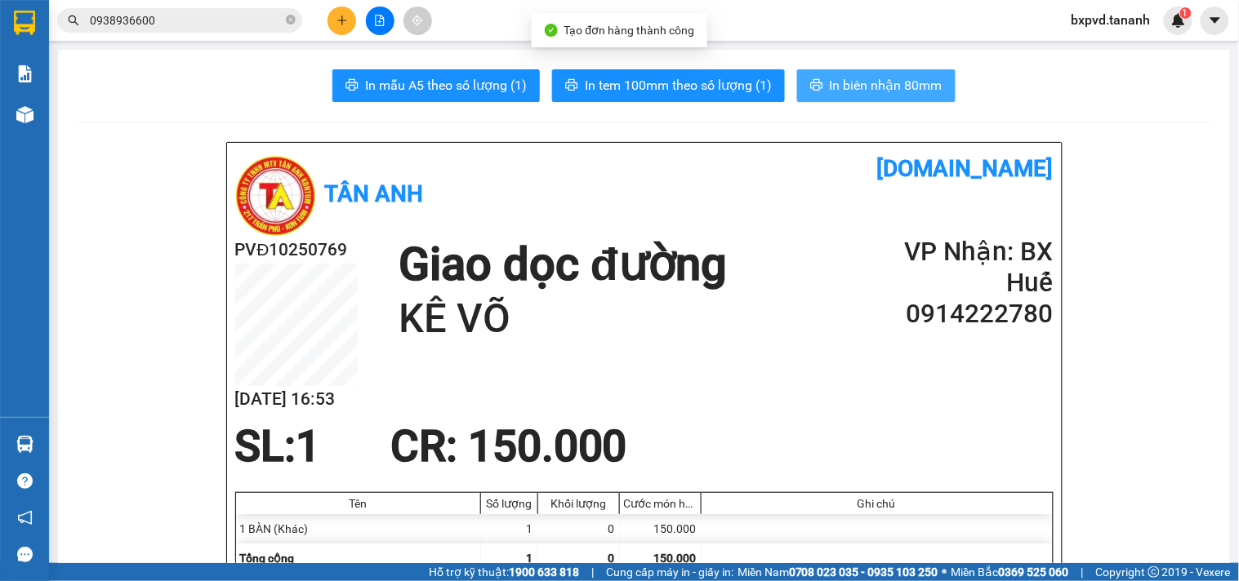
click at [813, 71] on button "In biên nhận 80mm" at bounding box center [876, 85] width 158 height 33
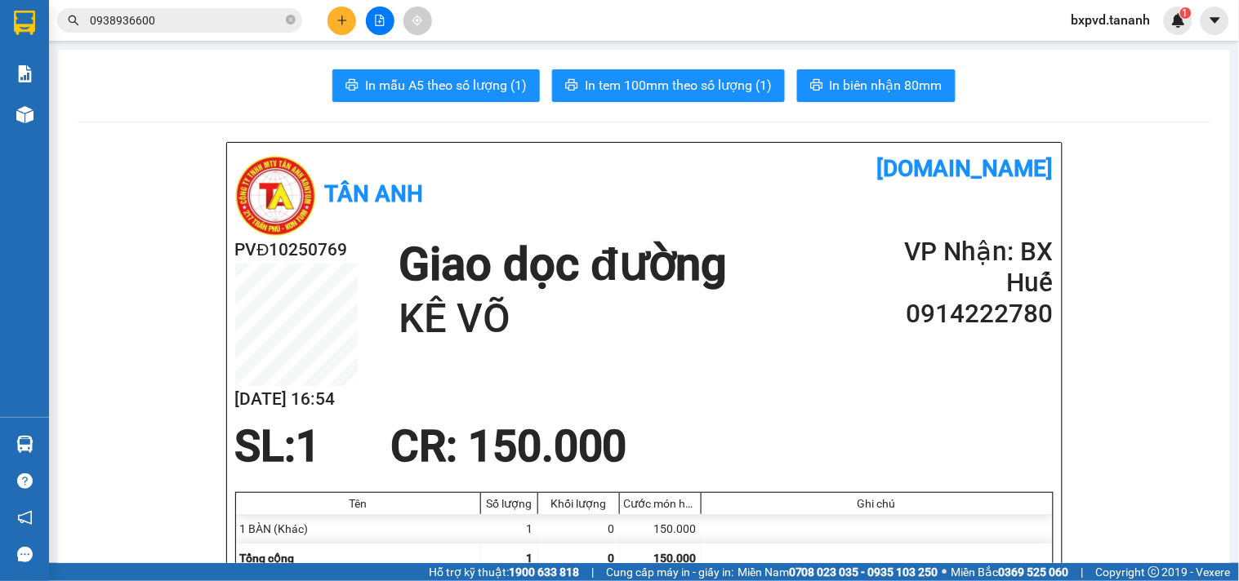
click at [693, 86] on span "In tem 100mm theo số lượng (1)" at bounding box center [678, 85] width 187 height 20
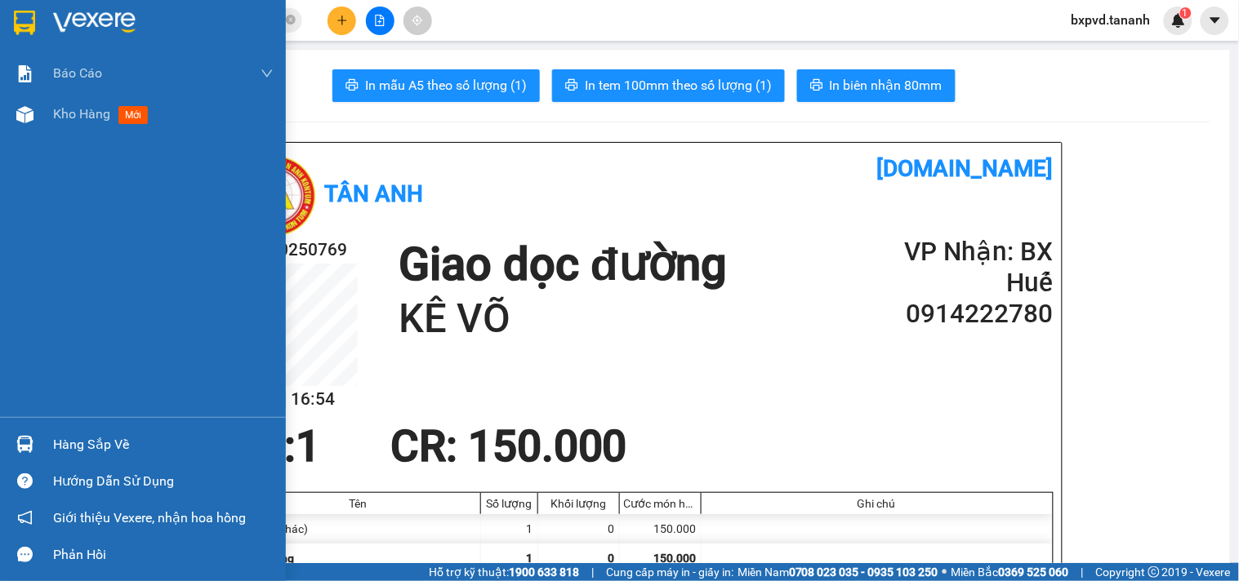
click at [41, 25] on div at bounding box center [143, 26] width 286 height 53
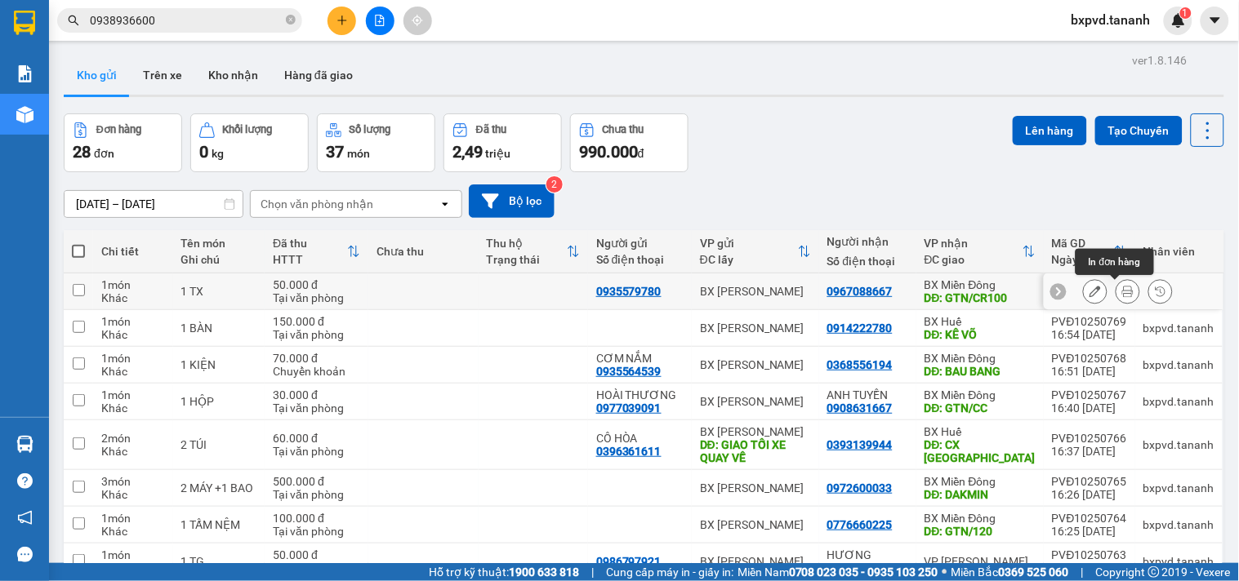
click at [1122, 292] on icon at bounding box center [1127, 291] width 11 height 11
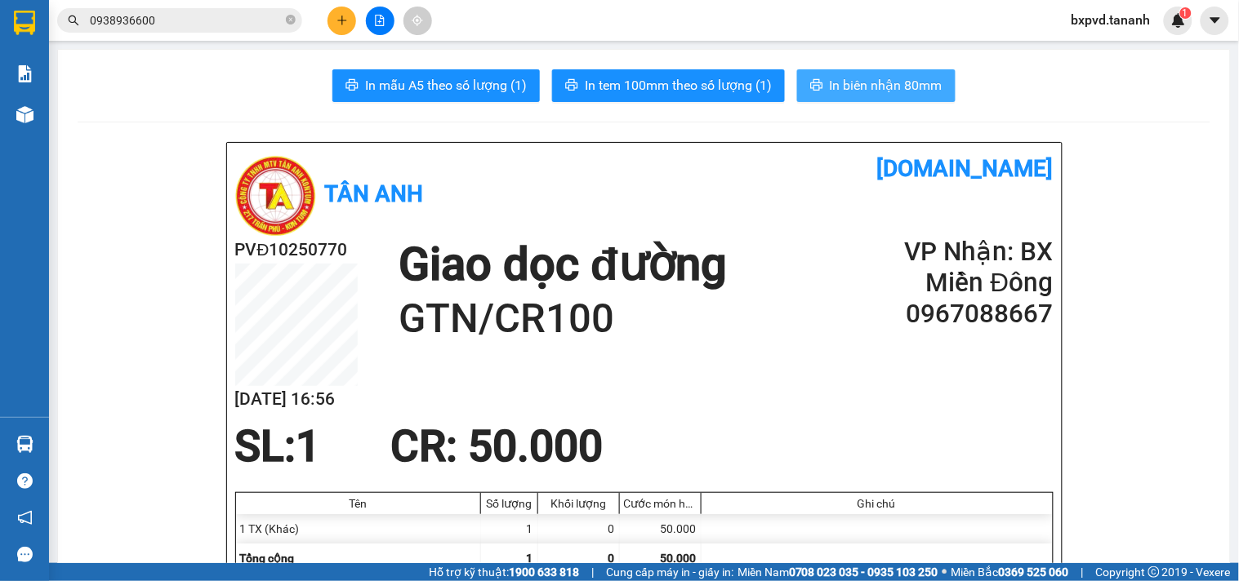
click at [895, 87] on span "In biên nhận 80mm" at bounding box center [886, 85] width 113 height 20
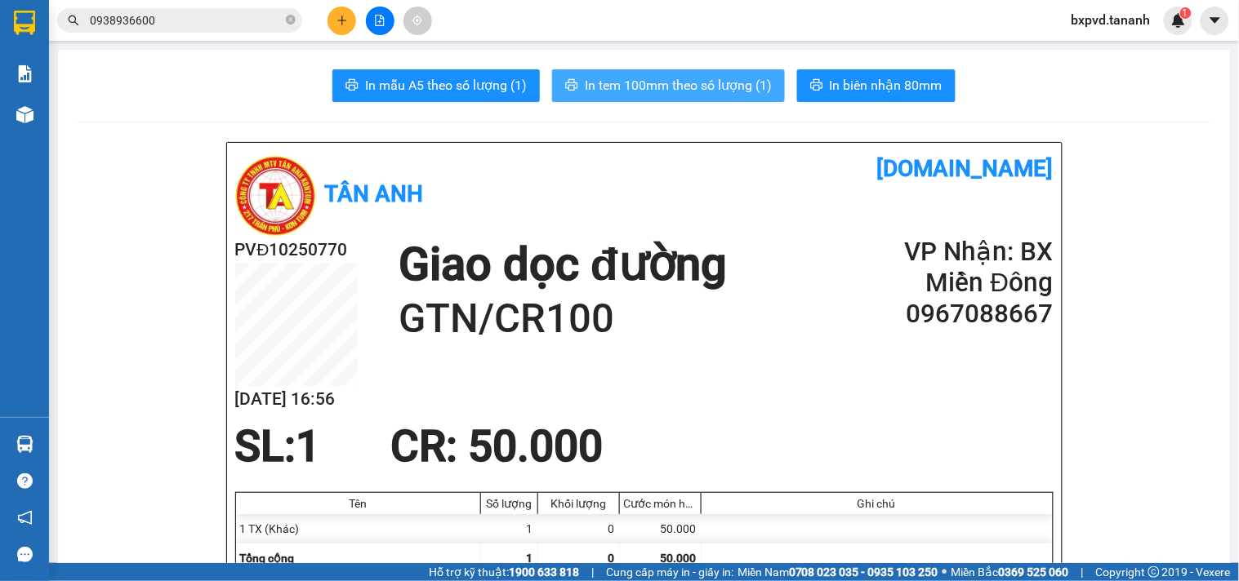
click at [671, 82] on span "In tem 100mm theo số lượng (1)" at bounding box center [678, 85] width 187 height 20
click at [347, 7] on button at bounding box center [341, 21] width 29 height 29
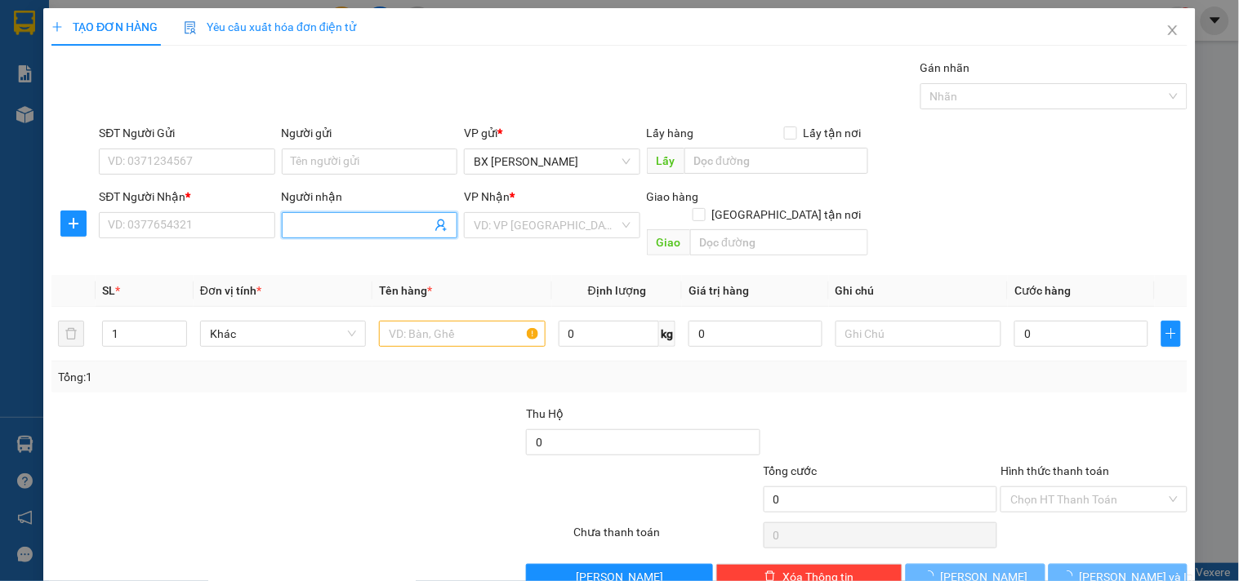
click at [296, 218] on input "Người nhận" at bounding box center [362, 225] width 140 height 18
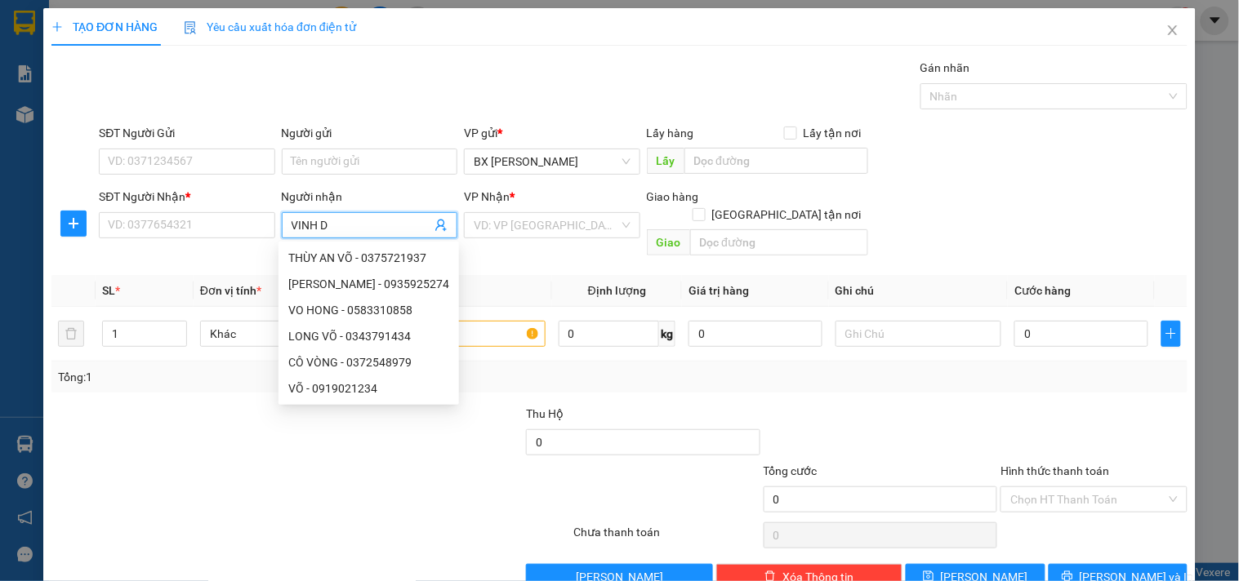
type input "VINH DU"
click at [337, 409] on div "VINH DU - 0905544765" at bounding box center [365, 415] width 154 height 18
type input "0905544765"
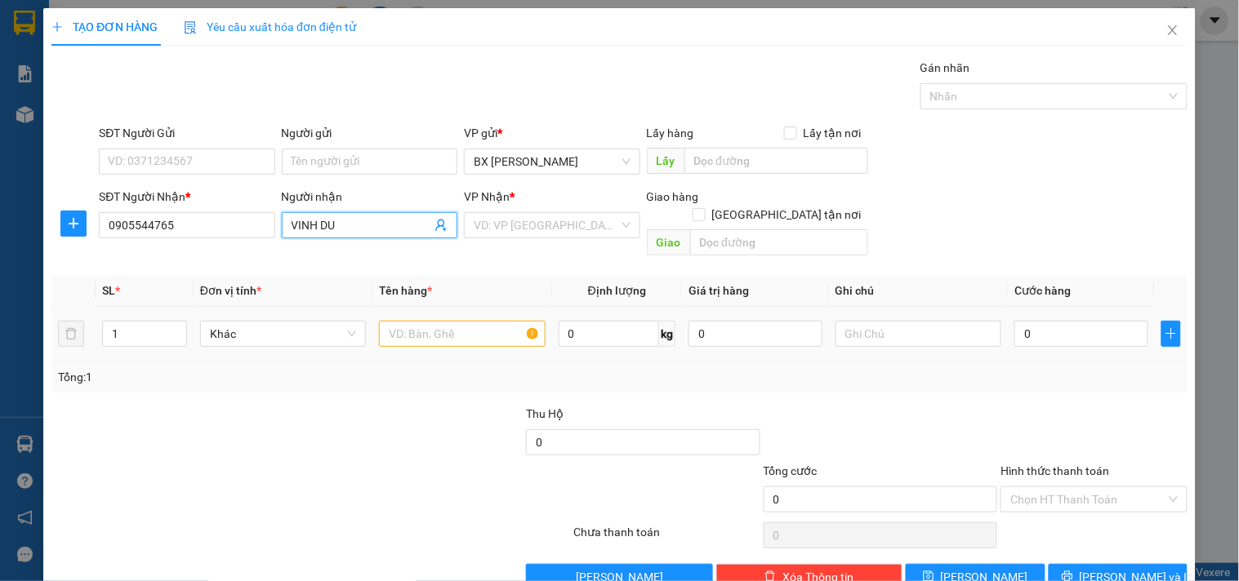
type input "VINH DU"
click at [429, 321] on input "text" at bounding box center [462, 334] width 166 height 26
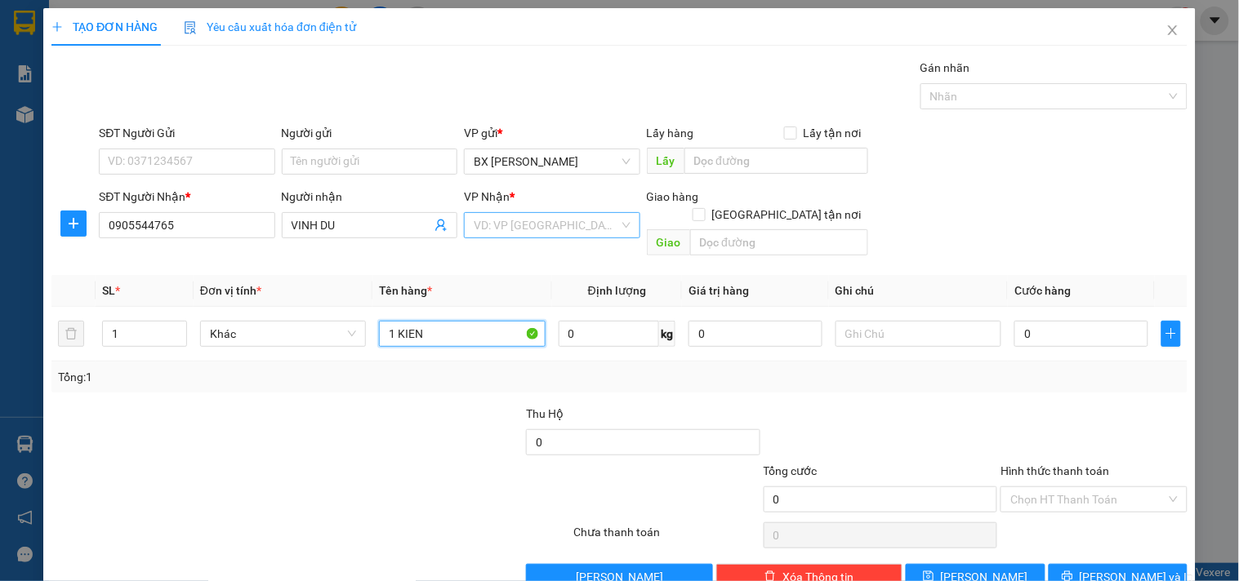
type input "1 KIEN"
click at [517, 229] on input "search" at bounding box center [546, 225] width 145 height 25
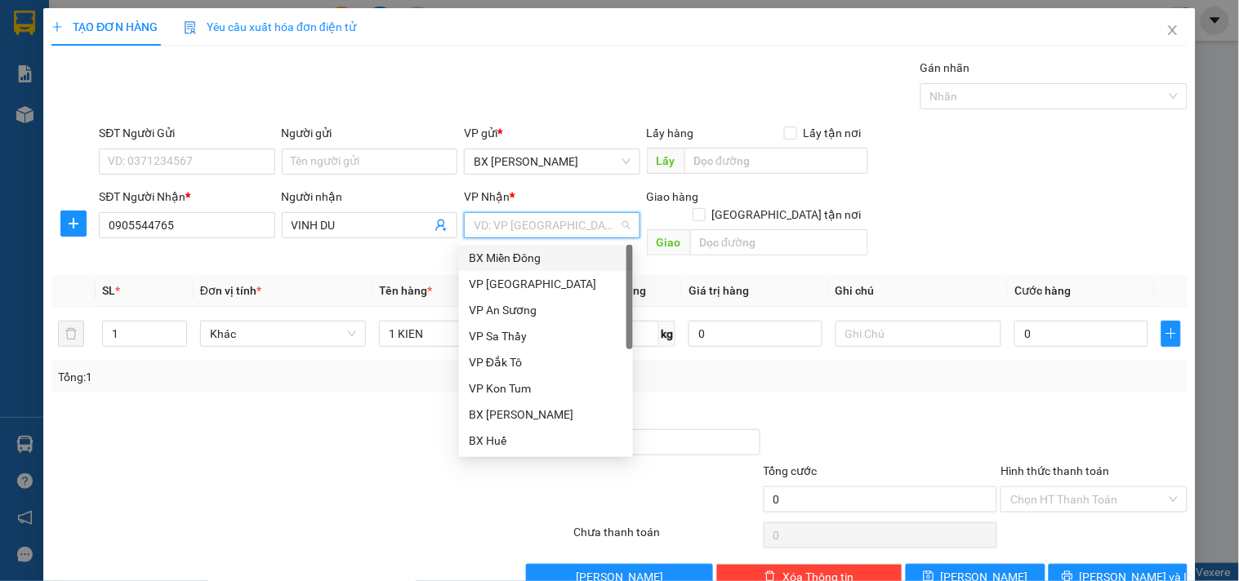
click at [545, 258] on div "BX Miền Đông" at bounding box center [546, 258] width 154 height 18
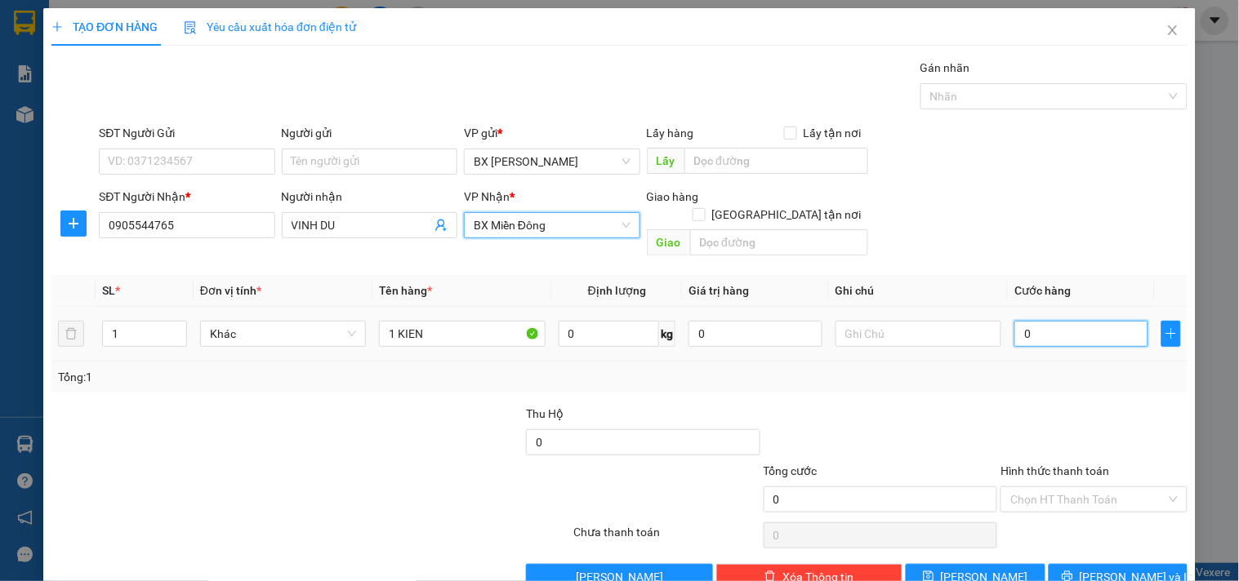
click at [1026, 321] on input "0" at bounding box center [1081, 334] width 134 height 26
type input "6"
type input "60"
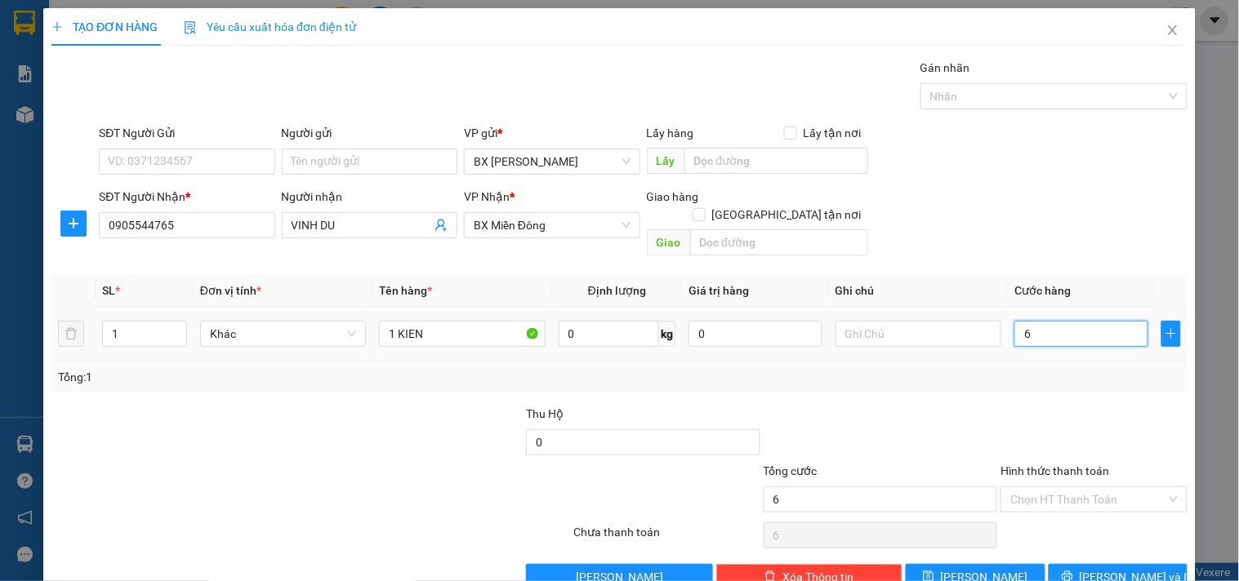
type input "60"
type input "6"
click at [1098, 568] on span "[PERSON_NAME] và In" at bounding box center [1137, 577] width 114 height 18
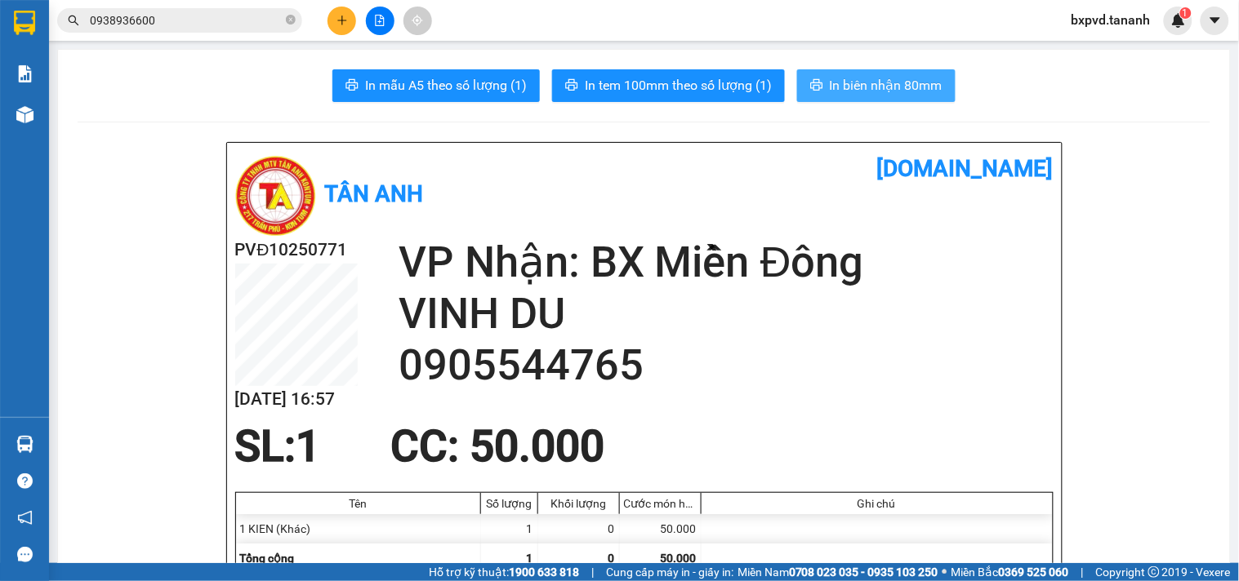
click at [852, 82] on span "In biên nhận 80mm" at bounding box center [886, 85] width 113 height 20
click at [336, 16] on icon "plus" at bounding box center [341, 20] width 11 height 11
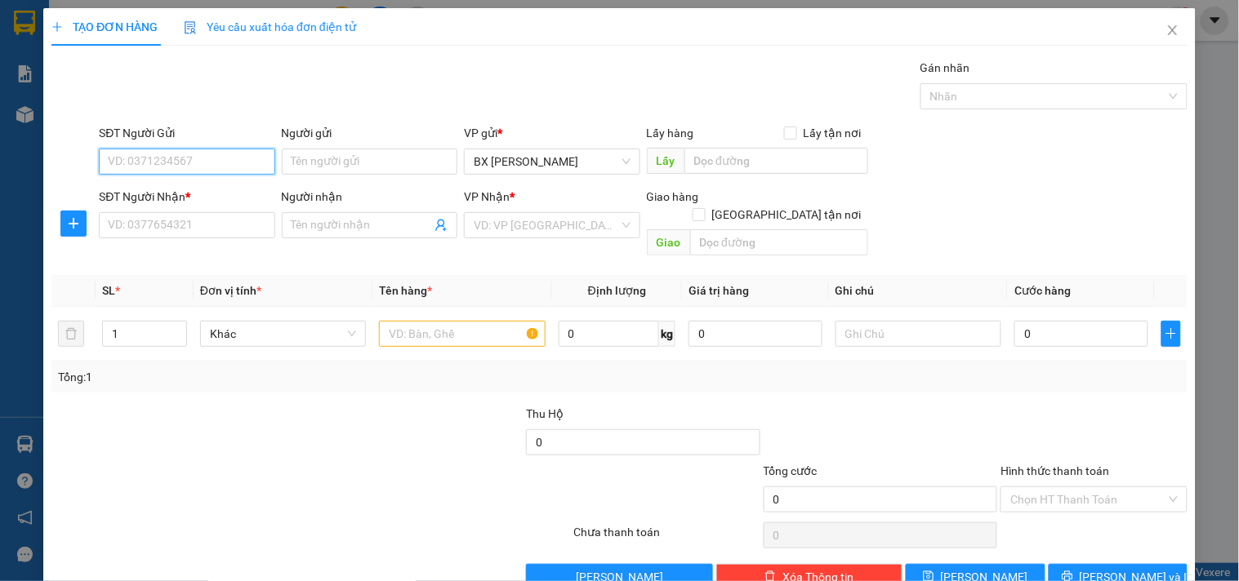
click at [162, 160] on input "SĐT Người Gửi" at bounding box center [187, 162] width 176 height 26
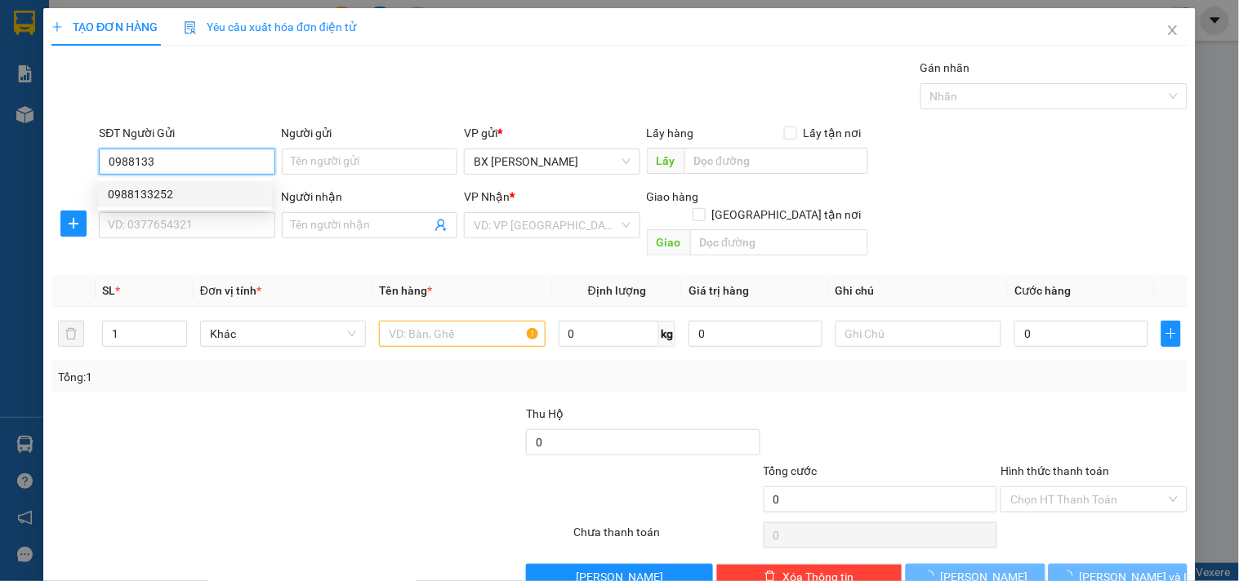
click at [157, 188] on div "0988133252" at bounding box center [185, 194] width 154 height 18
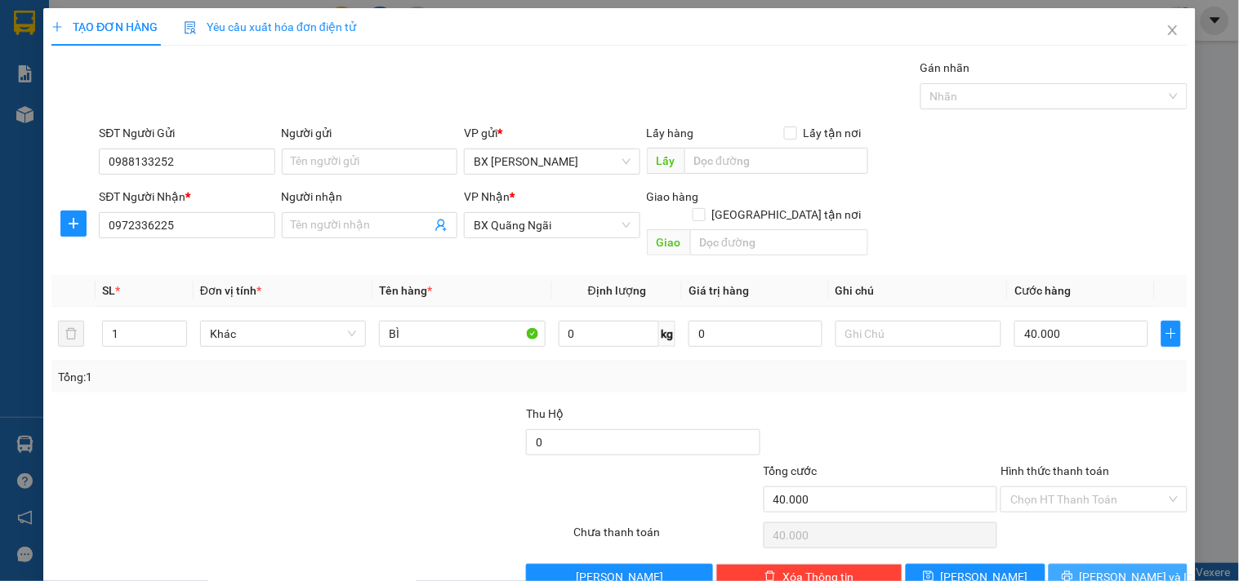
click at [1125, 568] on span "[PERSON_NAME] và In" at bounding box center [1137, 577] width 114 height 18
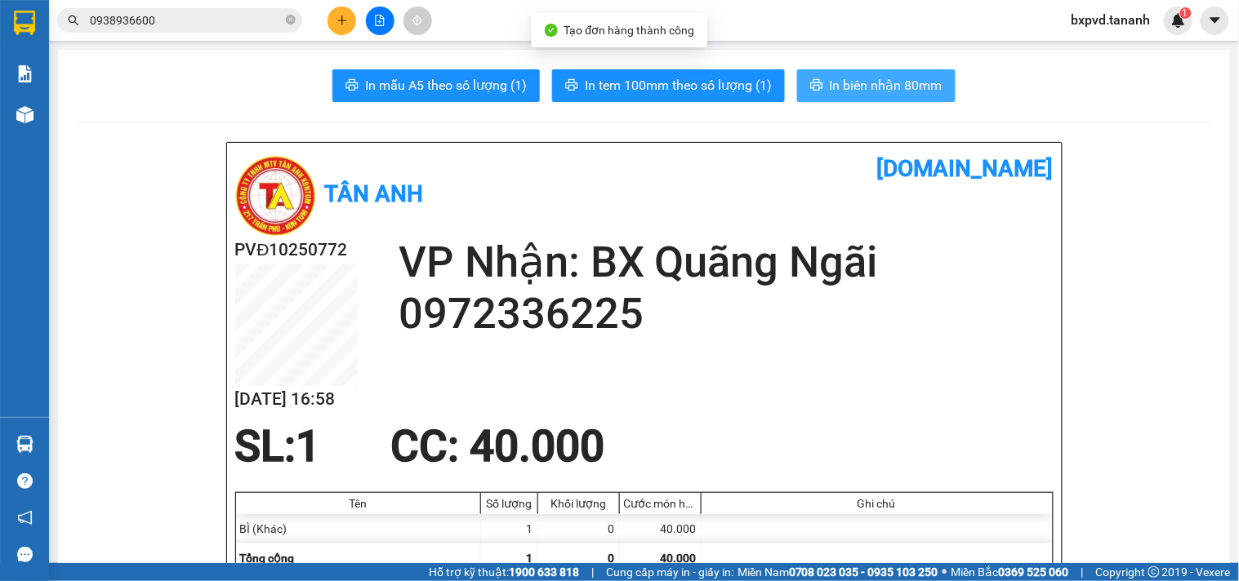
click at [880, 95] on span "In biên nhận 80mm" at bounding box center [886, 85] width 113 height 20
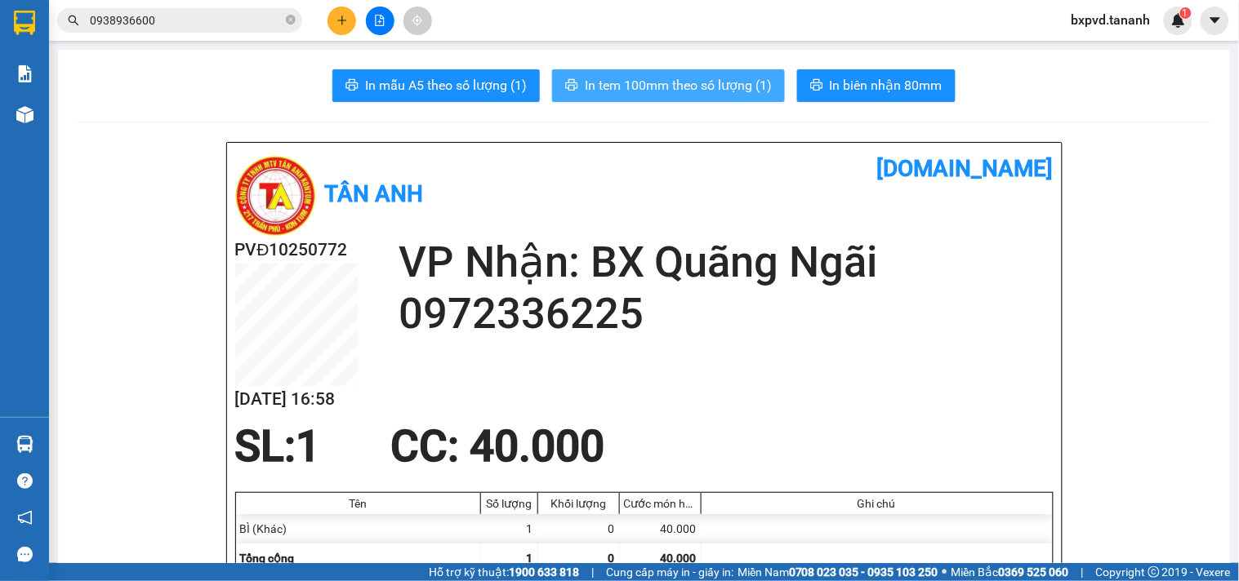
click at [648, 85] on span "In tem 100mm theo số lượng (1)" at bounding box center [678, 85] width 187 height 20
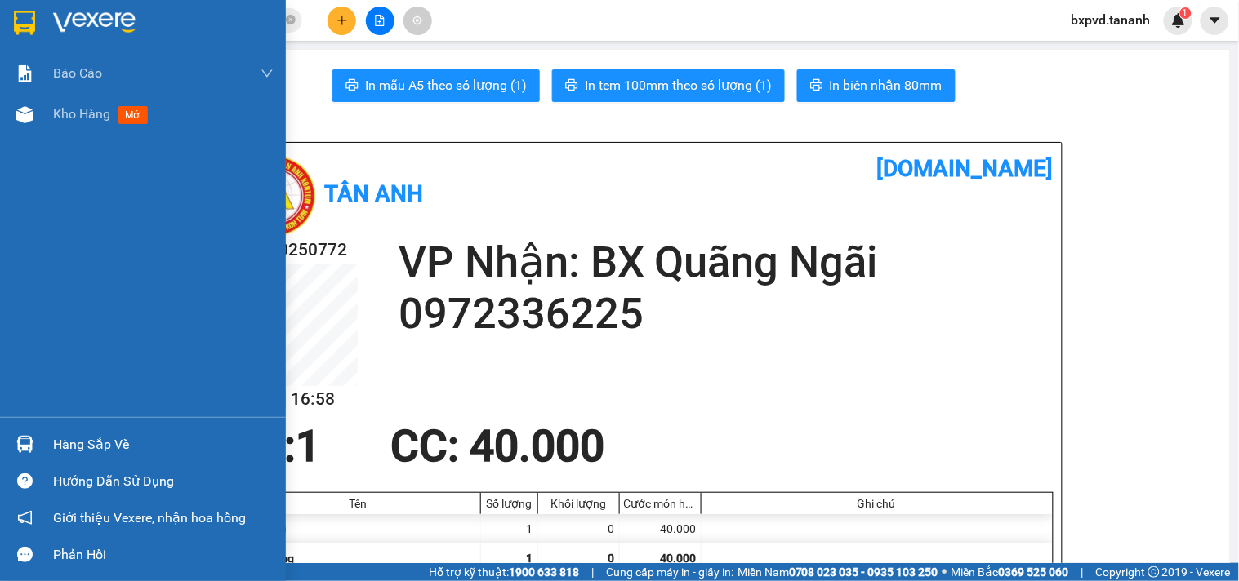
click at [15, 33] on img at bounding box center [24, 23] width 21 height 25
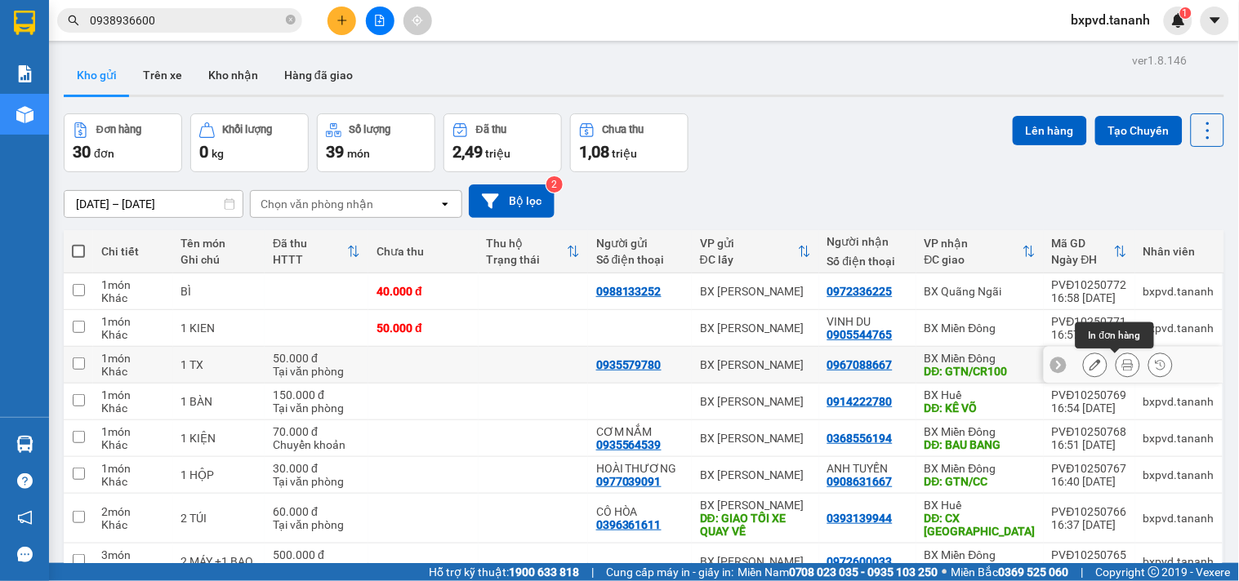
click at [1122, 363] on icon at bounding box center [1127, 364] width 11 height 11
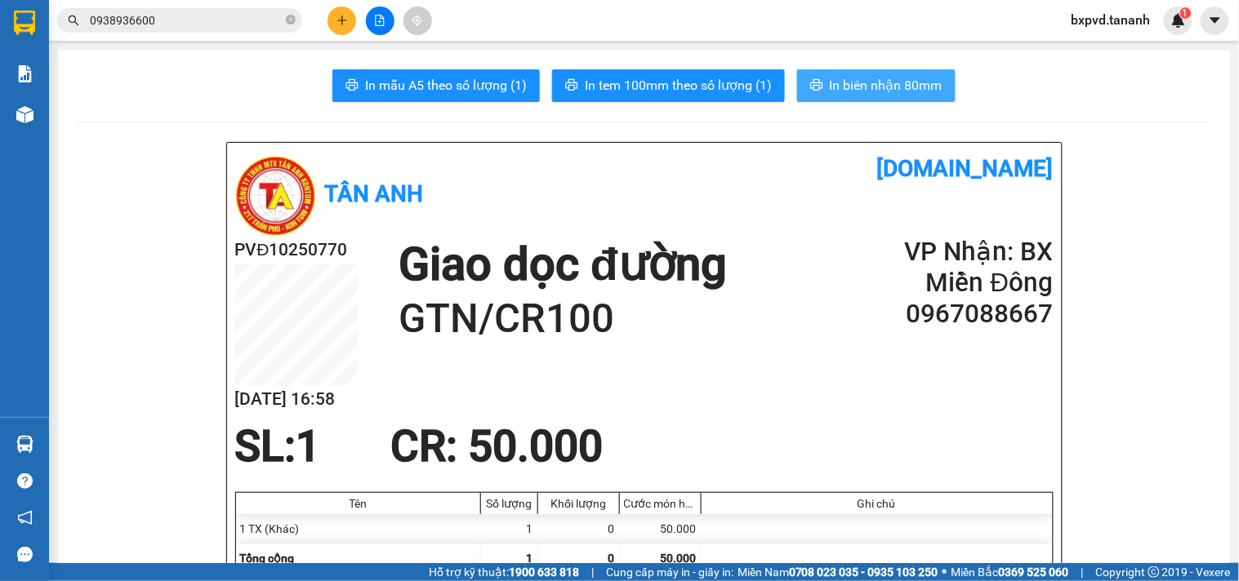
click at [831, 80] on span "In biên nhận 80mm" at bounding box center [886, 85] width 113 height 20
click at [337, 21] on icon "plus" at bounding box center [341, 20] width 11 height 11
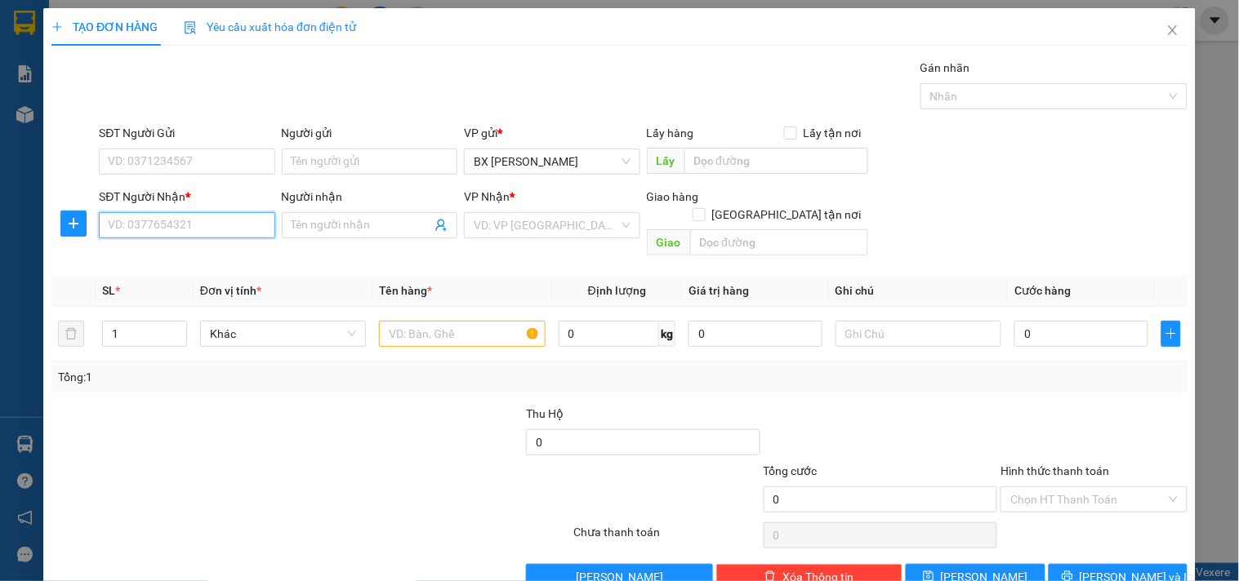
click at [235, 226] on input "SĐT Người Nhận *" at bounding box center [187, 225] width 176 height 26
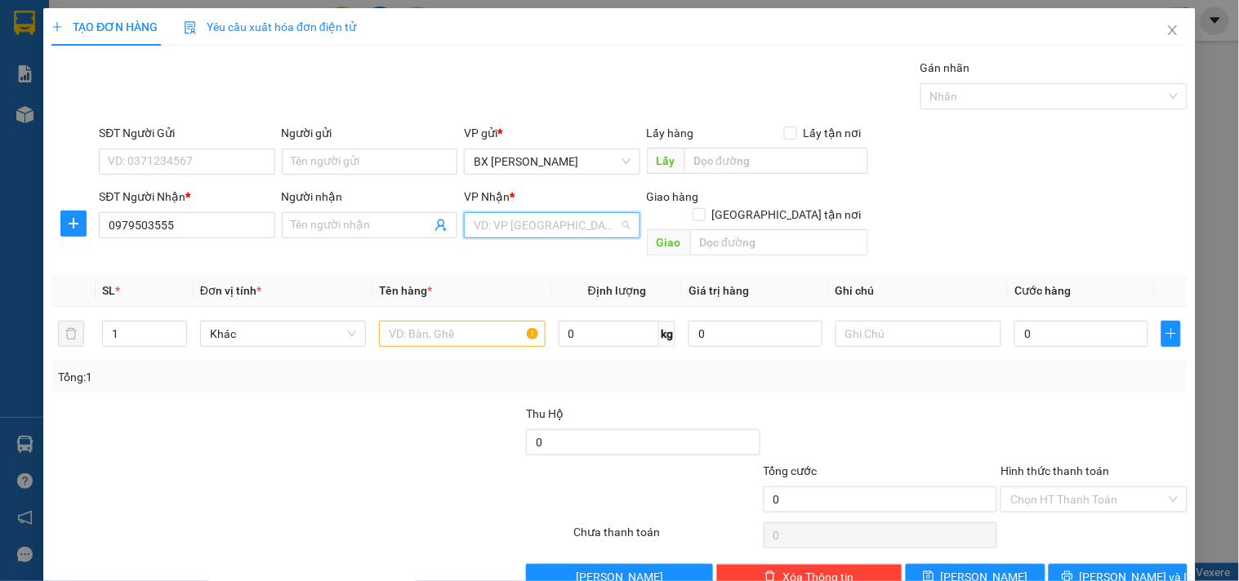
click at [542, 225] on input "search" at bounding box center [546, 225] width 145 height 25
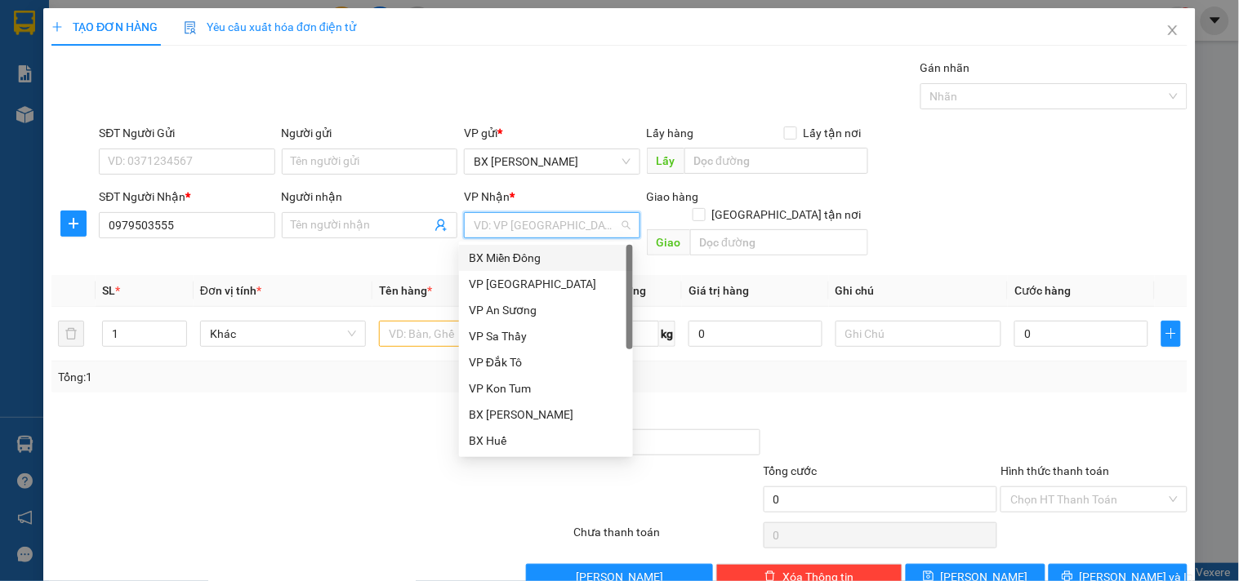
click at [528, 253] on div "BX Miền Đông" at bounding box center [546, 258] width 154 height 18
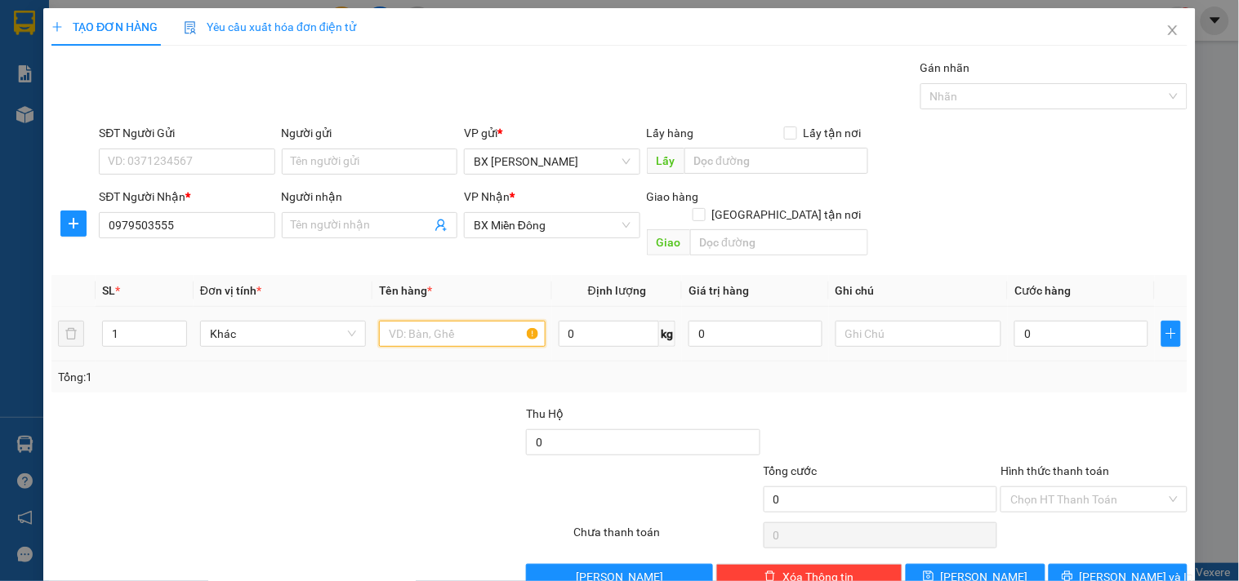
click at [464, 321] on input "text" at bounding box center [462, 334] width 166 height 26
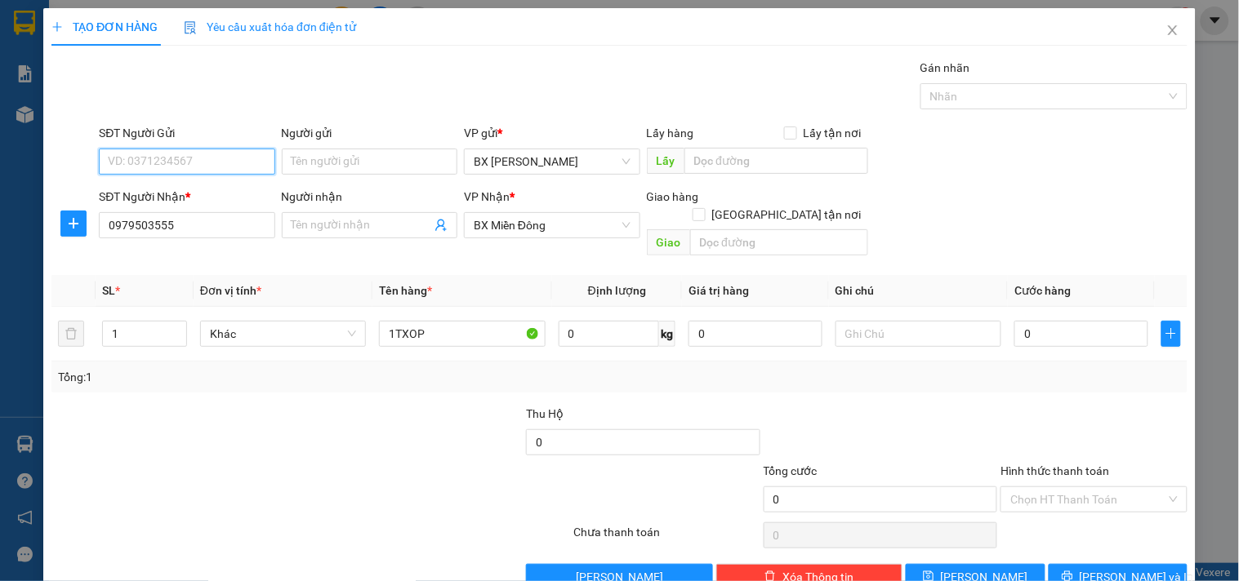
click at [144, 164] on input "SĐT Người Gửi" at bounding box center [187, 162] width 176 height 26
click at [163, 184] on div "0963408899" at bounding box center [185, 194] width 174 height 26
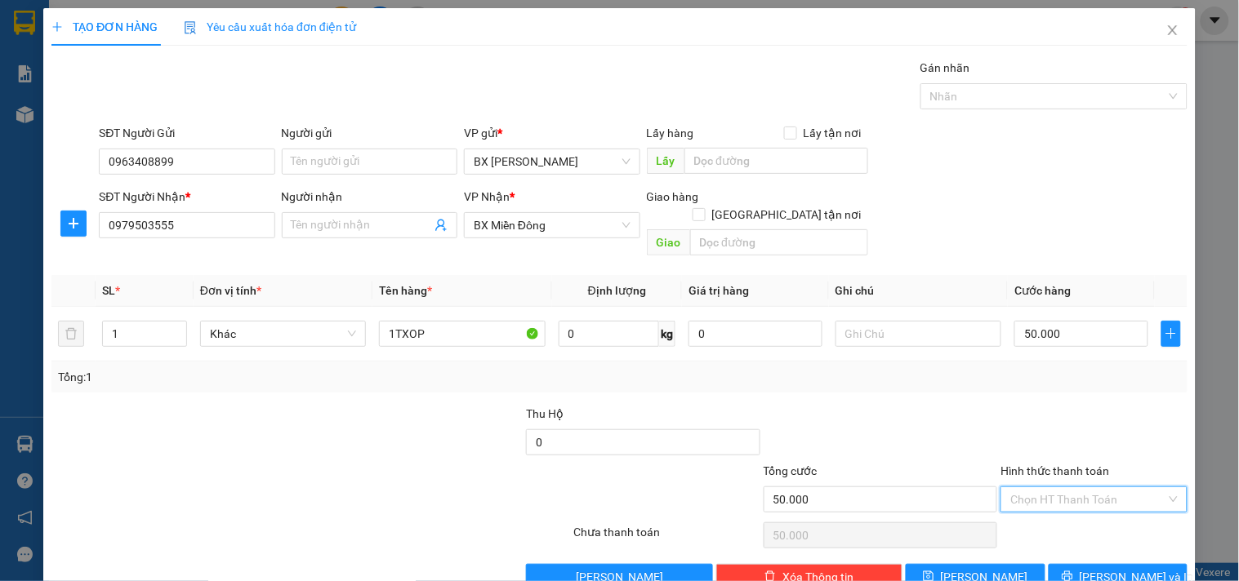
click at [1051, 488] on input "Hình thức thanh toán" at bounding box center [1087, 500] width 155 height 25
click at [1055, 364] on div "Tại văn phòng" at bounding box center [1083, 371] width 165 height 18
click at [1123, 568] on span "[PERSON_NAME] và In" at bounding box center [1137, 577] width 114 height 18
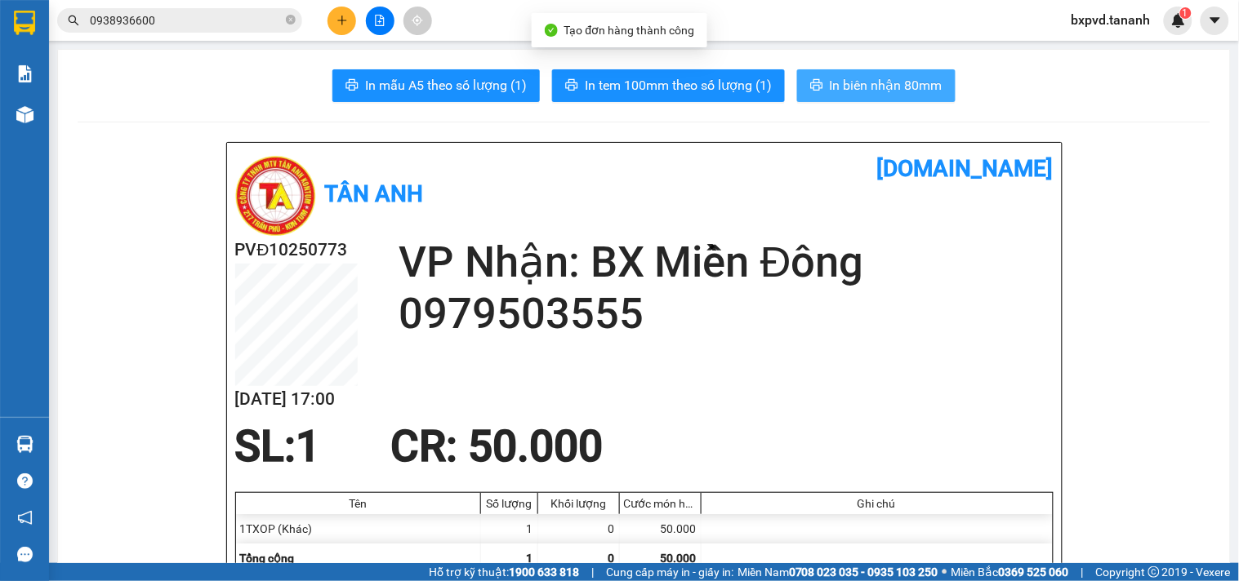
click at [876, 74] on button "In biên nhận 80mm" at bounding box center [876, 85] width 158 height 33
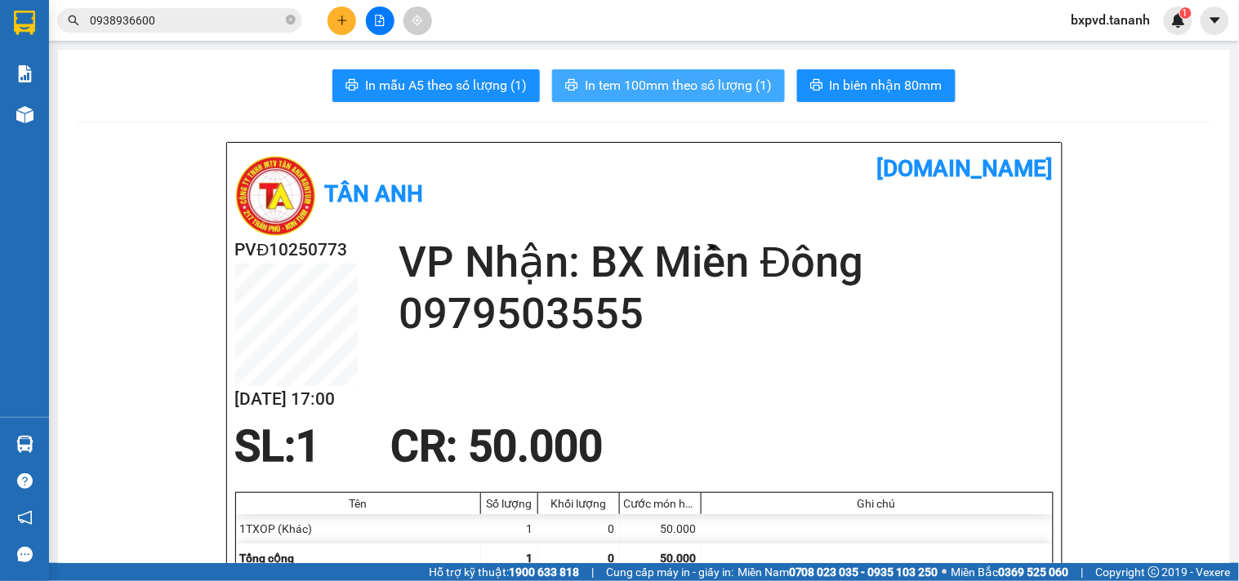
click at [703, 87] on span "In tem 100mm theo số lượng (1)" at bounding box center [678, 85] width 187 height 20
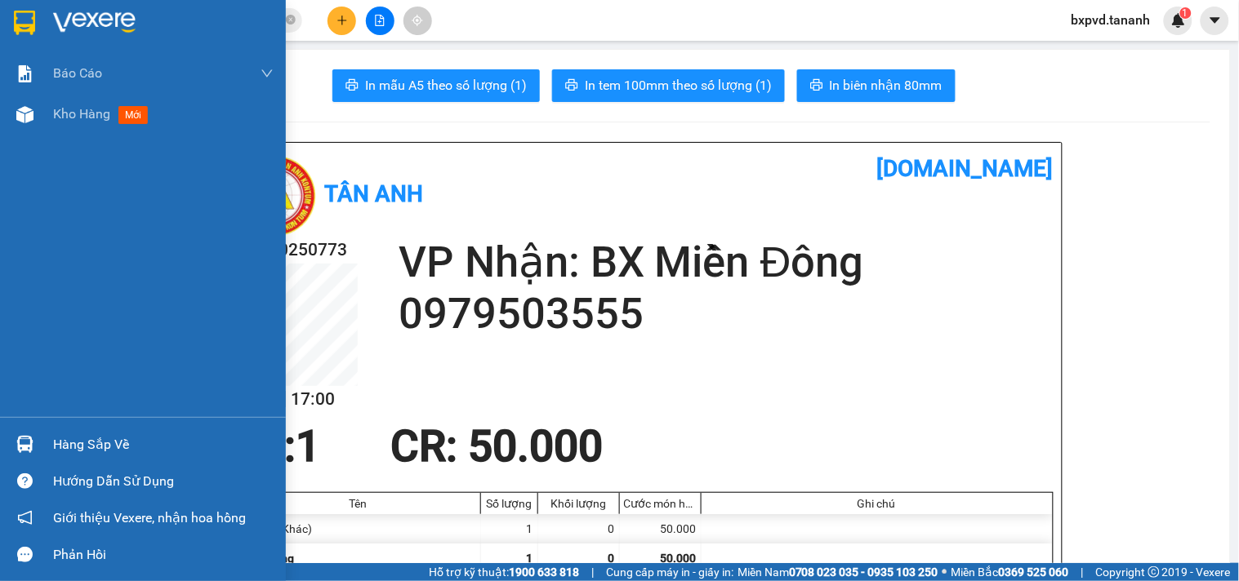
click at [47, 13] on div at bounding box center [143, 26] width 286 height 53
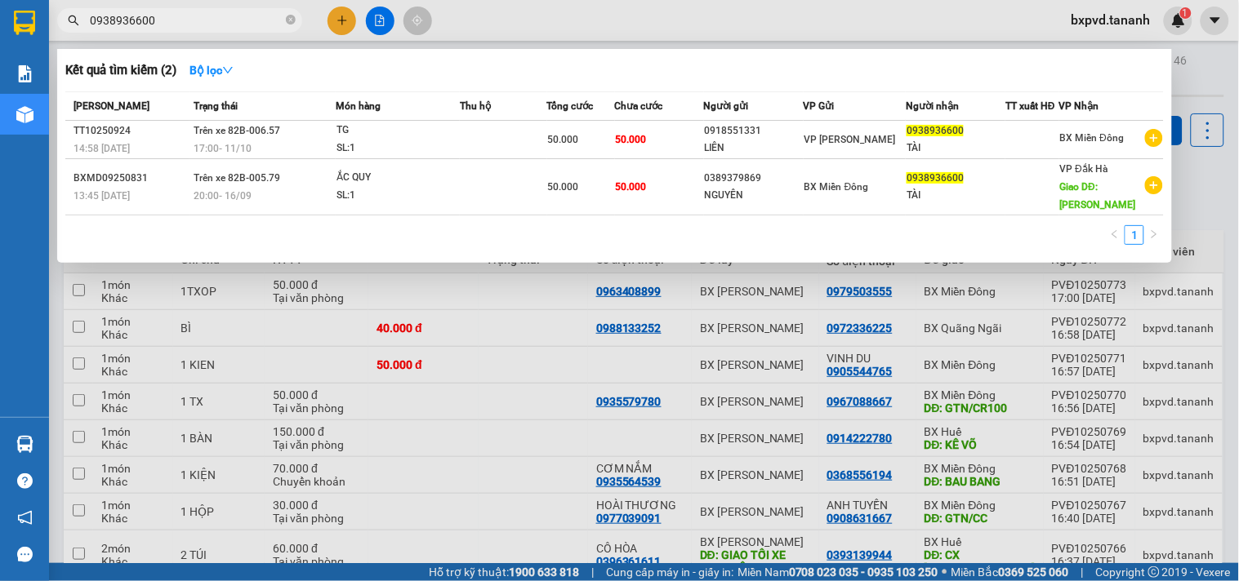
drag, startPoint x: 173, startPoint y: 25, endPoint x: 0, endPoint y: 23, distance: 173.1
click at [0, 23] on section "Kết quả tìm kiếm ( 2 ) Bộ lọc Mã ĐH Trạng thái Món hàng Thu hộ Tổng cước Chưa c…" at bounding box center [619, 290] width 1239 height 581
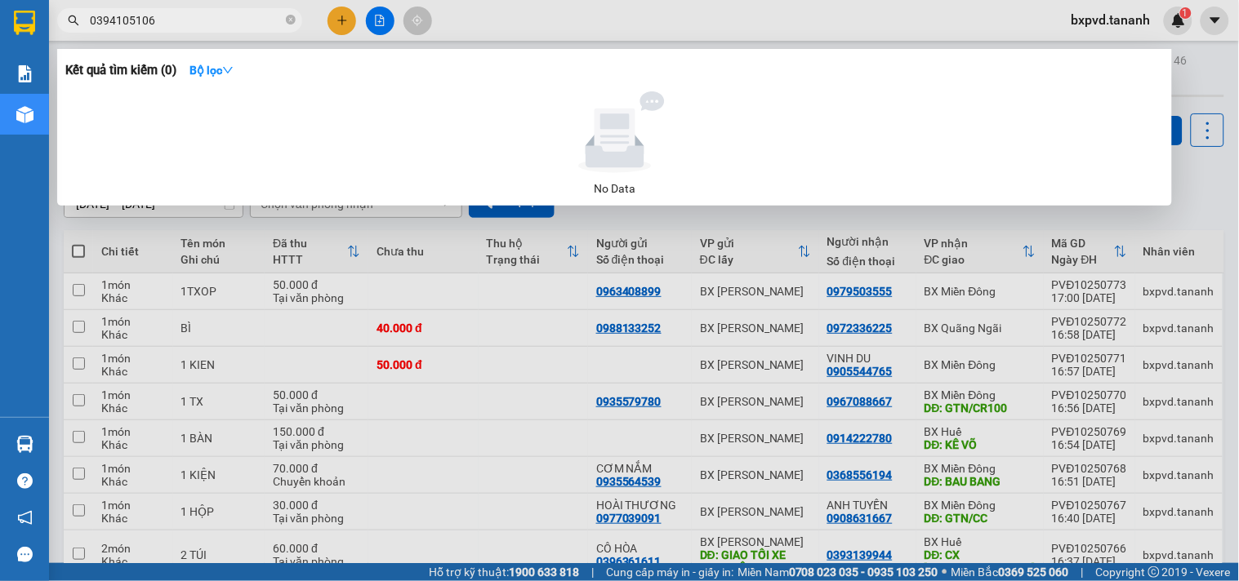
click at [330, 19] on div at bounding box center [619, 290] width 1239 height 581
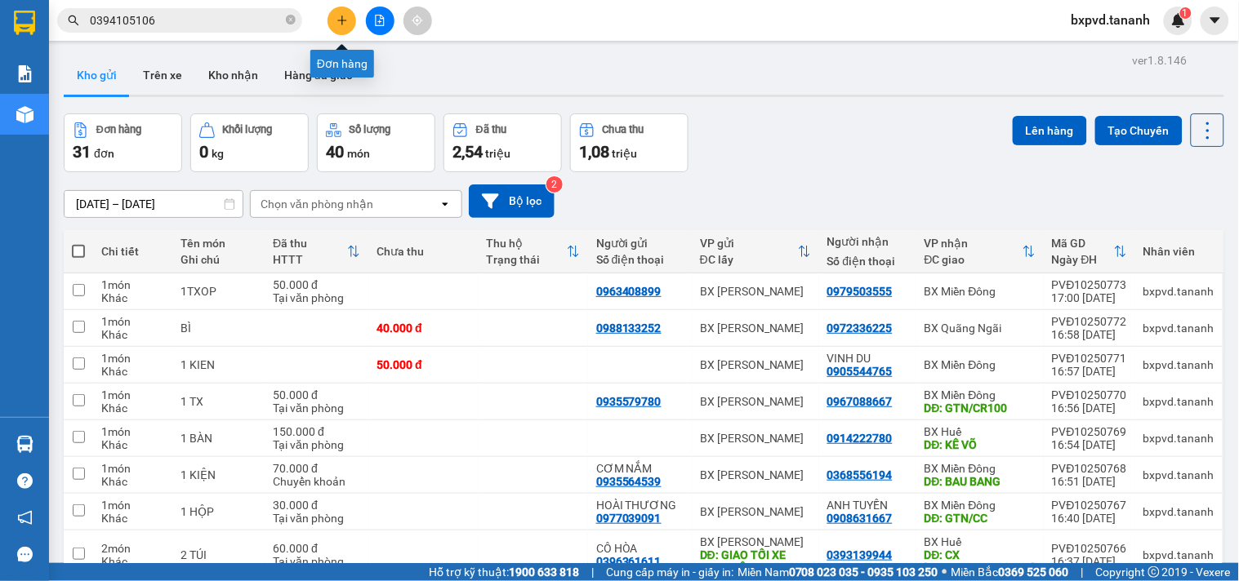
click at [339, 27] on button at bounding box center [341, 21] width 29 height 29
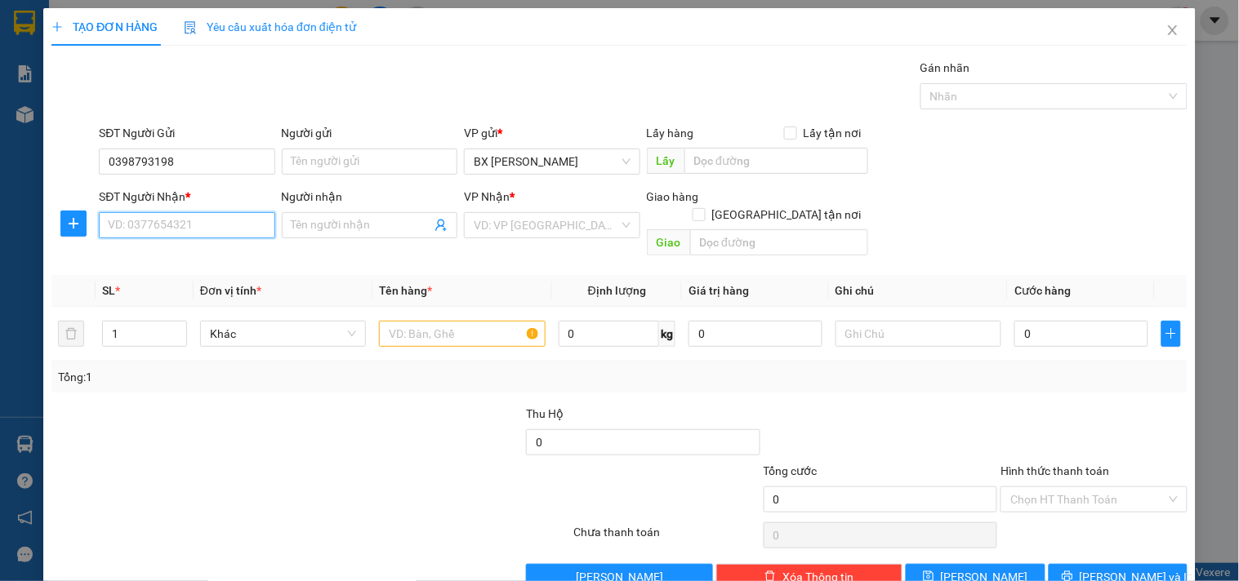
click at [129, 226] on input "SĐT Người Nhận *" at bounding box center [187, 225] width 176 height 26
click at [526, 226] on input "search" at bounding box center [546, 225] width 145 height 25
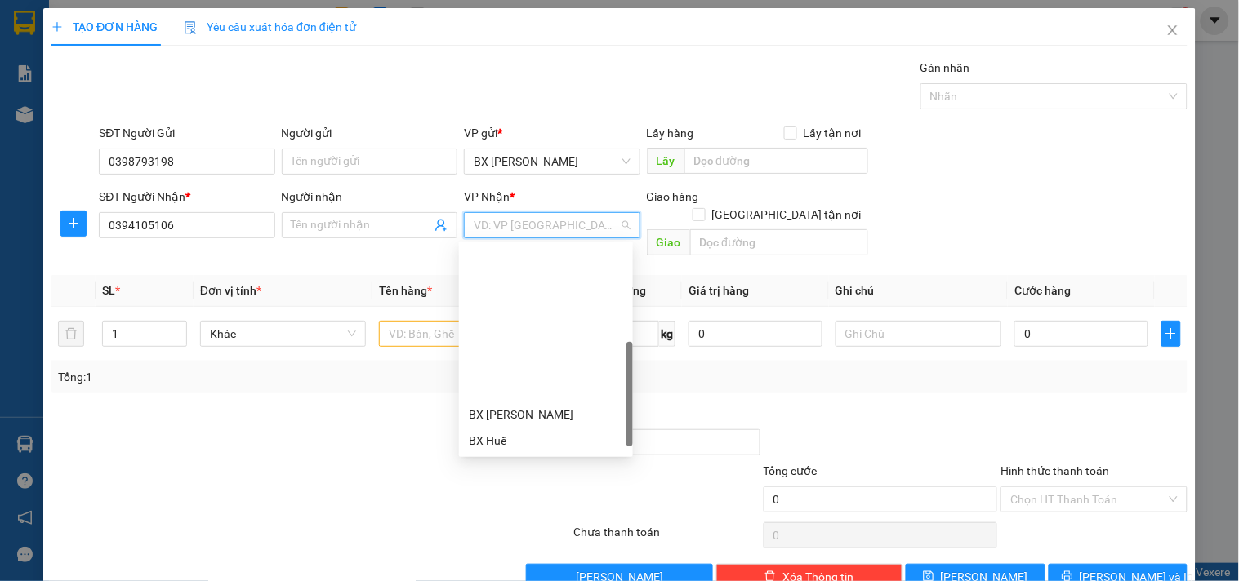
click at [543, 563] on div "BX Quãng Ngãi" at bounding box center [546, 572] width 154 height 18
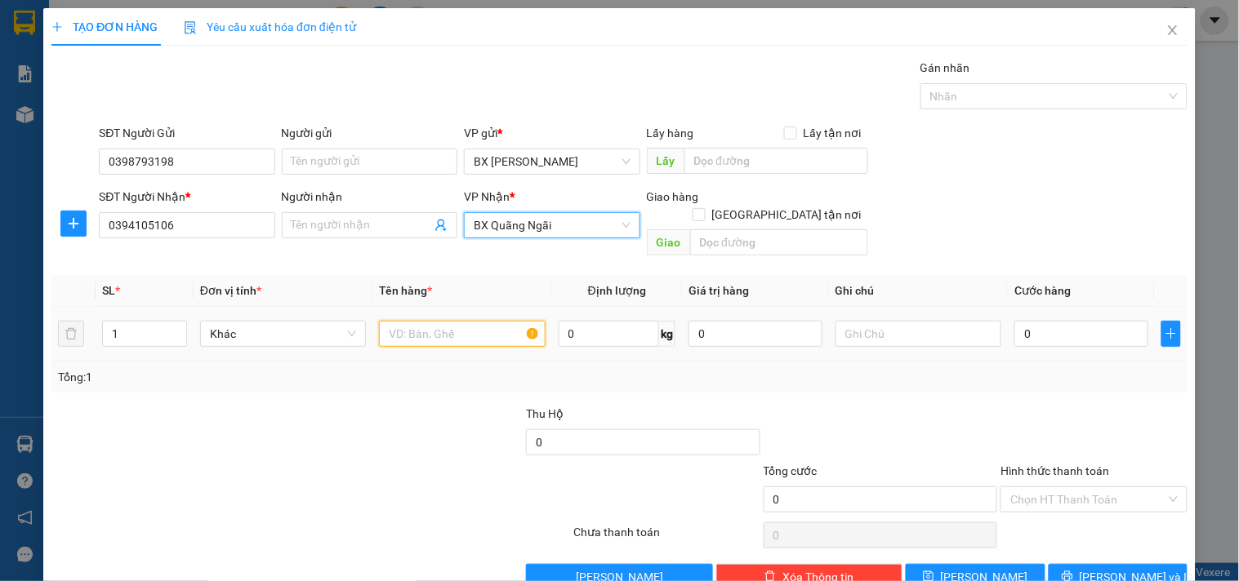
click at [447, 321] on input "text" at bounding box center [462, 334] width 166 height 26
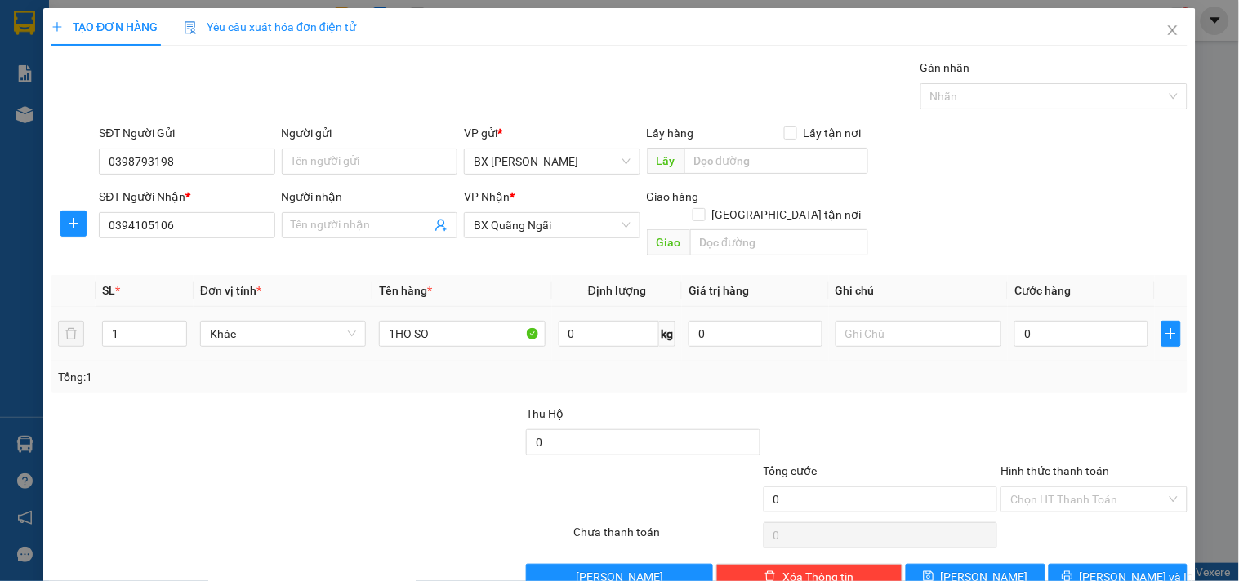
click at [1014, 318] on div "0" at bounding box center [1081, 334] width 134 height 33
click at [1026, 321] on input "0" at bounding box center [1081, 334] width 134 height 26
click at [1121, 543] on div "Transit Pickup Surcharge Ids Transit Deliver Surcharge Ids Transit Deliver Surc…" at bounding box center [619, 325] width 1136 height 532
click at [1116, 564] on button "[PERSON_NAME] và In" at bounding box center [1118, 577] width 139 height 26
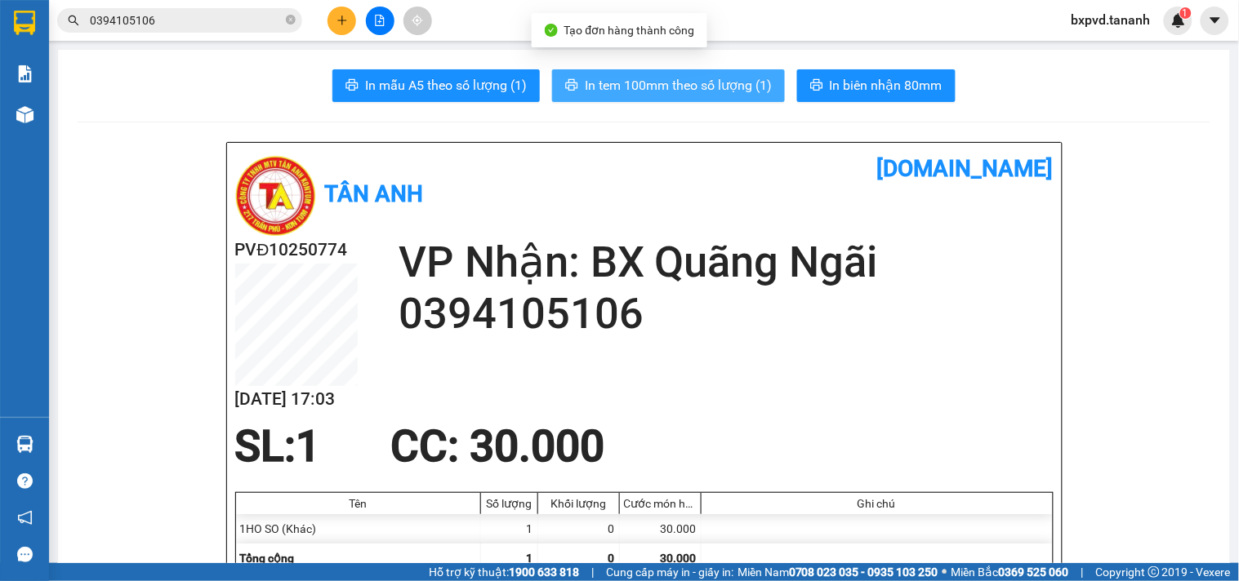
click at [728, 88] on span "In tem 100mm theo số lượng (1)" at bounding box center [678, 85] width 187 height 20
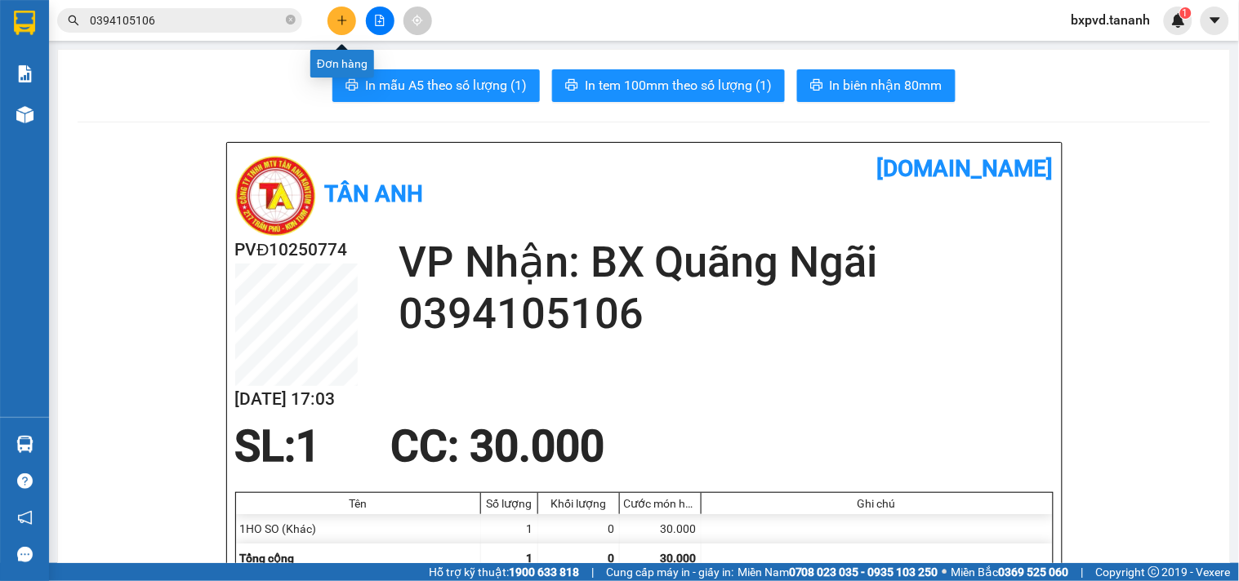
click at [339, 27] on button at bounding box center [341, 21] width 29 height 29
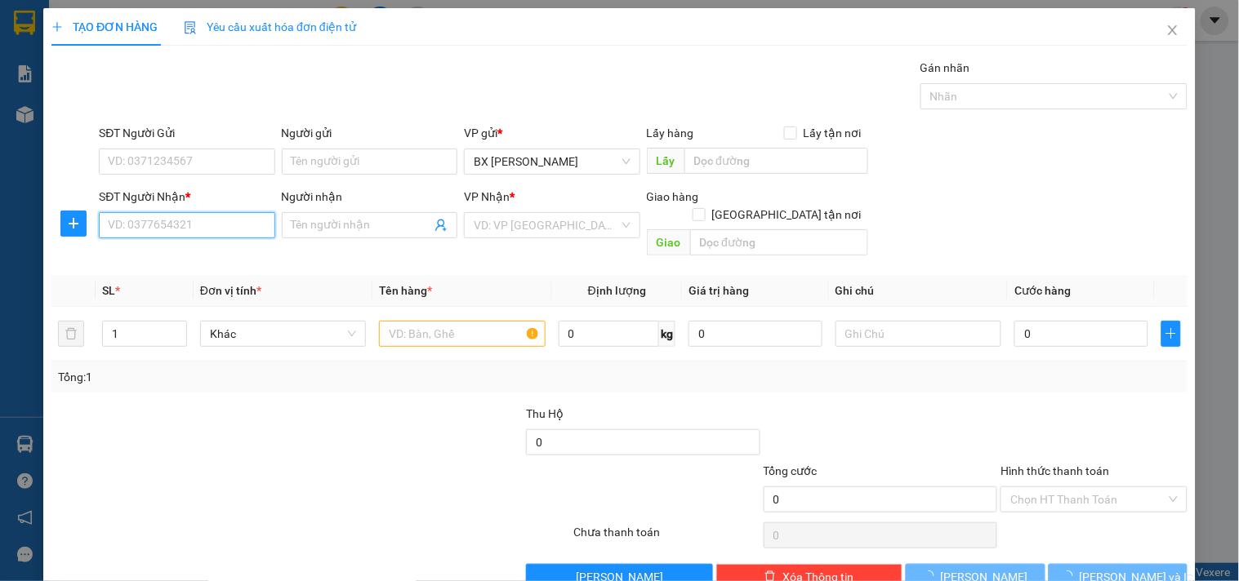
click at [216, 217] on input "SĐT Người Nhận *" at bounding box center [187, 225] width 176 height 26
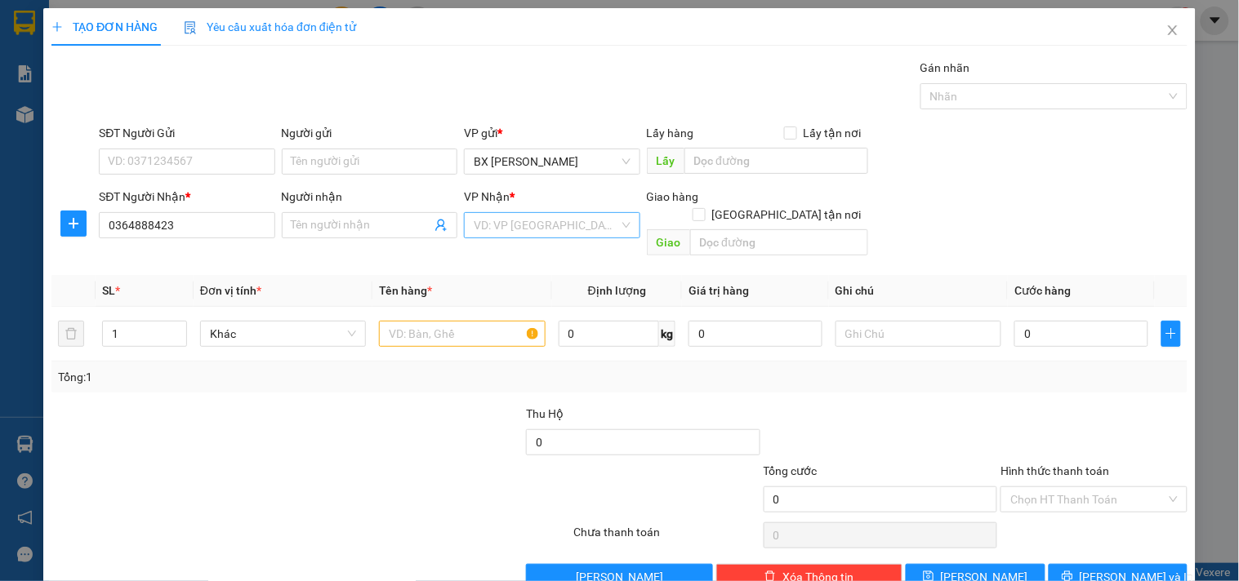
click at [561, 221] on input "search" at bounding box center [546, 225] width 145 height 25
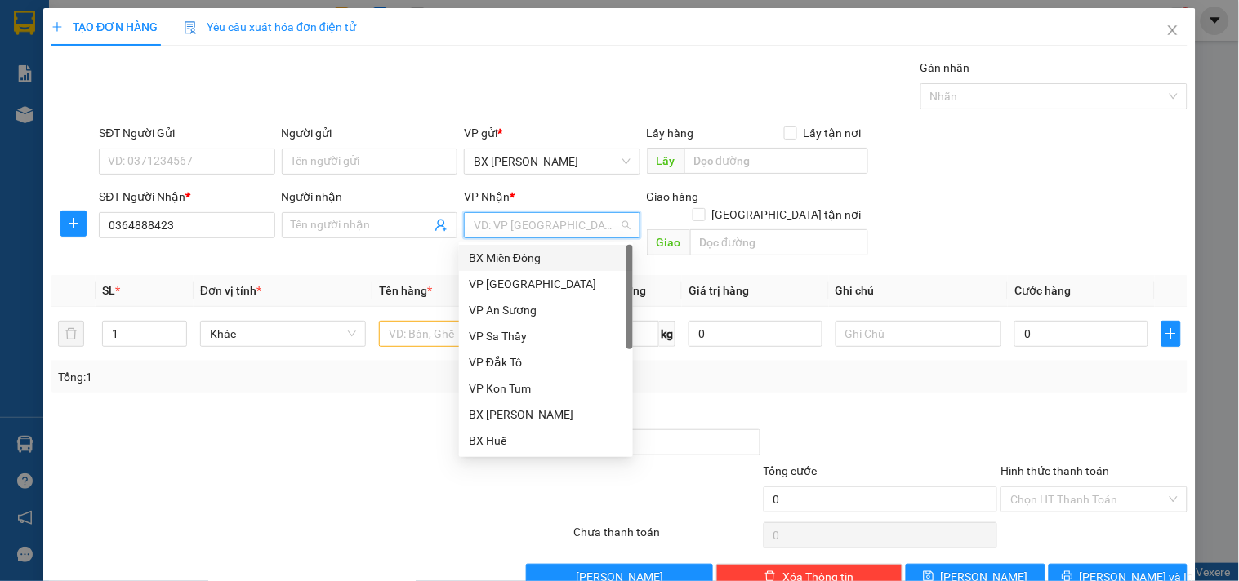
click at [505, 258] on div "BX Miền Đông" at bounding box center [546, 258] width 154 height 18
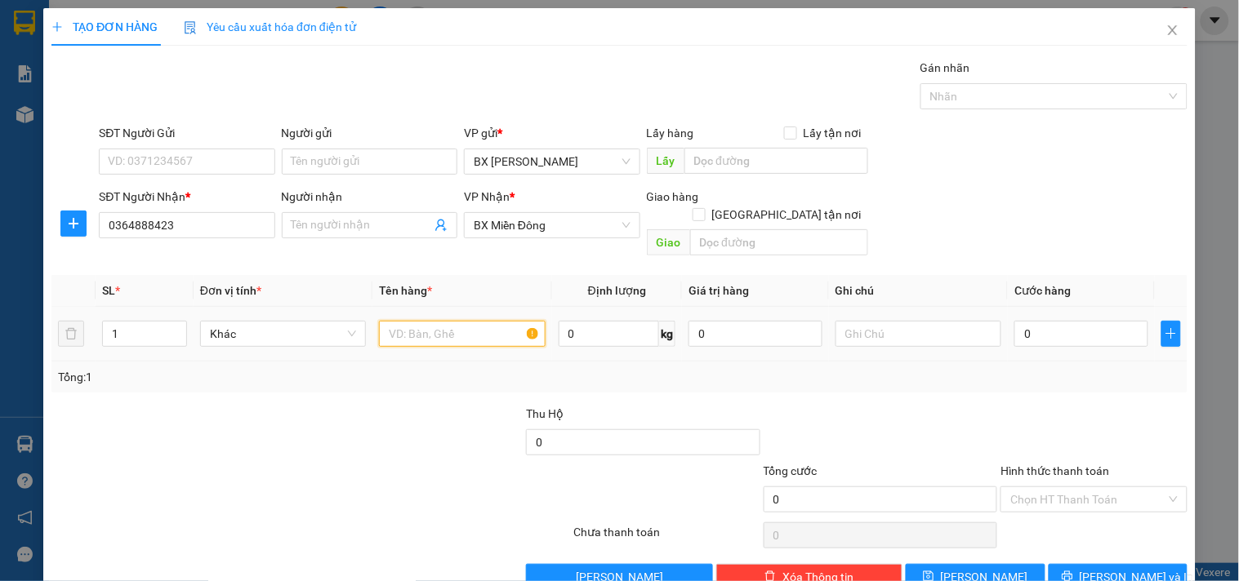
click at [437, 321] on input "text" at bounding box center [462, 334] width 166 height 26
click at [1111, 321] on input "0" at bounding box center [1081, 334] width 134 height 26
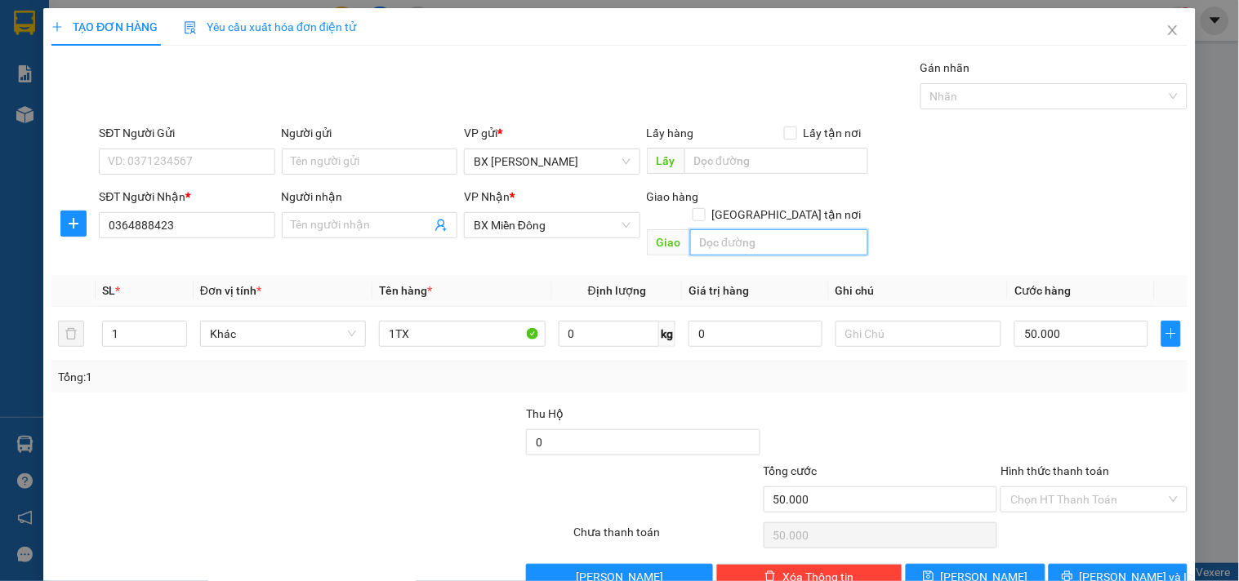
click at [744, 229] on input "text" at bounding box center [779, 242] width 178 height 26
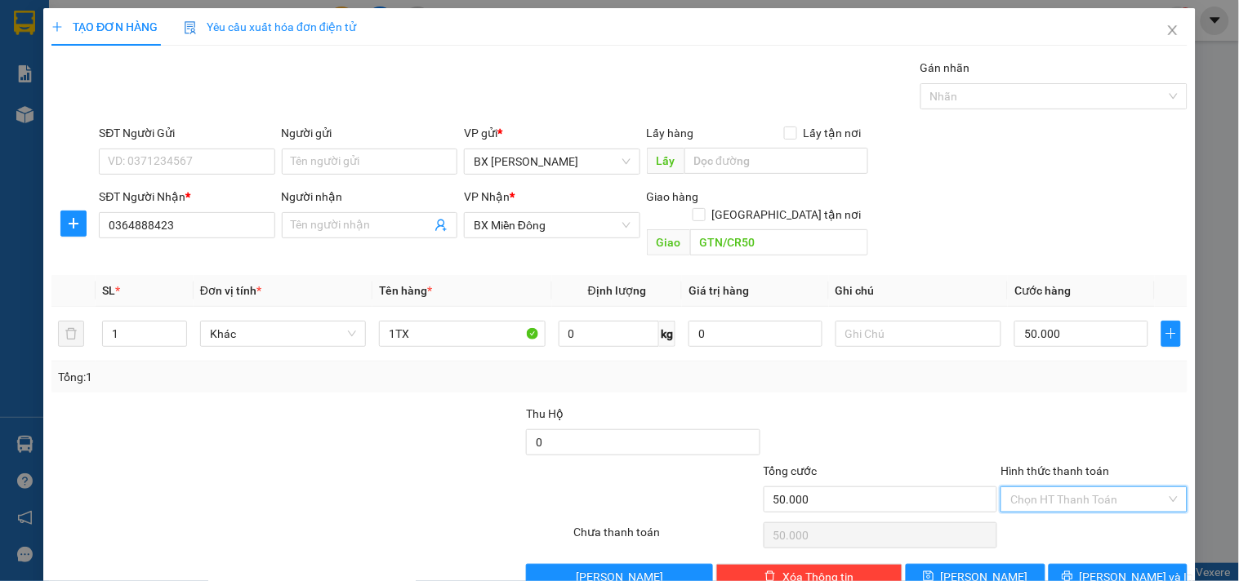
click at [1010, 488] on input "Hình thức thanh toán" at bounding box center [1087, 500] width 155 height 25
click at [1022, 362] on div "Tổng: 1" at bounding box center [619, 377] width 1136 height 31
click at [1014, 371] on div "Tổng: 1" at bounding box center [619, 377] width 1136 height 31
click at [1096, 488] on input "Hình thức thanh toán" at bounding box center [1087, 500] width 155 height 25
click at [1043, 363] on div "Tại văn phòng" at bounding box center [1083, 371] width 165 height 18
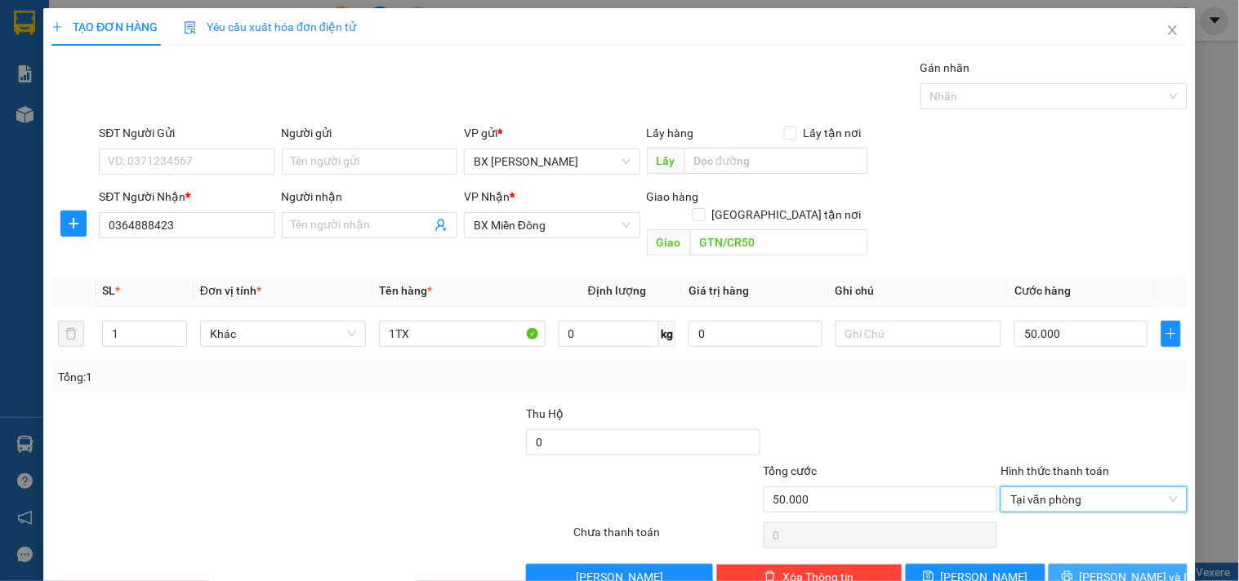
click at [1125, 568] on span "[PERSON_NAME] và In" at bounding box center [1137, 577] width 114 height 18
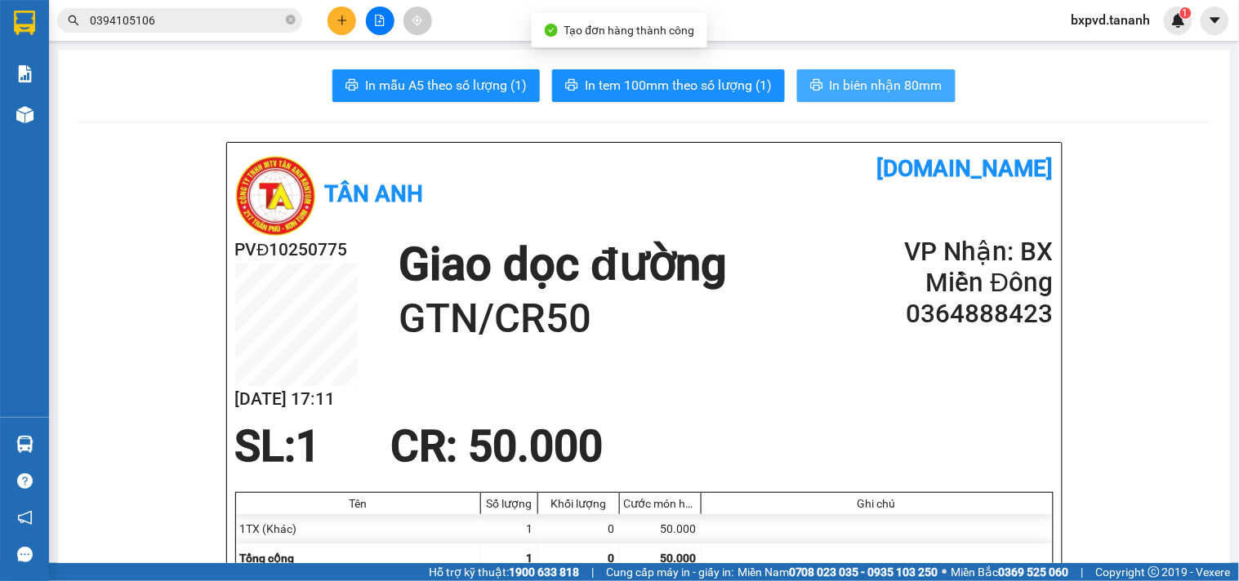
click at [822, 92] on button "In biên nhận 80mm" at bounding box center [876, 85] width 158 height 33
click at [837, 87] on span "In biên nhận 80mm" at bounding box center [886, 85] width 113 height 20
click at [893, 85] on span "In biên nhận 80mm" at bounding box center [886, 85] width 113 height 20
click at [892, 84] on span "In biên nhận 80mm" at bounding box center [886, 85] width 113 height 20
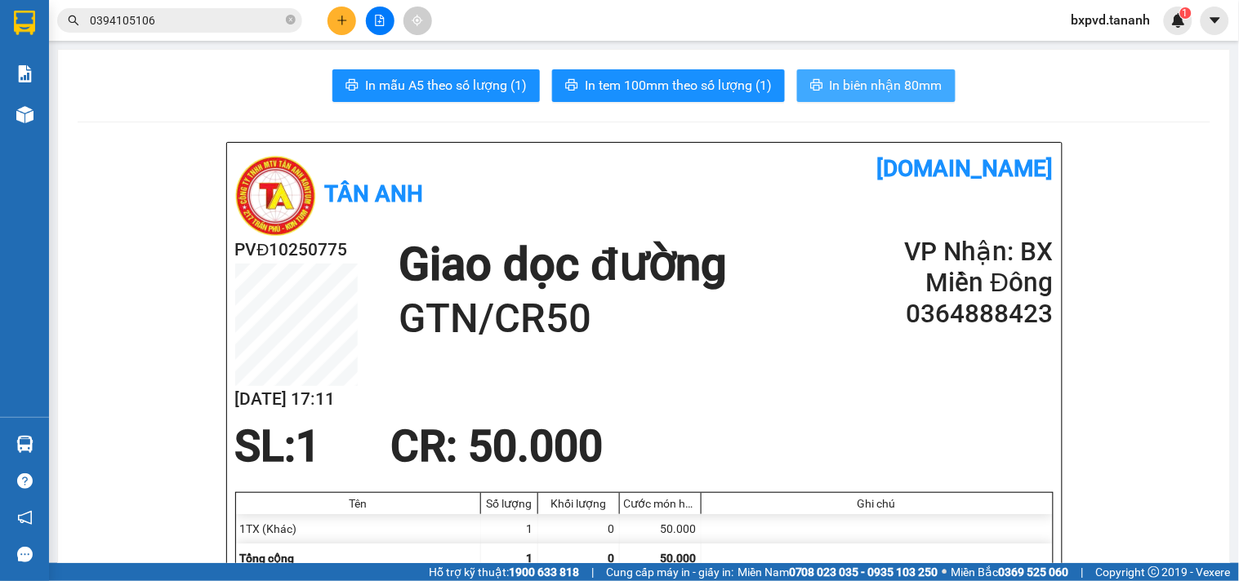
click at [812, 91] on icon "printer" at bounding box center [816, 84] width 13 height 13
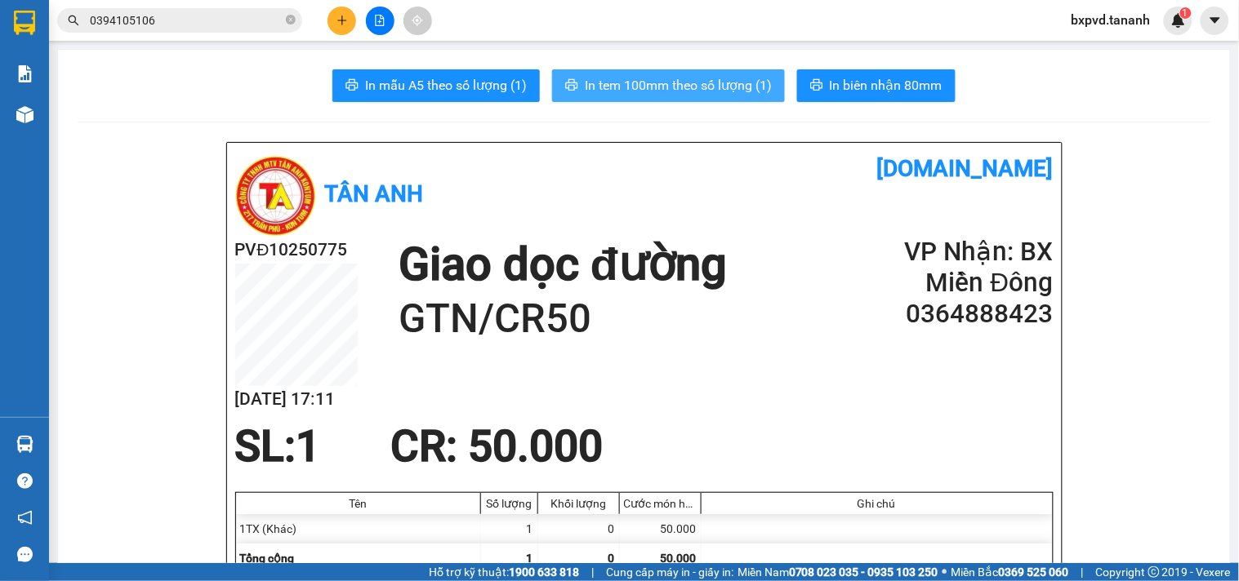
click at [684, 88] on span "In tem 100mm theo số lượng (1)" at bounding box center [678, 85] width 187 height 20
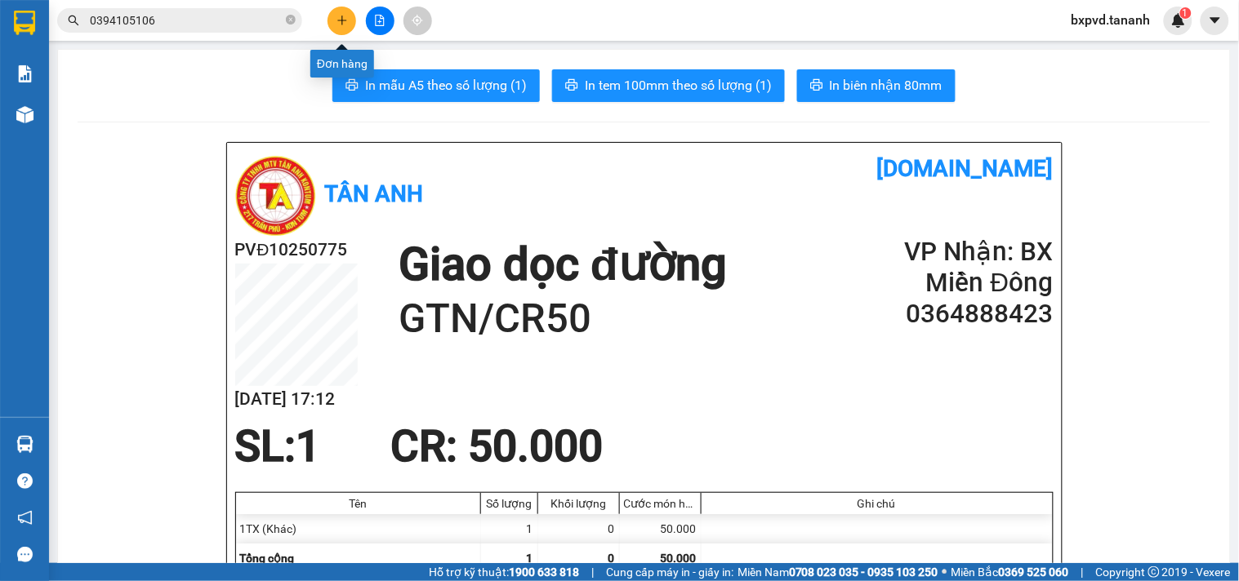
click at [347, 9] on button at bounding box center [341, 21] width 29 height 29
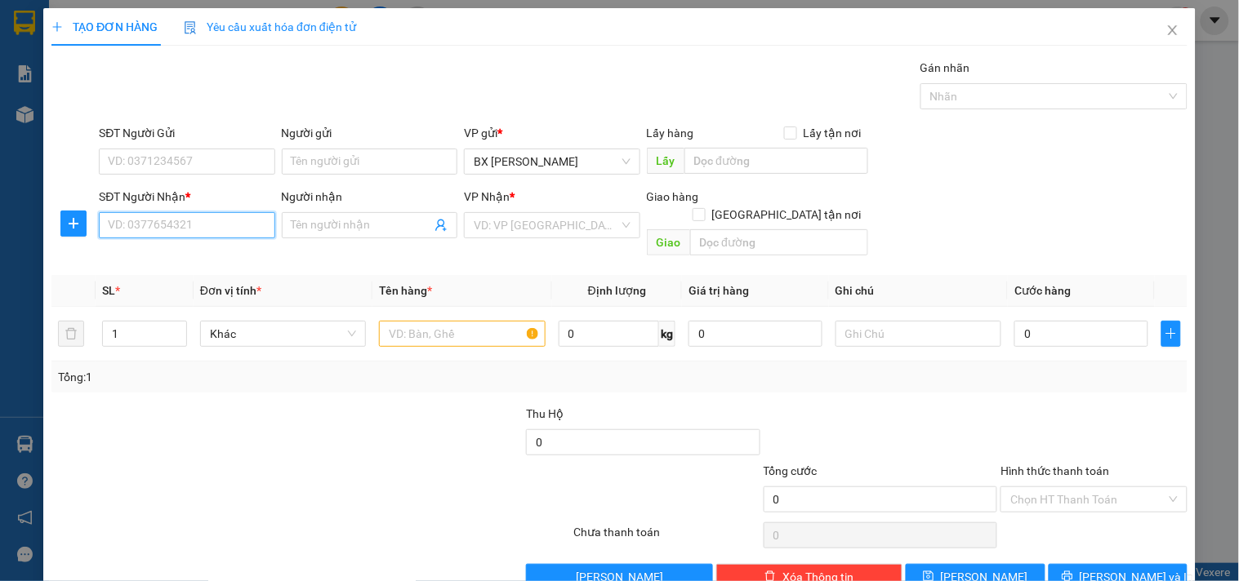
click at [180, 238] on input "SĐT Người Nhận *" at bounding box center [187, 225] width 176 height 26
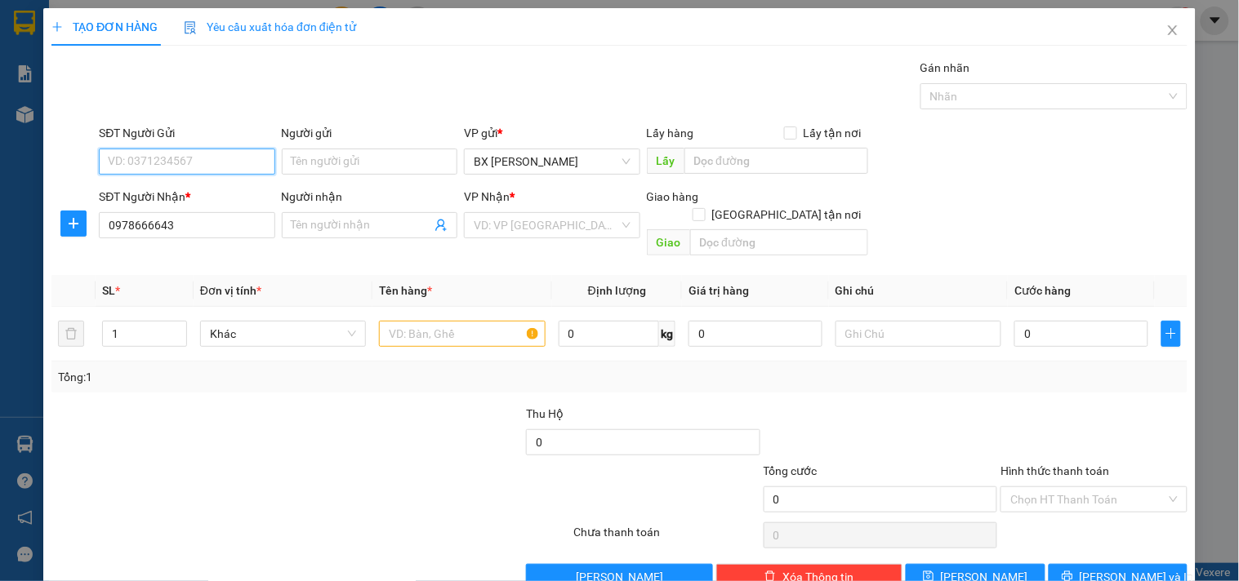
click at [201, 157] on input "SĐT Người Gửi" at bounding box center [187, 162] width 176 height 26
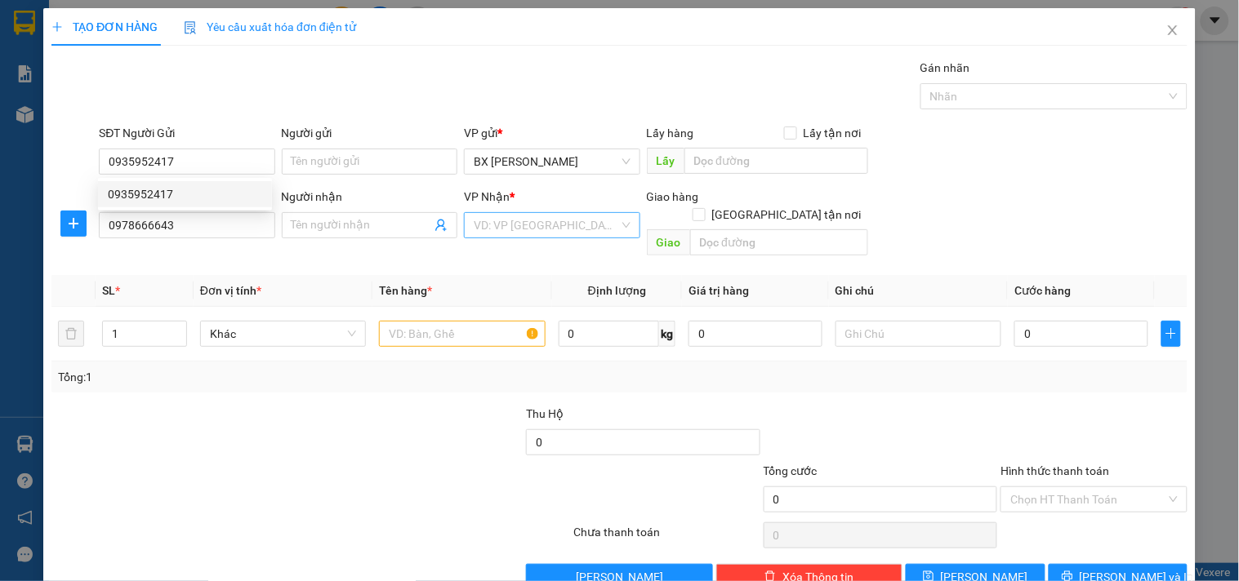
click at [528, 237] on input "search" at bounding box center [546, 225] width 145 height 25
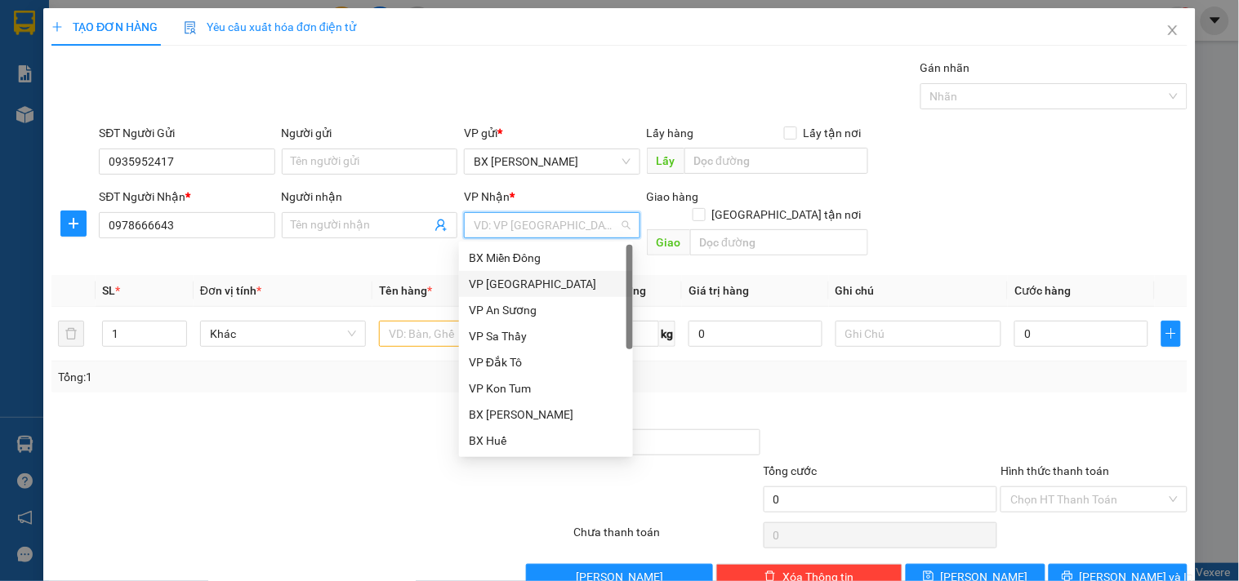
click at [515, 279] on div "VP [GEOGRAPHIC_DATA]" at bounding box center [546, 284] width 154 height 18
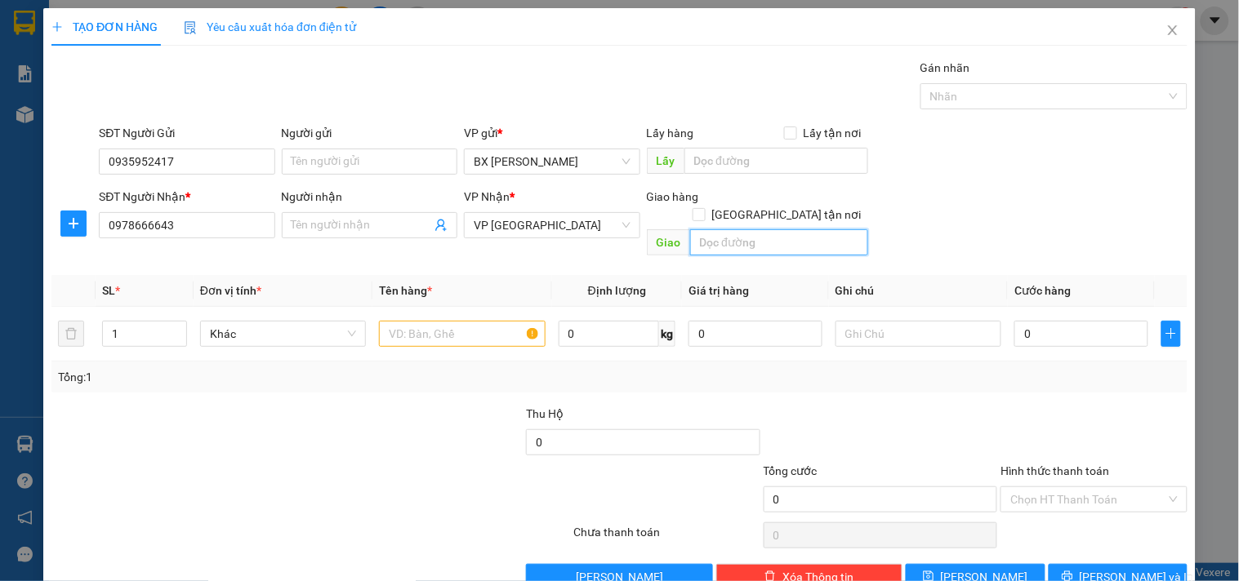
click at [736, 229] on input "text" at bounding box center [779, 242] width 178 height 26
click at [452, 328] on input "text" at bounding box center [462, 334] width 166 height 26
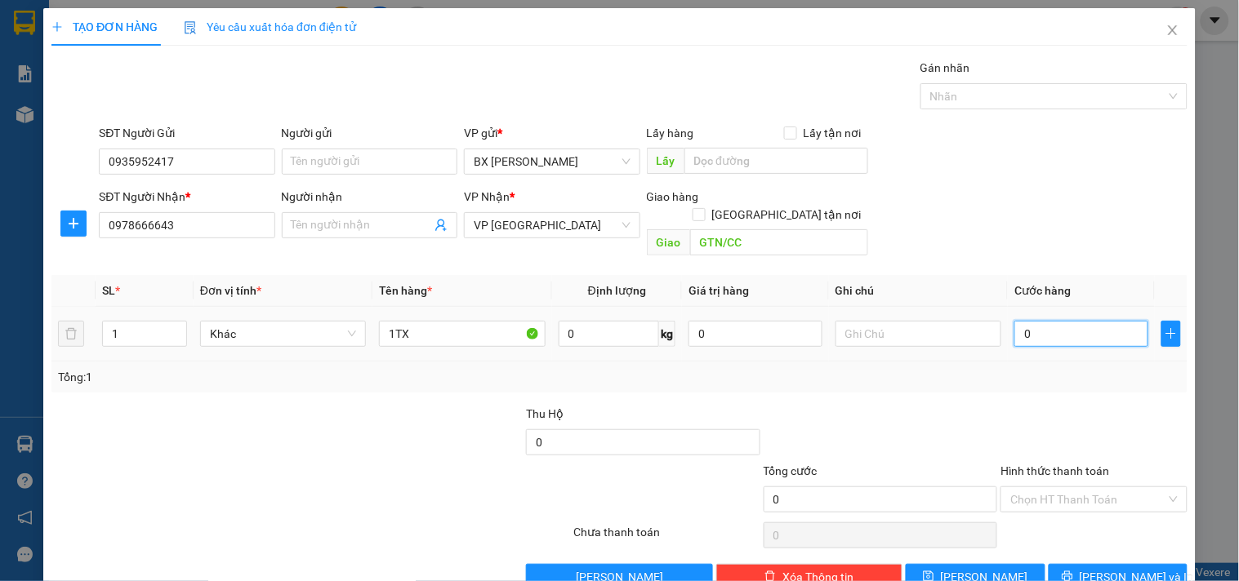
click at [1054, 325] on input "0" at bounding box center [1081, 334] width 134 height 26
click at [1073, 571] on icon "printer" at bounding box center [1067, 576] width 11 height 11
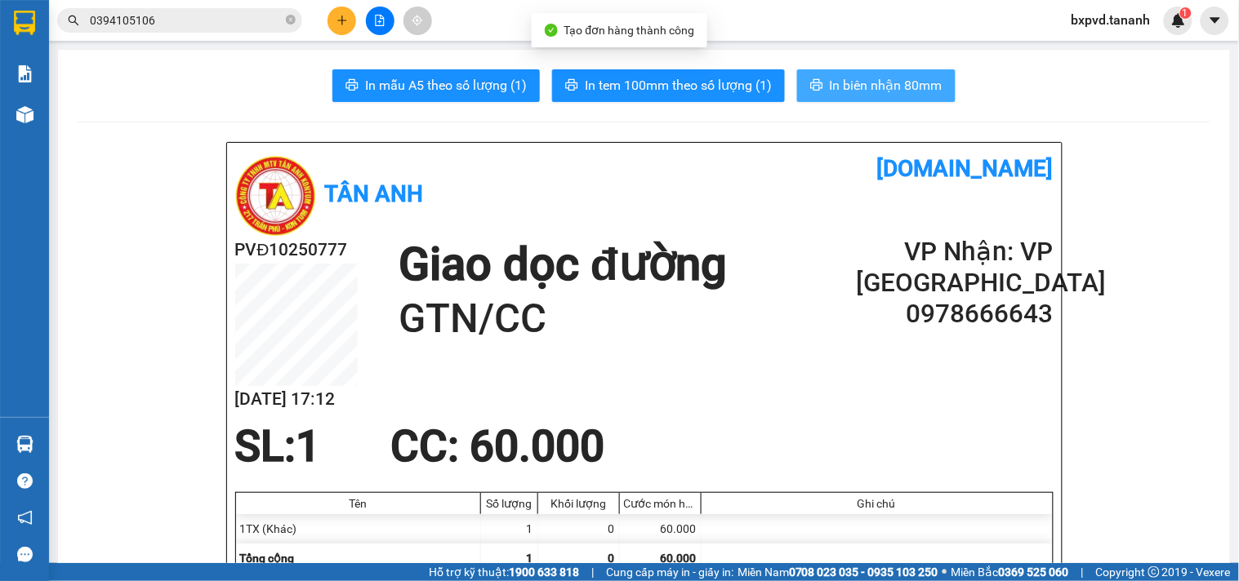
click at [862, 100] on button "In biên nhận 80mm" at bounding box center [876, 85] width 158 height 33
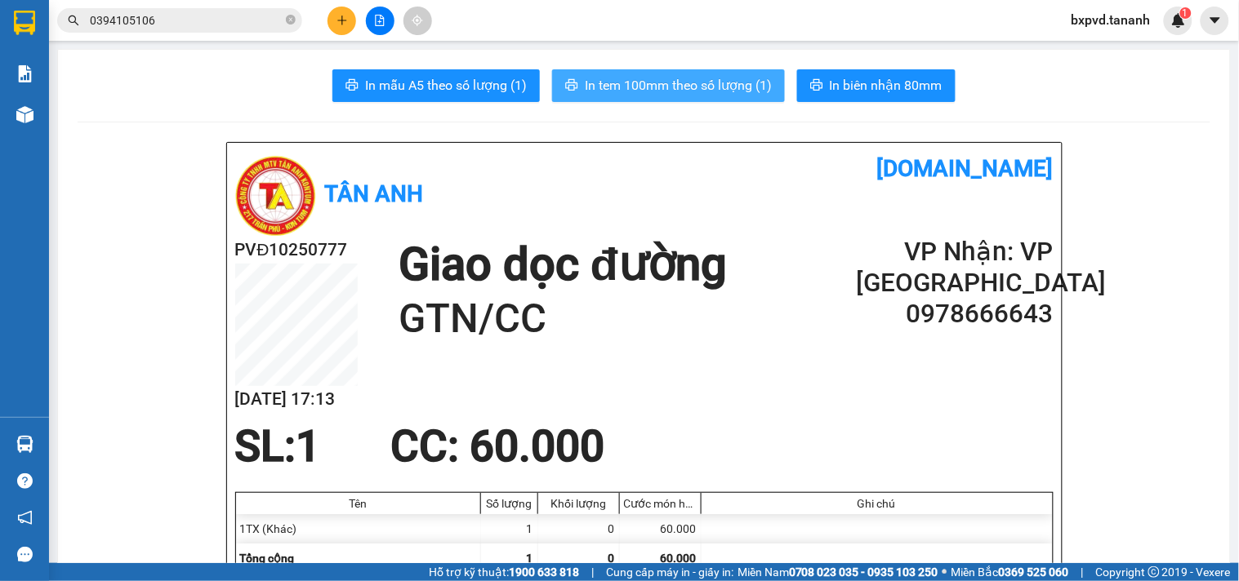
click at [733, 78] on span "In tem 100mm theo số lượng (1)" at bounding box center [678, 85] width 187 height 20
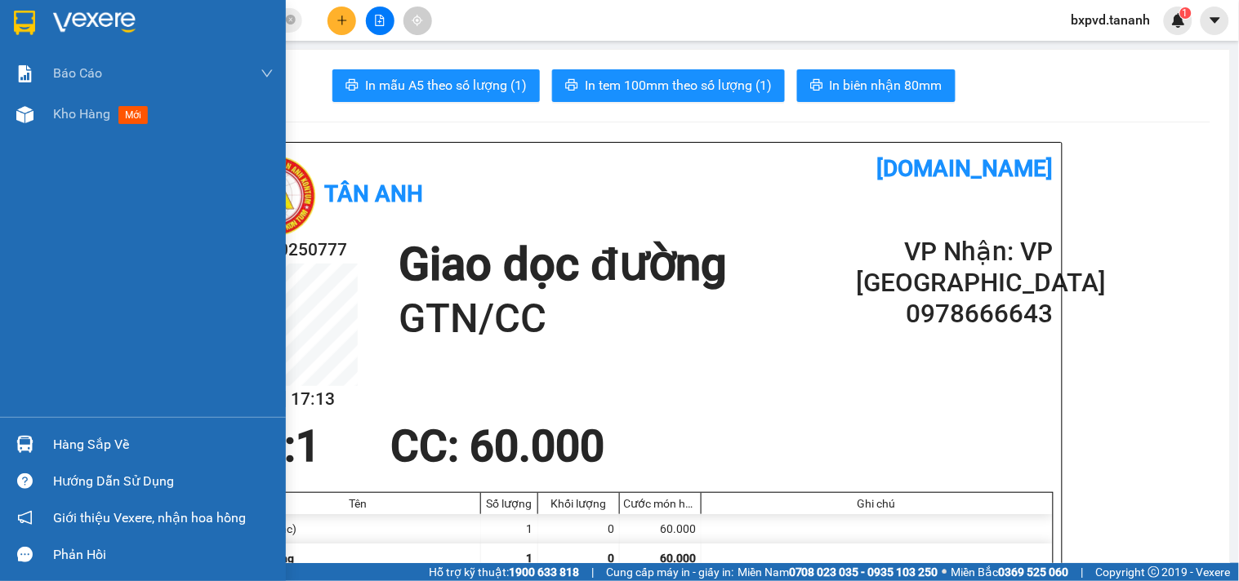
click at [47, 2] on div at bounding box center [143, 26] width 286 height 53
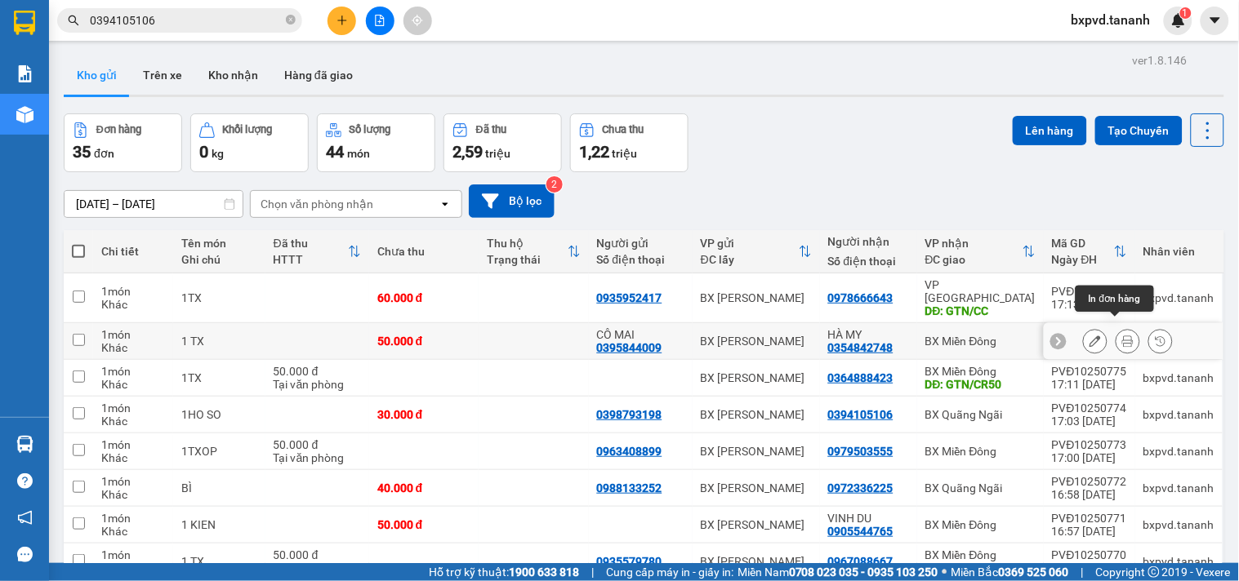
click at [1122, 336] on icon at bounding box center [1127, 341] width 11 height 11
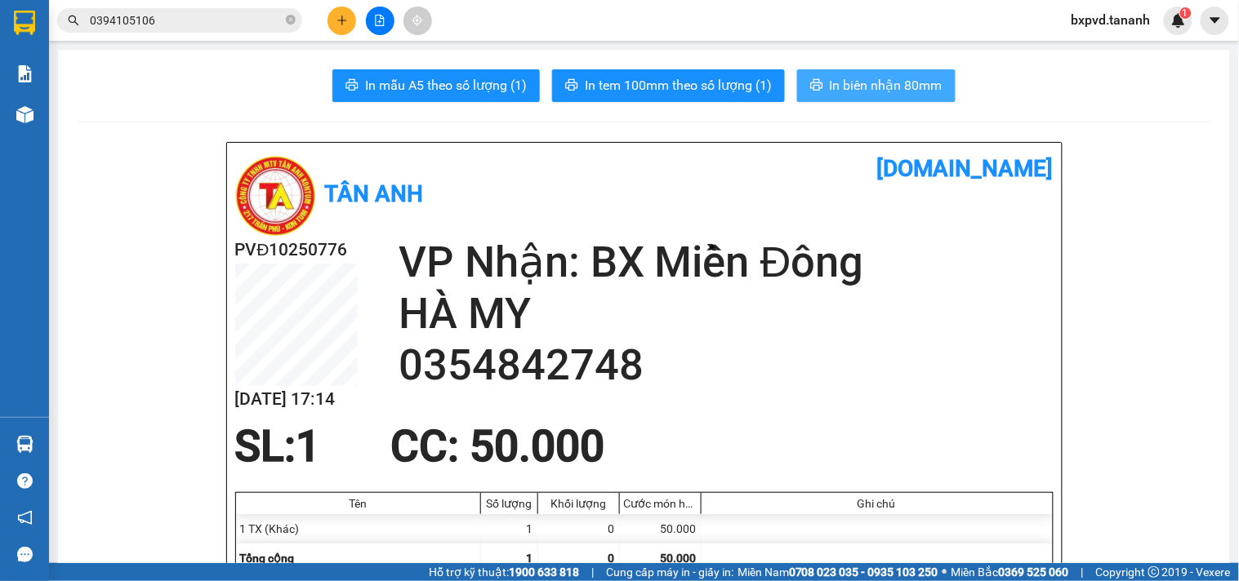
click at [874, 79] on span "In biên nhận 80mm" at bounding box center [886, 85] width 113 height 20
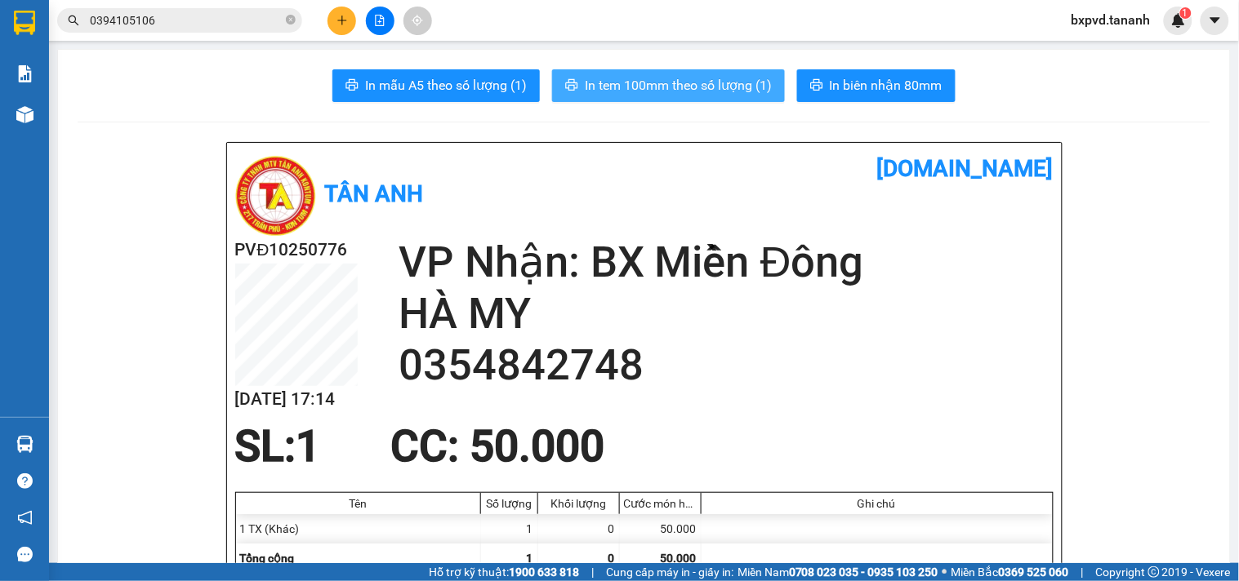
click at [732, 79] on span "In tem 100mm theo số lượng (1)" at bounding box center [678, 85] width 187 height 20
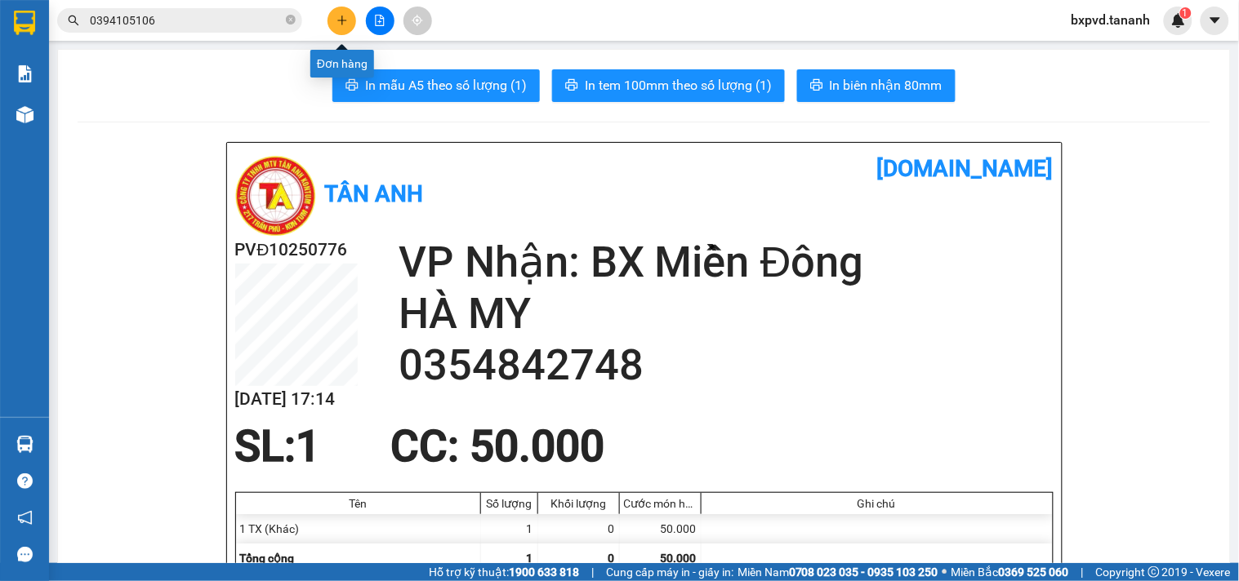
click at [333, 20] on button at bounding box center [341, 21] width 29 height 29
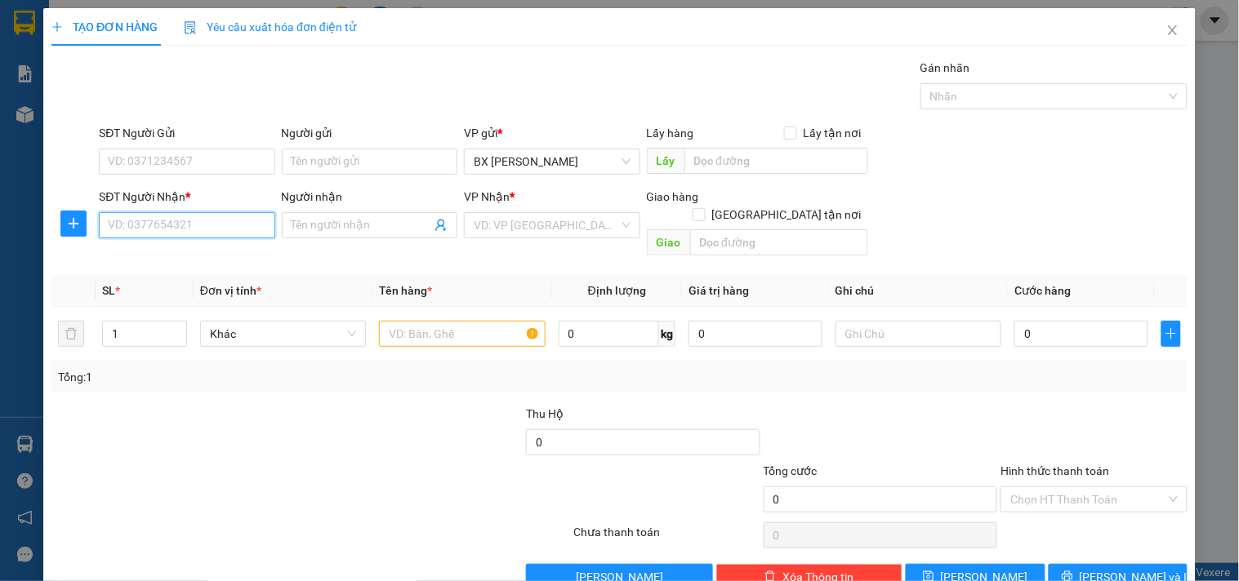
click at [207, 232] on input "SĐT Người Nhận *" at bounding box center [187, 225] width 176 height 26
click at [210, 262] on div "0919979111 - NGUYỆT" at bounding box center [185, 258] width 154 height 18
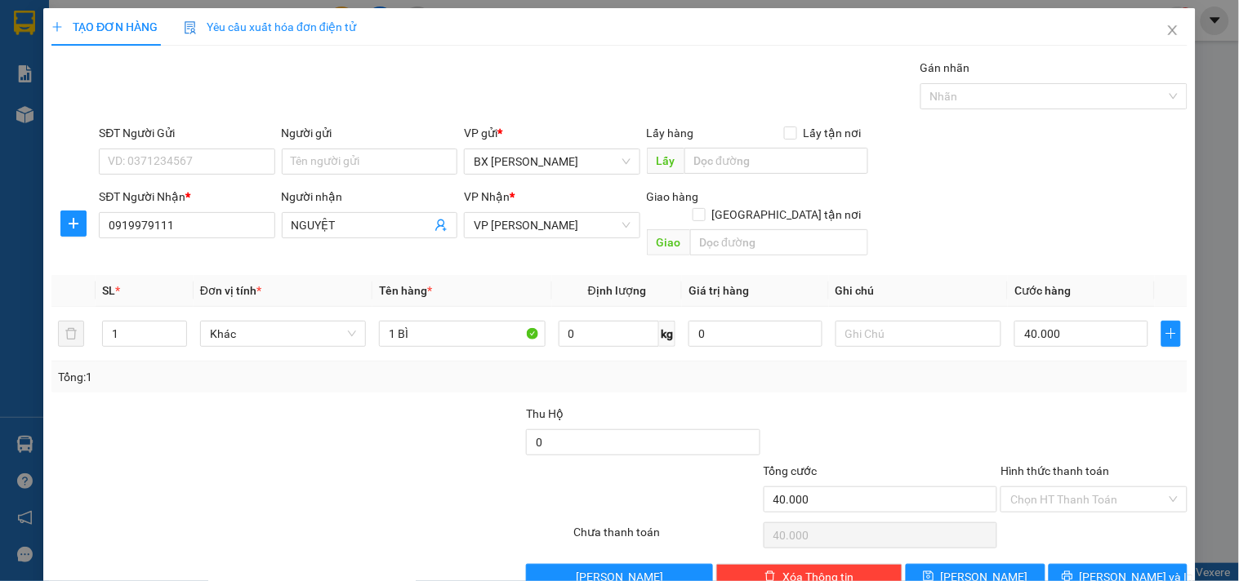
click at [172, 176] on div "SĐT Người Gửi VD: 0371234567" at bounding box center [187, 152] width 176 height 57
click at [172, 173] on input "SĐT Người Gửi" at bounding box center [187, 162] width 176 height 26
click at [1059, 564] on button "[PERSON_NAME] và In" at bounding box center [1118, 577] width 139 height 26
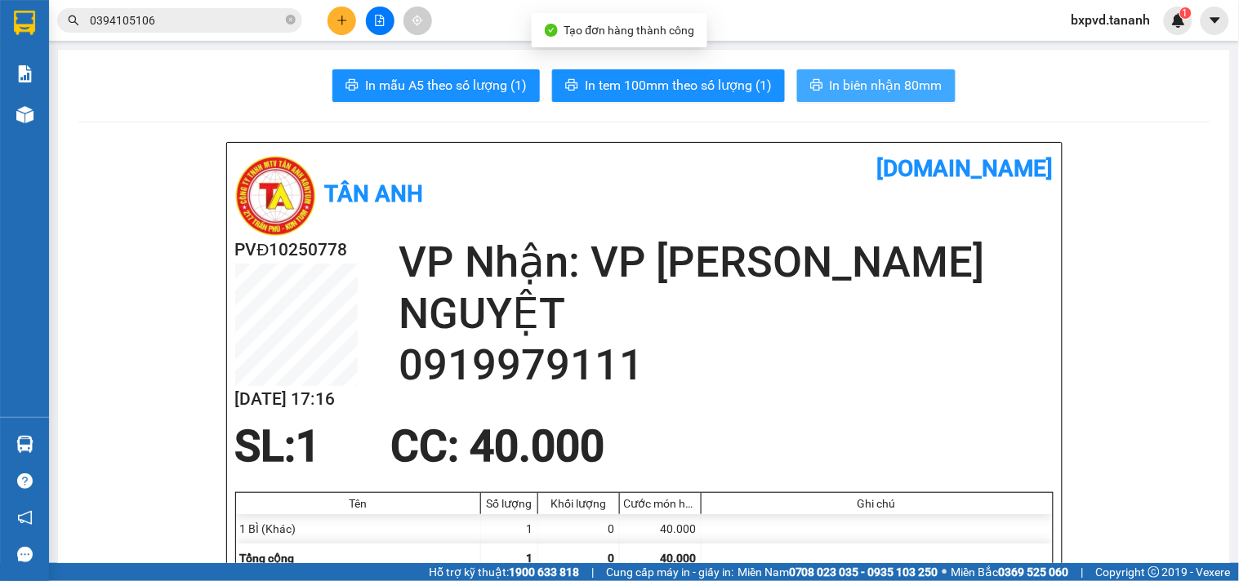
click at [879, 86] on span "In biên nhận 80mm" at bounding box center [886, 85] width 113 height 20
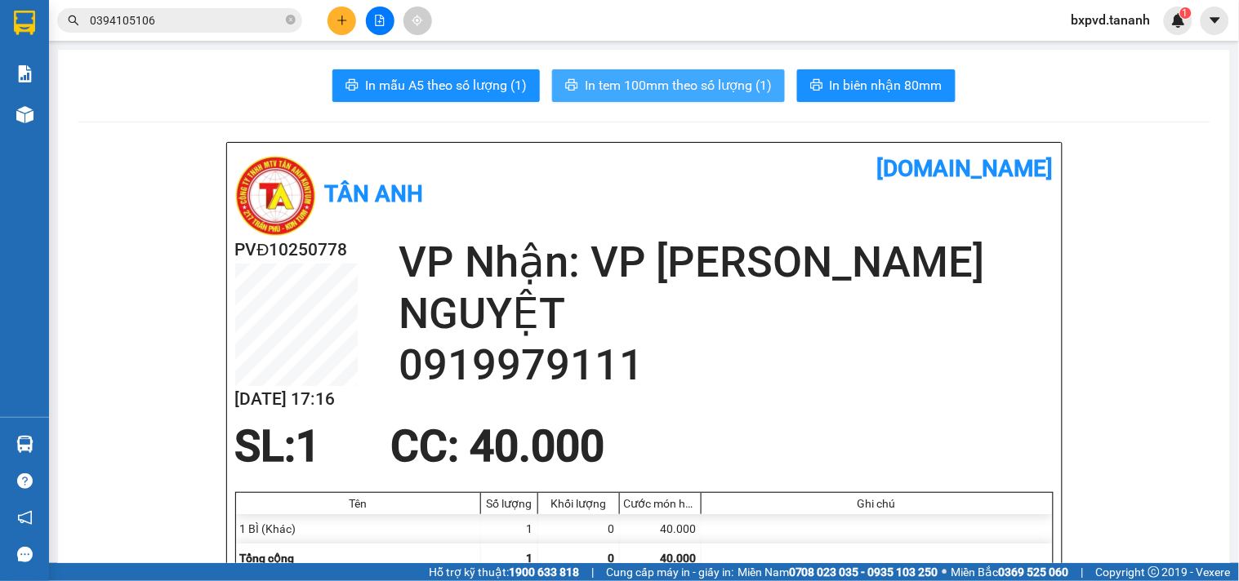
click at [715, 88] on span "In tem 100mm theo số lượng (1)" at bounding box center [678, 85] width 187 height 20
click at [338, 13] on button at bounding box center [341, 21] width 29 height 29
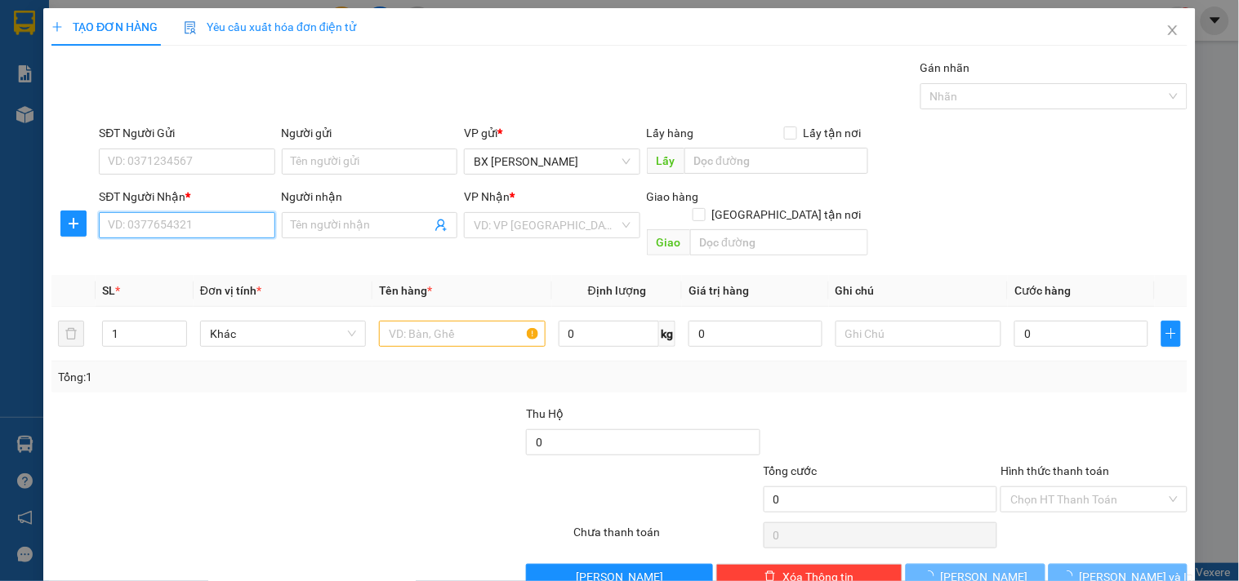
click at [161, 232] on input "SĐT Người Nhận *" at bounding box center [187, 225] width 176 height 26
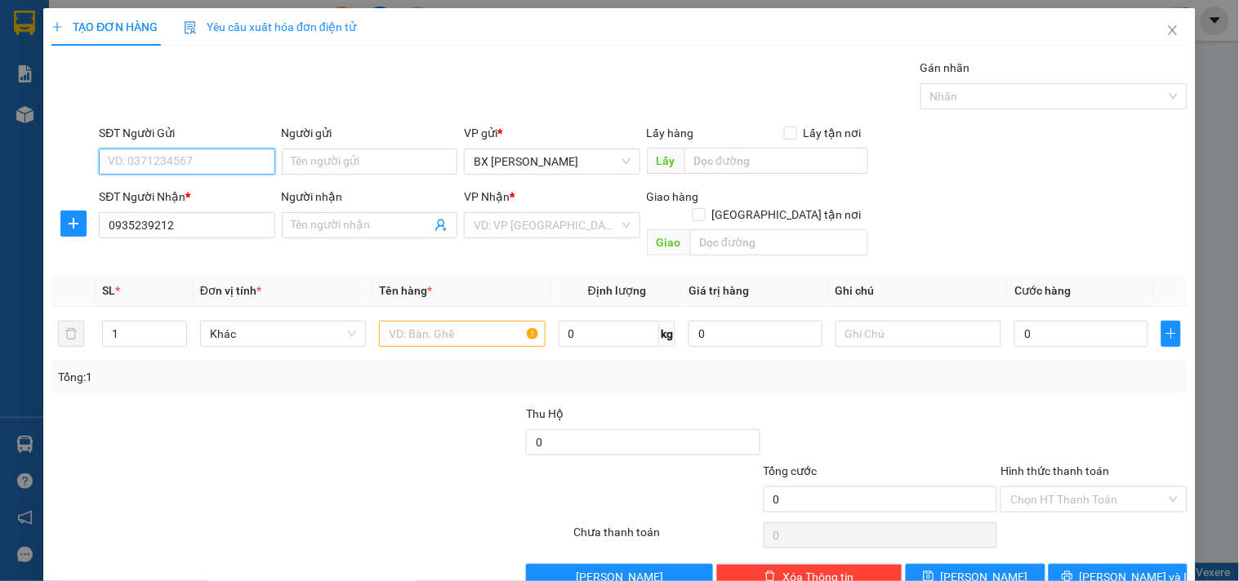
click at [194, 161] on input "SĐT Người Gửi" at bounding box center [187, 162] width 176 height 26
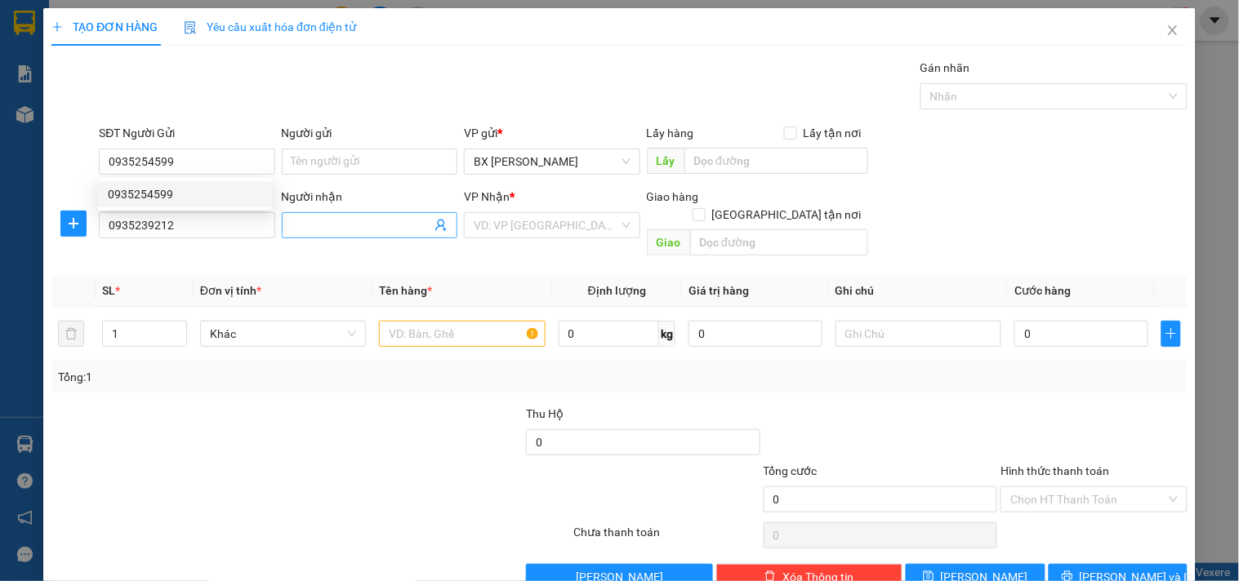
click at [358, 232] on input "Người nhận" at bounding box center [362, 225] width 140 height 18
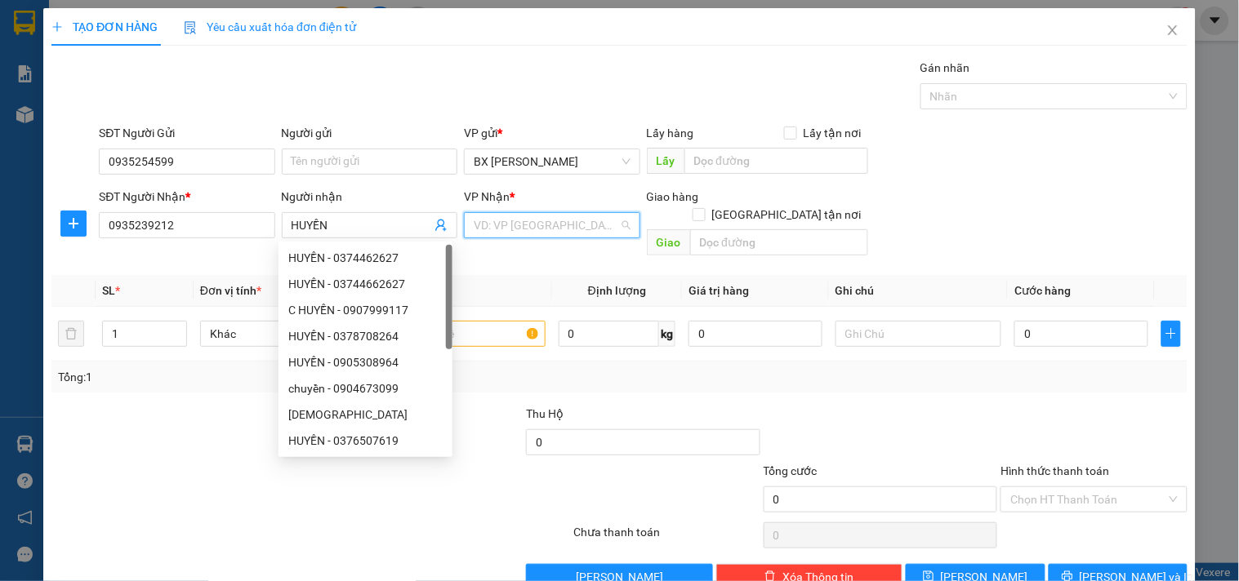
click at [518, 223] on input "search" at bounding box center [546, 225] width 145 height 25
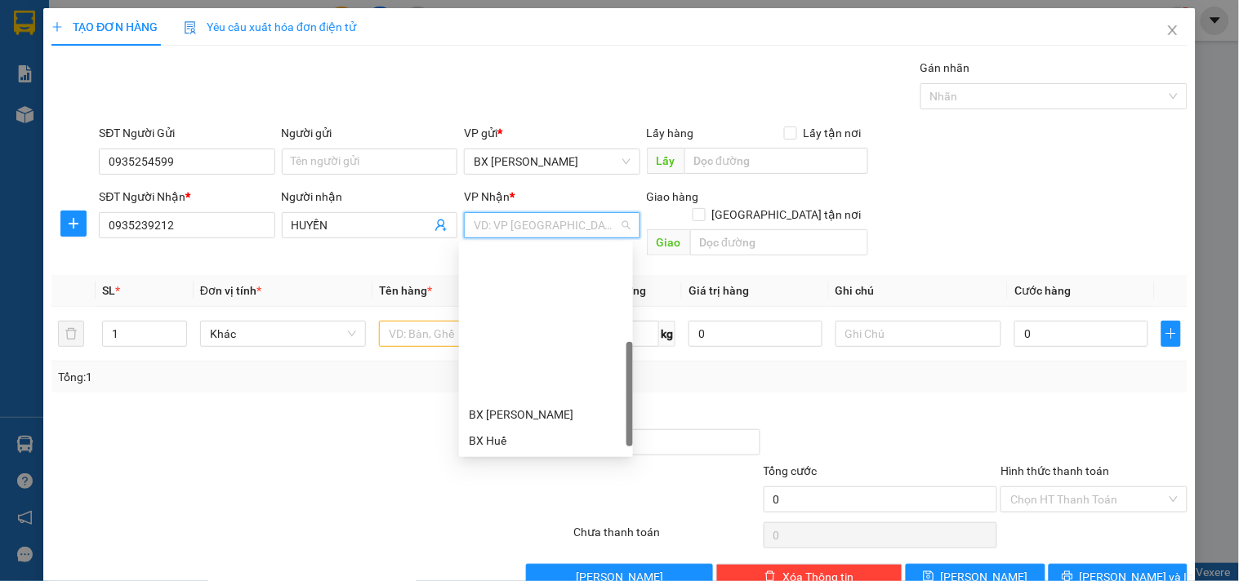
click at [547, 510] on div "VP [PERSON_NAME]" at bounding box center [546, 519] width 154 height 18
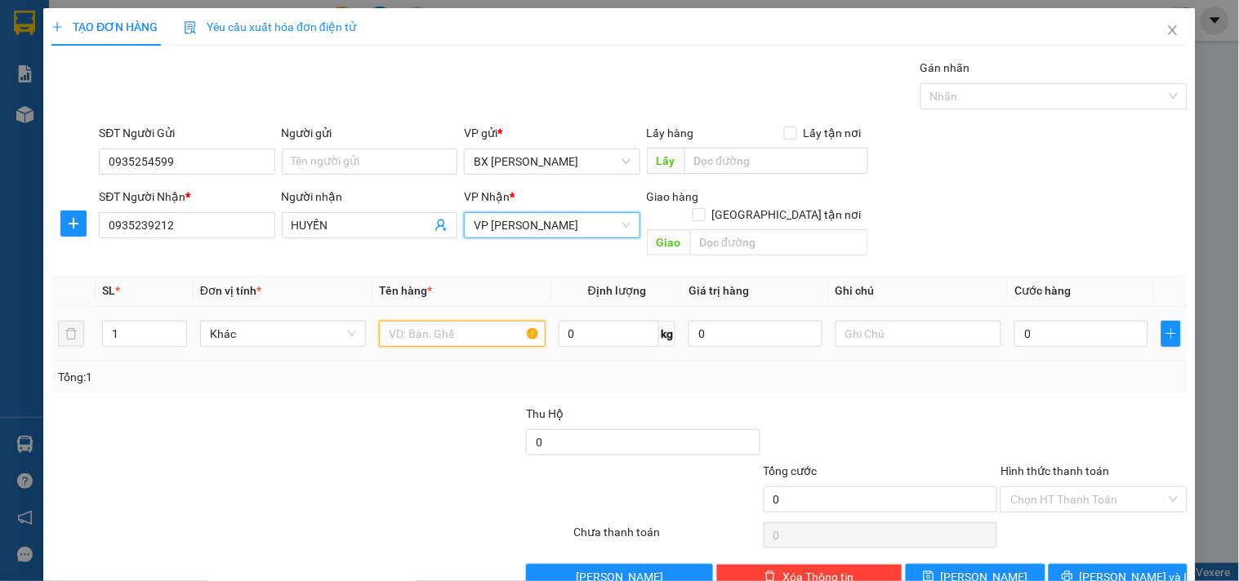
click at [455, 321] on input "text" at bounding box center [462, 334] width 166 height 26
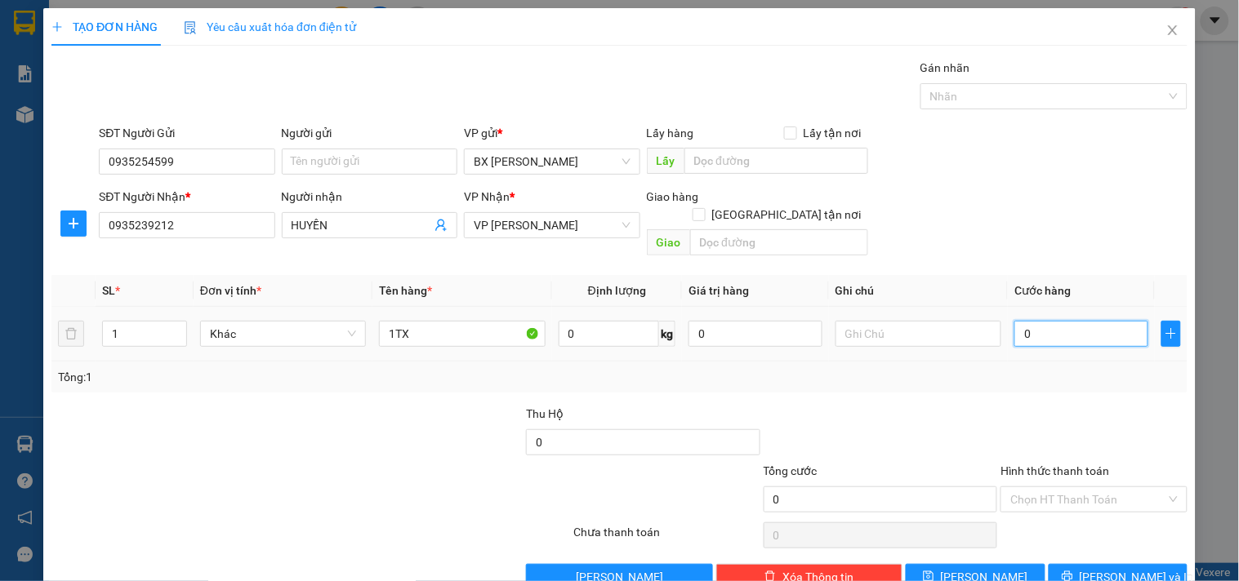
click at [1046, 325] on input "0" at bounding box center [1081, 334] width 134 height 26
click at [1147, 565] on button "[PERSON_NAME] và In" at bounding box center [1118, 577] width 139 height 26
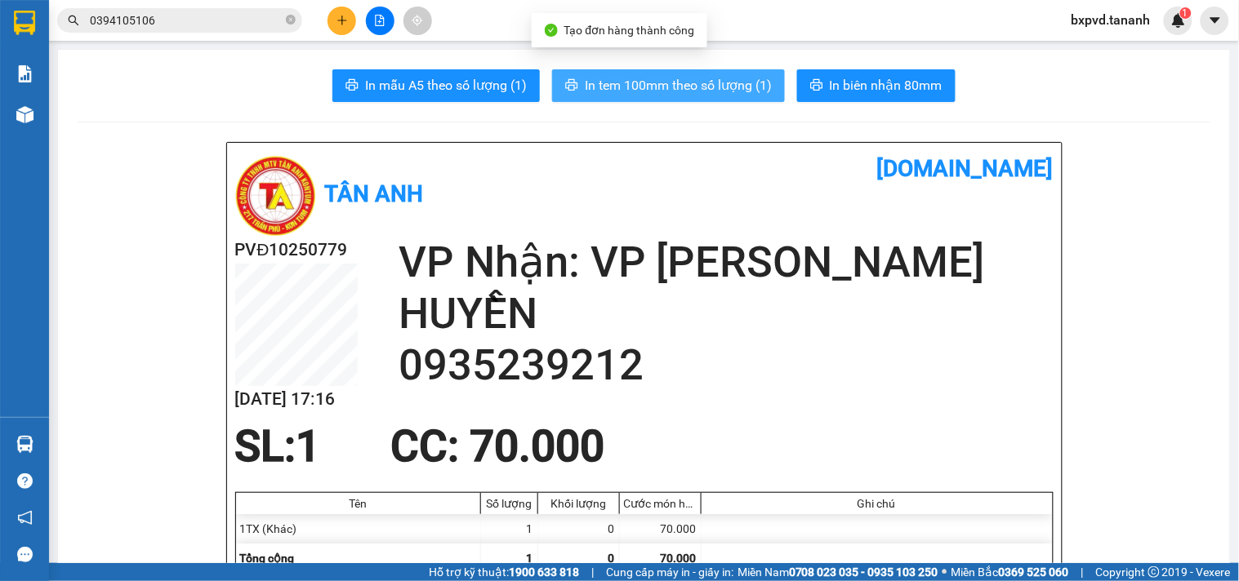
click at [664, 91] on span "In tem 100mm theo số lượng (1)" at bounding box center [678, 85] width 187 height 20
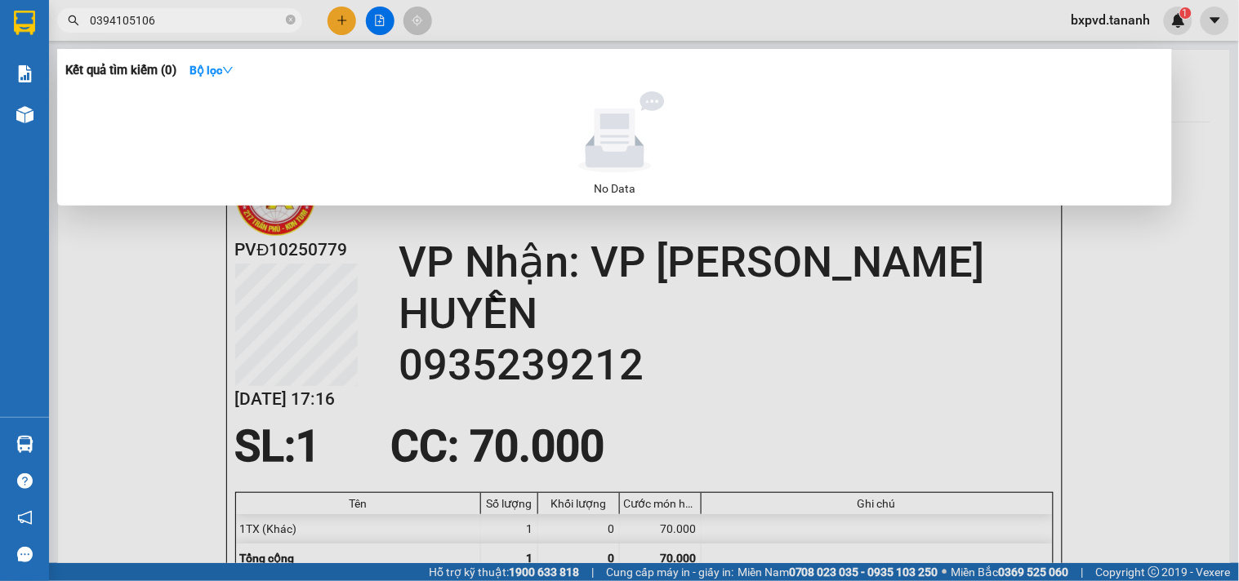
click at [234, 13] on input "0394105106" at bounding box center [186, 20] width 193 height 18
drag, startPoint x: 230, startPoint y: 15, endPoint x: 95, endPoint y: 29, distance: 136.3
click at [95, 29] on input "0394105106" at bounding box center [186, 20] width 193 height 18
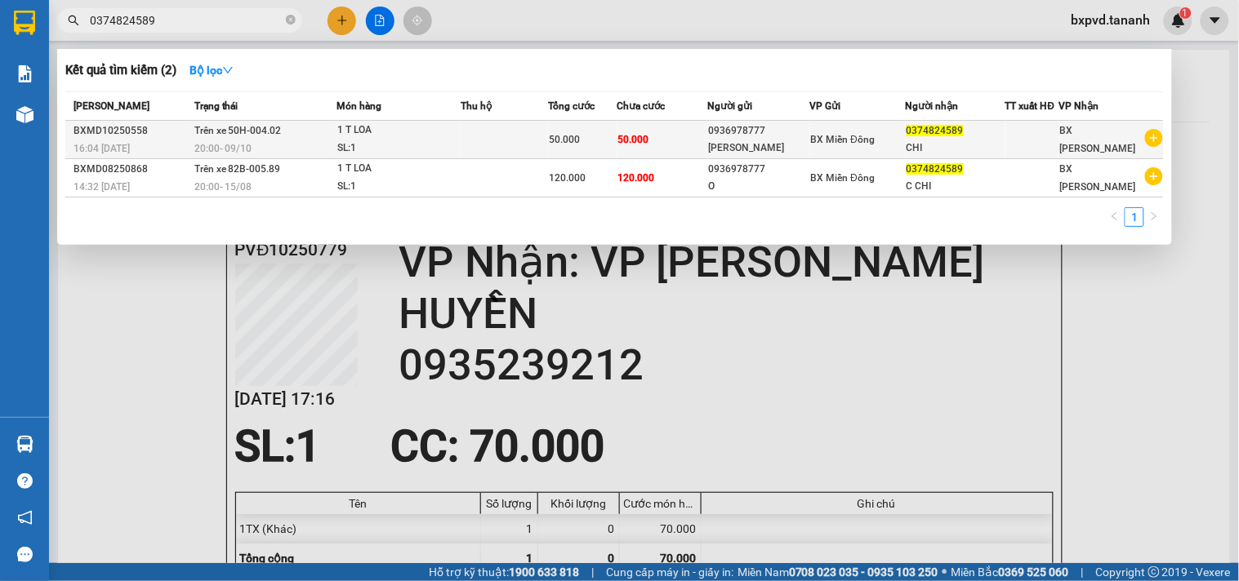
click at [301, 128] on td "Trên xe 50H-004.02 20:00 [DATE]" at bounding box center [263, 140] width 147 height 38
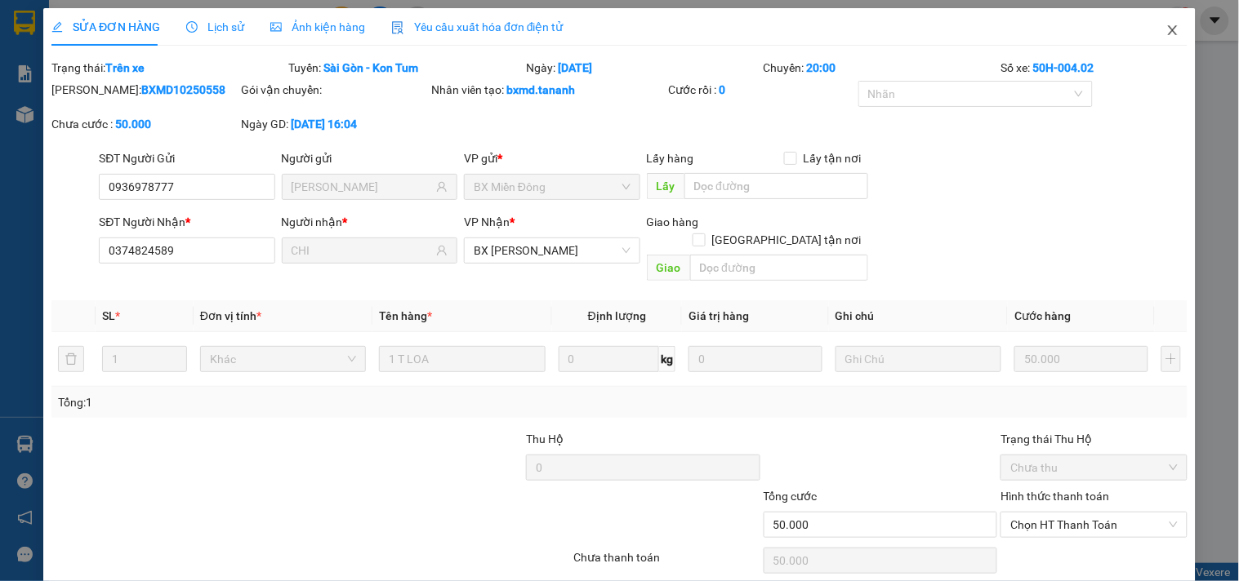
click at [1166, 25] on icon "close" at bounding box center [1172, 30] width 13 height 13
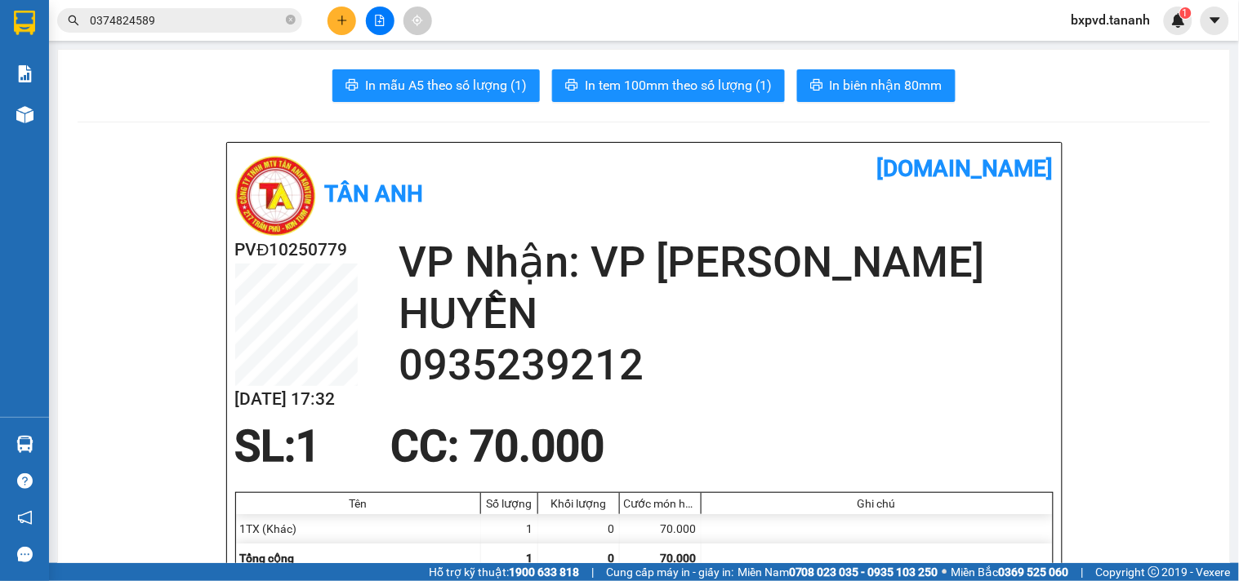
click at [325, 14] on div at bounding box center [380, 21] width 123 height 29
click at [336, 15] on icon "plus" at bounding box center [341, 20] width 11 height 11
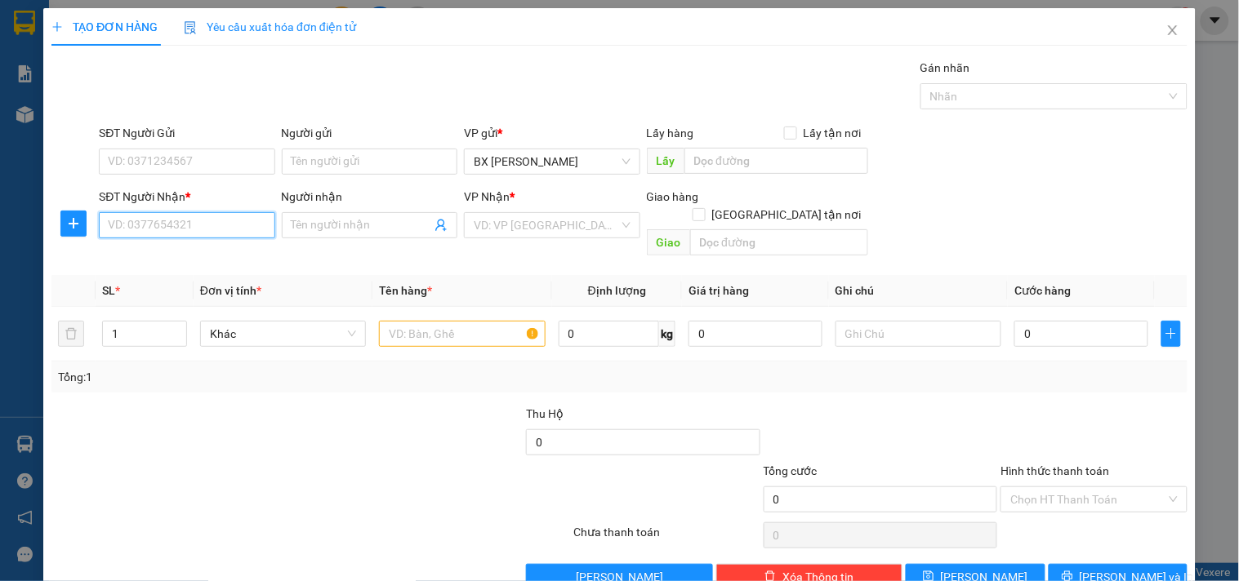
click at [218, 233] on input "SĐT Người Nhận *" at bounding box center [187, 225] width 176 height 26
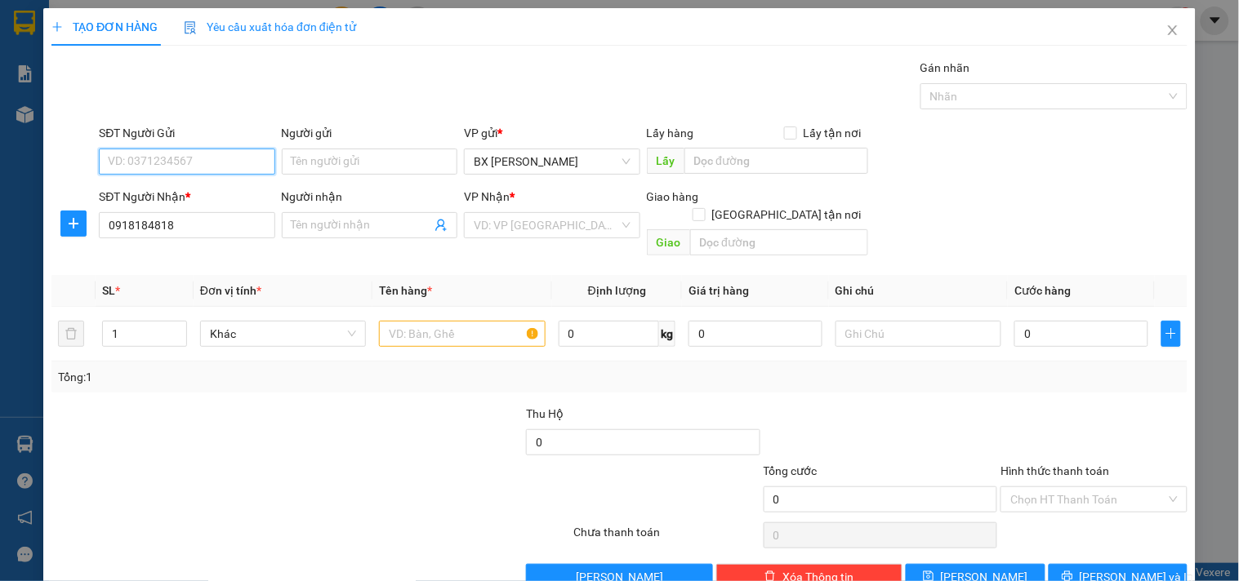
click at [163, 157] on input "SĐT Người Gửi" at bounding box center [187, 162] width 176 height 26
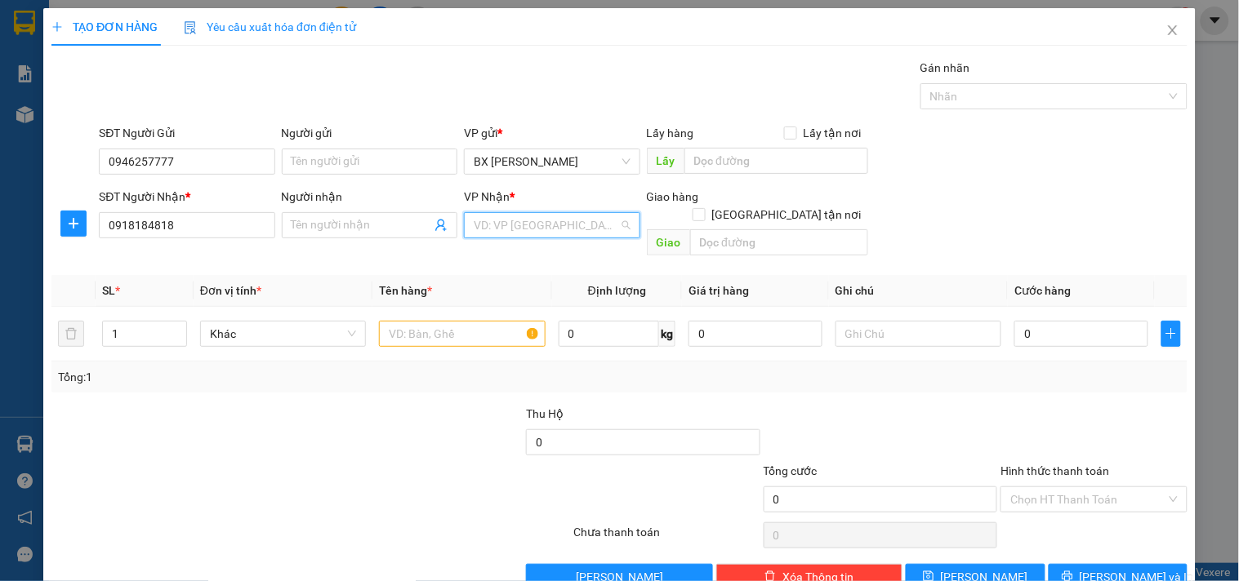
click at [509, 221] on input "search" at bounding box center [546, 225] width 145 height 25
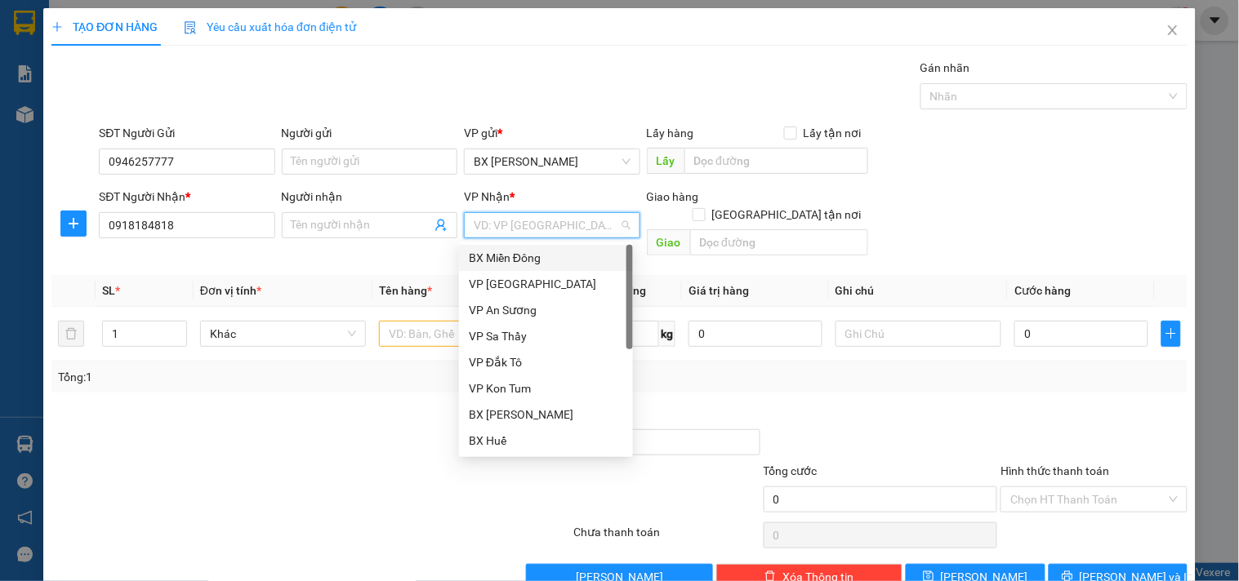
click at [519, 249] on div "BX Miền Đông" at bounding box center [546, 258] width 154 height 18
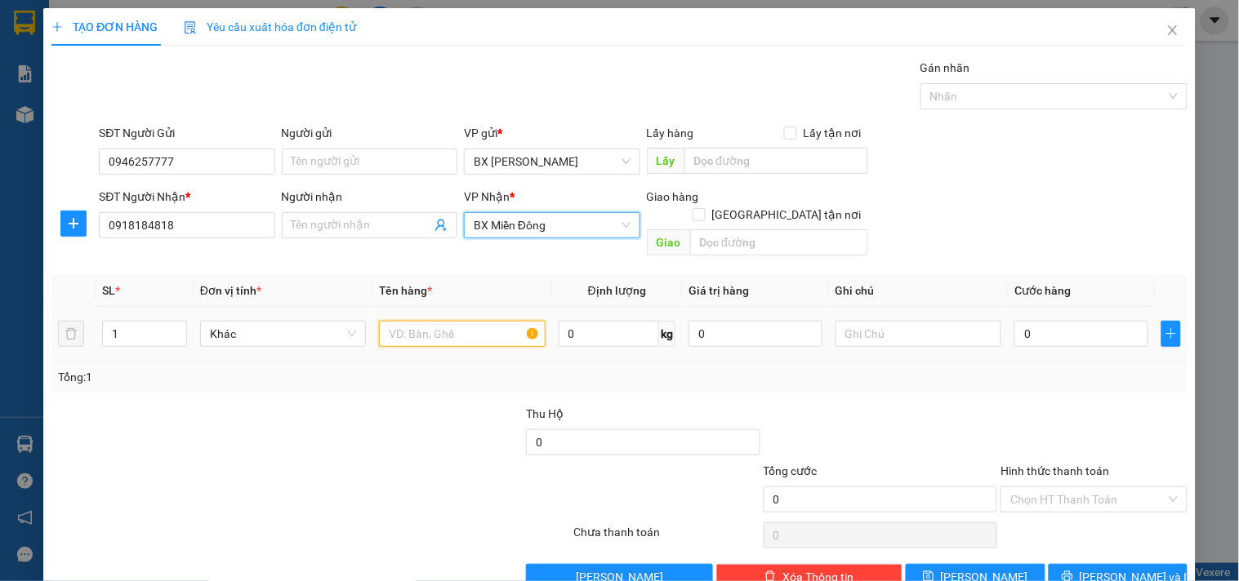
click at [456, 321] on input "text" at bounding box center [462, 334] width 166 height 26
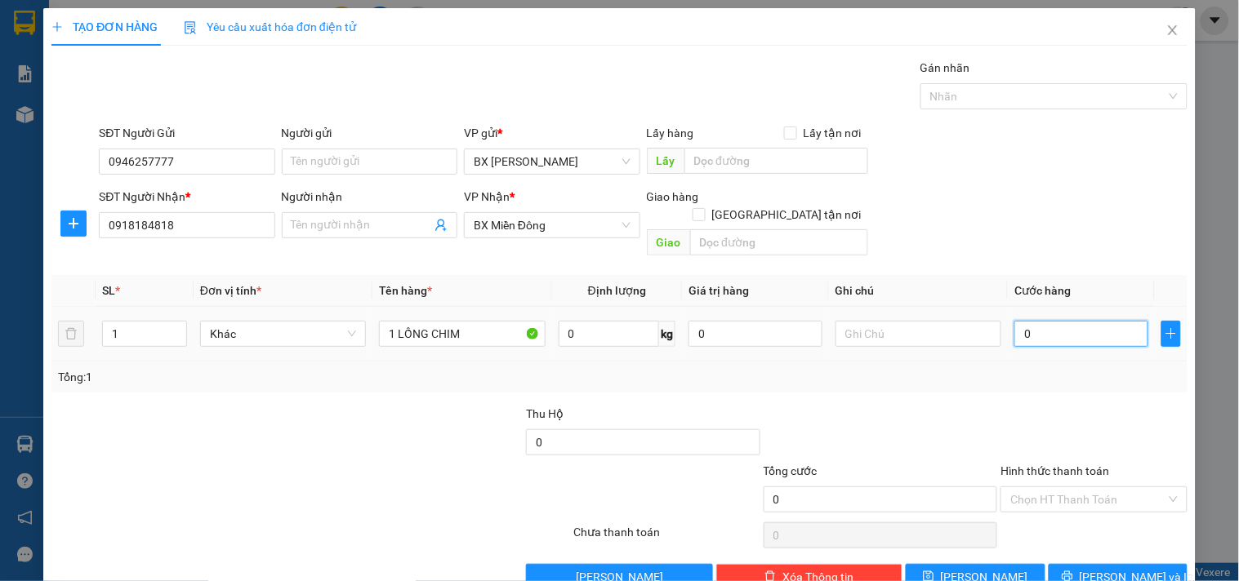
click at [1051, 321] on input "0" at bounding box center [1081, 334] width 134 height 26
click at [1055, 564] on button "[PERSON_NAME] và In" at bounding box center [1118, 577] width 139 height 26
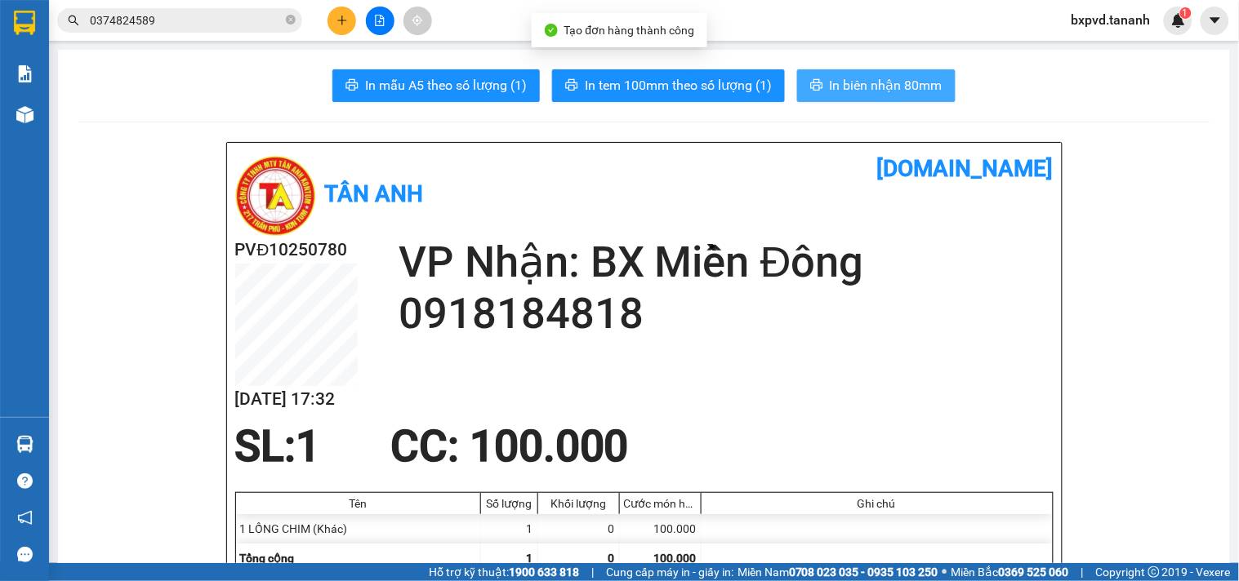
click at [837, 85] on span "In biên nhận 80mm" at bounding box center [886, 85] width 113 height 20
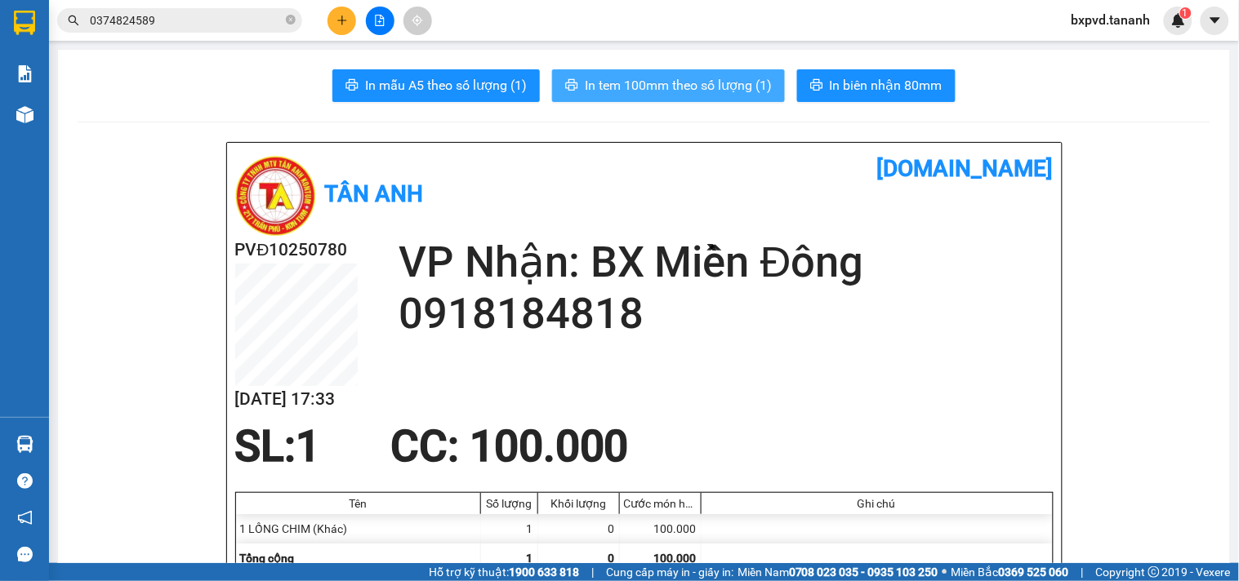
click at [706, 85] on span "In tem 100mm theo số lượng (1)" at bounding box center [678, 85] width 187 height 20
click at [349, 14] on button at bounding box center [341, 21] width 29 height 29
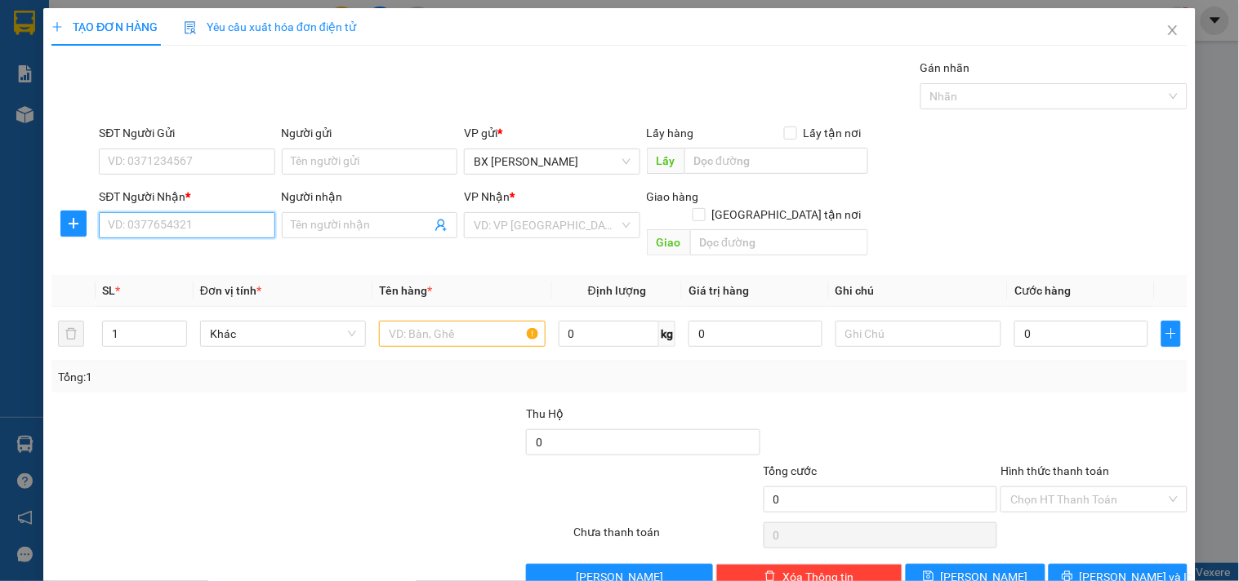
click at [154, 226] on input "SĐT Người Nhận *" at bounding box center [187, 225] width 176 height 26
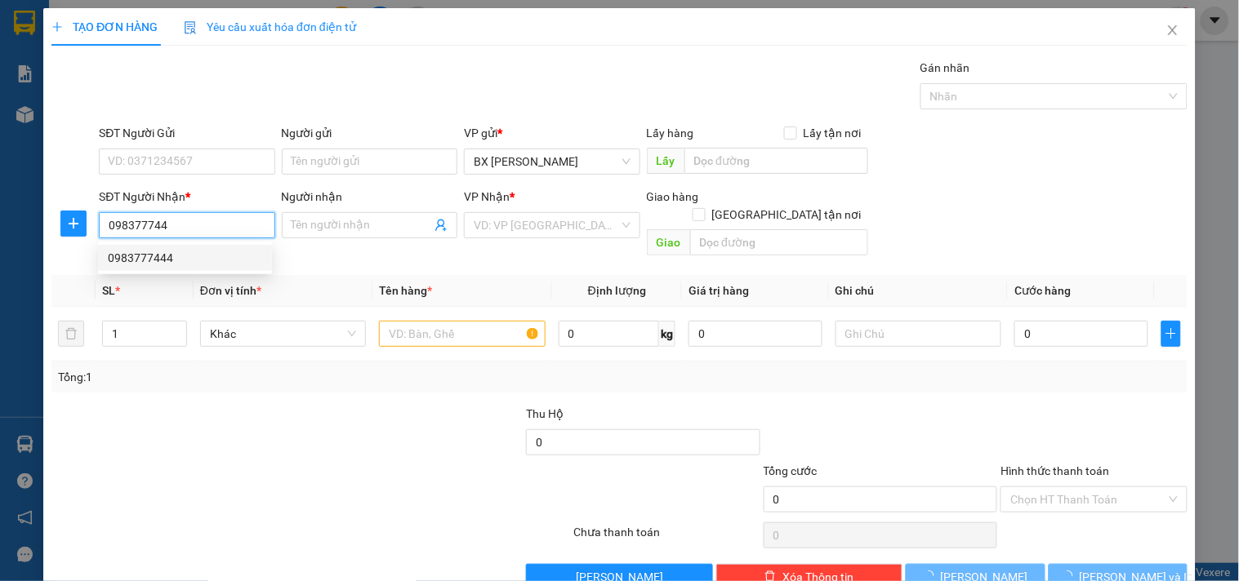
click at [191, 258] on div "0983777444" at bounding box center [185, 258] width 154 height 18
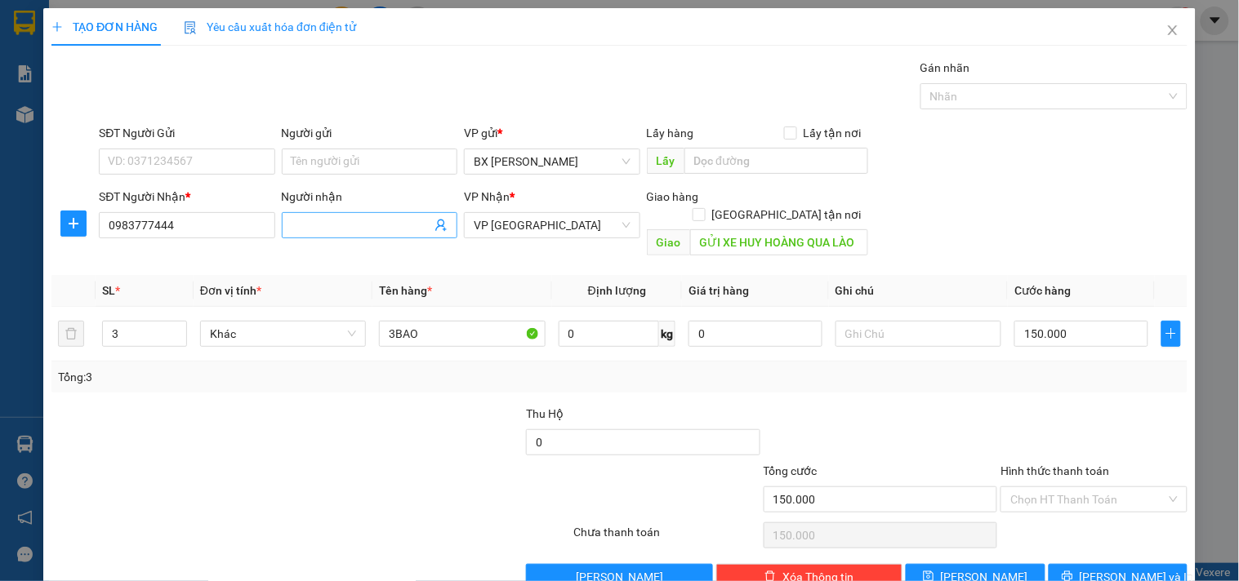
click at [390, 221] on input "Người nhận" at bounding box center [362, 225] width 140 height 18
drag, startPoint x: 127, startPoint y: 316, endPoint x: 0, endPoint y: 297, distance: 128.8
click at [0, 297] on div "TẠO ĐƠN HÀNG Yêu cầu xuất hóa đơn điện tử Transit Pickup Surcharge Ids Transit …" at bounding box center [619, 290] width 1239 height 581
drag, startPoint x: 437, startPoint y: 321, endPoint x: 13, endPoint y: 296, distance: 424.6
click at [8, 313] on div "TẠO ĐƠN HÀNG Yêu cầu xuất hóa đơn điện tử Transit Pickup Surcharge Ids Transit …" at bounding box center [619, 290] width 1239 height 581
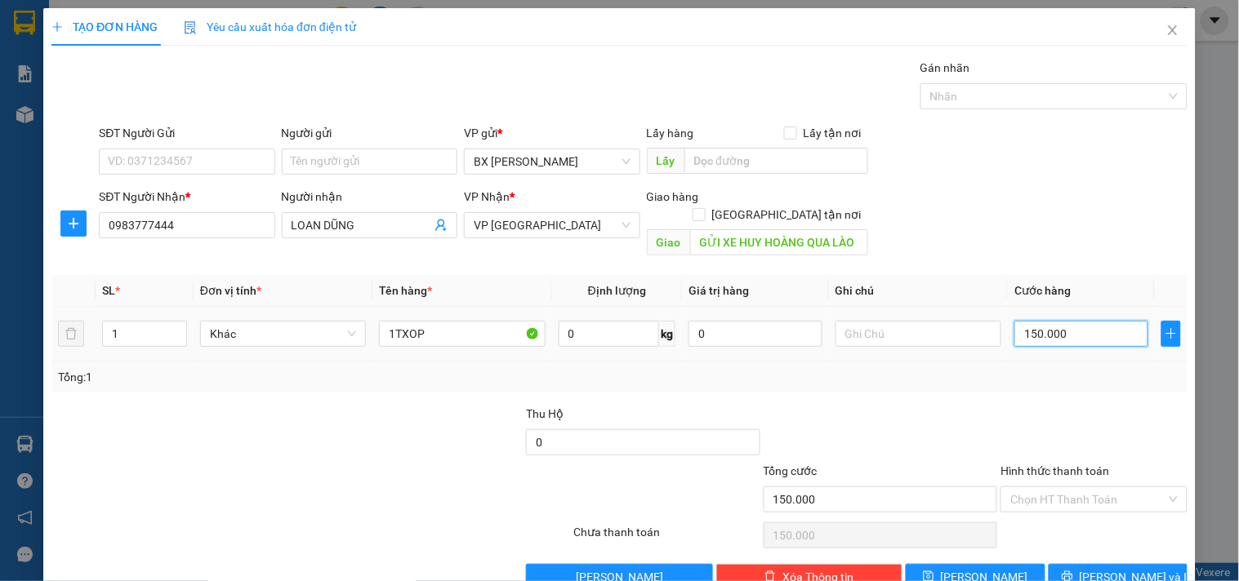
click at [1071, 321] on input "150.000" at bounding box center [1081, 334] width 134 height 26
click at [1143, 564] on button "[PERSON_NAME] và In" at bounding box center [1118, 577] width 139 height 26
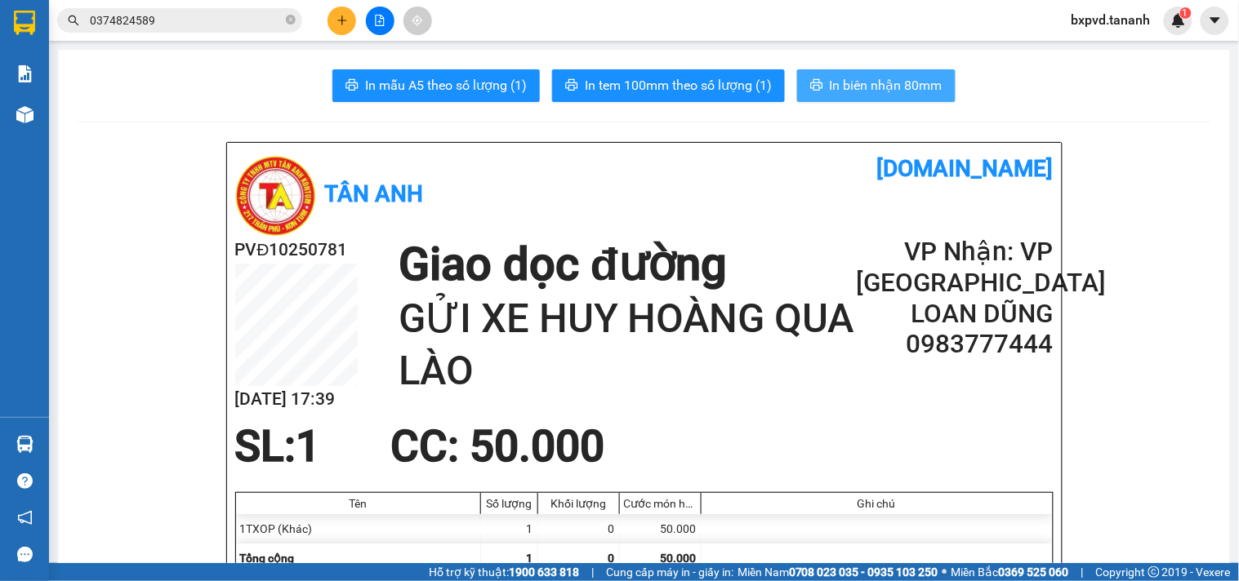
click at [827, 96] on button "In biên nhận 80mm" at bounding box center [876, 85] width 158 height 33
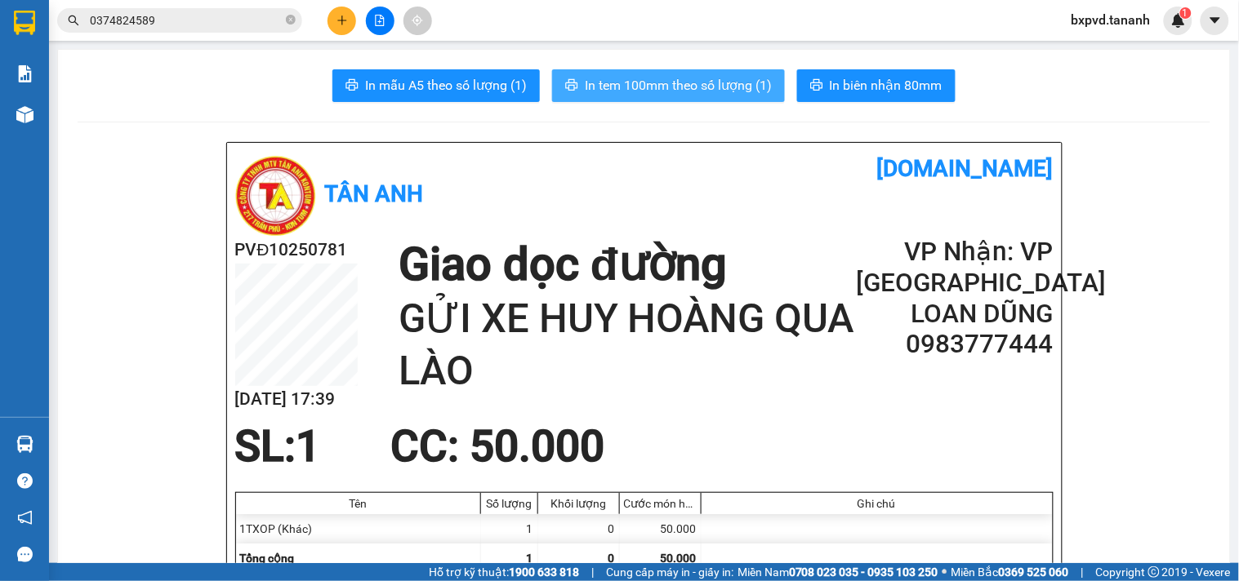
click at [633, 94] on span "In tem 100mm theo số lượng (1)" at bounding box center [678, 85] width 187 height 20
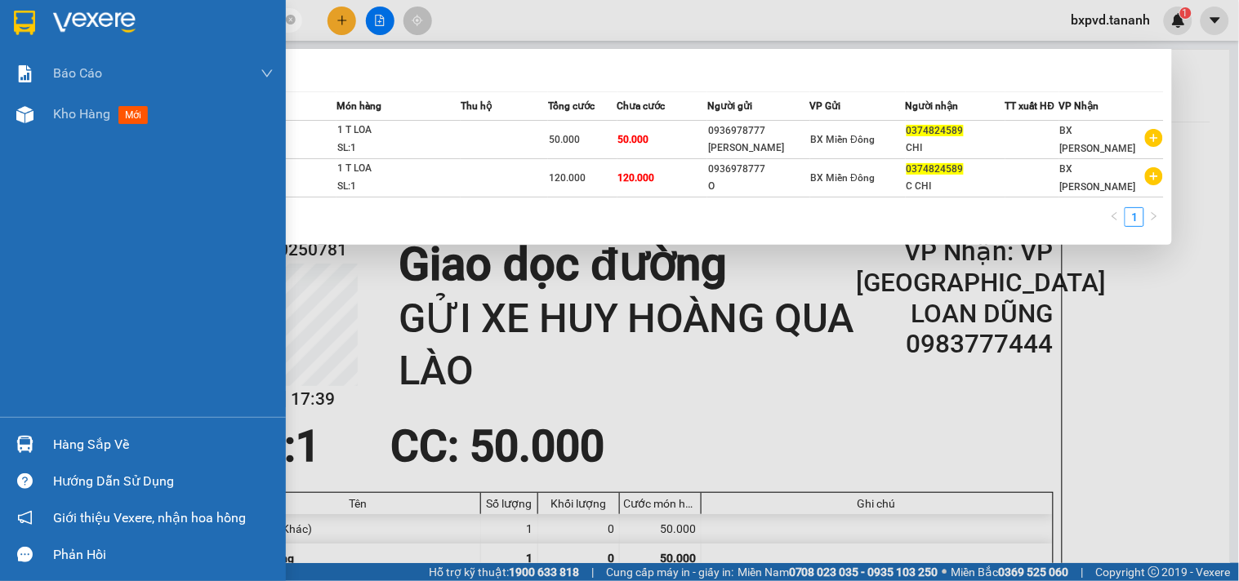
click at [27, 30] on img at bounding box center [24, 23] width 21 height 25
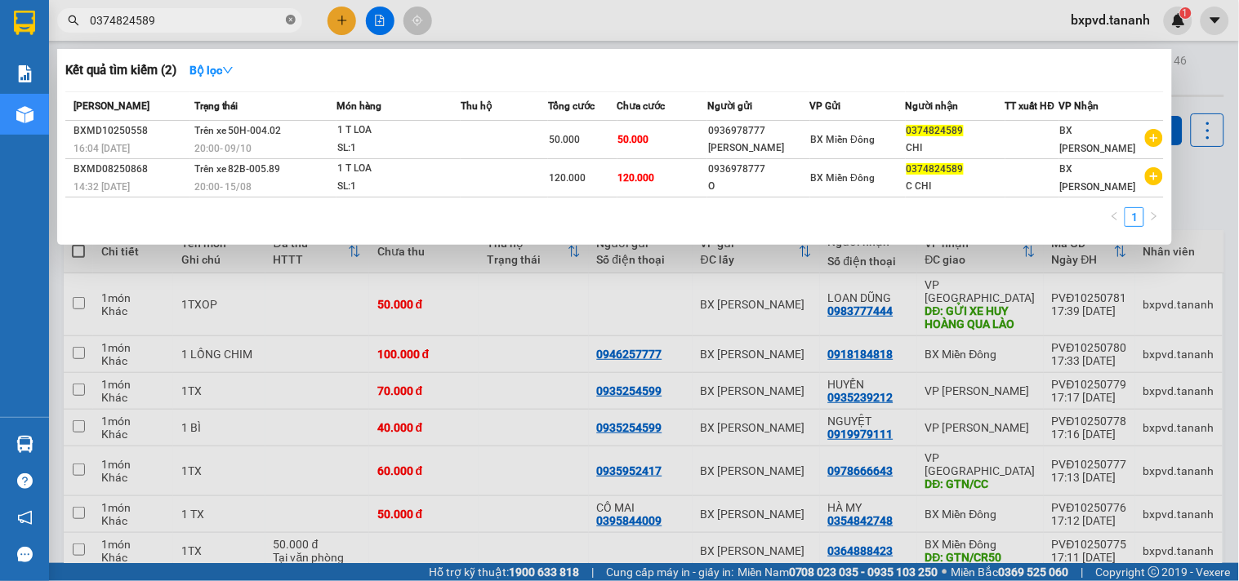
click at [286, 16] on icon "close-circle" at bounding box center [291, 20] width 10 height 10
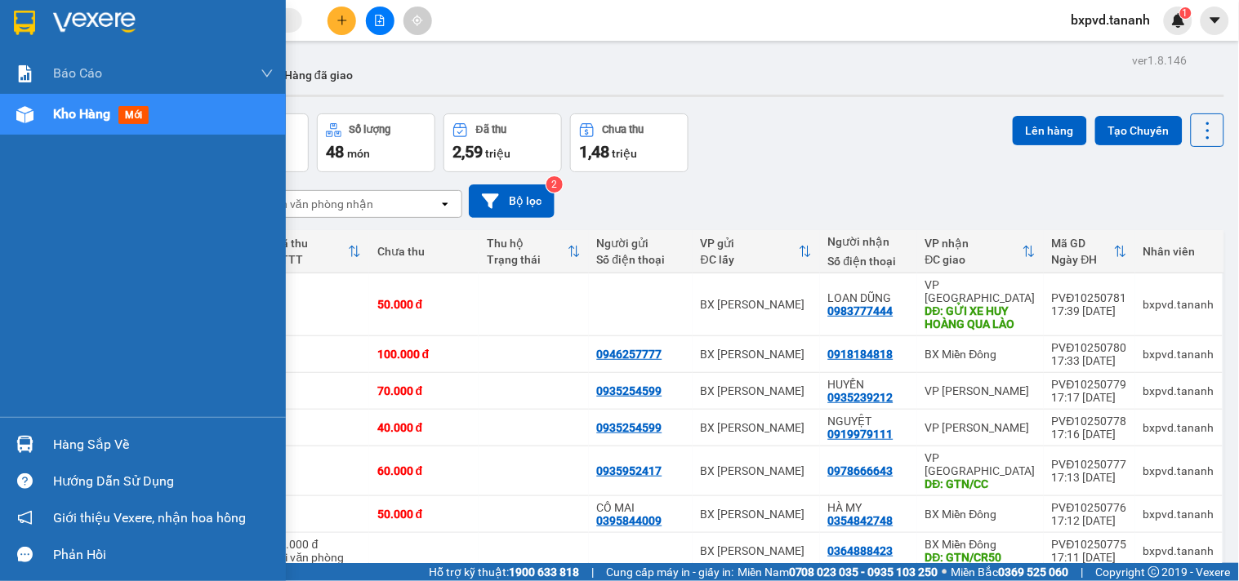
click at [18, 31] on img at bounding box center [24, 23] width 21 height 25
click at [43, 22] on div at bounding box center [143, 26] width 286 height 53
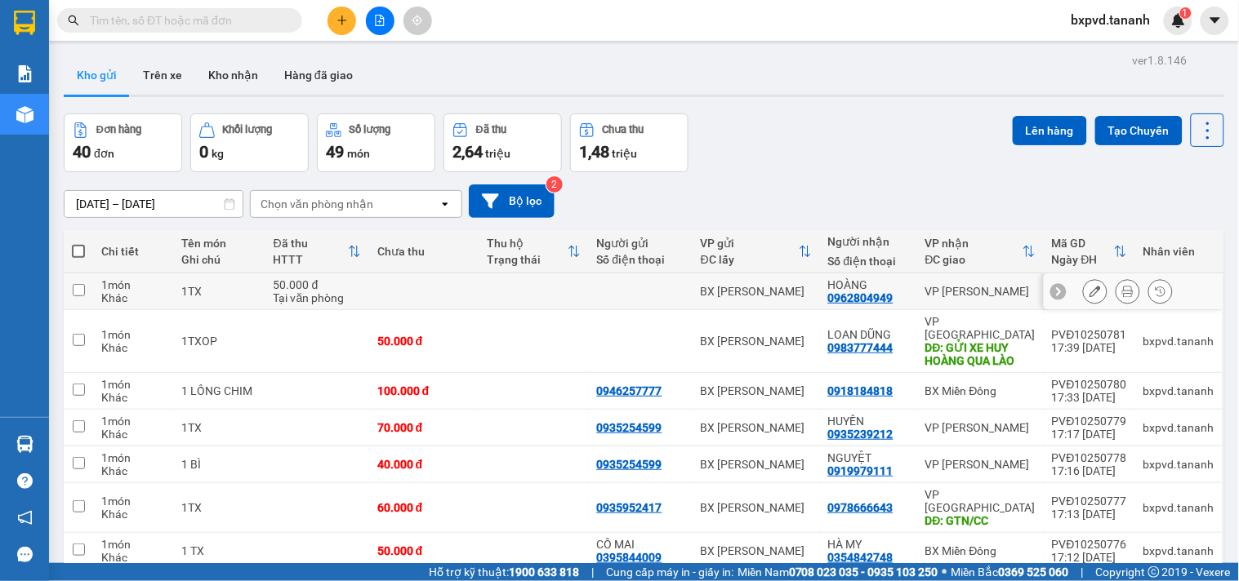
click at [1134, 290] on div at bounding box center [1128, 291] width 90 height 25
click at [1123, 292] on button at bounding box center [1127, 292] width 23 height 29
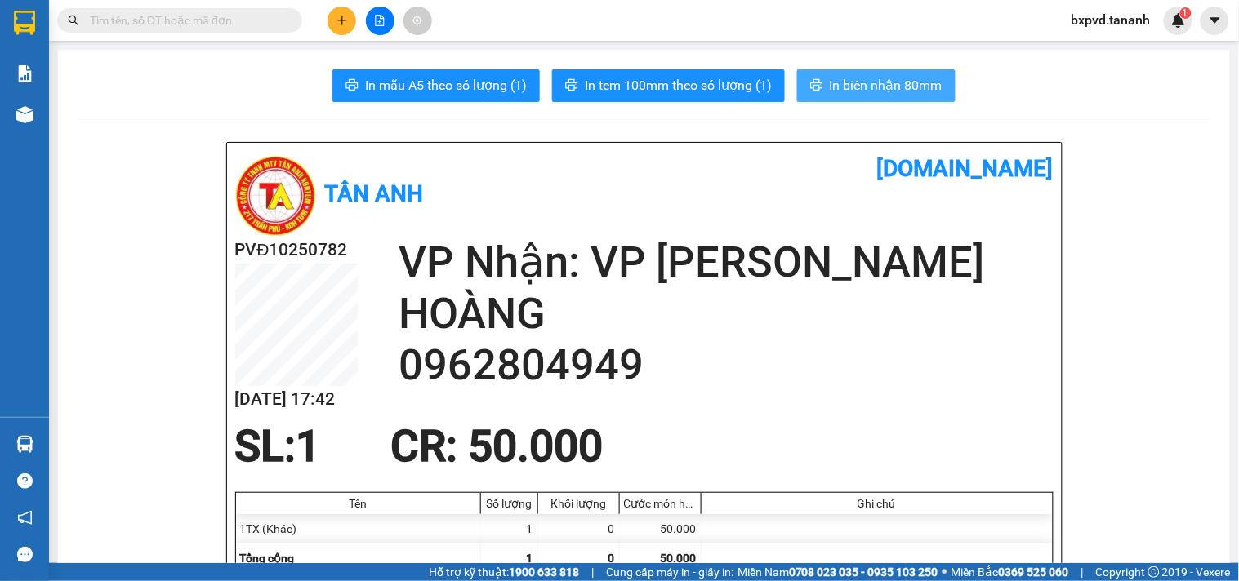
click at [862, 87] on span "In biên nhận 80mm" at bounding box center [886, 85] width 113 height 20
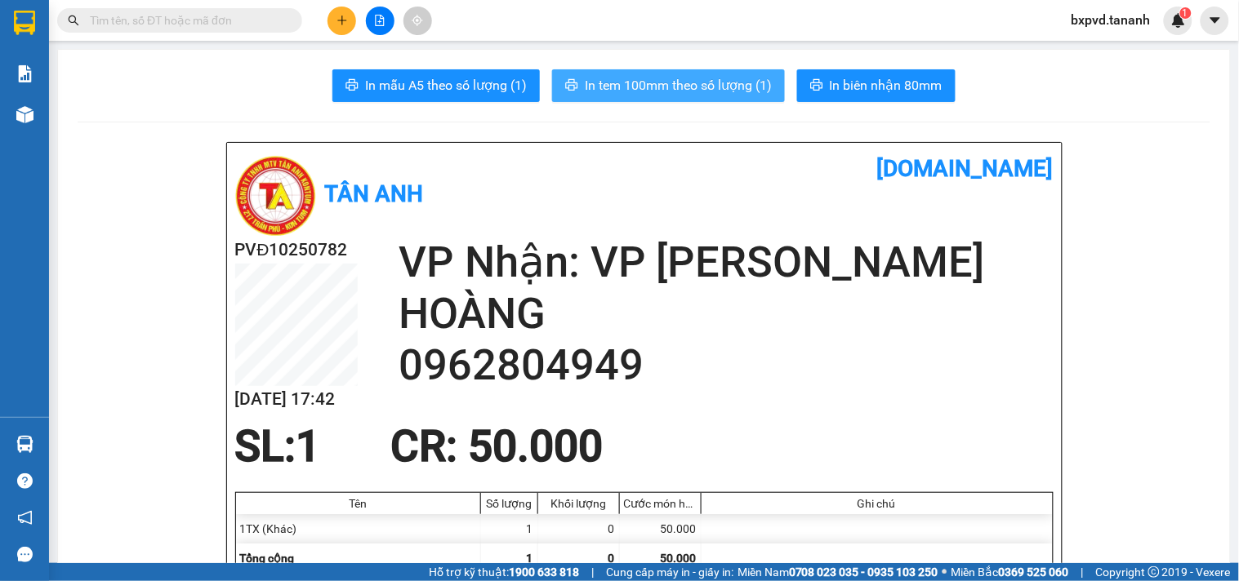
click at [637, 82] on span "In tem 100mm theo số lượng (1)" at bounding box center [678, 85] width 187 height 20
click at [332, 23] on button at bounding box center [341, 21] width 29 height 29
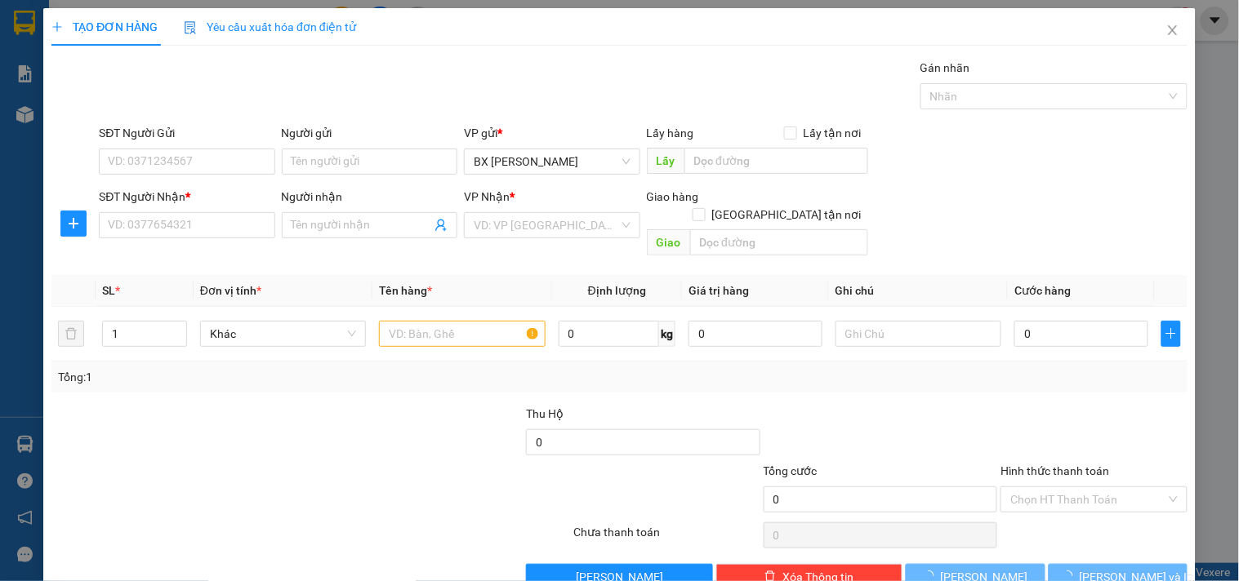
click at [164, 240] on div "SĐT Người Nhận * VD: 0377654321" at bounding box center [187, 216] width 176 height 57
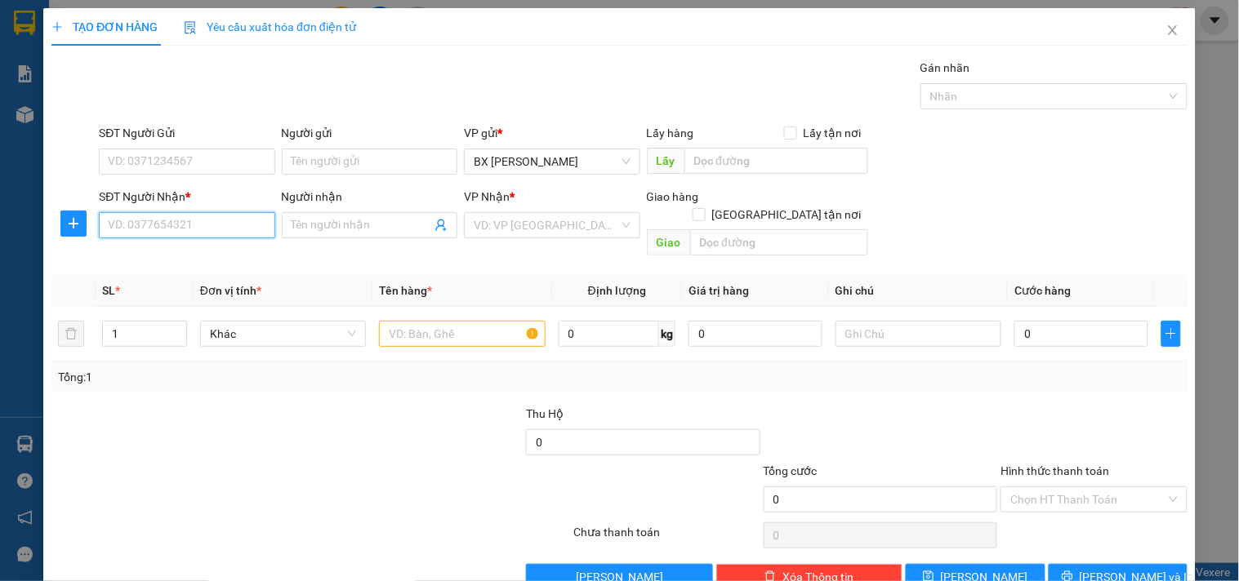
click at [190, 230] on input "SĐT Người Nhận *" at bounding box center [187, 225] width 176 height 26
type input "0938248566"
click at [191, 245] on div "0938248566 - DUY" at bounding box center [185, 258] width 174 height 26
type input "DUY"
type input "GTN/CC"
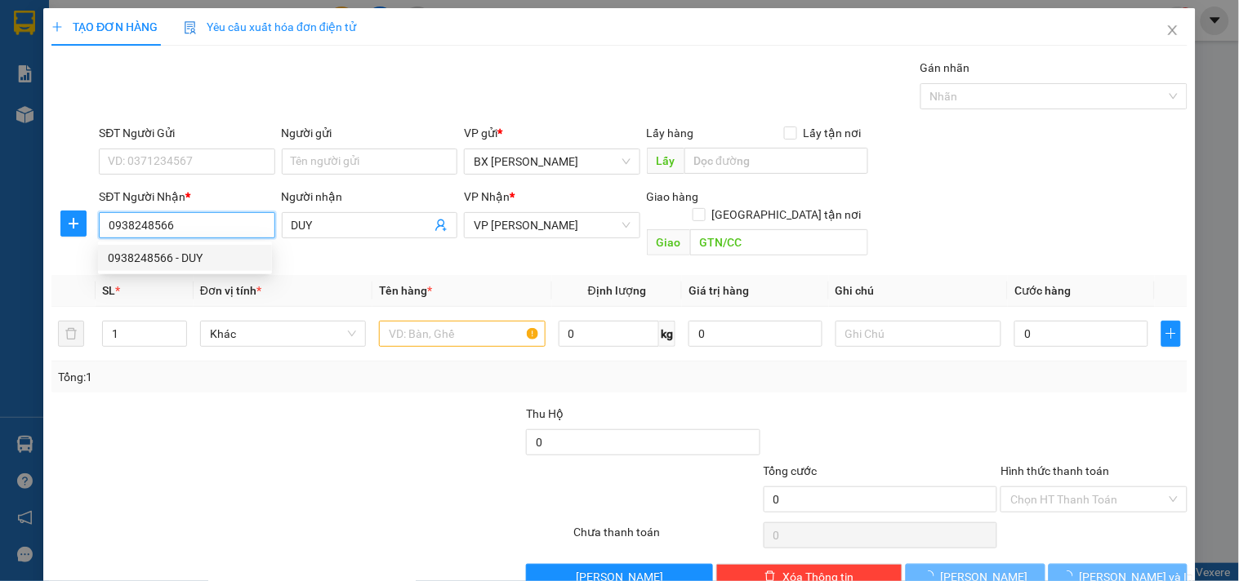
type input "50.000"
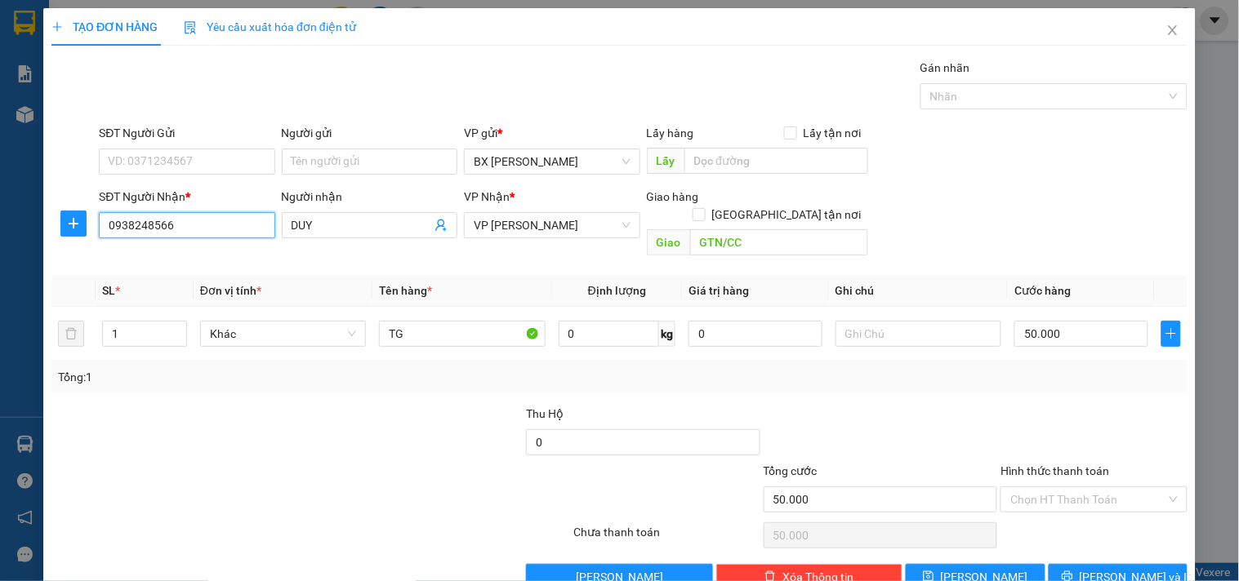
type input "0938248566"
click at [189, 140] on div "SĐT Người Gửi" at bounding box center [187, 133] width 176 height 18
click at [189, 149] on input "SĐT Người Gửi" at bounding box center [187, 162] width 176 height 26
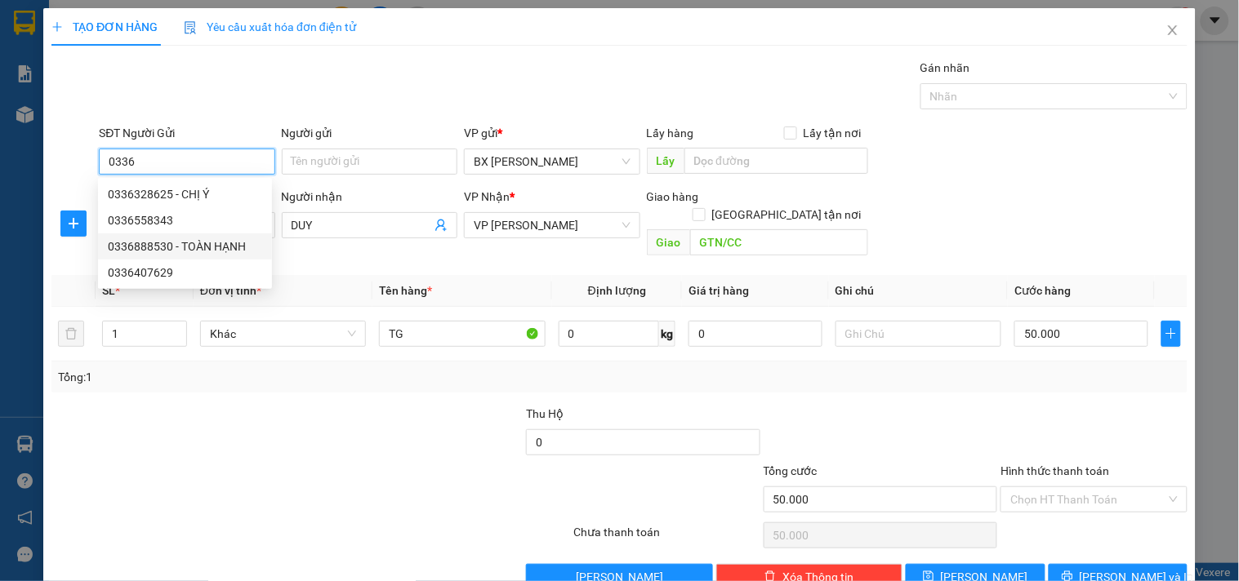
click at [184, 240] on div "0336888530 - TOÀN HẠNH" at bounding box center [185, 247] width 154 height 18
type input "0336888530"
type input "TOÀN HẠNH"
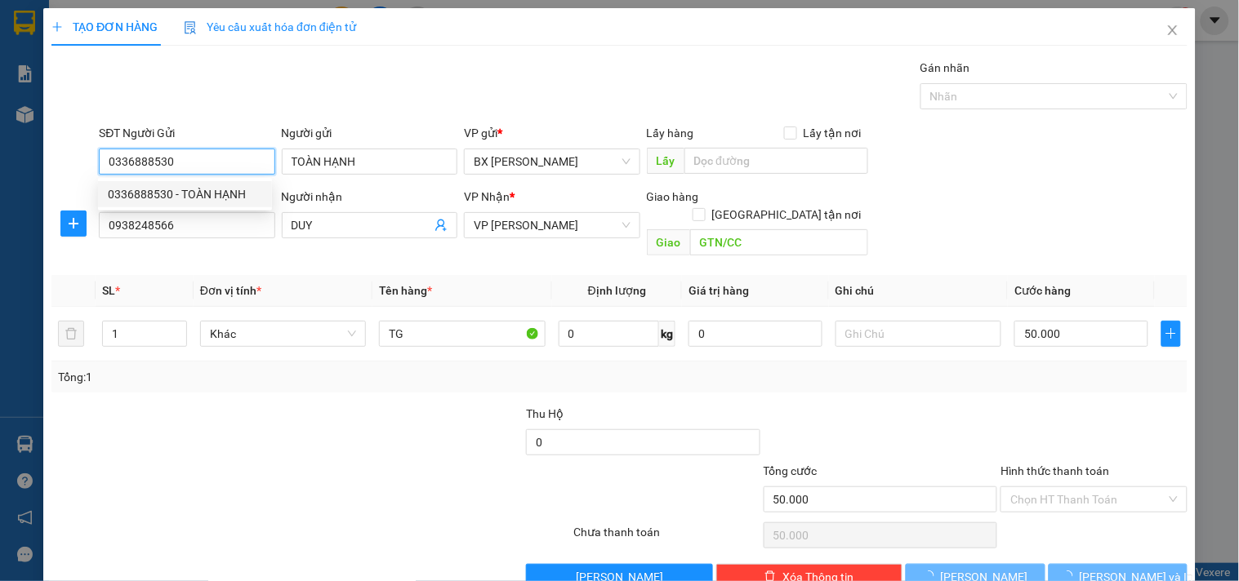
type input "30.000"
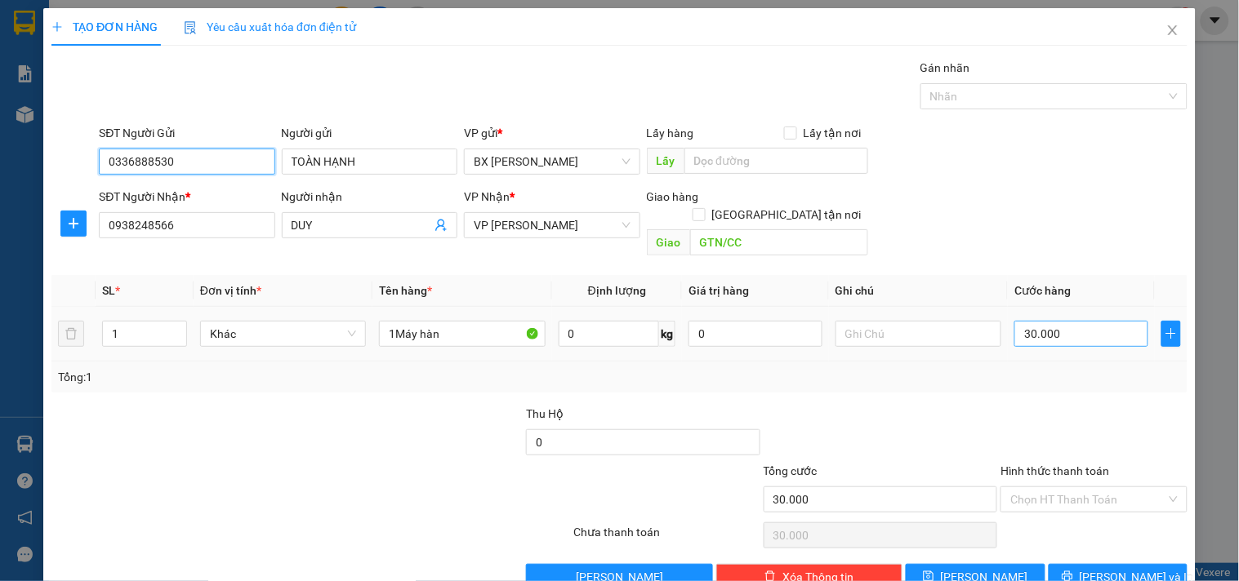
type input "0336888530"
click at [1042, 323] on input "30.000" at bounding box center [1081, 334] width 134 height 26
type input "5"
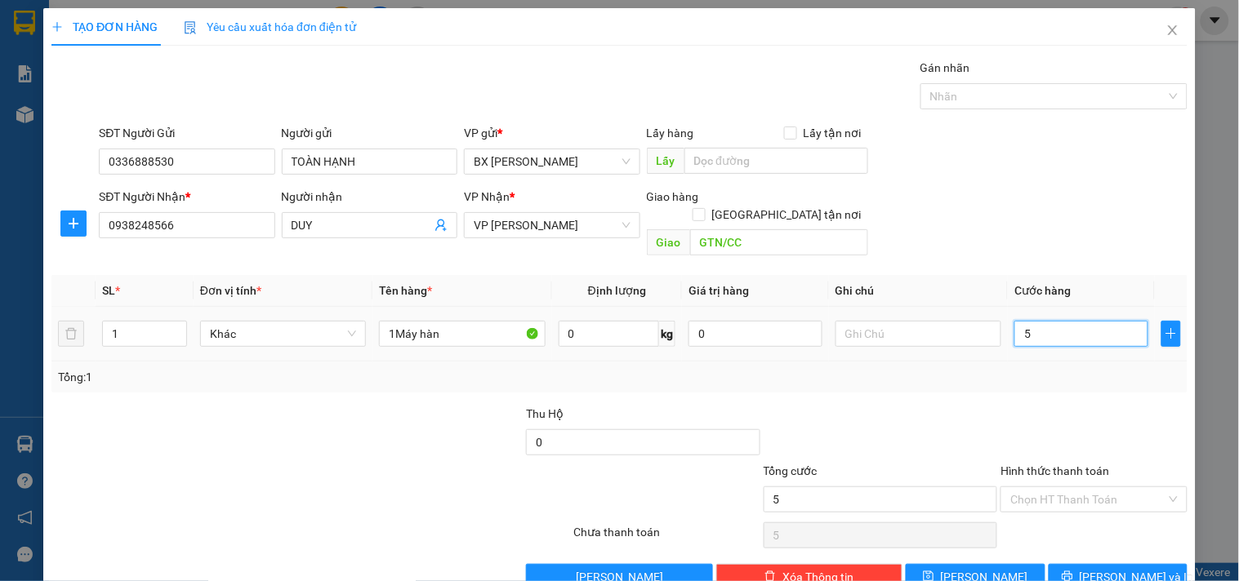
type input "50"
type input "50.000"
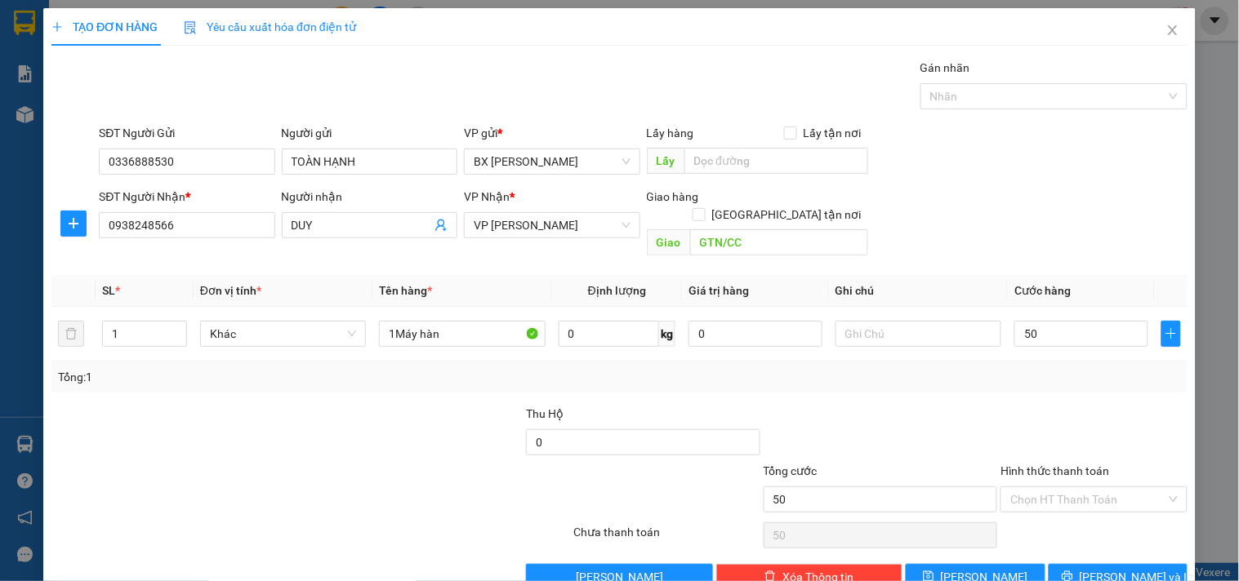
type input "50.000"
click at [1107, 544] on div "Transit Pickup Surcharge Ids Transit Deliver Surcharge Ids Transit Deliver Surc…" at bounding box center [619, 325] width 1136 height 532
click at [1107, 568] on span "[PERSON_NAME] và In" at bounding box center [1137, 577] width 114 height 18
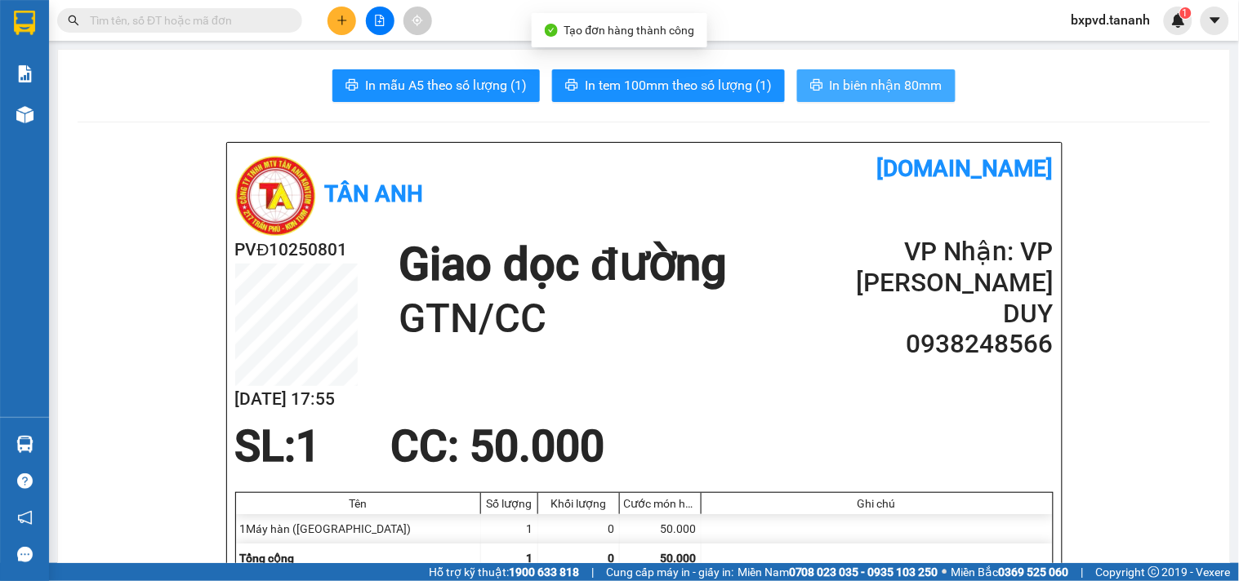
click at [884, 91] on span "In biên nhận 80mm" at bounding box center [886, 85] width 113 height 20
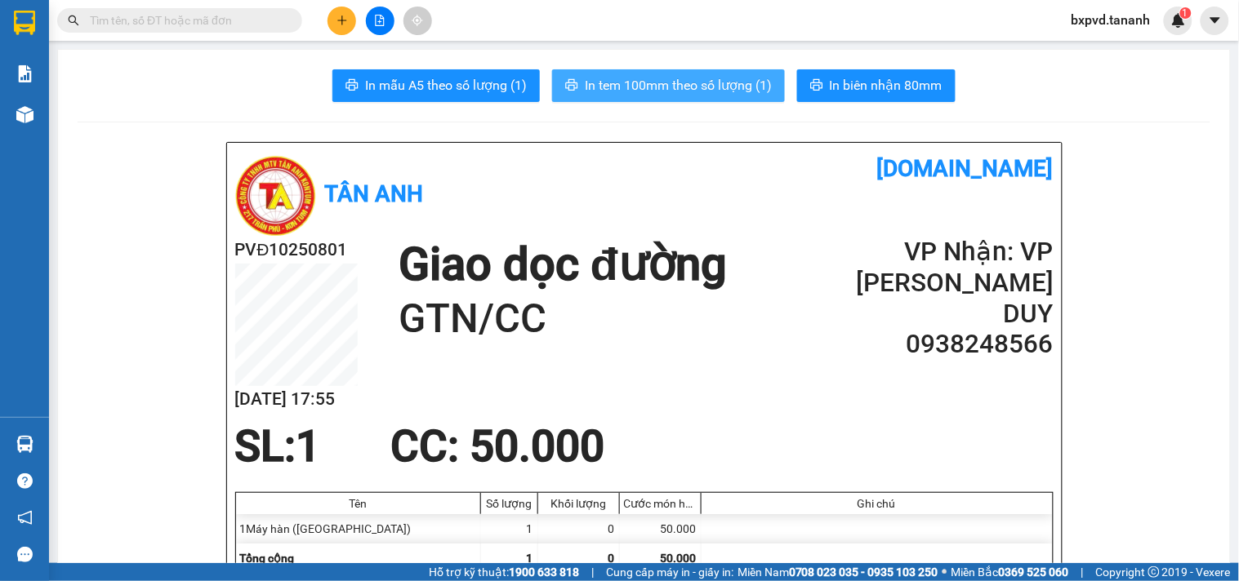
click at [753, 87] on span "In tem 100mm theo số lượng (1)" at bounding box center [678, 85] width 187 height 20
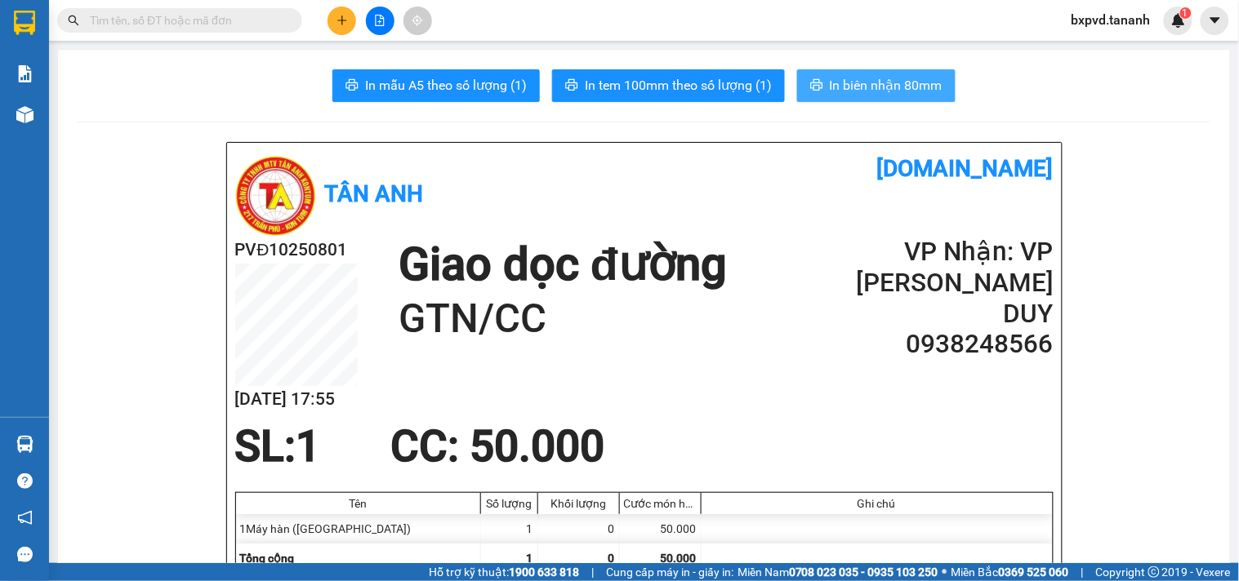
click at [846, 88] on span "In biên nhận 80mm" at bounding box center [886, 85] width 113 height 20
click at [336, 9] on button at bounding box center [341, 21] width 29 height 29
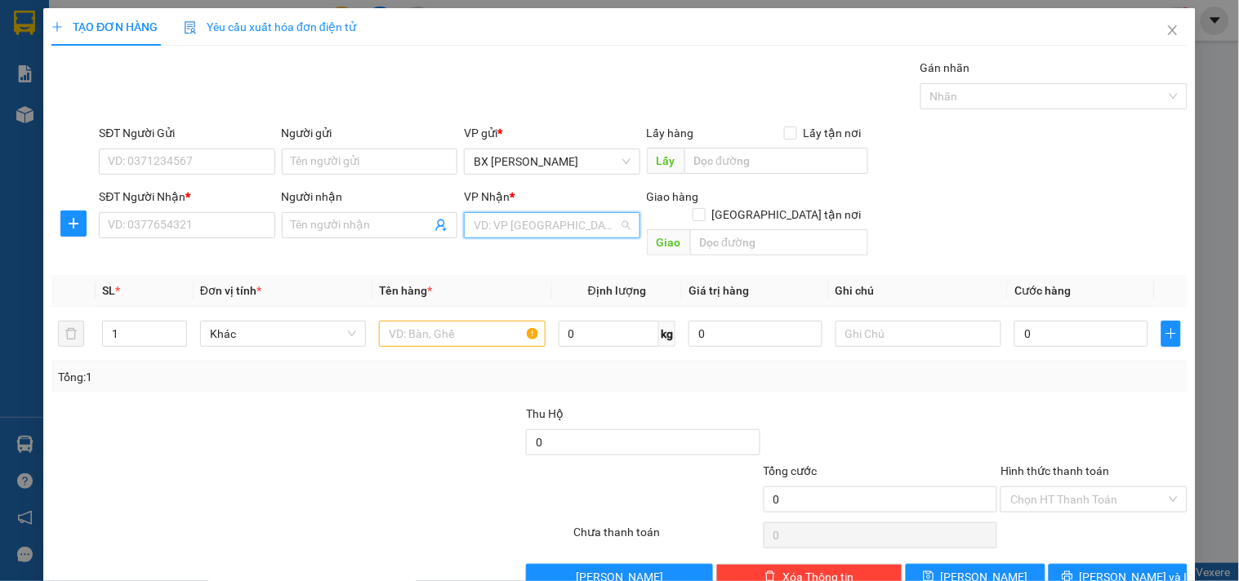
click at [555, 225] on input "search" at bounding box center [546, 225] width 145 height 25
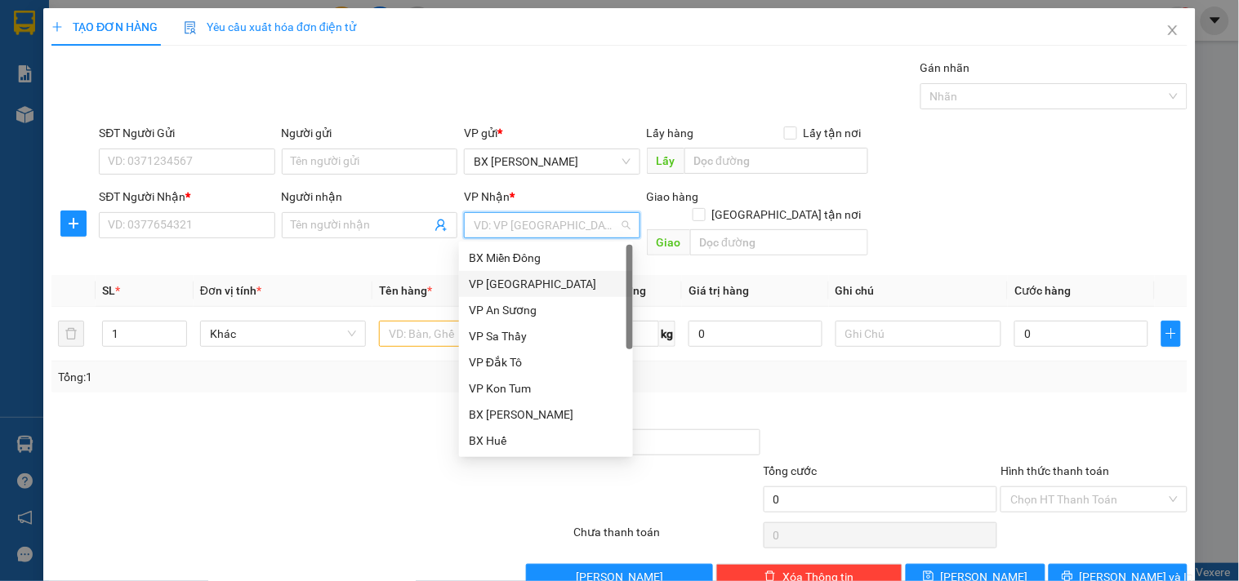
click at [528, 283] on div "VP [GEOGRAPHIC_DATA]" at bounding box center [546, 284] width 154 height 18
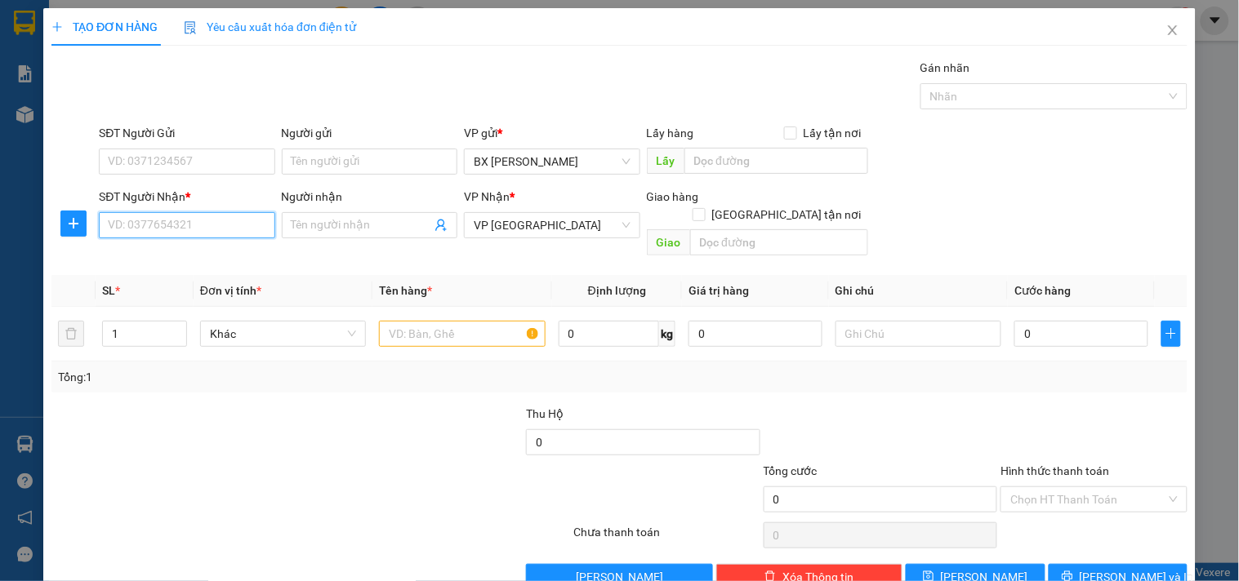
click at [212, 225] on input "SĐT Người Nhận *" at bounding box center [187, 225] width 176 height 26
click at [198, 143] on div "SĐT Người Gửi" at bounding box center [187, 136] width 176 height 25
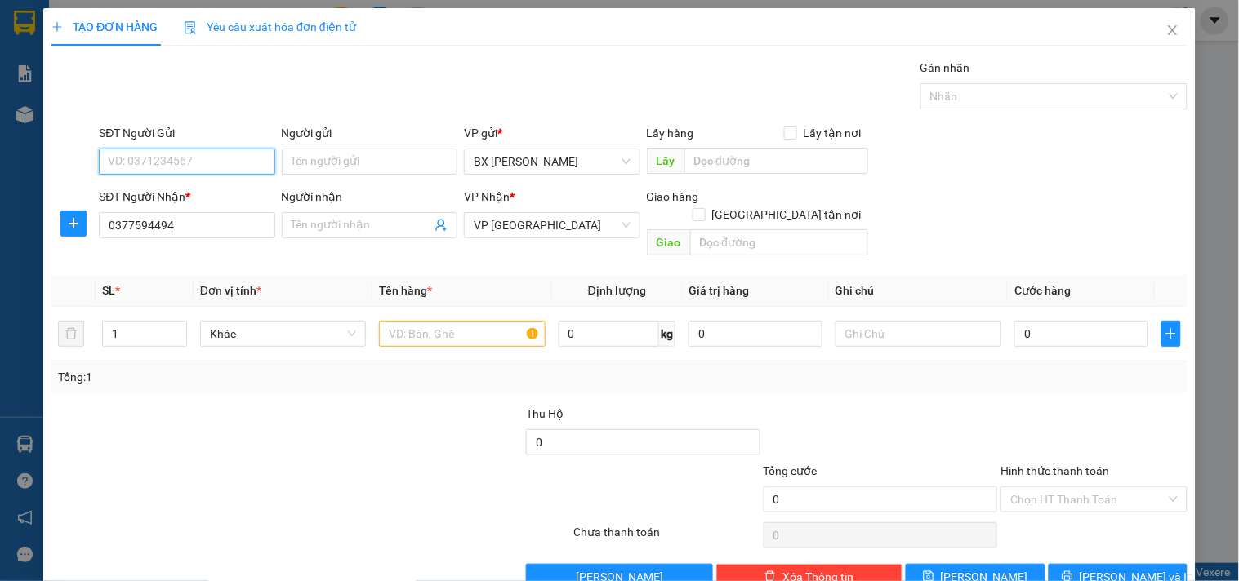
click at [219, 157] on input "SĐT Người Gửi" at bounding box center [187, 162] width 176 height 26
click at [194, 218] on input "0377594494" at bounding box center [187, 225] width 176 height 26
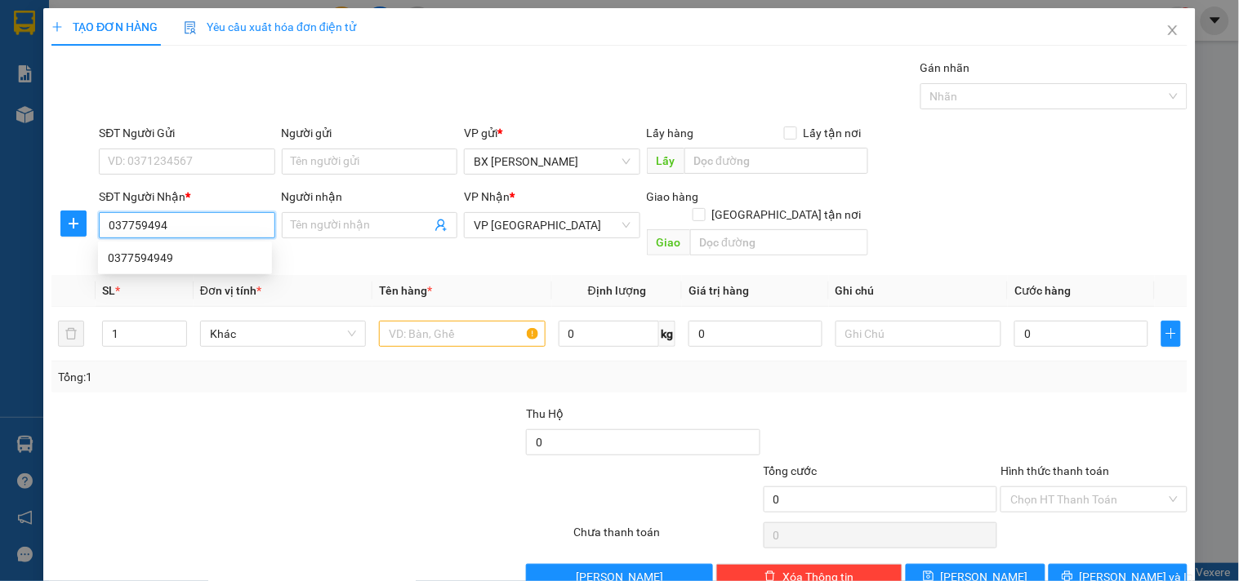
type input "0377594949"
click at [178, 255] on div "0377594949" at bounding box center [185, 258] width 154 height 18
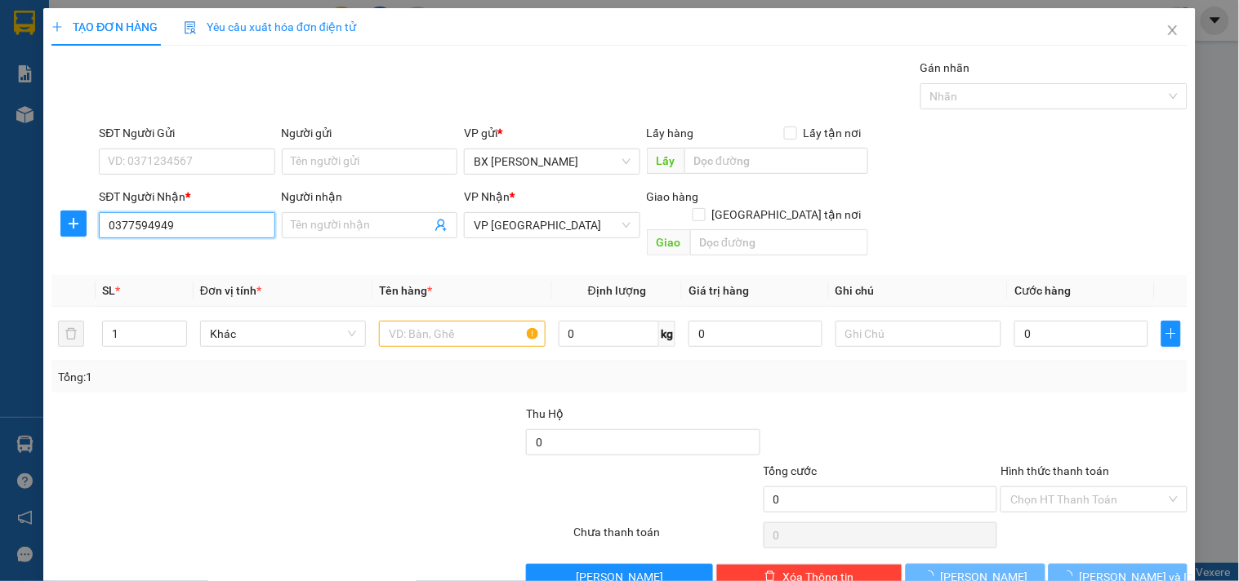
type input "50.000"
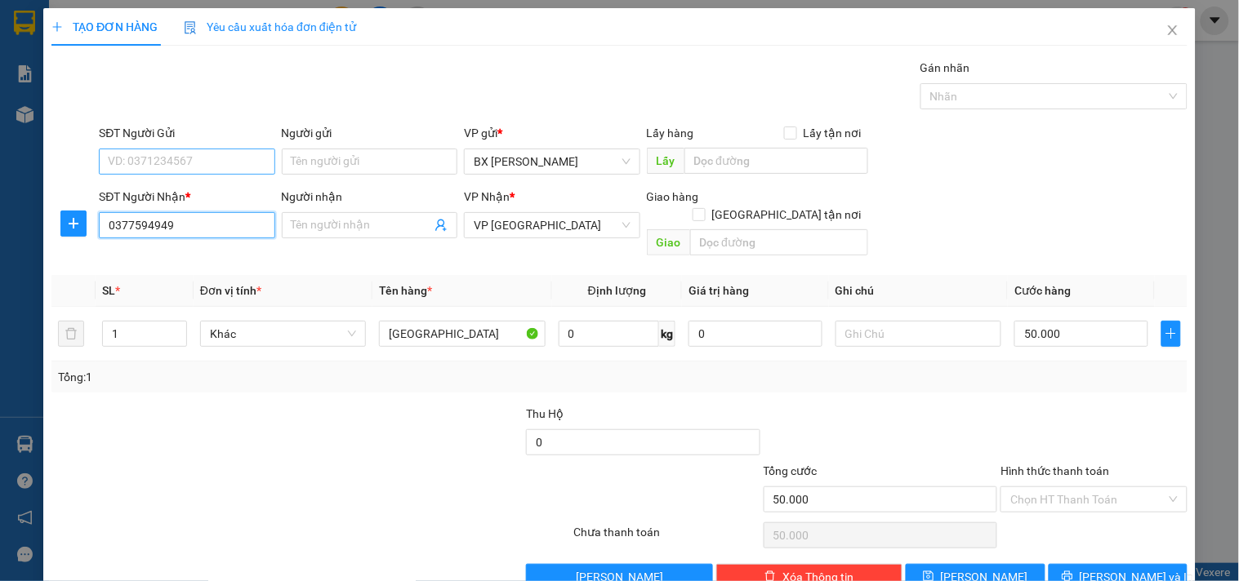
type input "0377594949"
click at [200, 155] on input "SĐT Người Gửi" at bounding box center [187, 162] width 176 height 26
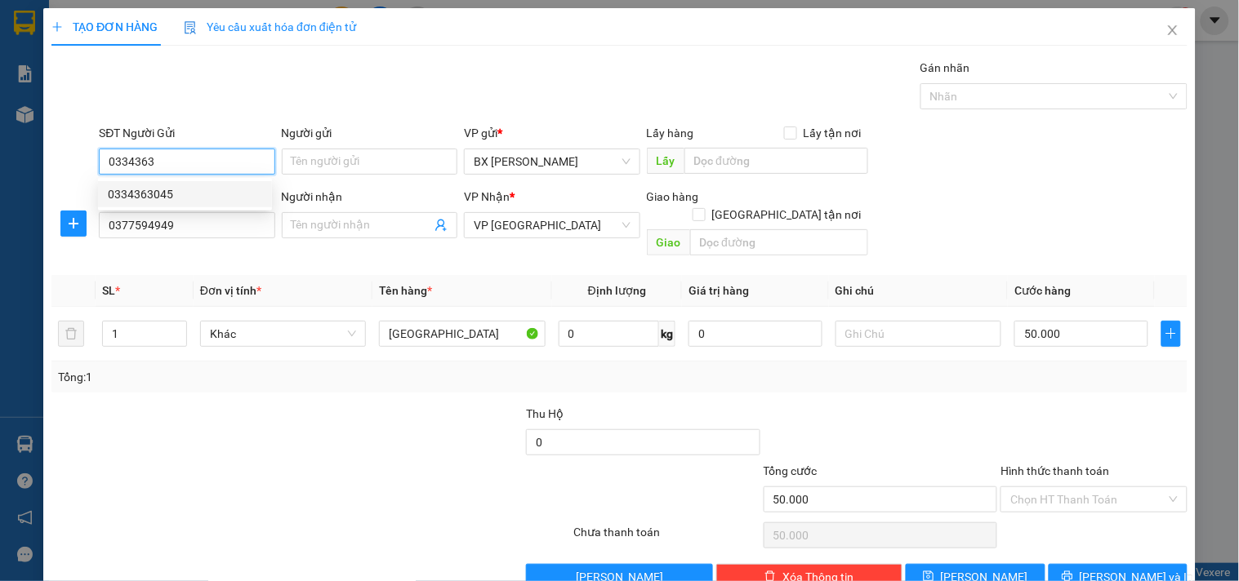
click at [212, 199] on div "0334363045" at bounding box center [185, 194] width 154 height 18
type input "0334363045"
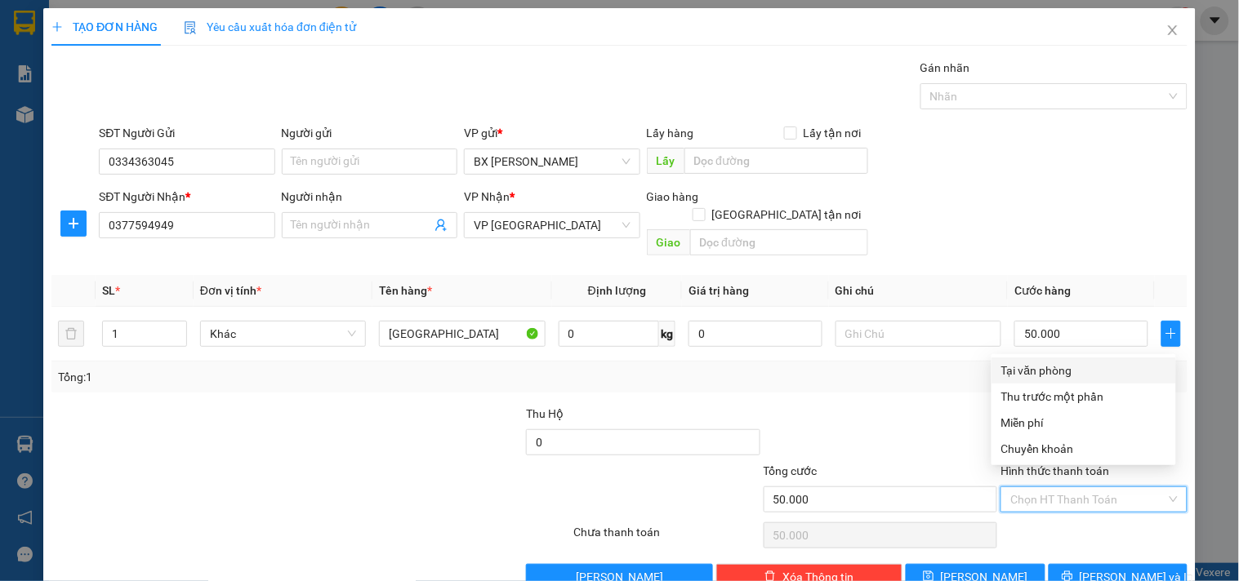
click at [1092, 488] on input "Hình thức thanh toán" at bounding box center [1087, 500] width 155 height 25
click at [1057, 368] on div "Tại văn phòng" at bounding box center [1083, 371] width 165 height 18
type input "0"
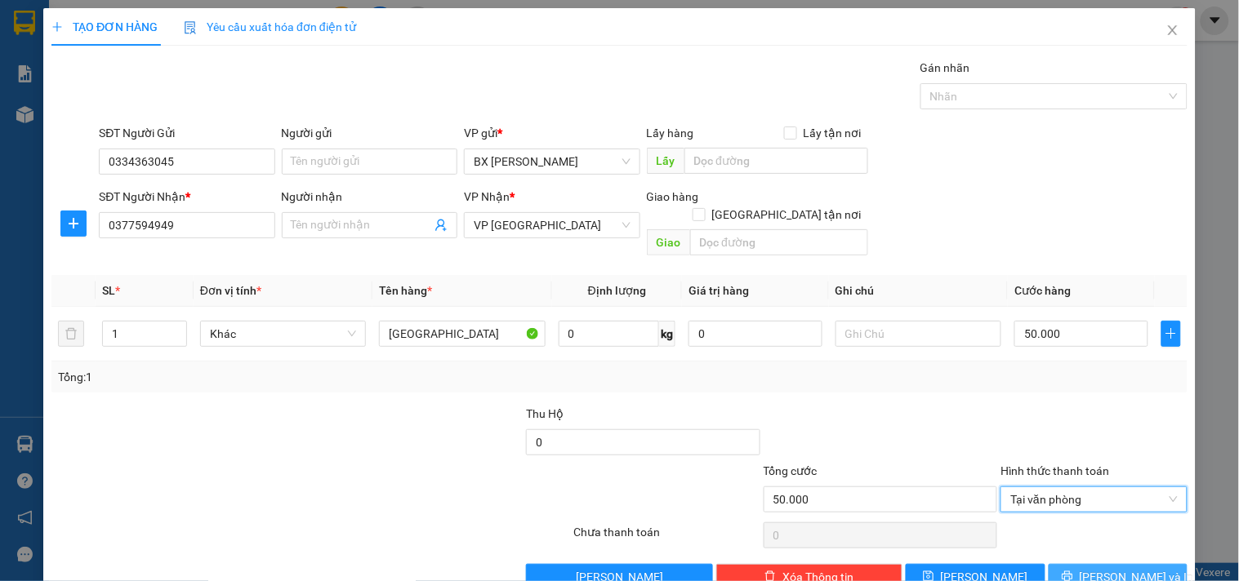
click at [1087, 564] on button "[PERSON_NAME] và In" at bounding box center [1118, 577] width 139 height 26
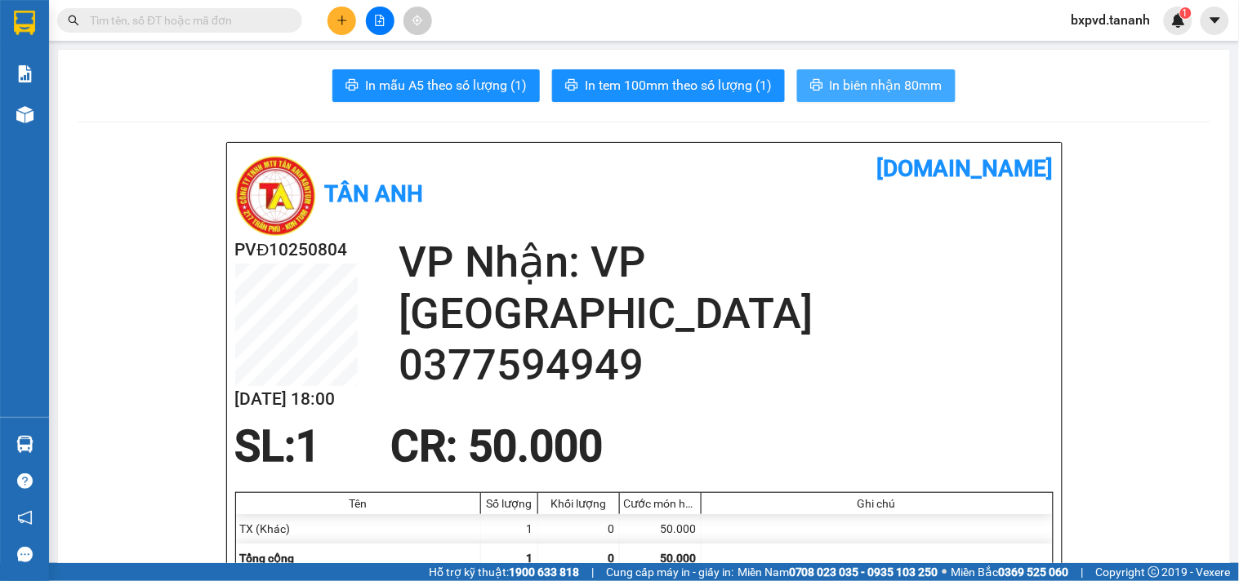
click at [874, 85] on span "In biên nhận 80mm" at bounding box center [886, 85] width 113 height 20
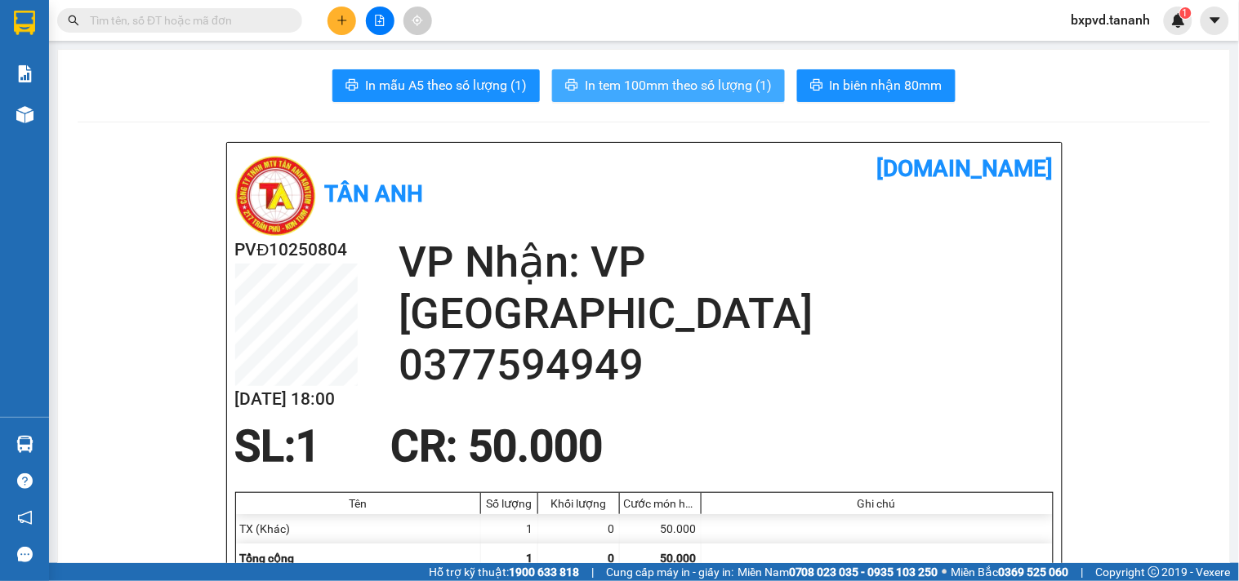
click at [720, 77] on span "In tem 100mm theo số lượng (1)" at bounding box center [678, 85] width 187 height 20
click at [950, 510] on div "Ghi chú" at bounding box center [877, 503] width 343 height 13
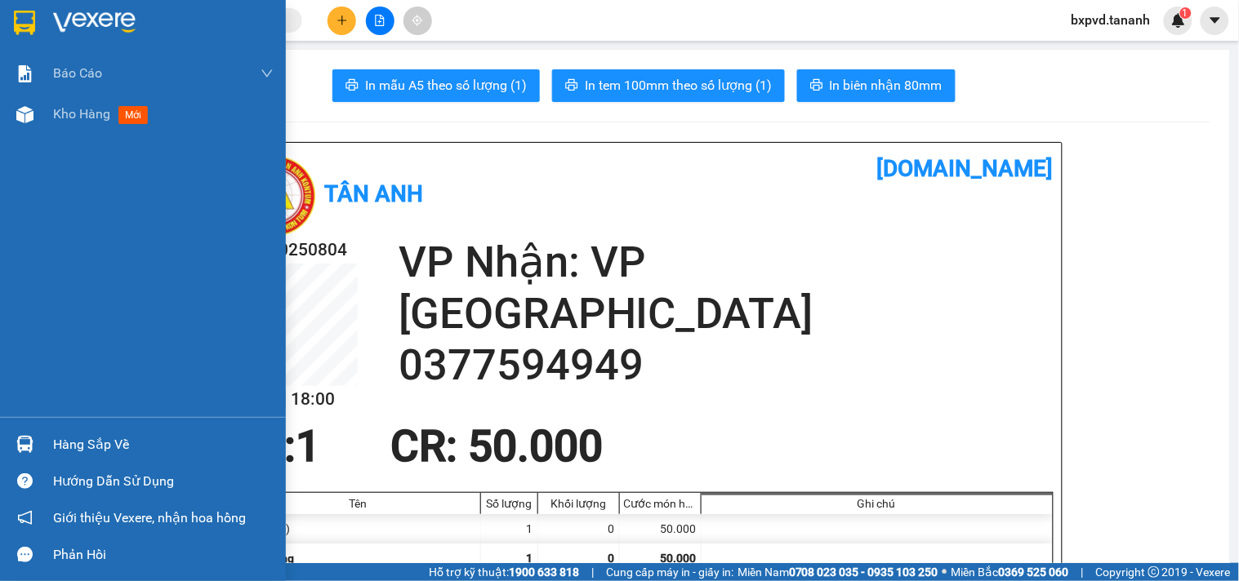
click at [33, 13] on img at bounding box center [24, 23] width 21 height 25
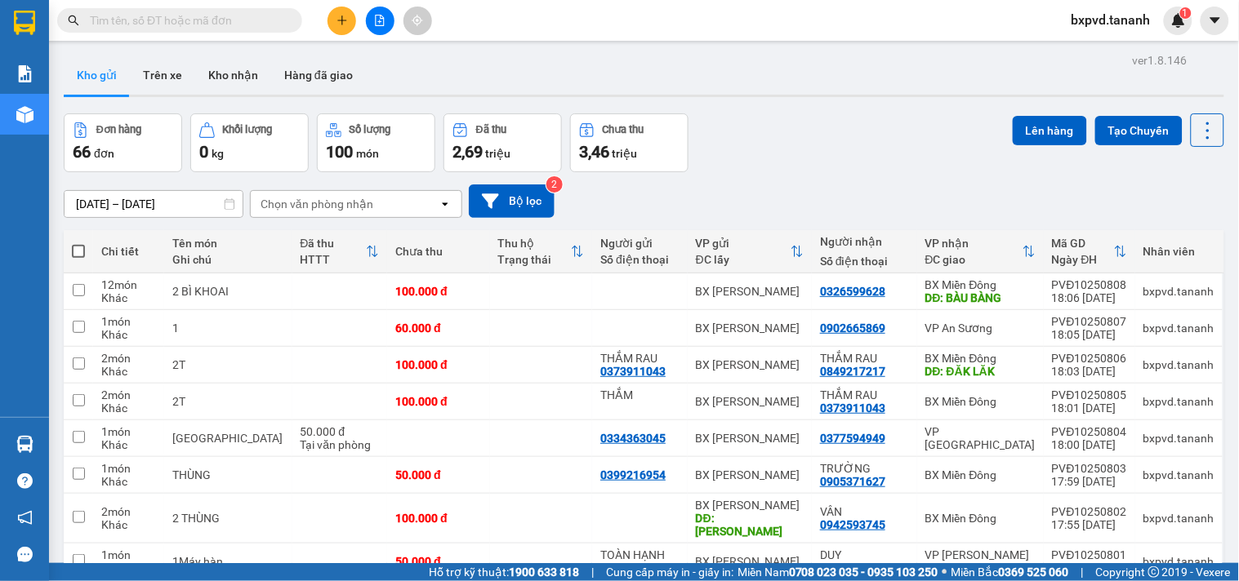
click at [402, 193] on div "Chọn văn phòng nhận" at bounding box center [345, 204] width 188 height 26
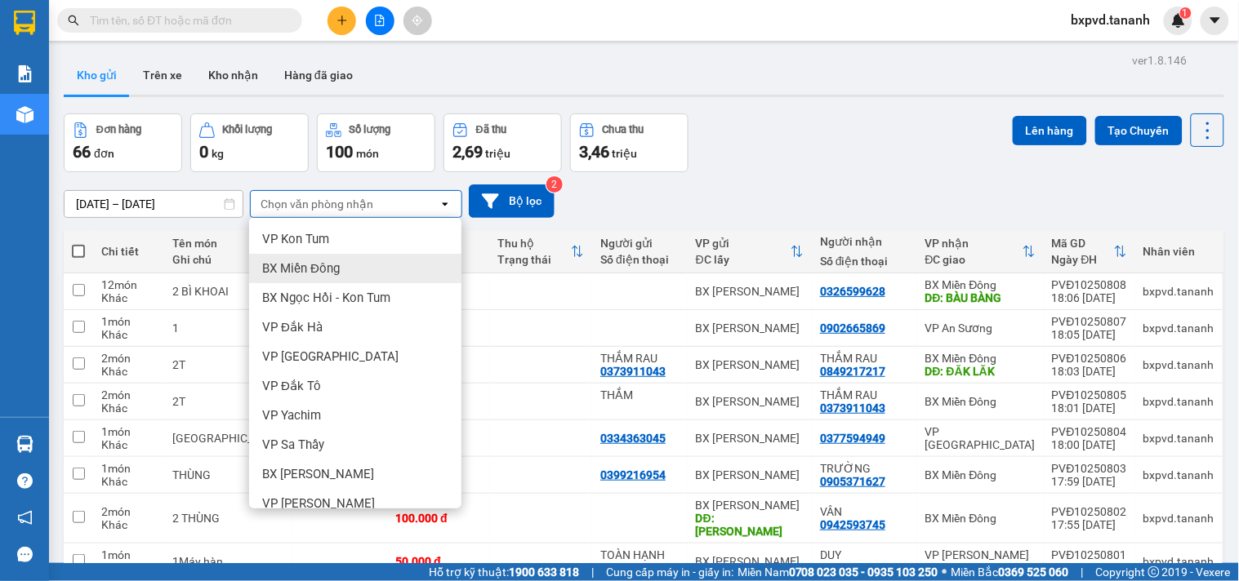
scroll to position [91, 0]
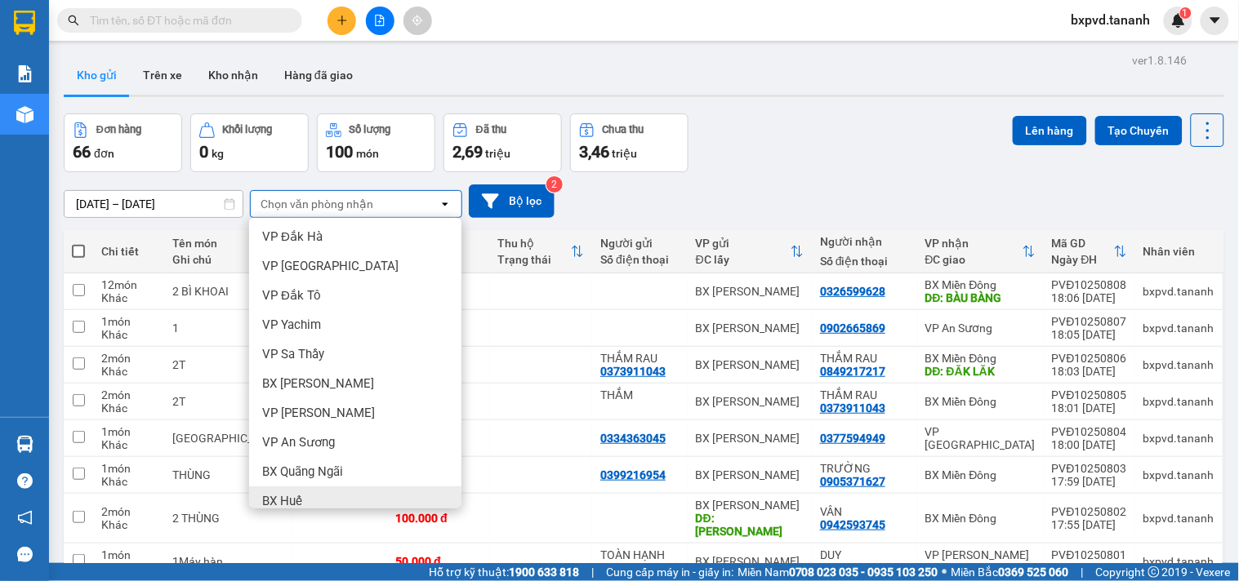
click at [301, 504] on span "BX Huế" at bounding box center [282, 501] width 40 height 16
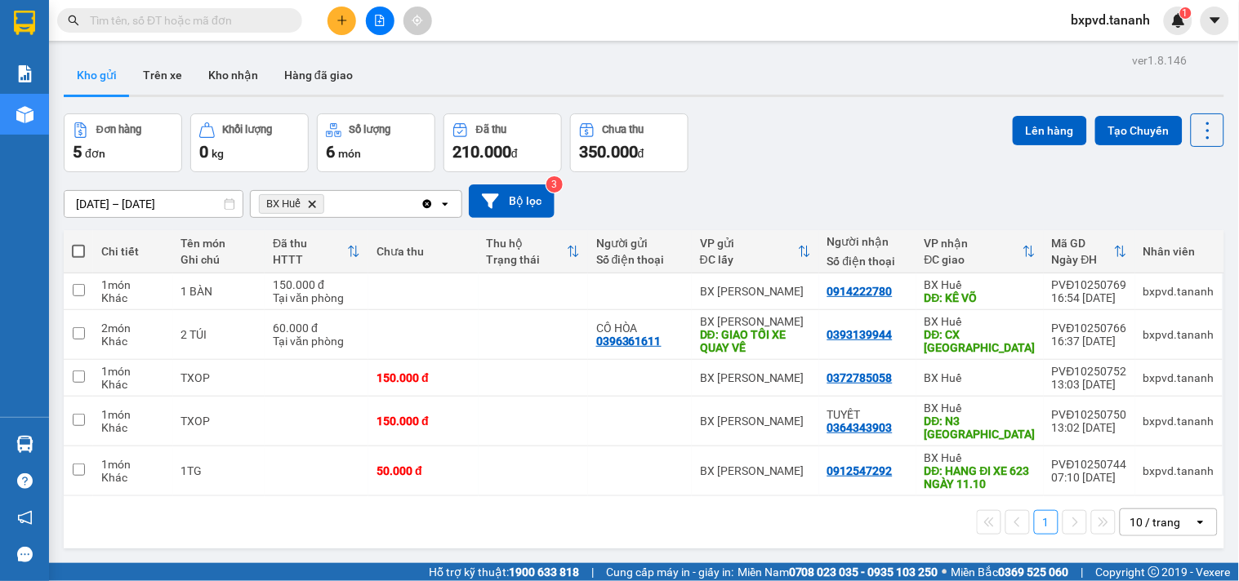
click at [336, 23] on icon "plus" at bounding box center [341, 20] width 11 height 11
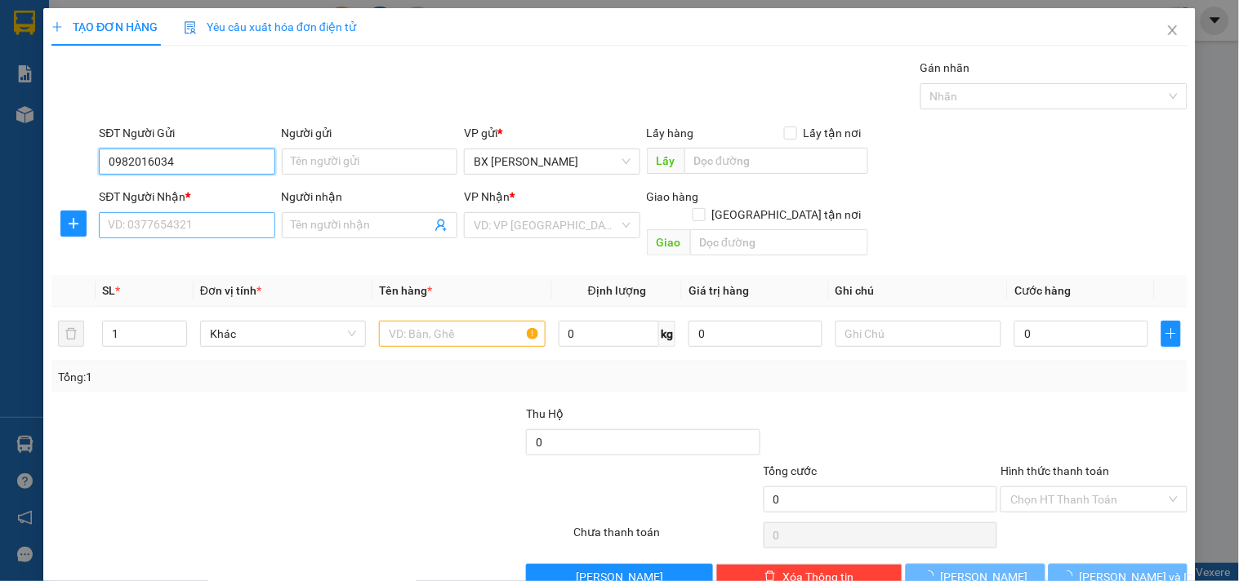
type input "0982016034"
click at [205, 221] on input "SĐT Người Nhận *" at bounding box center [187, 225] width 176 height 26
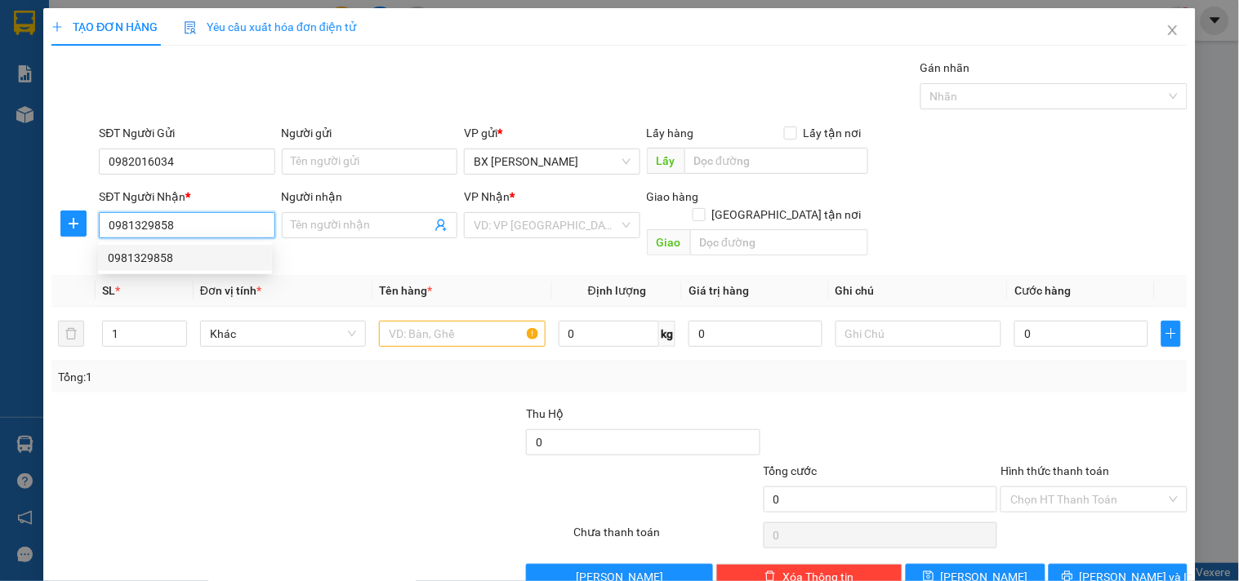
type input "0981329858"
click at [194, 275] on th "Đơn vị tính *" at bounding box center [283, 291] width 179 height 32
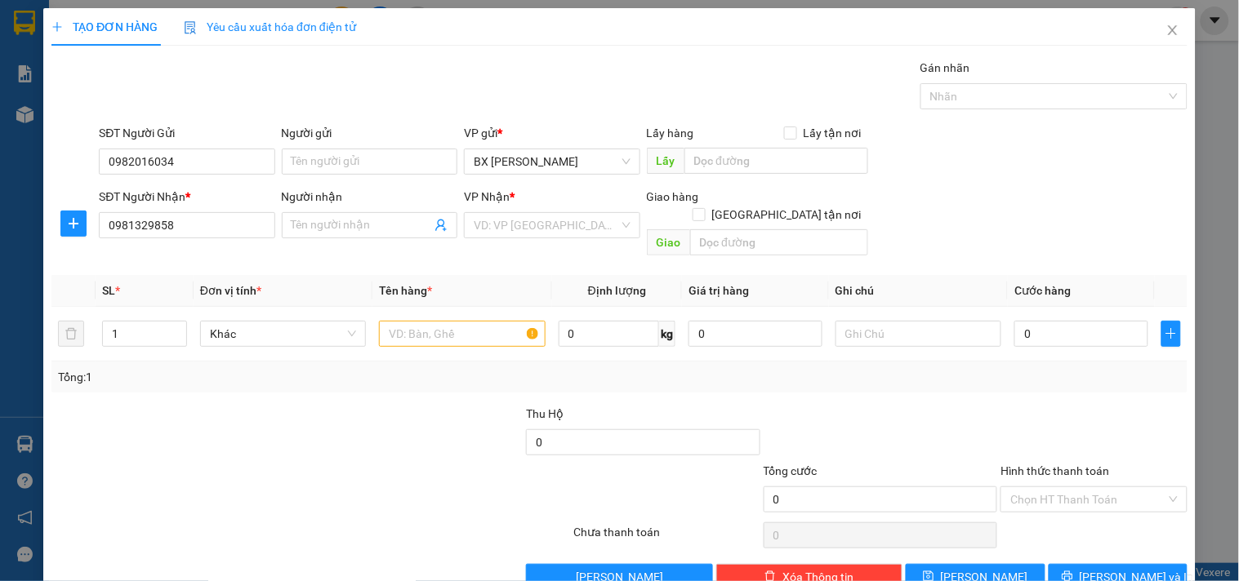
click at [186, 275] on th "SL *" at bounding box center [145, 291] width 98 height 32
click at [191, 221] on input "0981329858" at bounding box center [187, 225] width 176 height 26
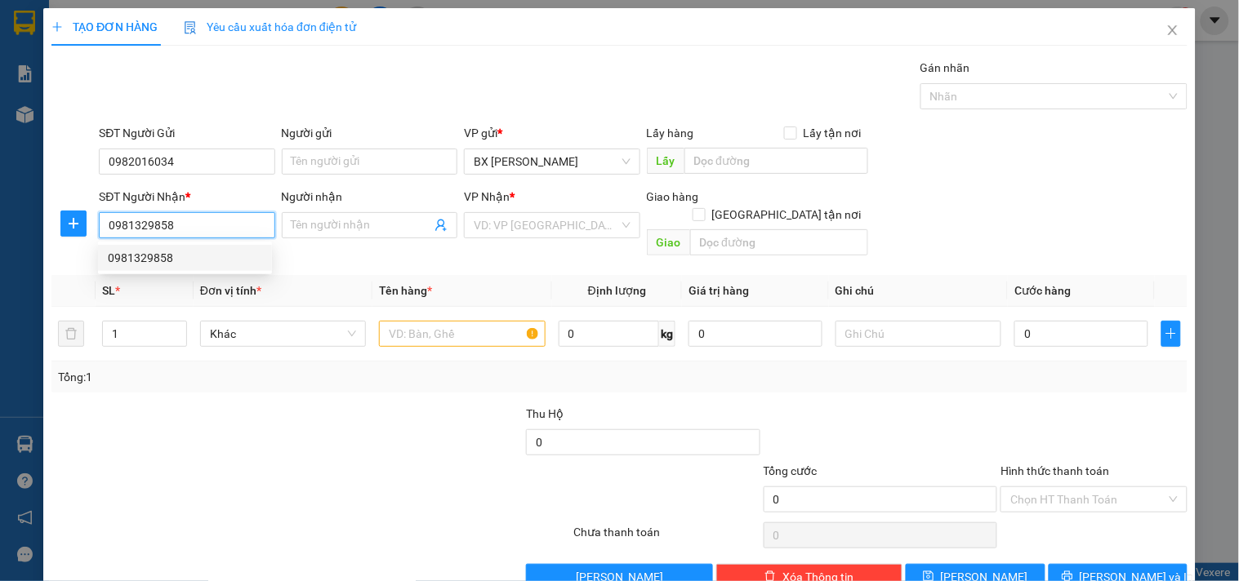
click at [204, 261] on div "0981329858" at bounding box center [185, 258] width 154 height 18
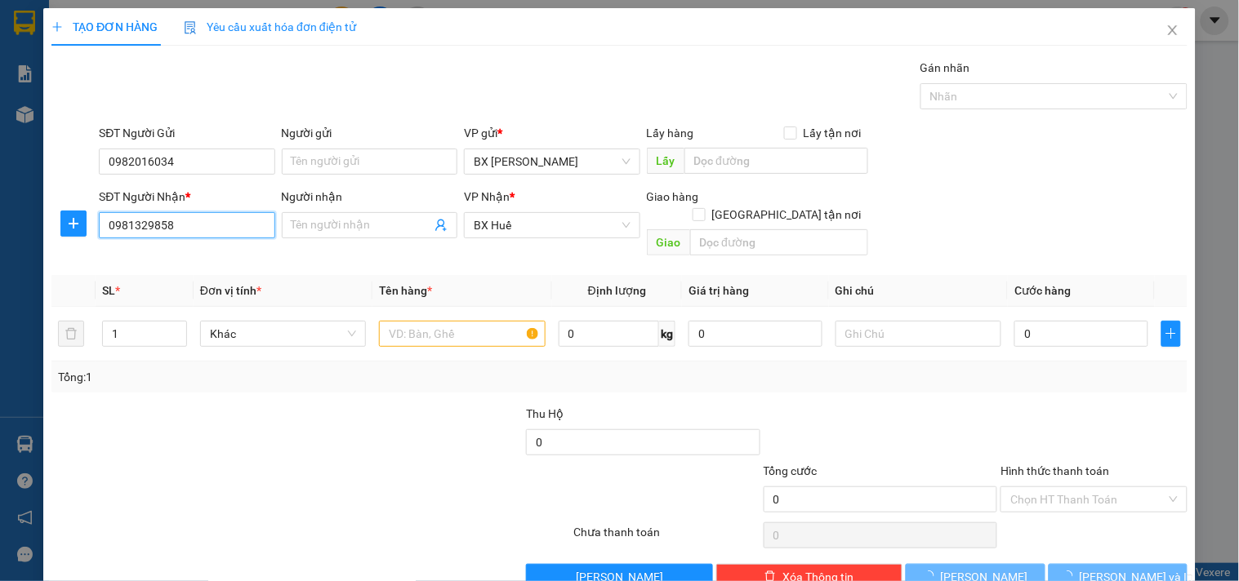
type input "30.000"
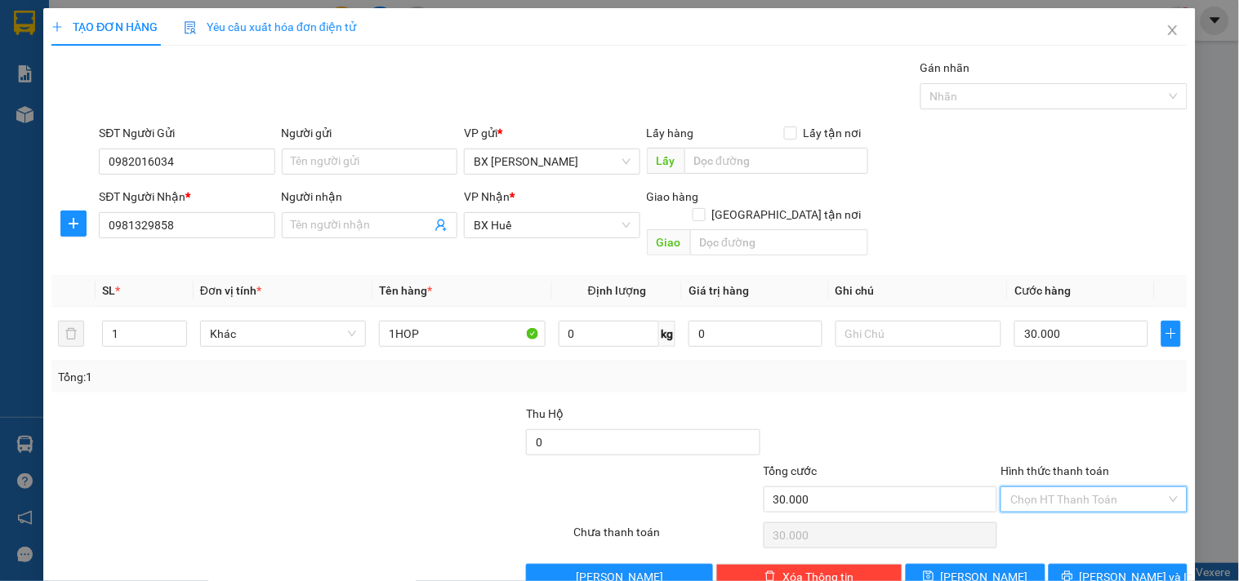
click at [1040, 488] on input "Hình thức thanh toán" at bounding box center [1087, 500] width 155 height 25
click at [1035, 368] on div "Tại văn phòng" at bounding box center [1083, 371] width 165 height 18
type input "0"
click at [1090, 569] on button "[PERSON_NAME] và In" at bounding box center [1118, 577] width 139 height 26
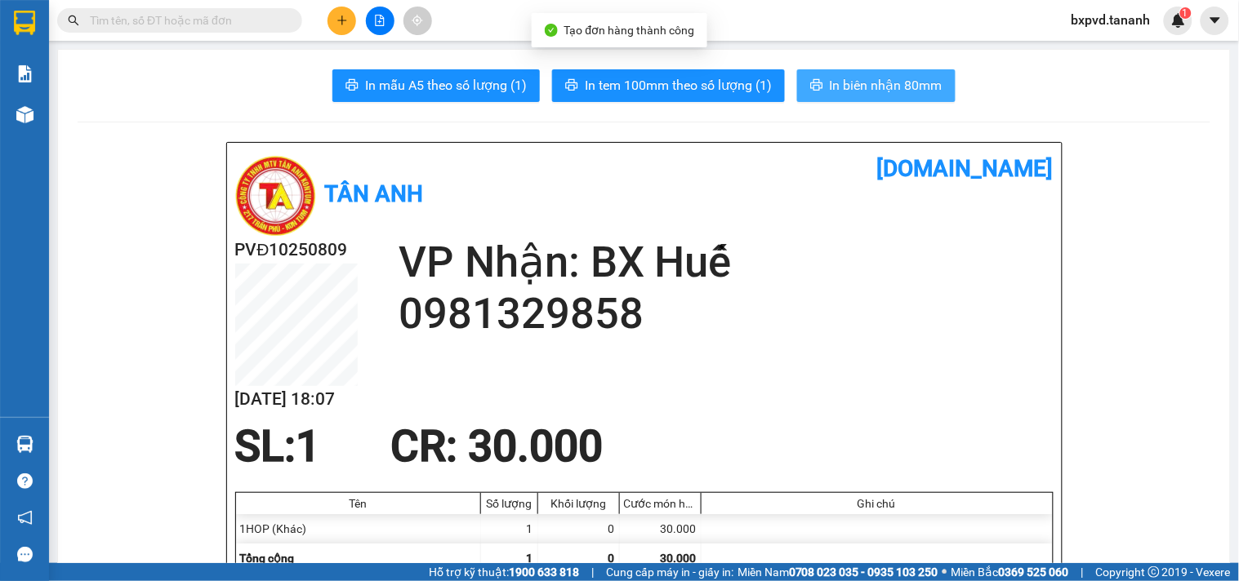
click at [879, 91] on span "In biên nhận 80mm" at bounding box center [886, 85] width 113 height 20
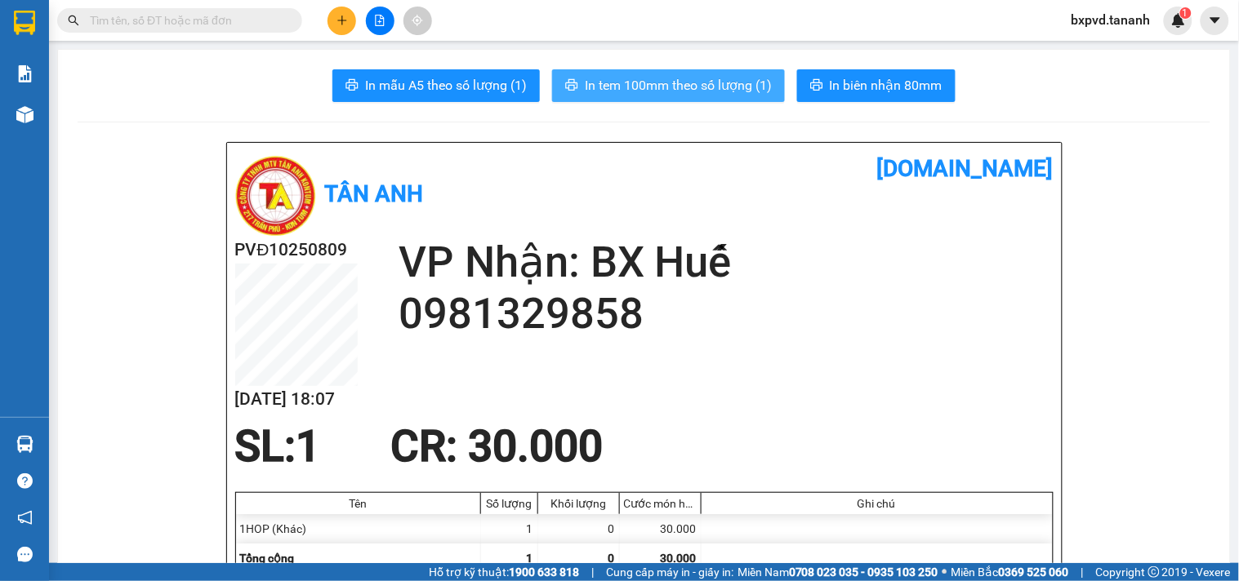
click at [724, 88] on span "In tem 100mm theo số lượng (1)" at bounding box center [678, 85] width 187 height 20
click at [351, 33] on div at bounding box center [380, 21] width 123 height 29
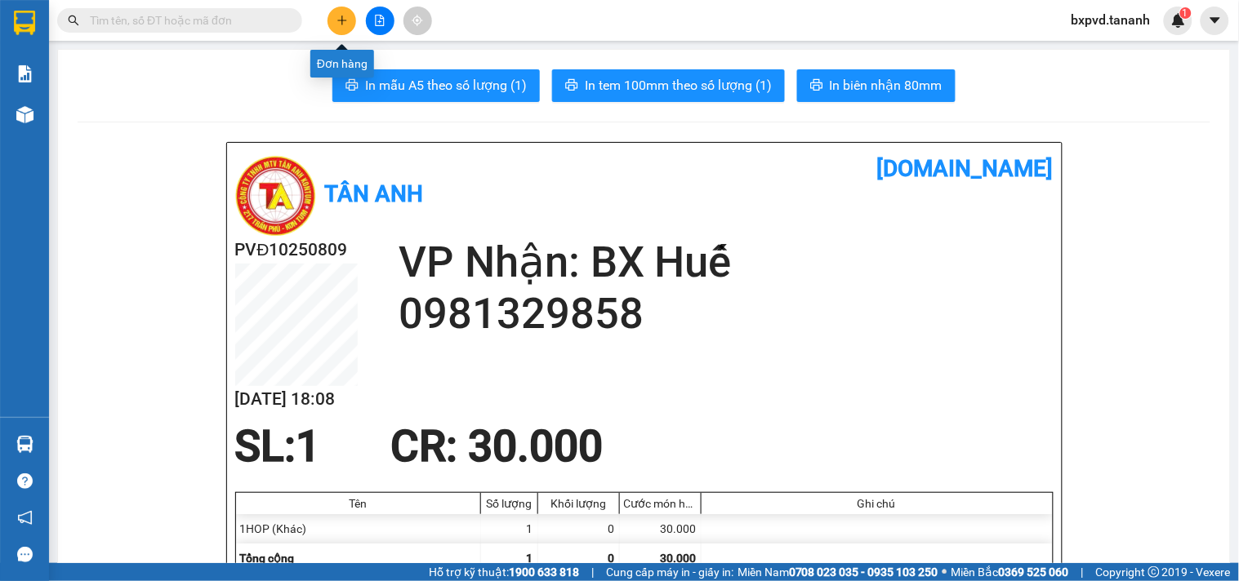
click at [350, 12] on button at bounding box center [341, 21] width 29 height 29
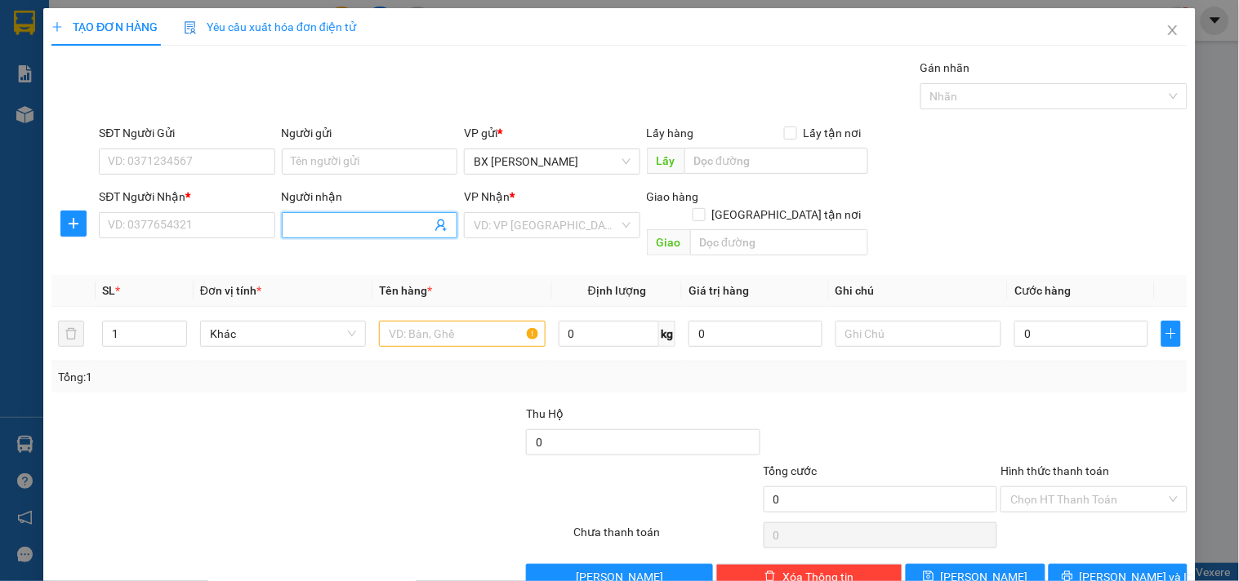
click at [386, 224] on input "Người nhận" at bounding box center [362, 225] width 140 height 18
type input "bánh canh"
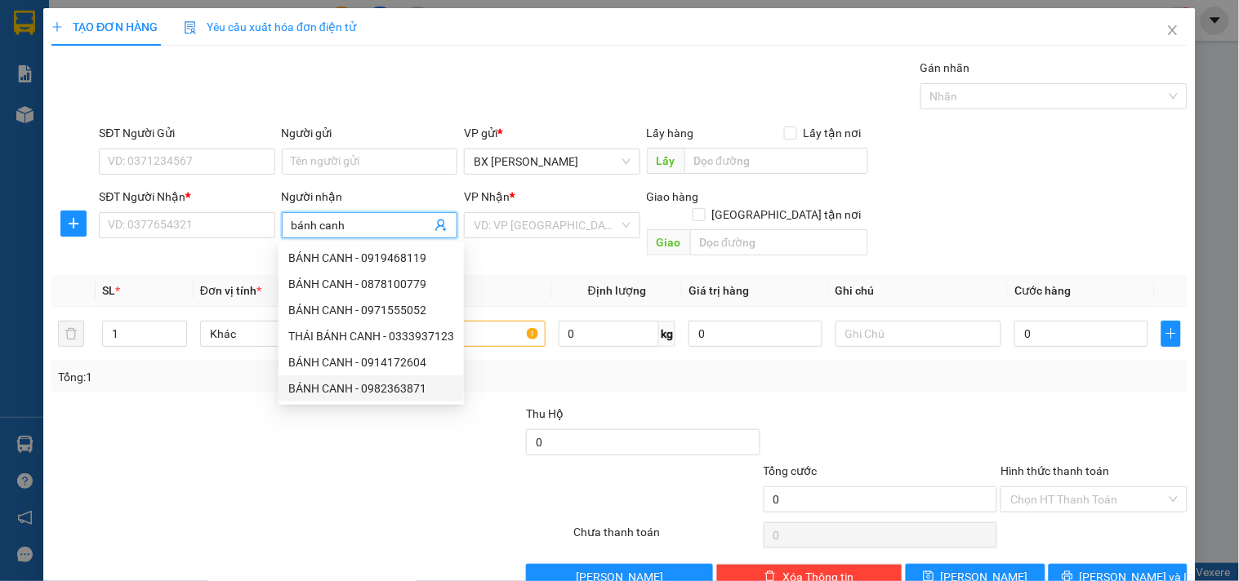
click at [379, 388] on div "BÁNH CANH - 0982363871" at bounding box center [371, 389] width 166 height 18
type input "0982363871"
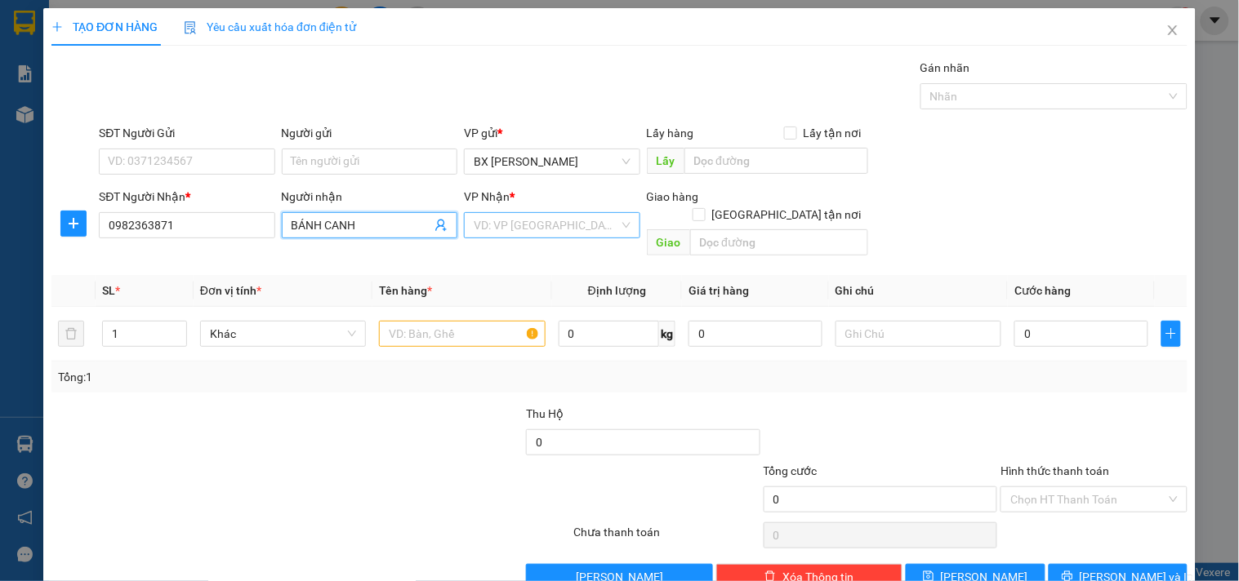
type input "BÁNH CANH"
click at [503, 234] on input "search" at bounding box center [546, 225] width 145 height 25
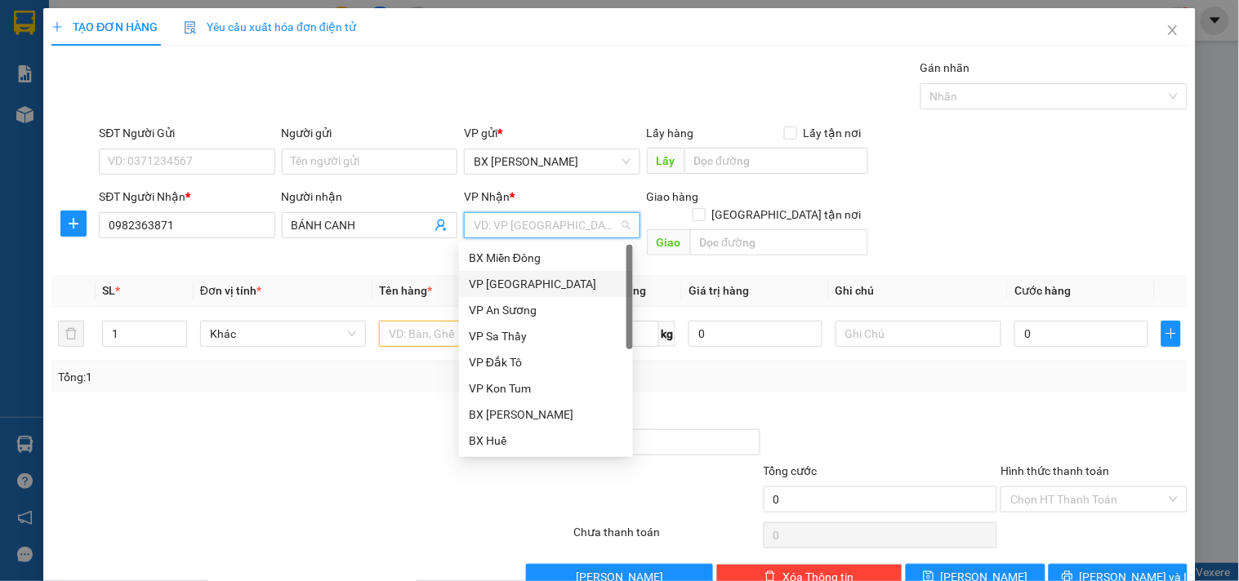
click at [520, 272] on div "VP [GEOGRAPHIC_DATA]" at bounding box center [546, 284] width 174 height 26
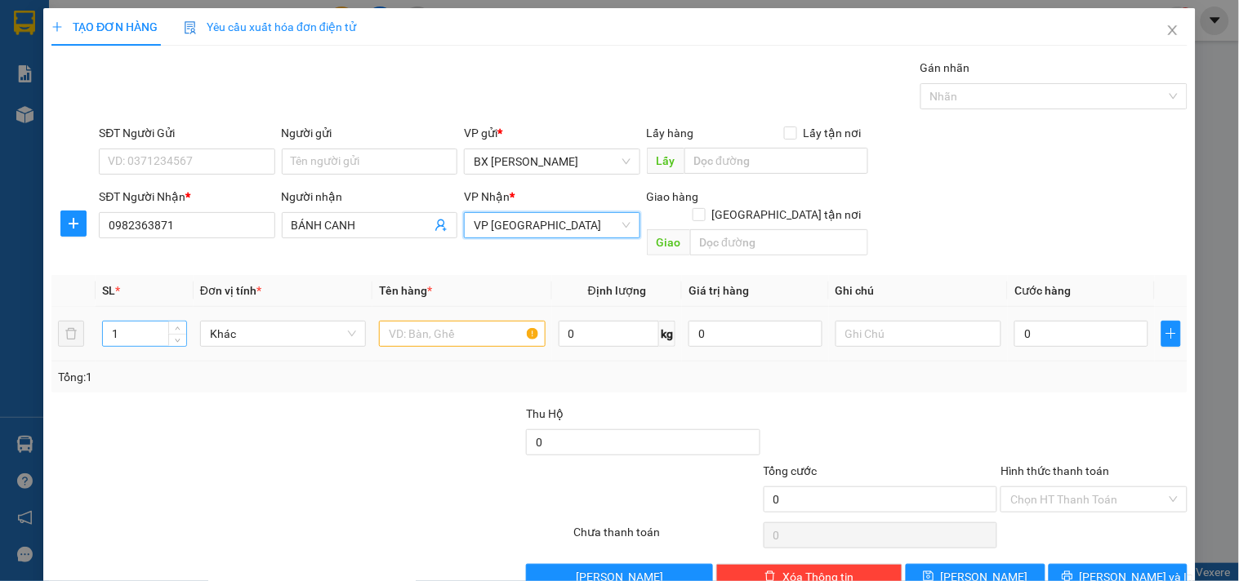
click at [136, 322] on input "1" at bounding box center [144, 334] width 83 height 25
type input "11"
click at [463, 318] on div at bounding box center [462, 334] width 166 height 33
click at [452, 321] on input "text" at bounding box center [462, 334] width 166 height 26
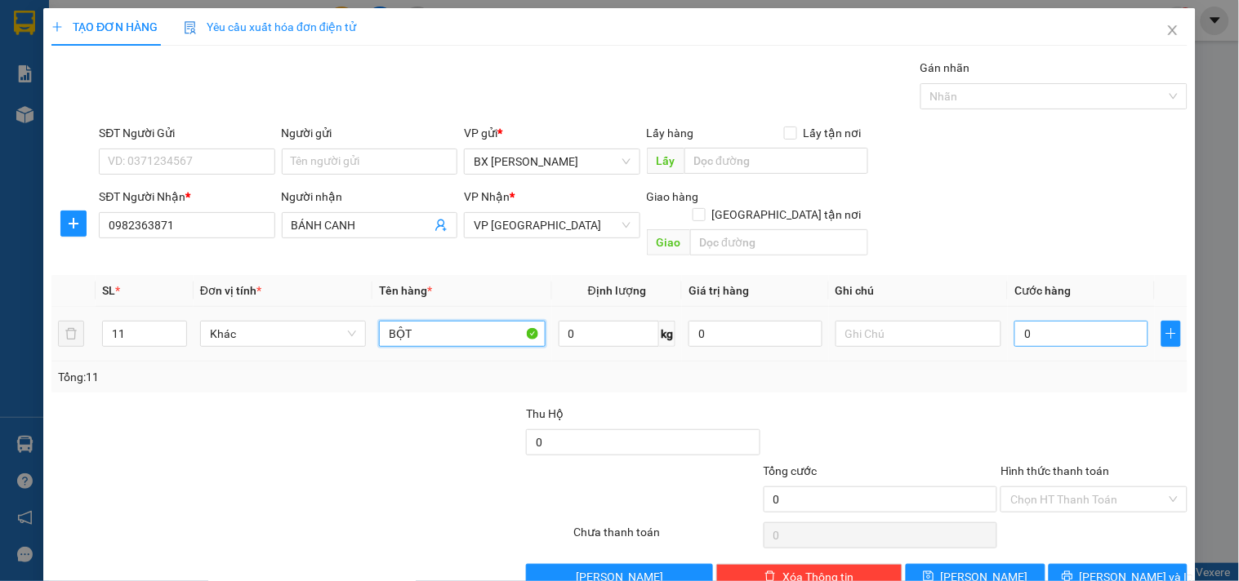
type input "BỘT"
click at [1054, 321] on input "0" at bounding box center [1081, 334] width 134 height 26
type input "5"
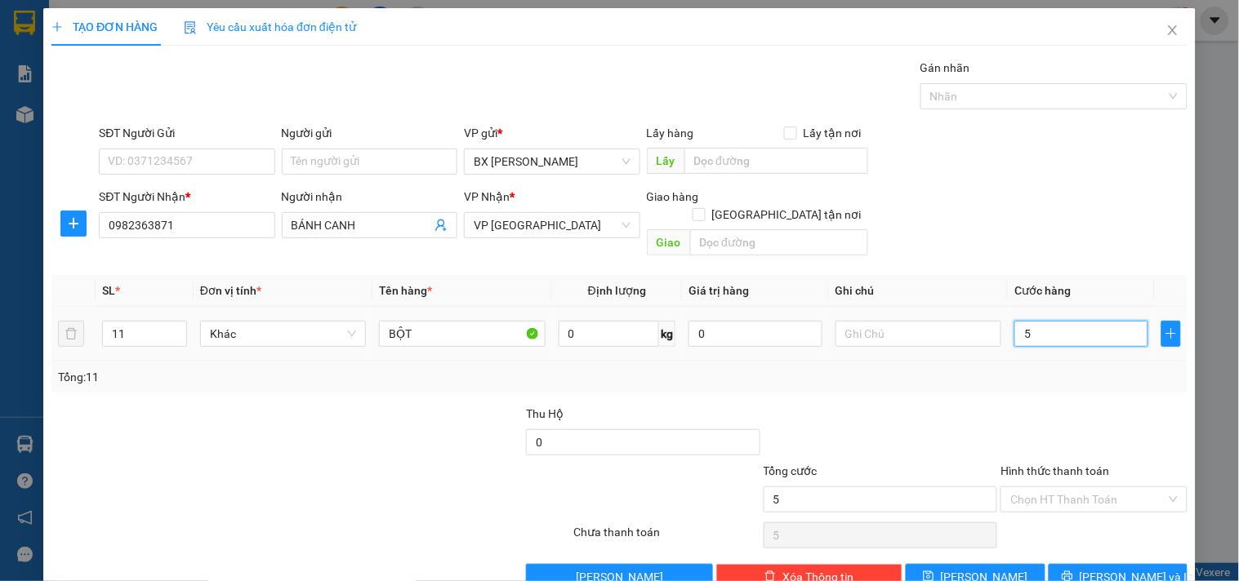
type input "55"
type input "550"
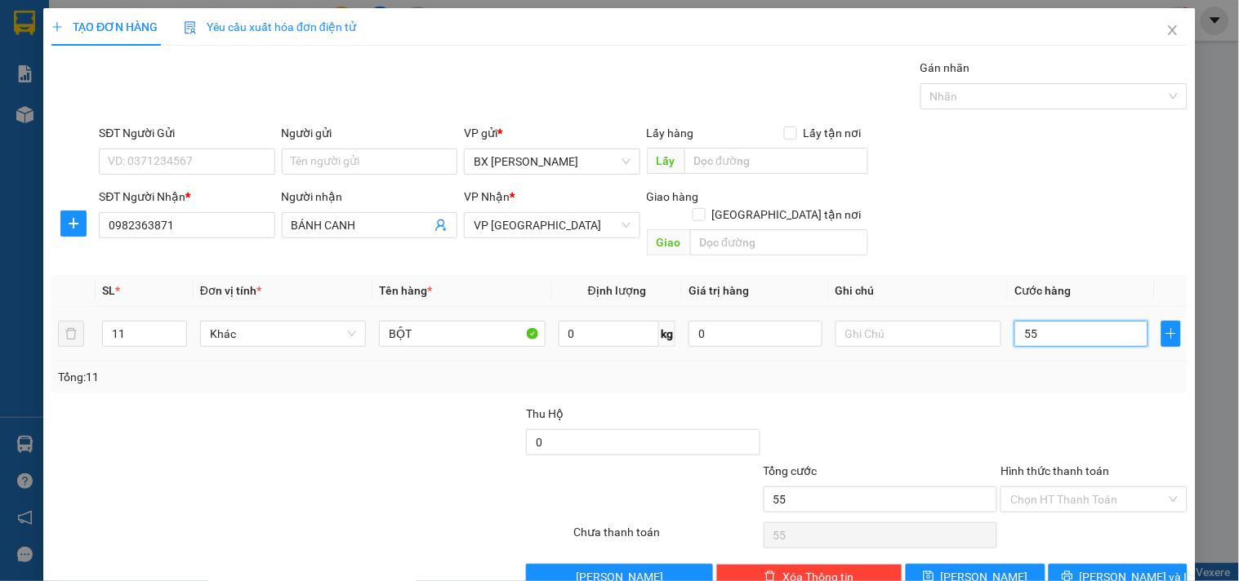
type input "550"
type input "550.000"
click at [934, 571] on icon "save" at bounding box center [928, 576] width 11 height 11
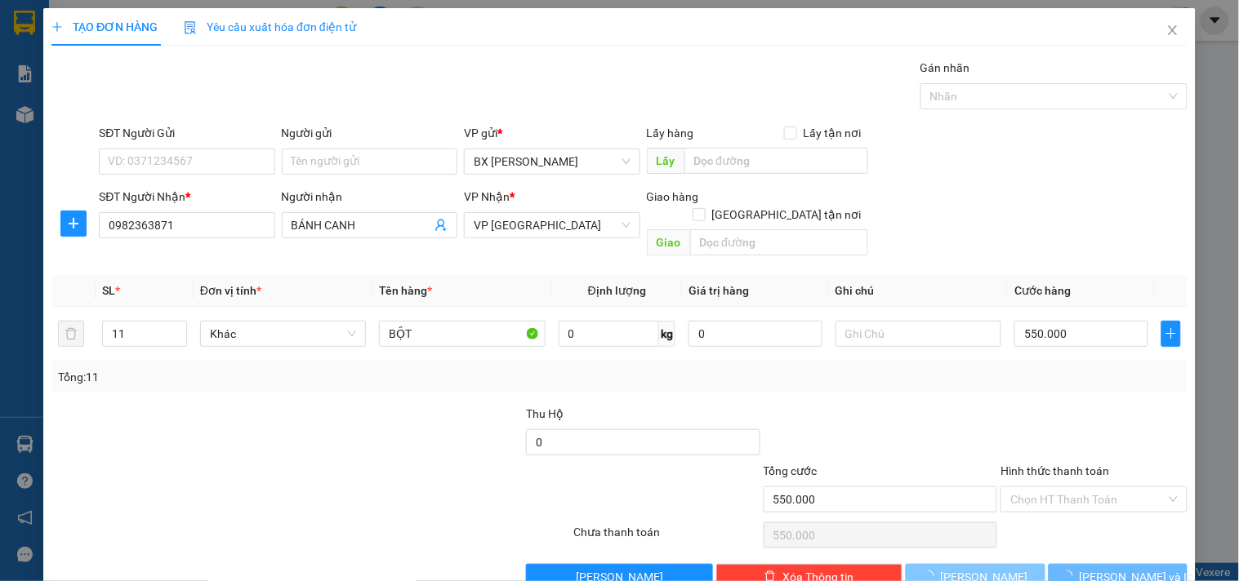
type input "1"
type input "0"
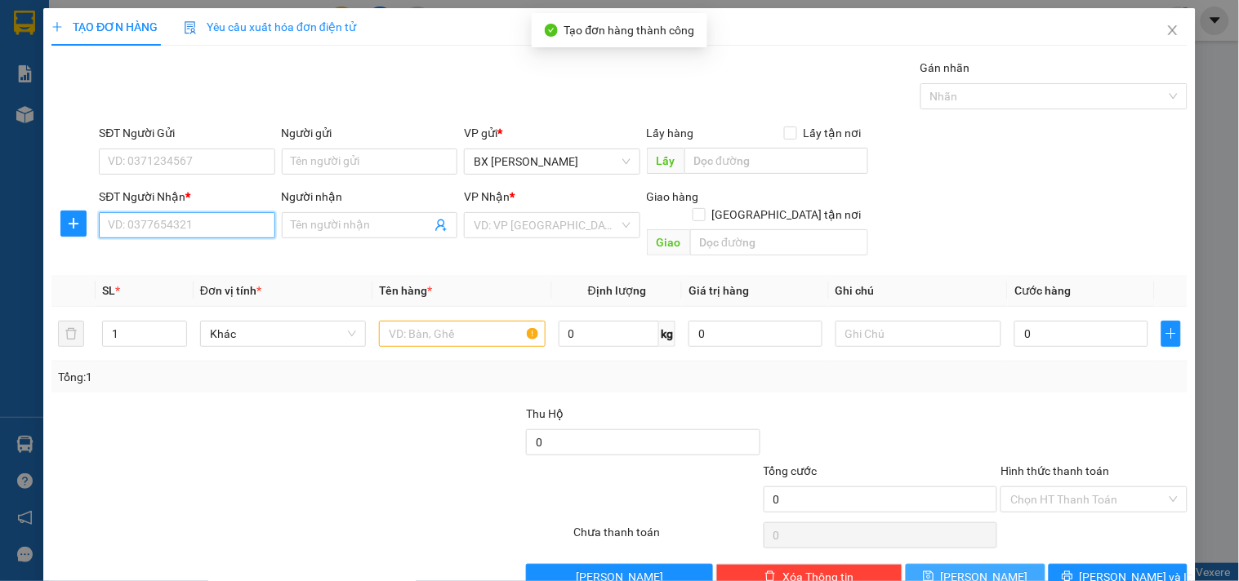
click at [151, 224] on input "SĐT Người Nhận *" at bounding box center [187, 225] width 176 height 26
click at [337, 234] on input "Người nhận" at bounding box center [362, 225] width 140 height 18
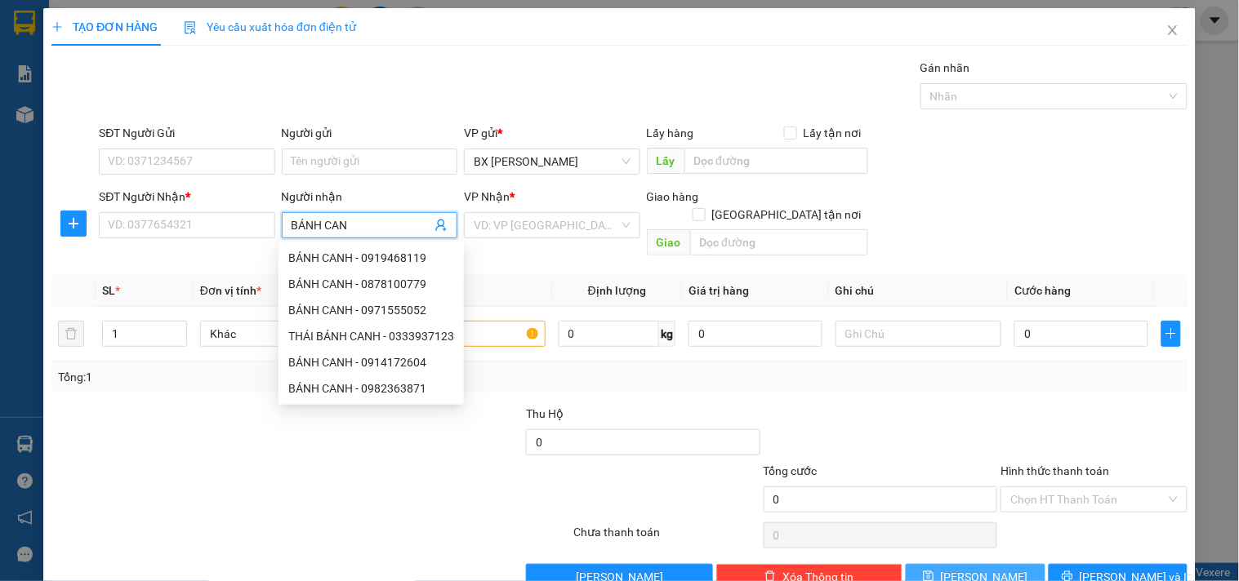
type input "BÁNH CANH"
click at [368, 385] on div "BÁNH CANH - 0982363871" at bounding box center [371, 389] width 166 height 18
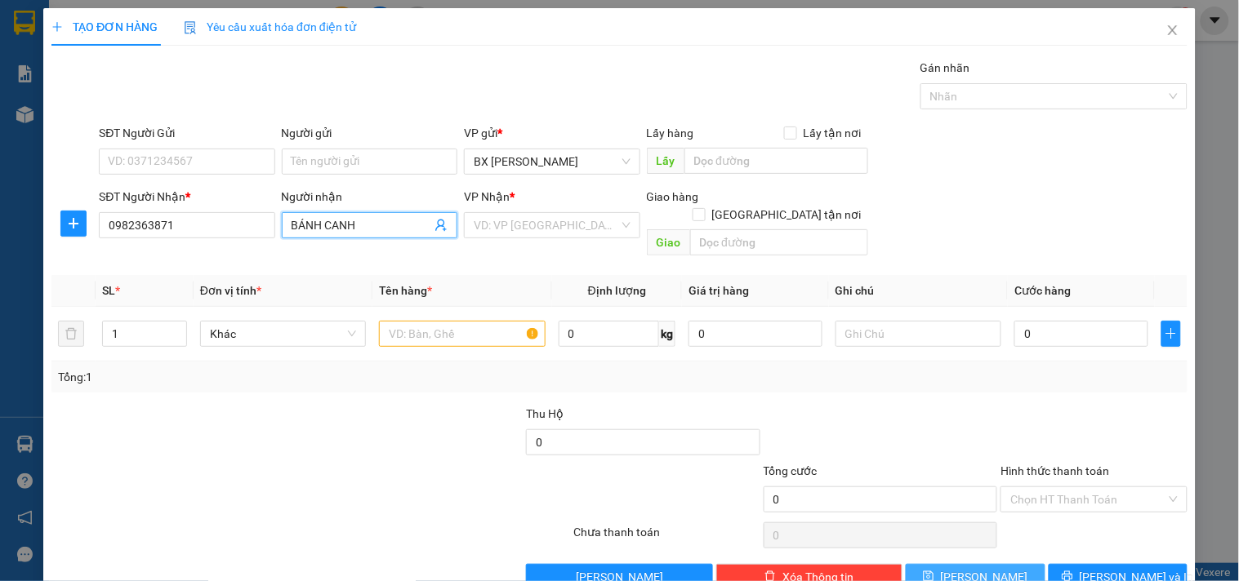
click at [364, 229] on input "BÁNH CANH" at bounding box center [362, 225] width 140 height 18
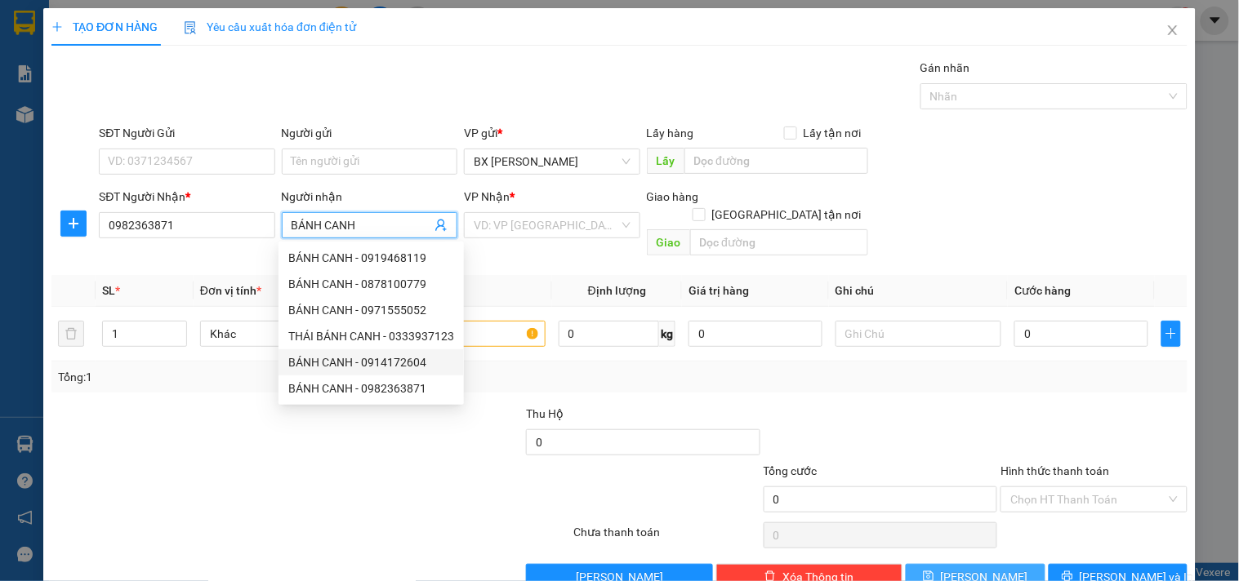
click at [370, 366] on div "BÁNH CANH - 0914172604" at bounding box center [371, 363] width 166 height 18
type input "0914172604"
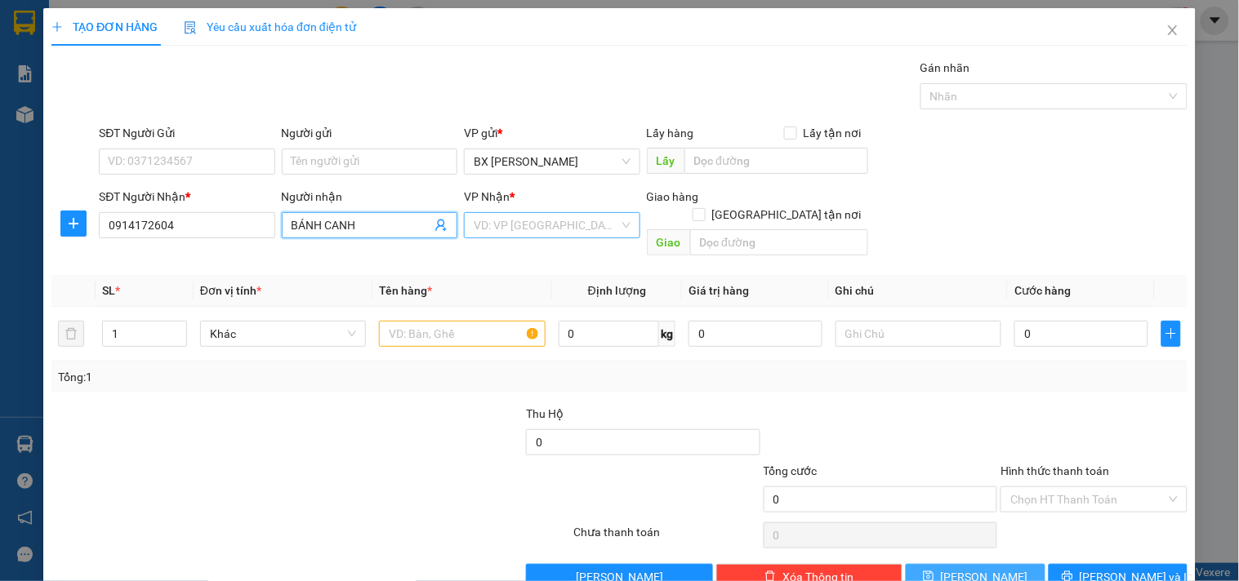
type input "BÁNH CANH"
click at [501, 233] on input "search" at bounding box center [546, 225] width 145 height 25
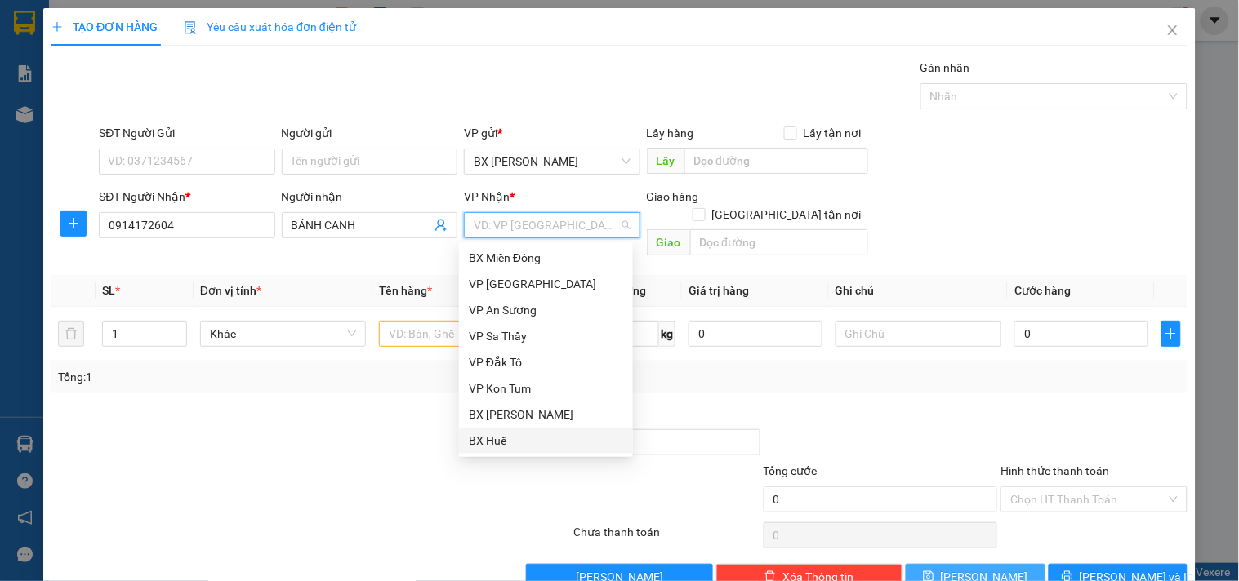
click at [505, 436] on div "BX Huế" at bounding box center [546, 441] width 154 height 18
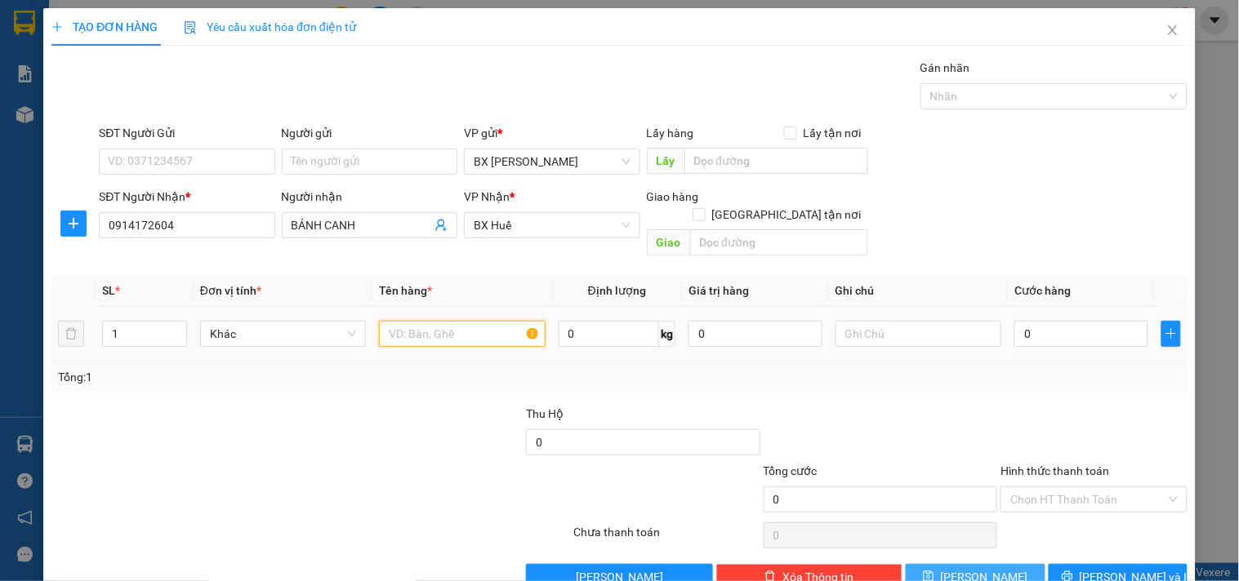
click at [434, 322] on input "text" at bounding box center [462, 334] width 166 height 26
drag, startPoint x: 125, startPoint y: 314, endPoint x: 2, endPoint y: 302, distance: 123.1
click at [2, 302] on div "TẠO ĐƠN HÀNG Yêu cầu xuất hóa đơn điện tử Transit Pickup Surcharge Ids Transit …" at bounding box center [619, 290] width 1239 height 581
type input "8"
click at [425, 321] on input "text" at bounding box center [462, 334] width 166 height 26
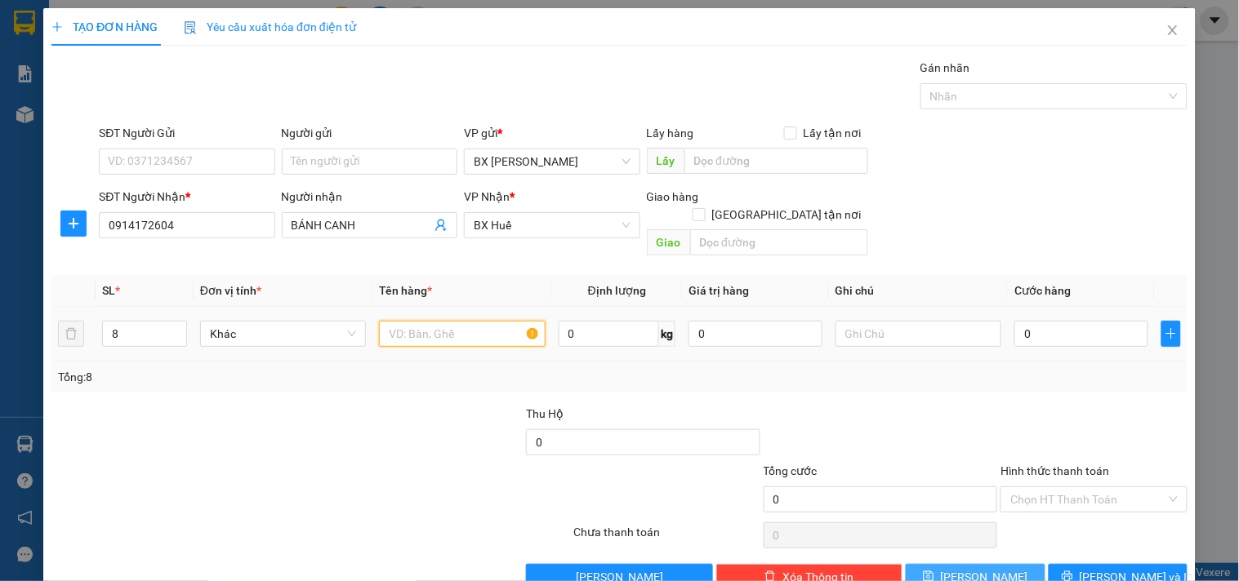
type input "B"
type input "8.5 BỘT"
click at [1062, 321] on input "0" at bounding box center [1081, 334] width 134 height 26
type input "4"
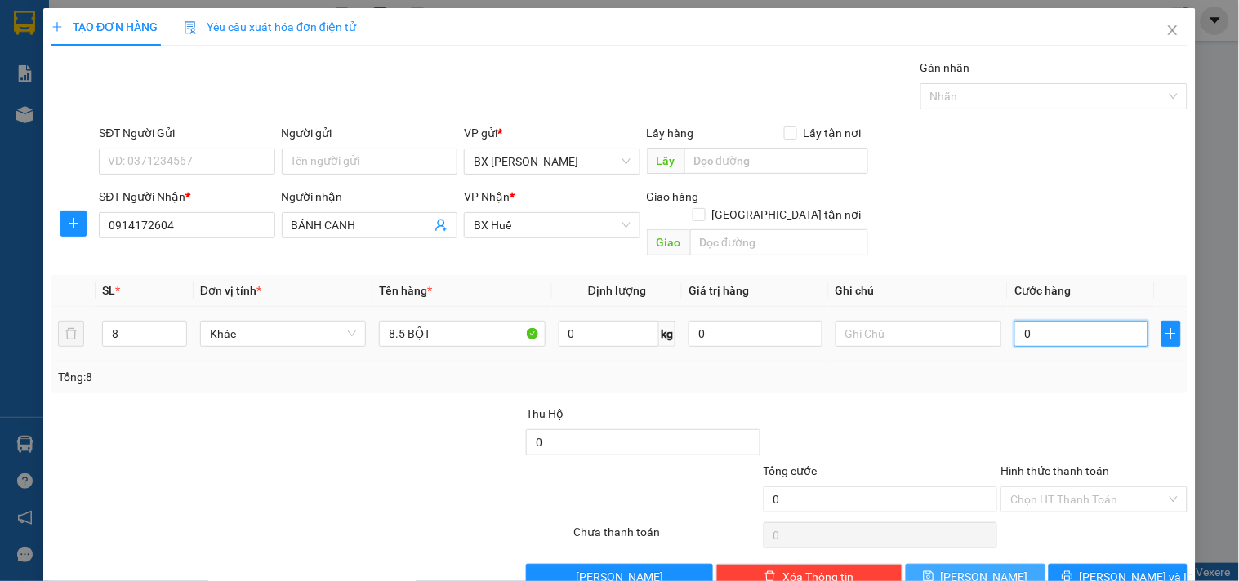
type input "4"
type input "48"
type input "480"
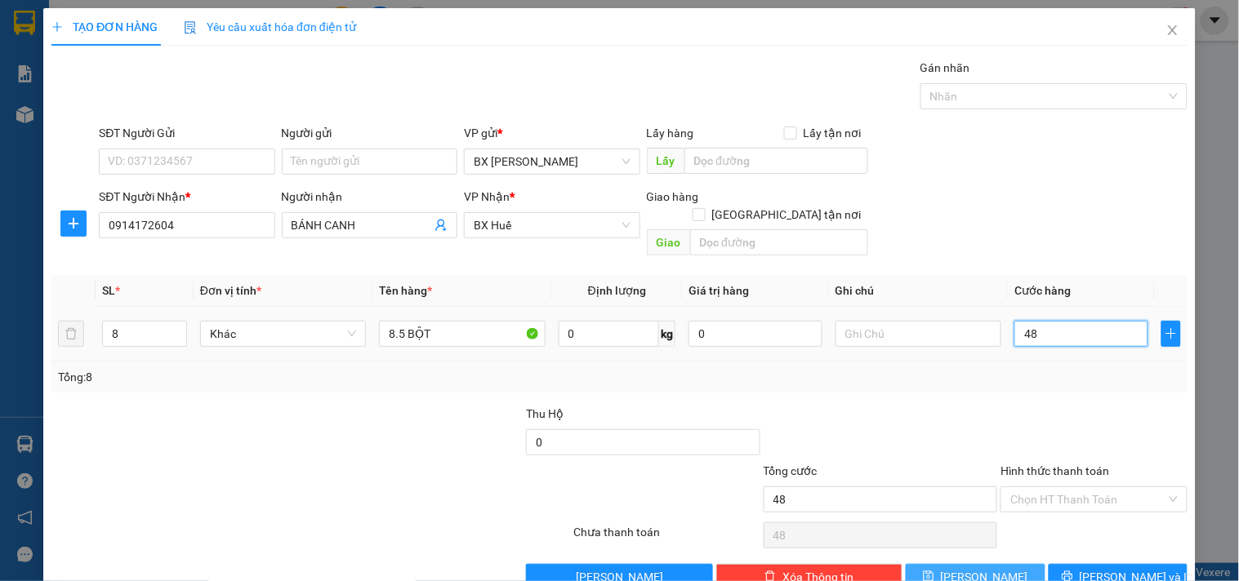
type input "480"
click at [978, 568] on span "[PERSON_NAME]" at bounding box center [984, 577] width 87 height 18
type input "480.000"
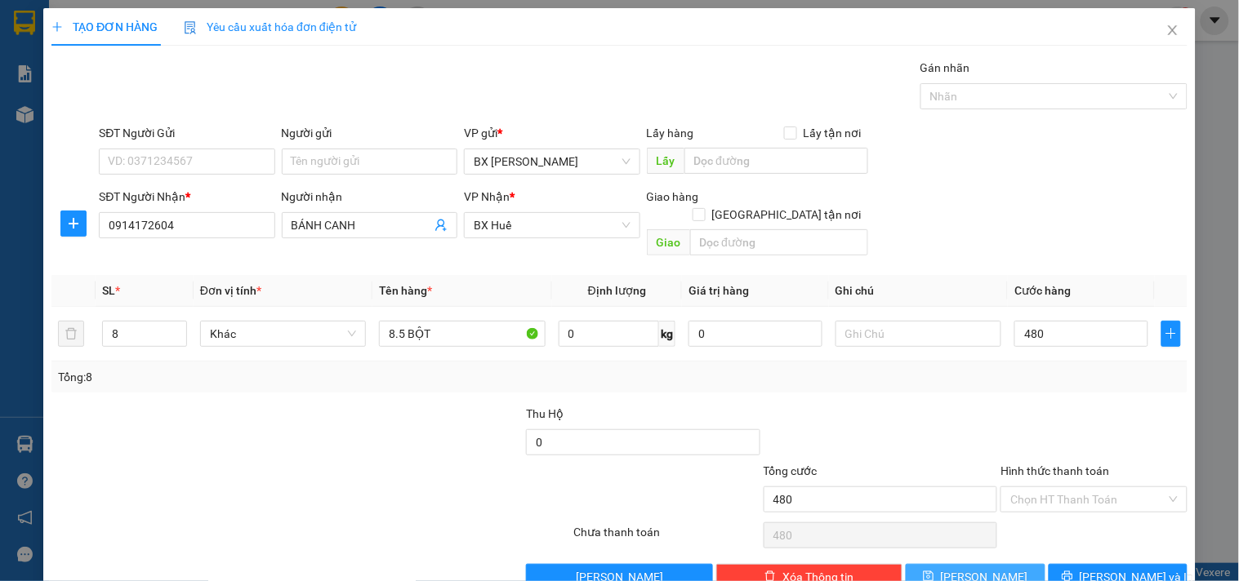
type input "480.000"
type input "1"
type input "0"
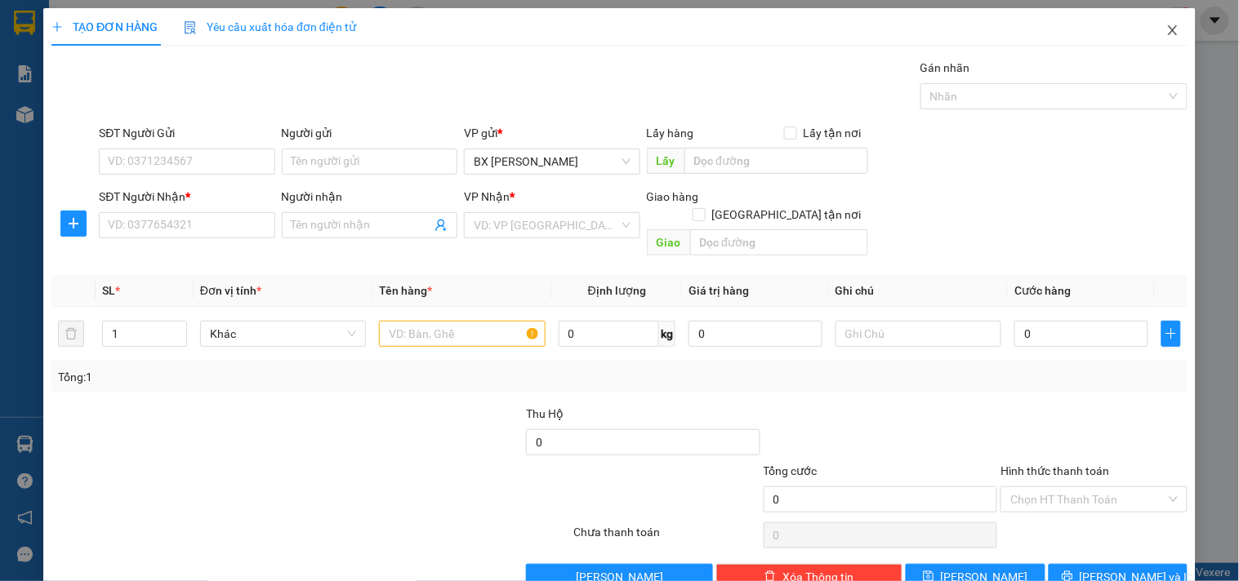
click at [1168, 35] on icon "close" at bounding box center [1172, 30] width 9 height 10
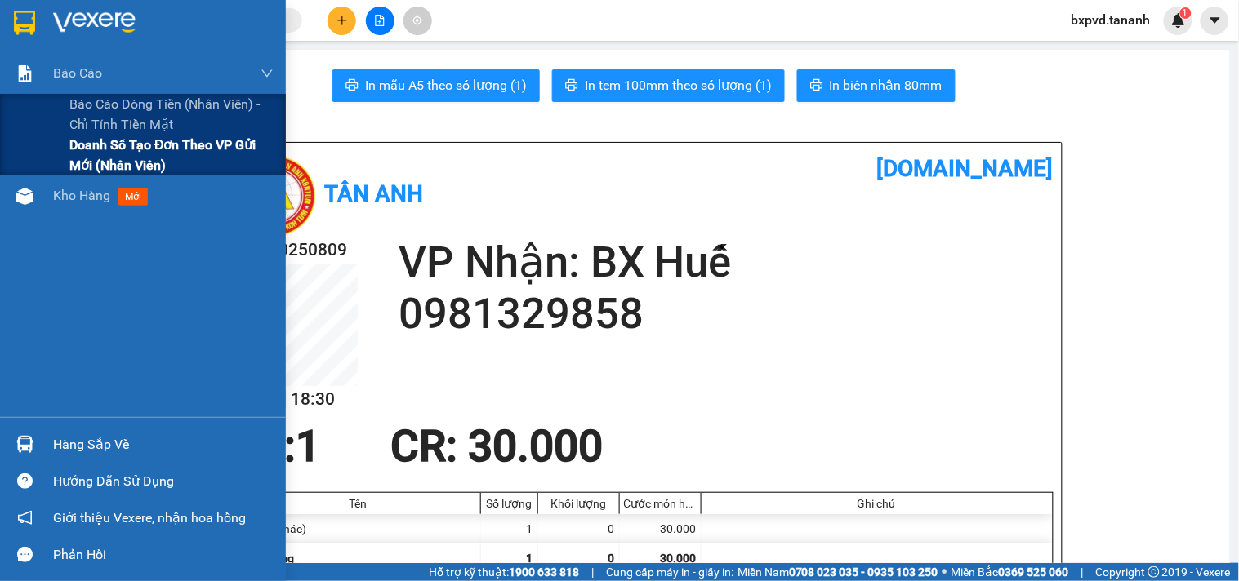
click at [131, 164] on span "Doanh số tạo đơn theo VP gửi mới (nhân viên)" at bounding box center [171, 155] width 204 height 41
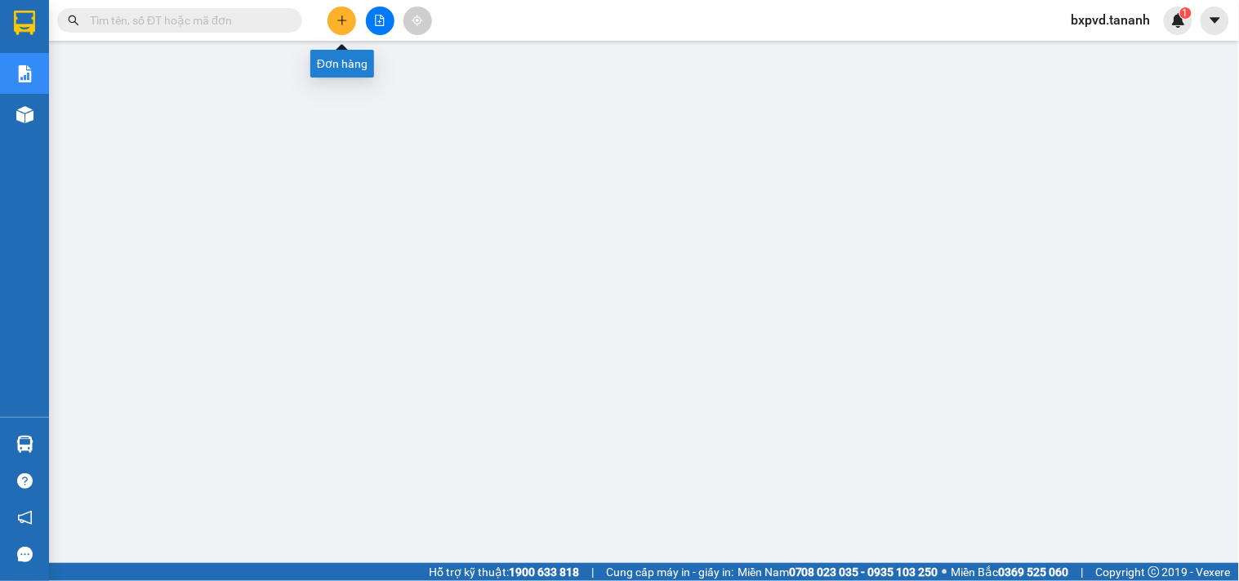
click at [341, 22] on icon "plus" at bounding box center [341, 20] width 11 height 11
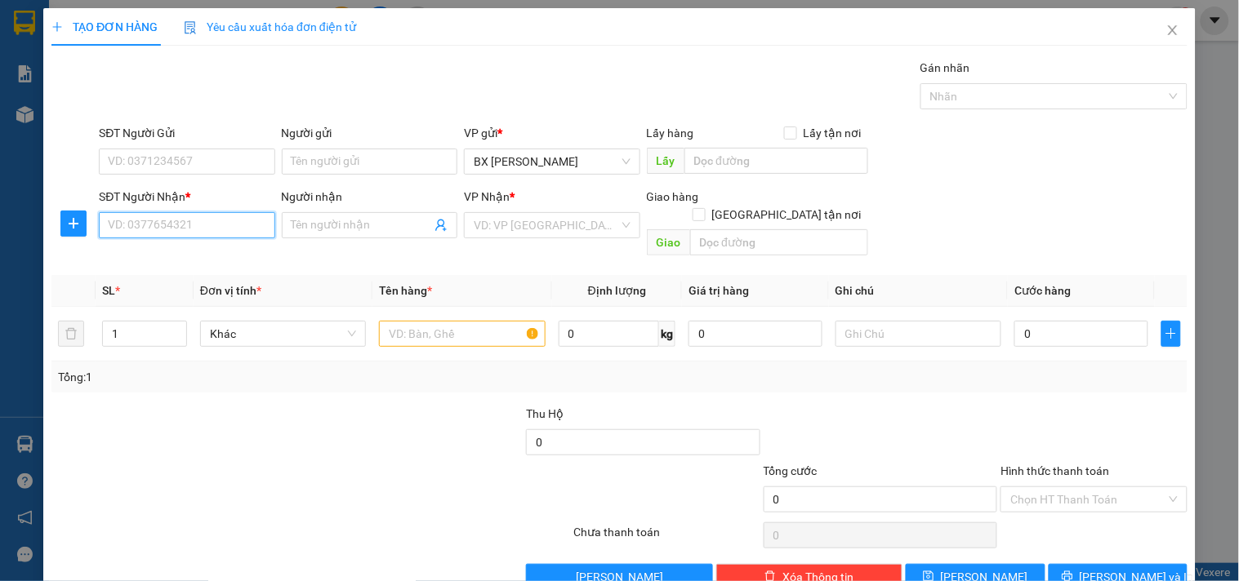
click at [270, 223] on input "SĐT Người Nhận *" at bounding box center [187, 225] width 176 height 26
type input "0935906969"
click at [212, 259] on div "0935906969 - C HƯỜNG" at bounding box center [185, 258] width 154 height 18
type input "C HƯỜNG"
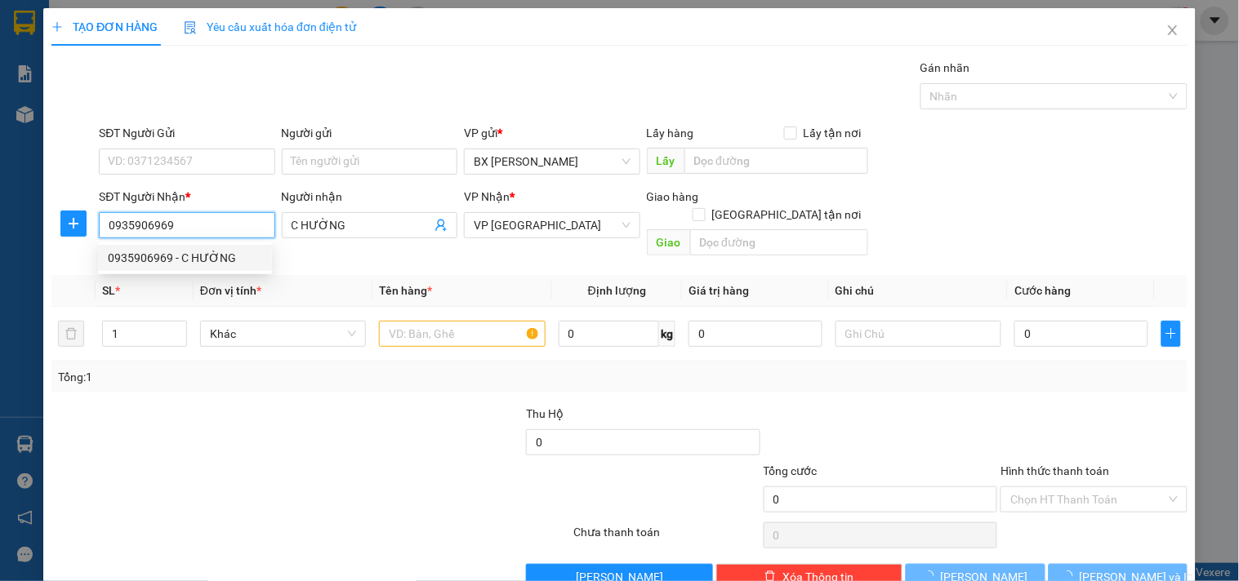
type input "50.000"
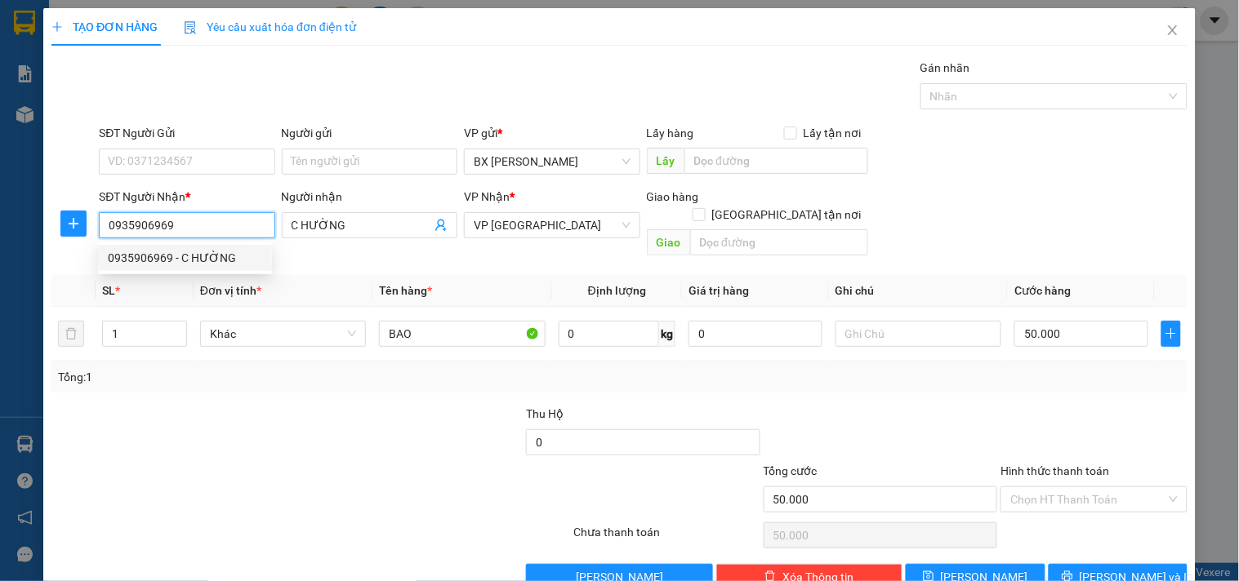
click at [188, 222] on input "0935906969" at bounding box center [187, 225] width 176 height 26
type input "0935906969"
click at [191, 156] on input "SĐT Người Gửi" at bounding box center [187, 162] width 176 height 26
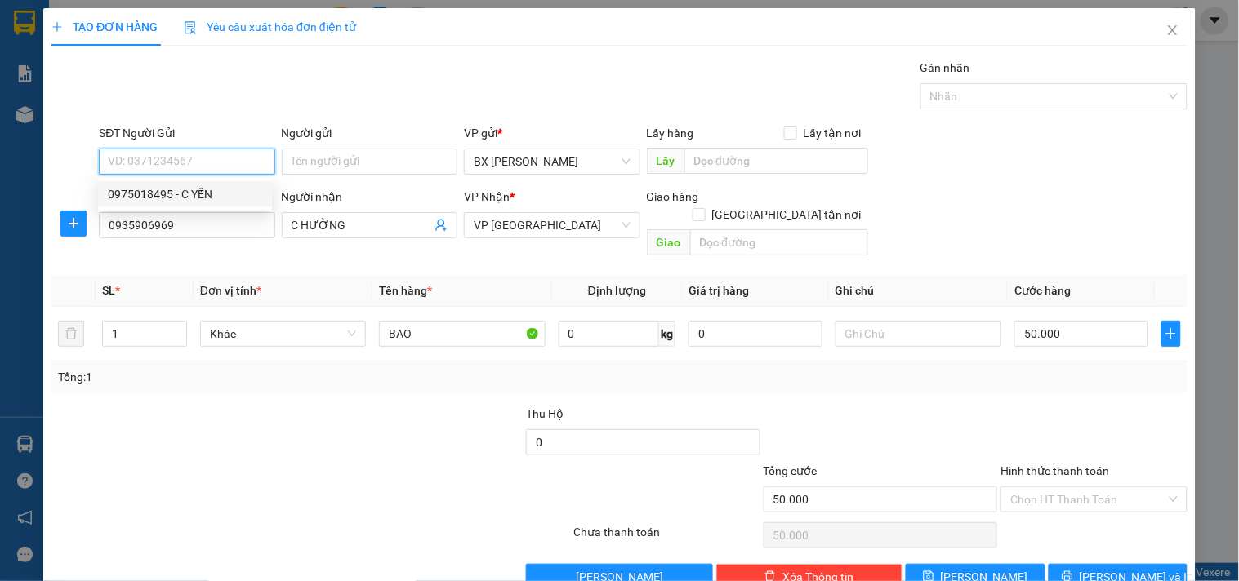
click at [191, 194] on div "0975018495 - C YẾN" at bounding box center [185, 194] width 154 height 18
type input "0975018495"
type input "C YẾN"
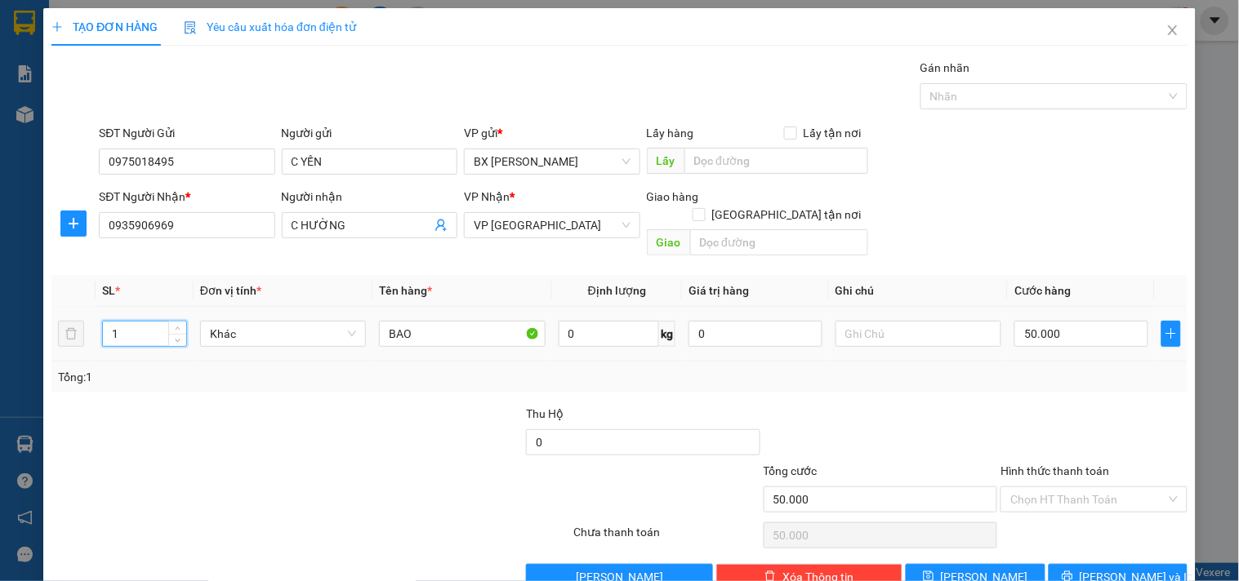
drag, startPoint x: 113, startPoint y: 314, endPoint x: 87, endPoint y: 312, distance: 25.4
click at [91, 314] on tr "1 Khác BAO 0 kg 0 50.000" at bounding box center [619, 334] width 1136 height 55
type input "2"
drag, startPoint x: 455, startPoint y: 308, endPoint x: 261, endPoint y: 308, distance: 193.6
click at [261, 308] on tr "2 Khác BAO 0 kg 0 50.000" at bounding box center [619, 334] width 1136 height 55
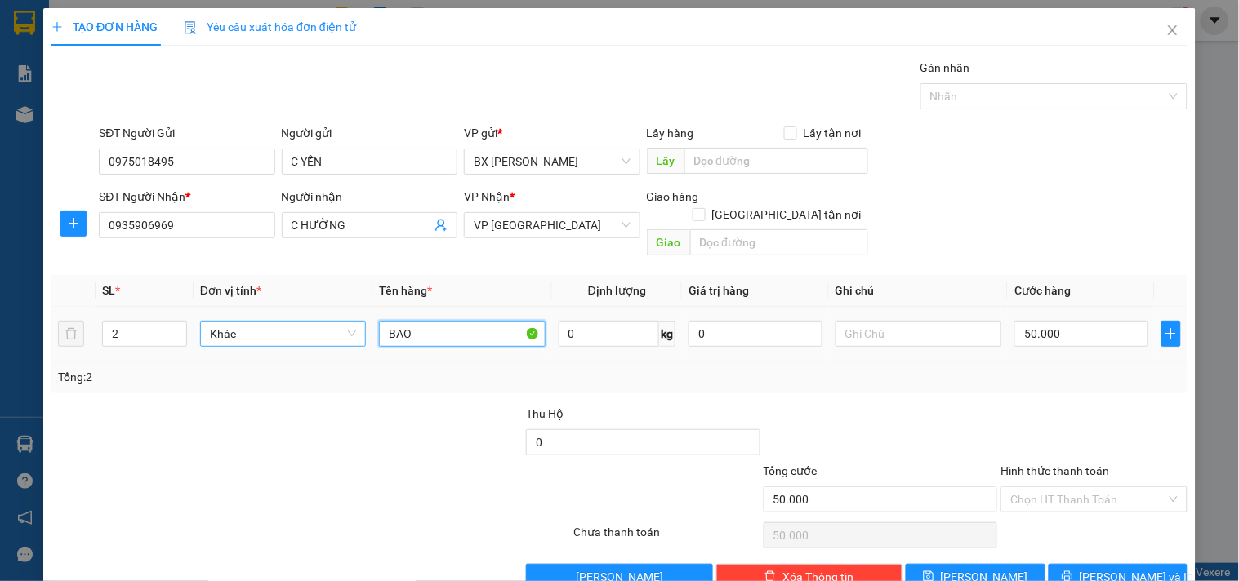
type input "2"
type input "1TG+1TX"
click at [1071, 323] on input "50.000" at bounding box center [1081, 334] width 134 height 26
type input "1"
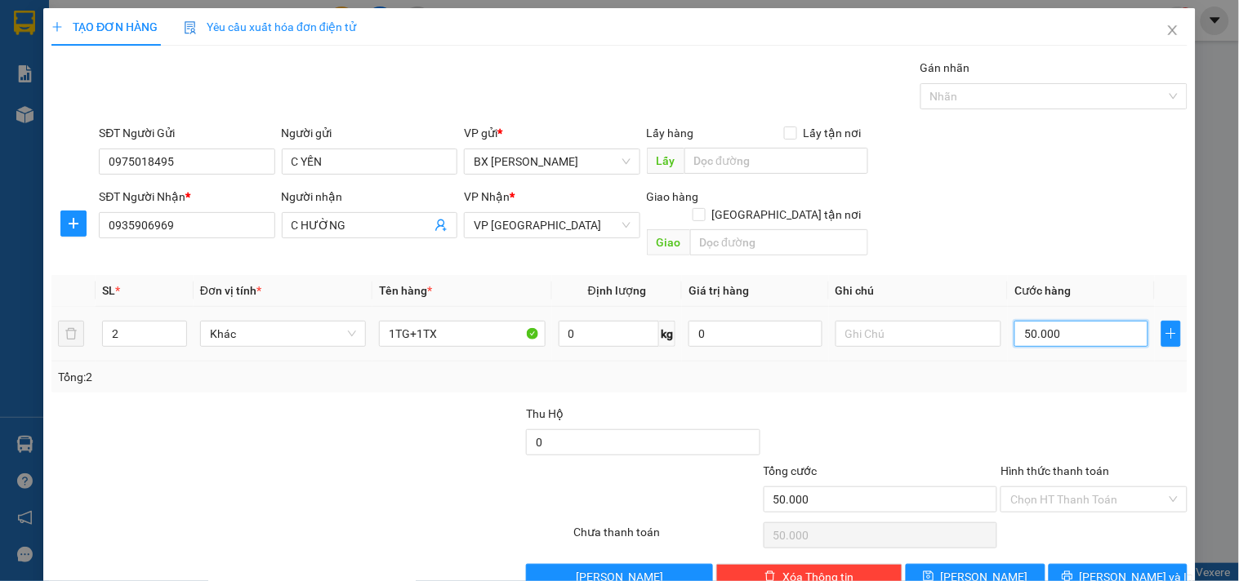
type input "1"
type input "10"
type input "100"
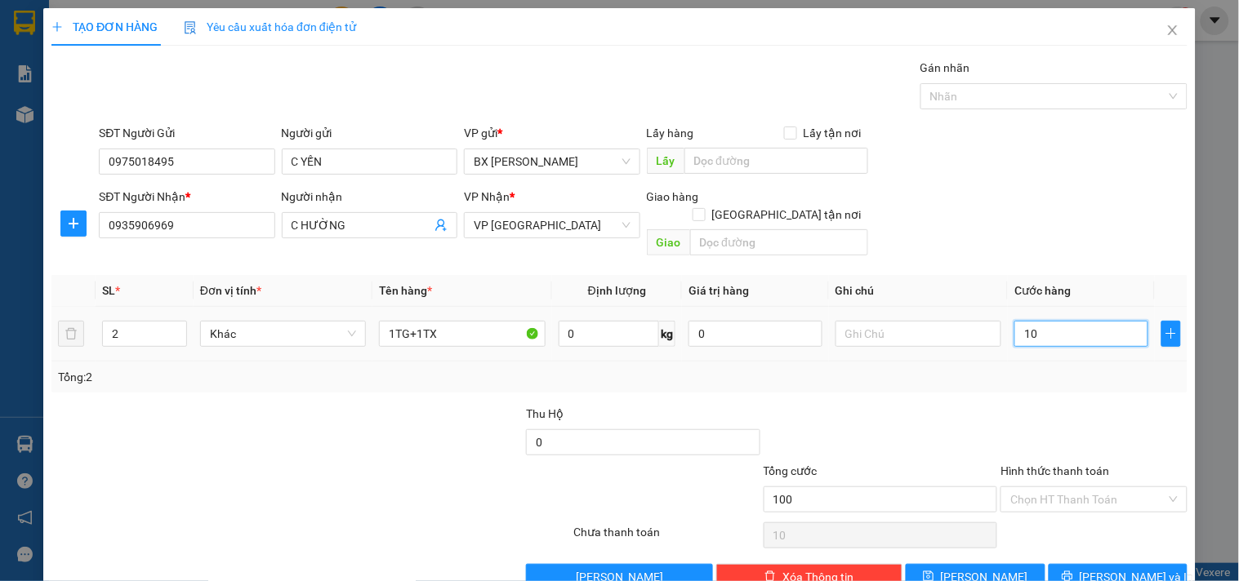
type input "100"
type input "100.000"
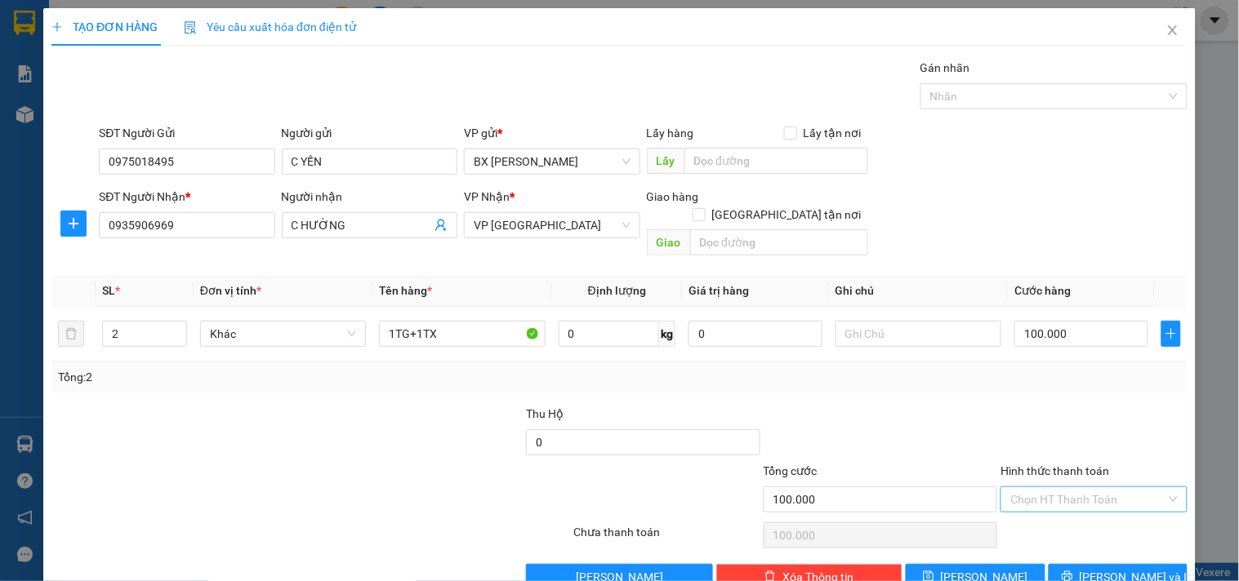
click at [1087, 488] on input "Hình thức thanh toán" at bounding box center [1087, 500] width 155 height 25
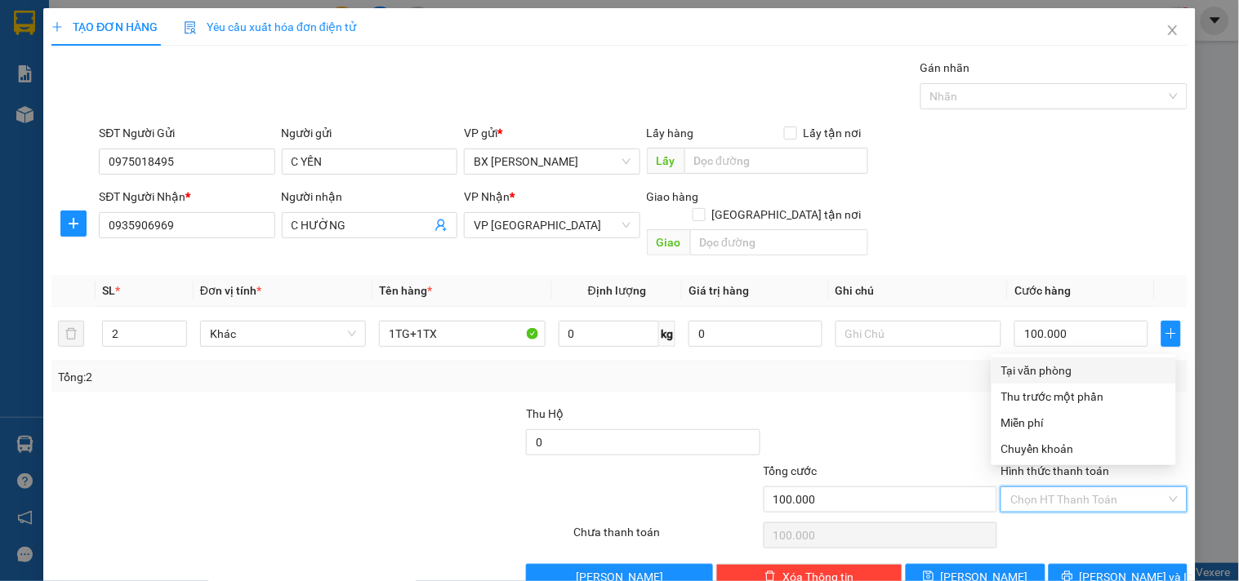
click at [1074, 369] on div "Tại văn phòng" at bounding box center [1083, 371] width 165 height 18
type input "0"
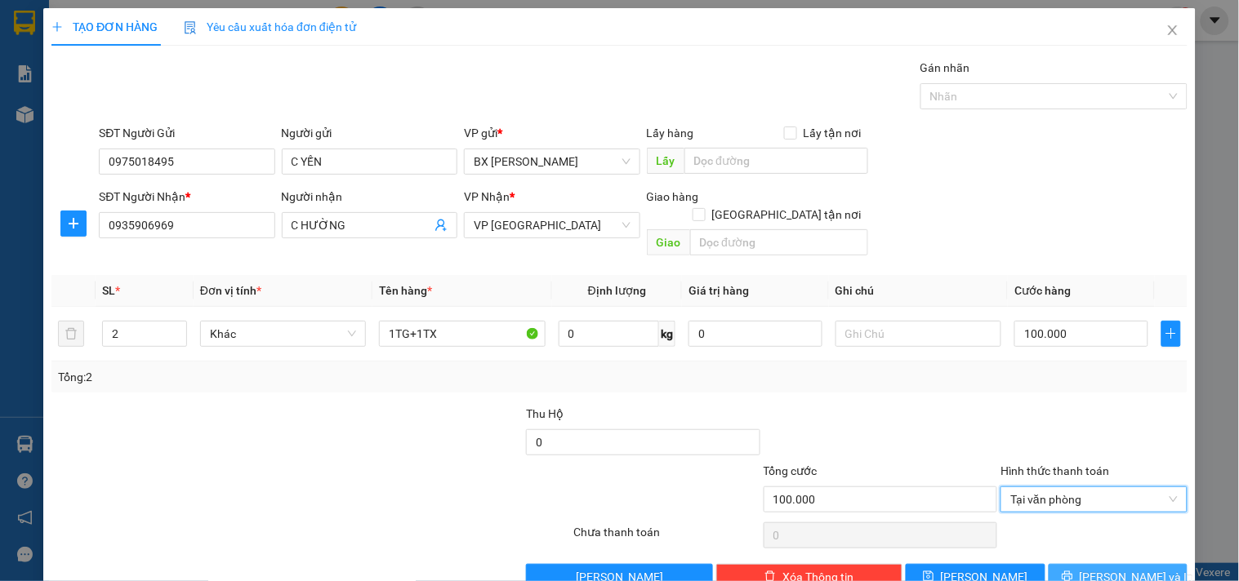
click at [1113, 568] on button "[PERSON_NAME] và In" at bounding box center [1118, 577] width 139 height 26
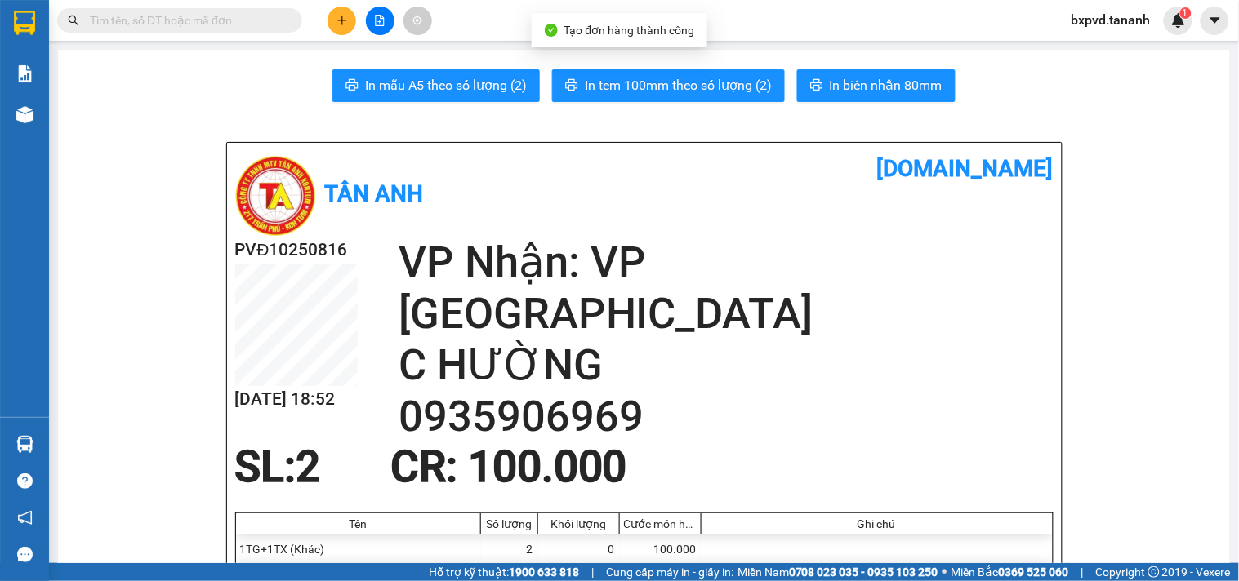
click at [887, 101] on button "In biên nhận 80mm" at bounding box center [876, 85] width 158 height 33
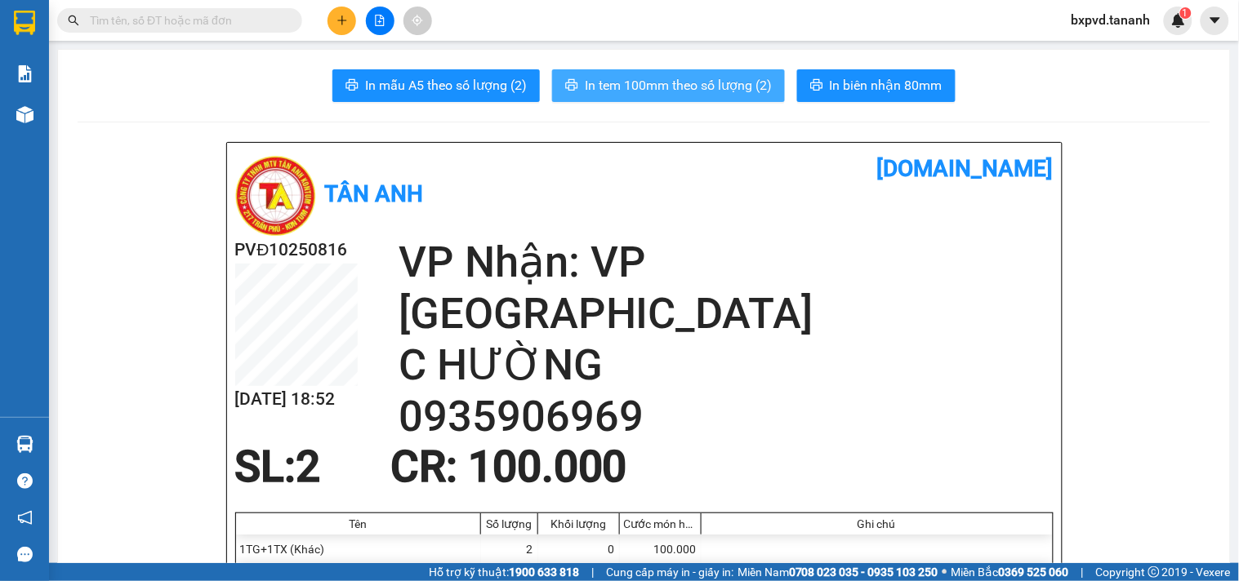
click at [711, 100] on button "In tem 100mm theo số lượng (2)" at bounding box center [668, 85] width 233 height 33
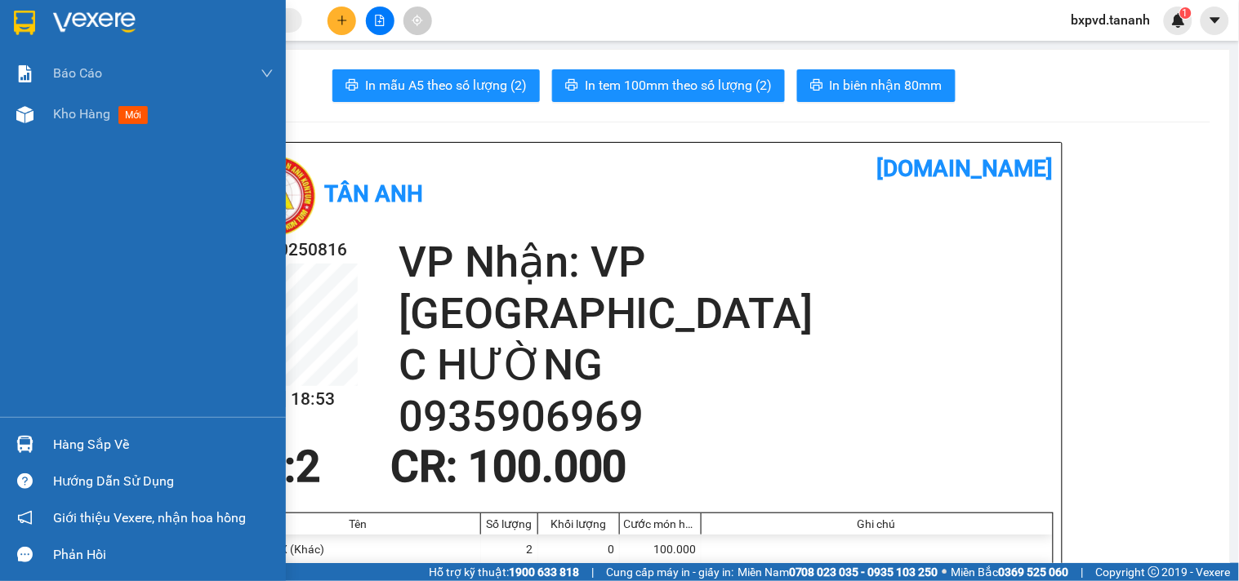
click at [21, 37] on div at bounding box center [143, 26] width 286 height 53
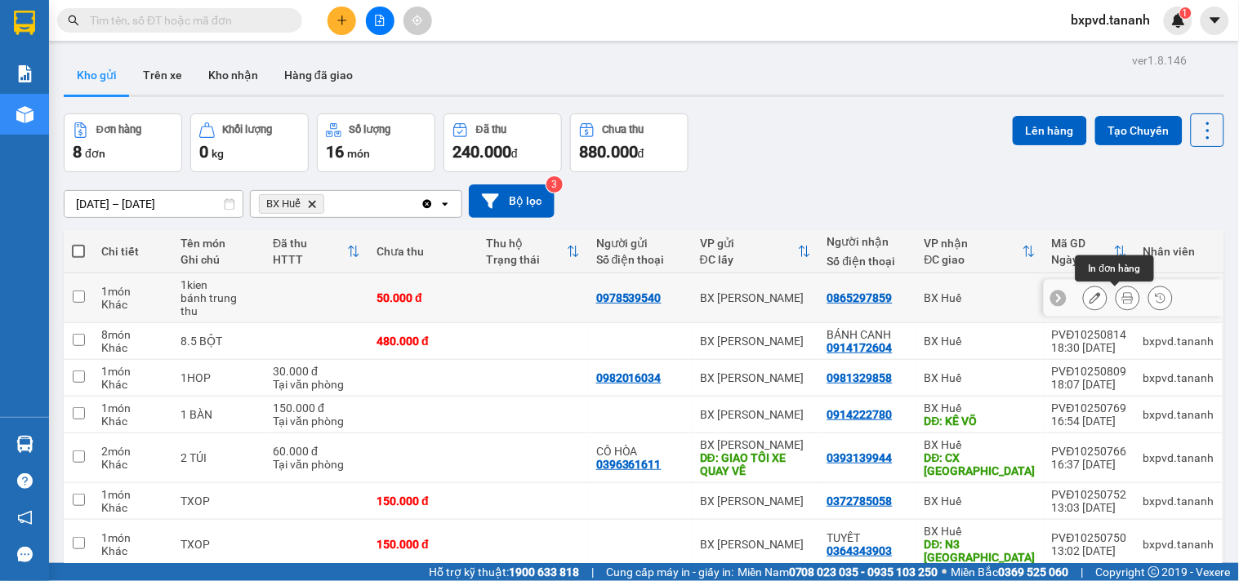
click at [1122, 299] on icon at bounding box center [1127, 297] width 11 height 11
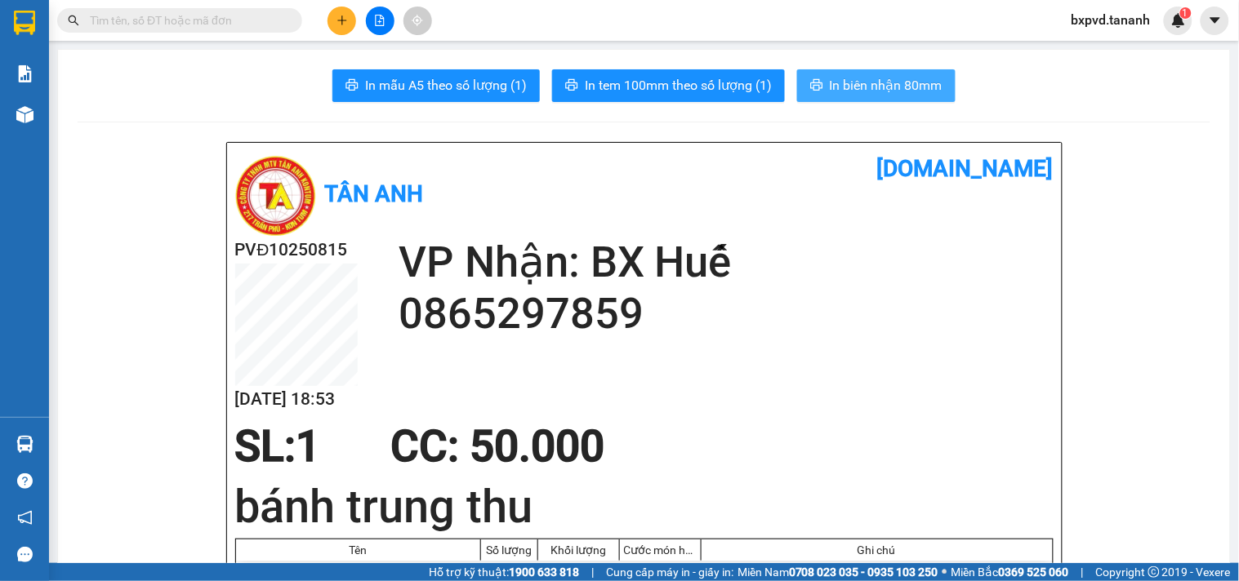
click at [886, 80] on span "In biên nhận 80mm" at bounding box center [886, 85] width 113 height 20
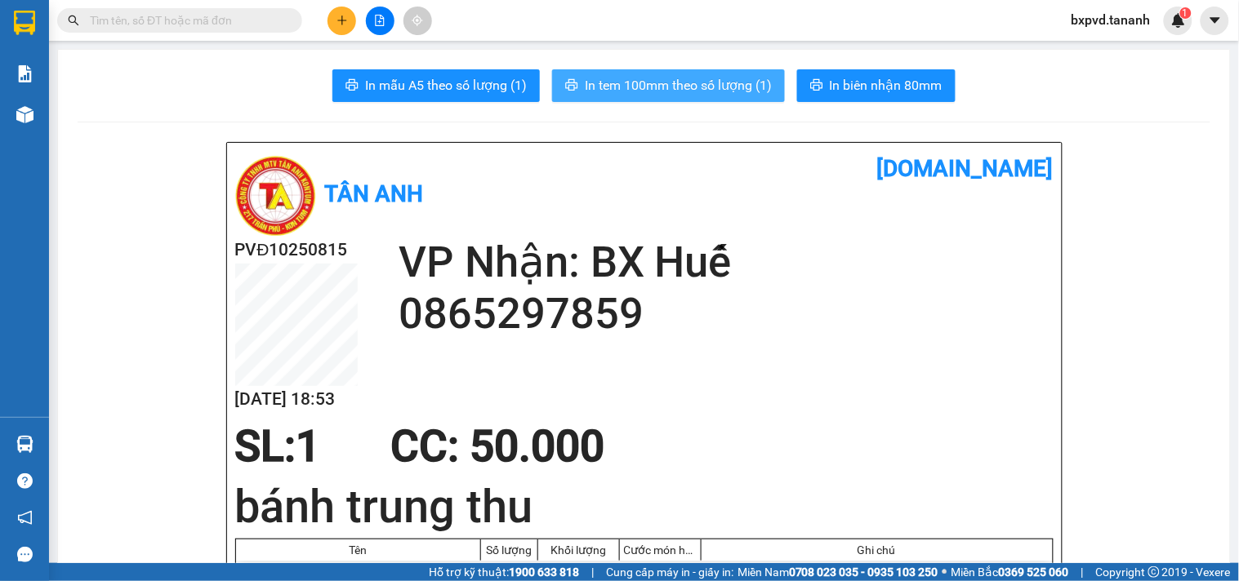
click at [735, 94] on span "In tem 100mm theo số lượng (1)" at bounding box center [678, 85] width 187 height 20
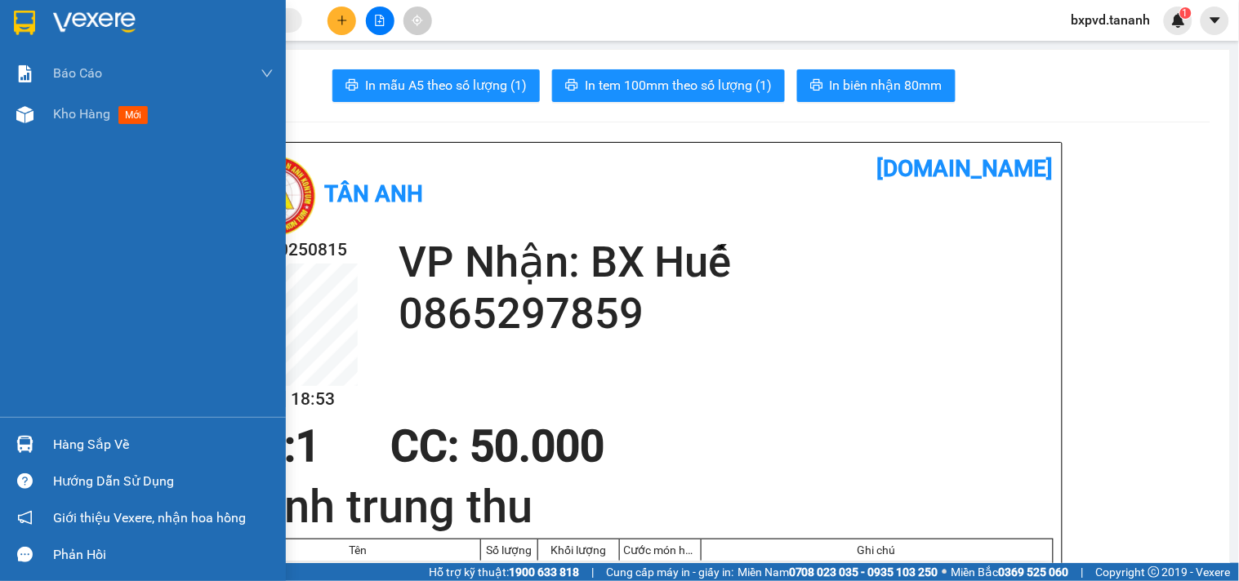
click at [9, 13] on div at bounding box center [143, 26] width 286 height 53
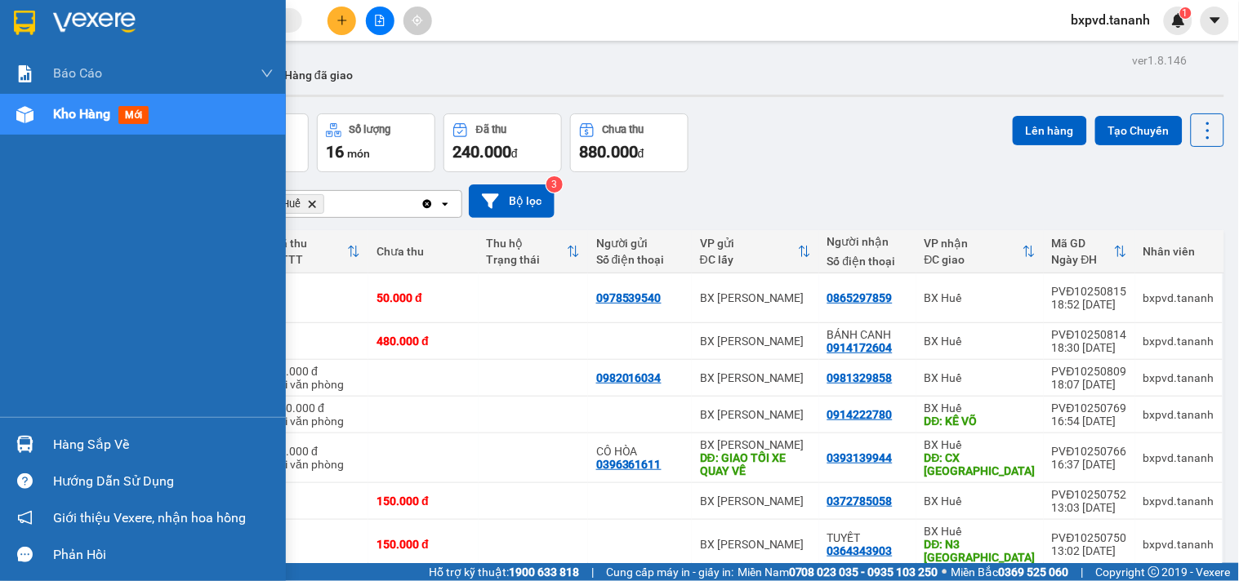
click at [22, 25] on img at bounding box center [24, 23] width 21 height 25
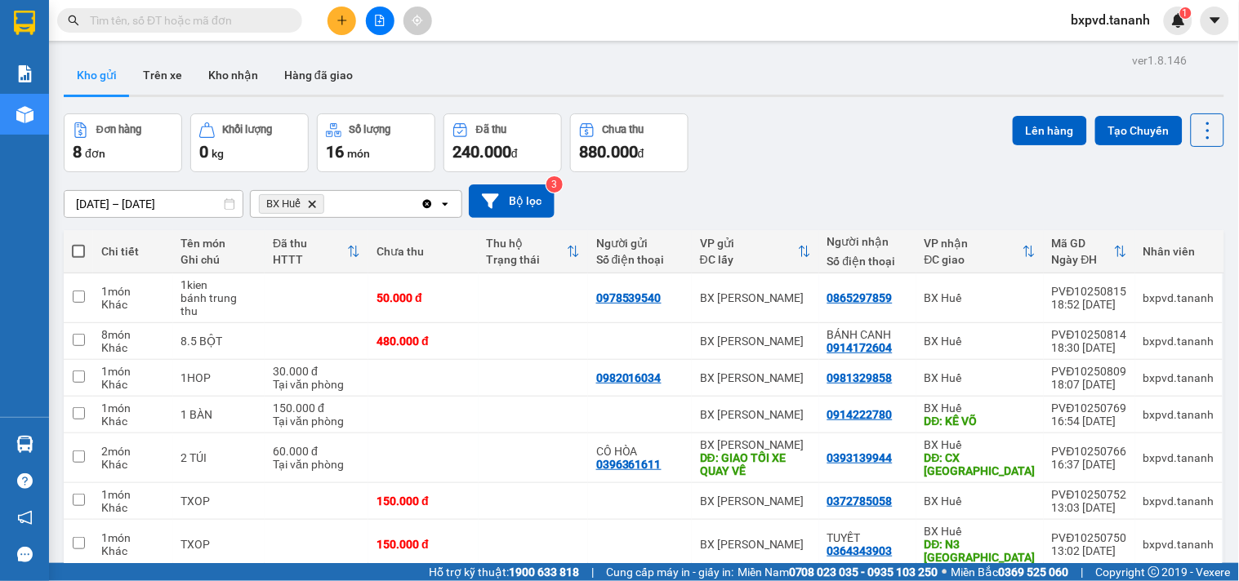
click at [314, 201] on icon "Delete" at bounding box center [312, 204] width 10 height 10
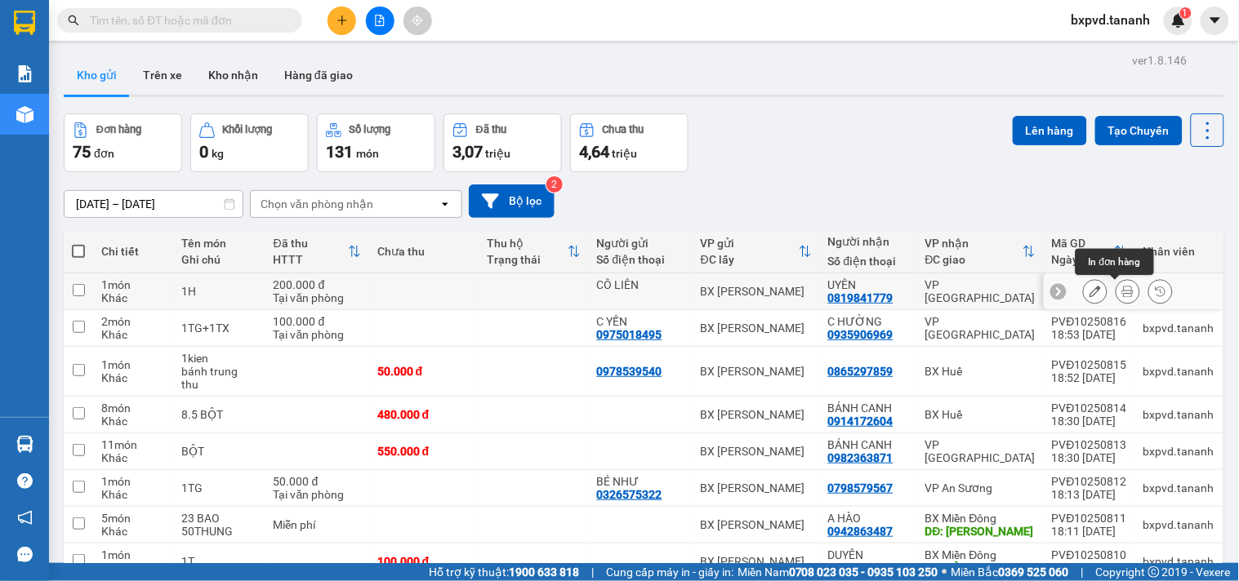
click at [1122, 287] on icon at bounding box center [1127, 291] width 11 height 11
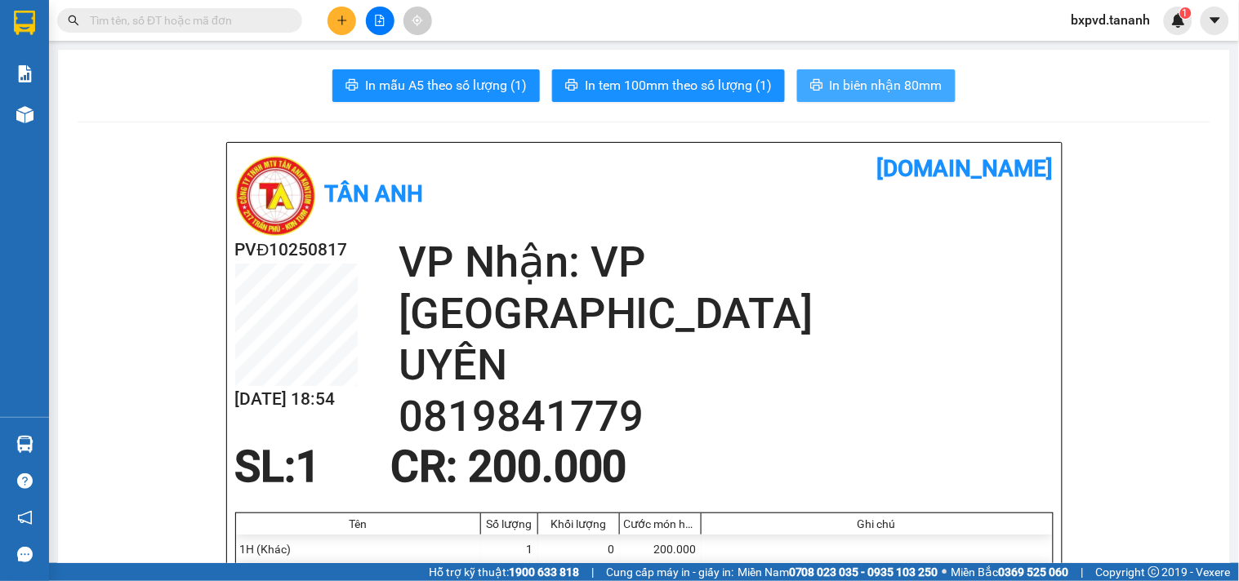
click at [868, 86] on span "In biên nhận 80mm" at bounding box center [886, 85] width 113 height 20
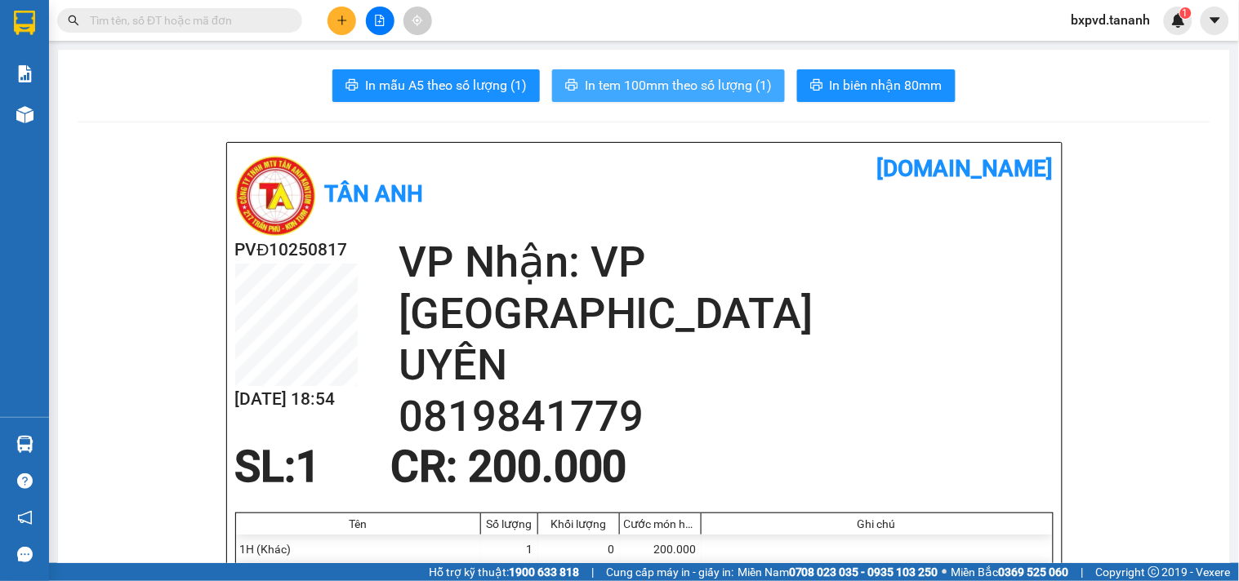
click at [697, 95] on span "In tem 100mm theo số lượng (1)" at bounding box center [678, 85] width 187 height 20
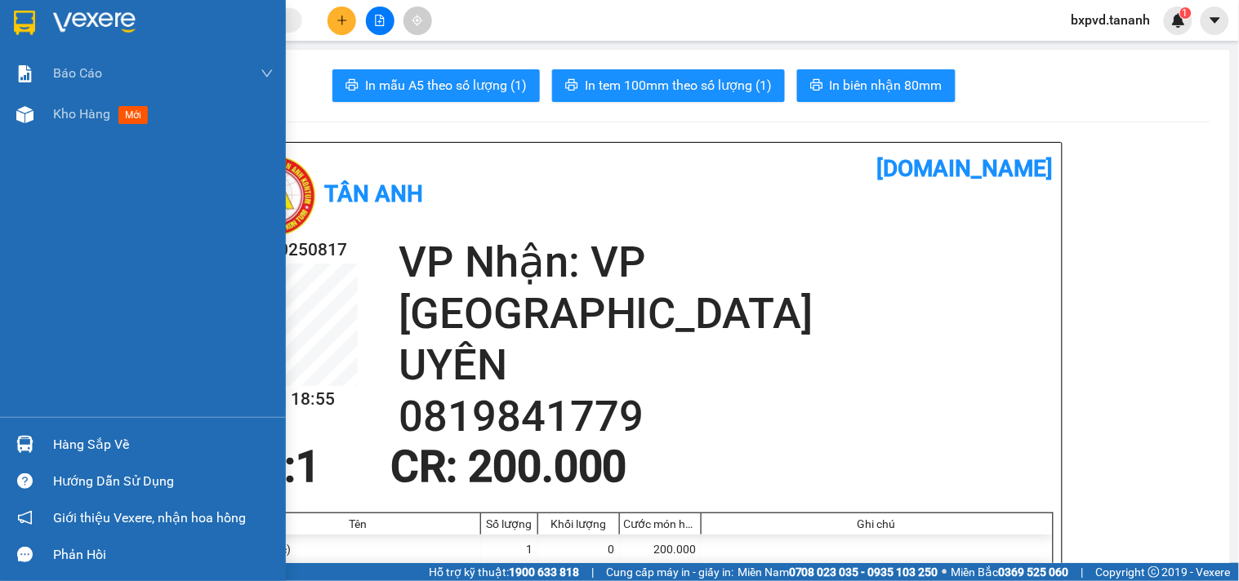
click at [11, 2] on div at bounding box center [143, 26] width 286 height 53
